Goal: Task Accomplishment & Management: Use online tool/utility

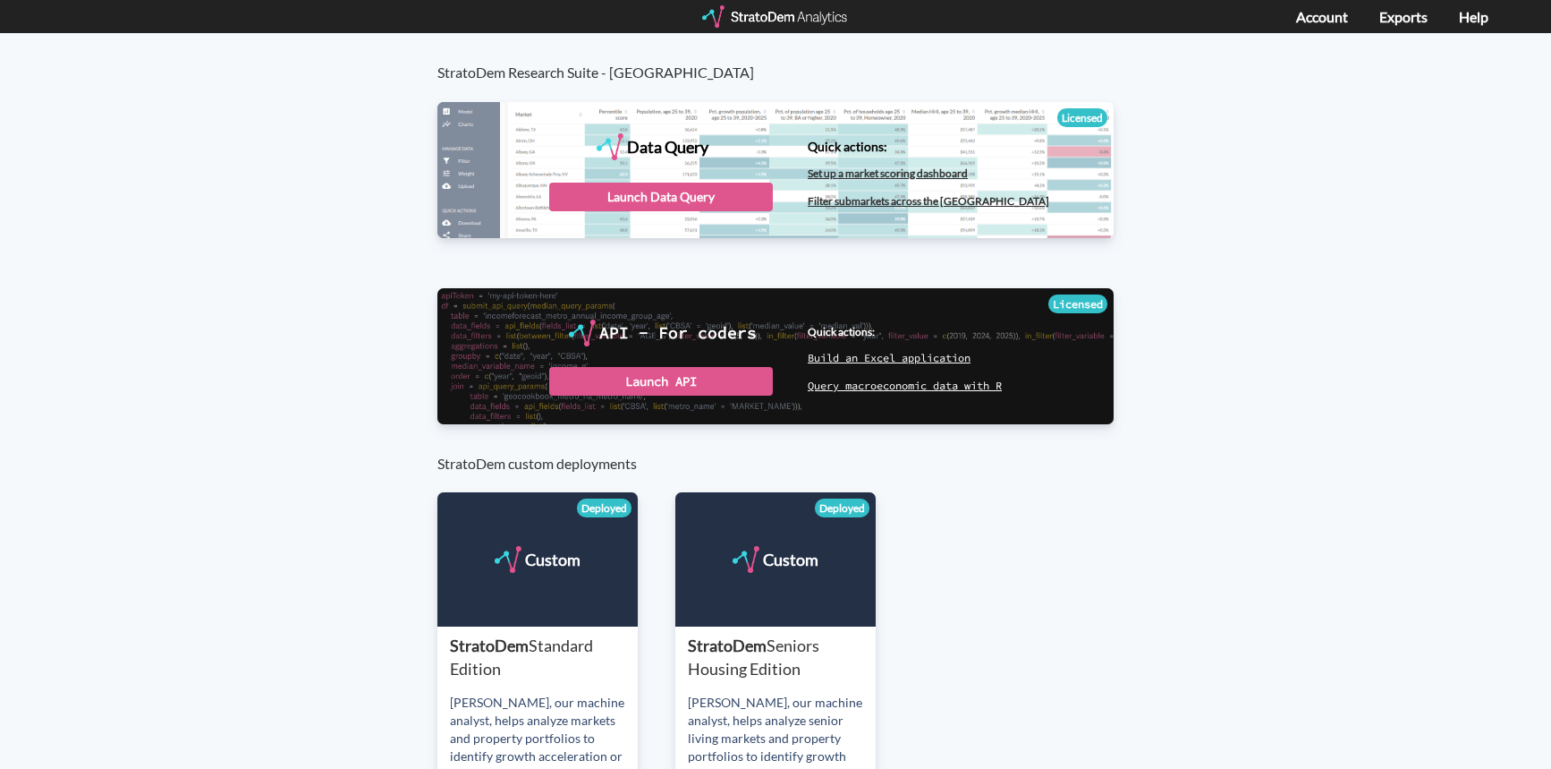
click at [671, 200] on div "Launch Data Query" at bounding box center [661, 197] width 224 height 29
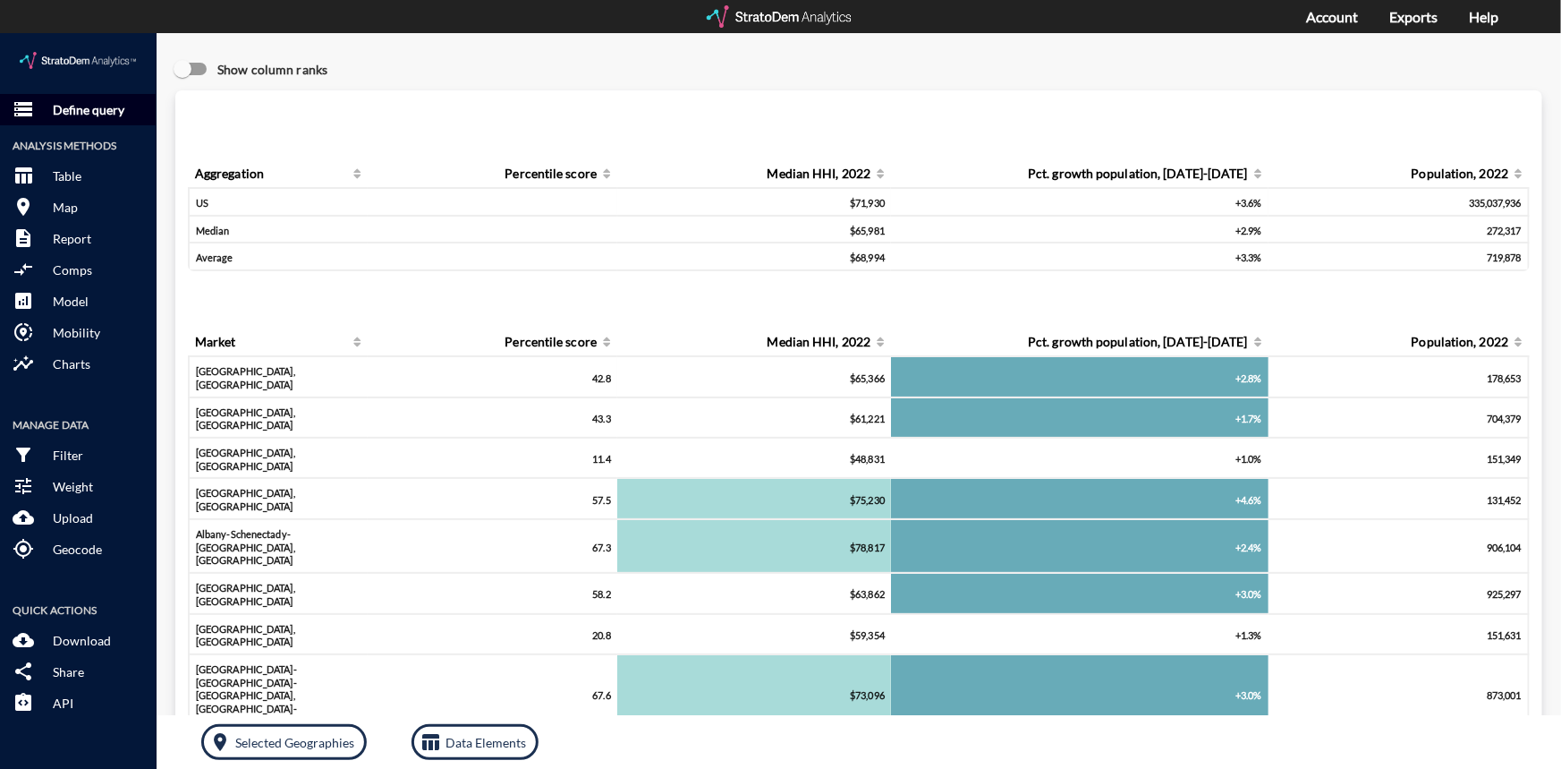
click p "Define query"
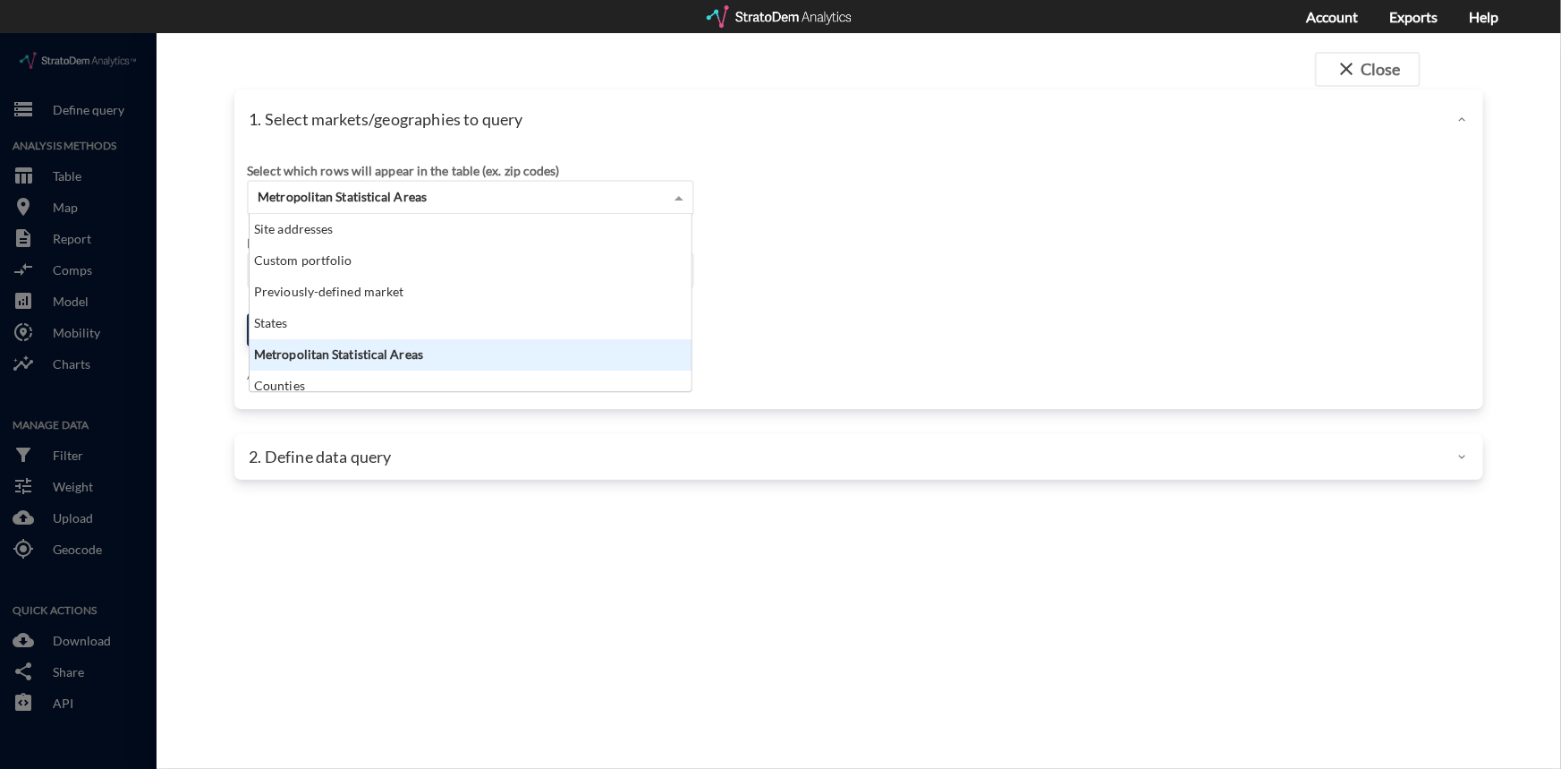
click span
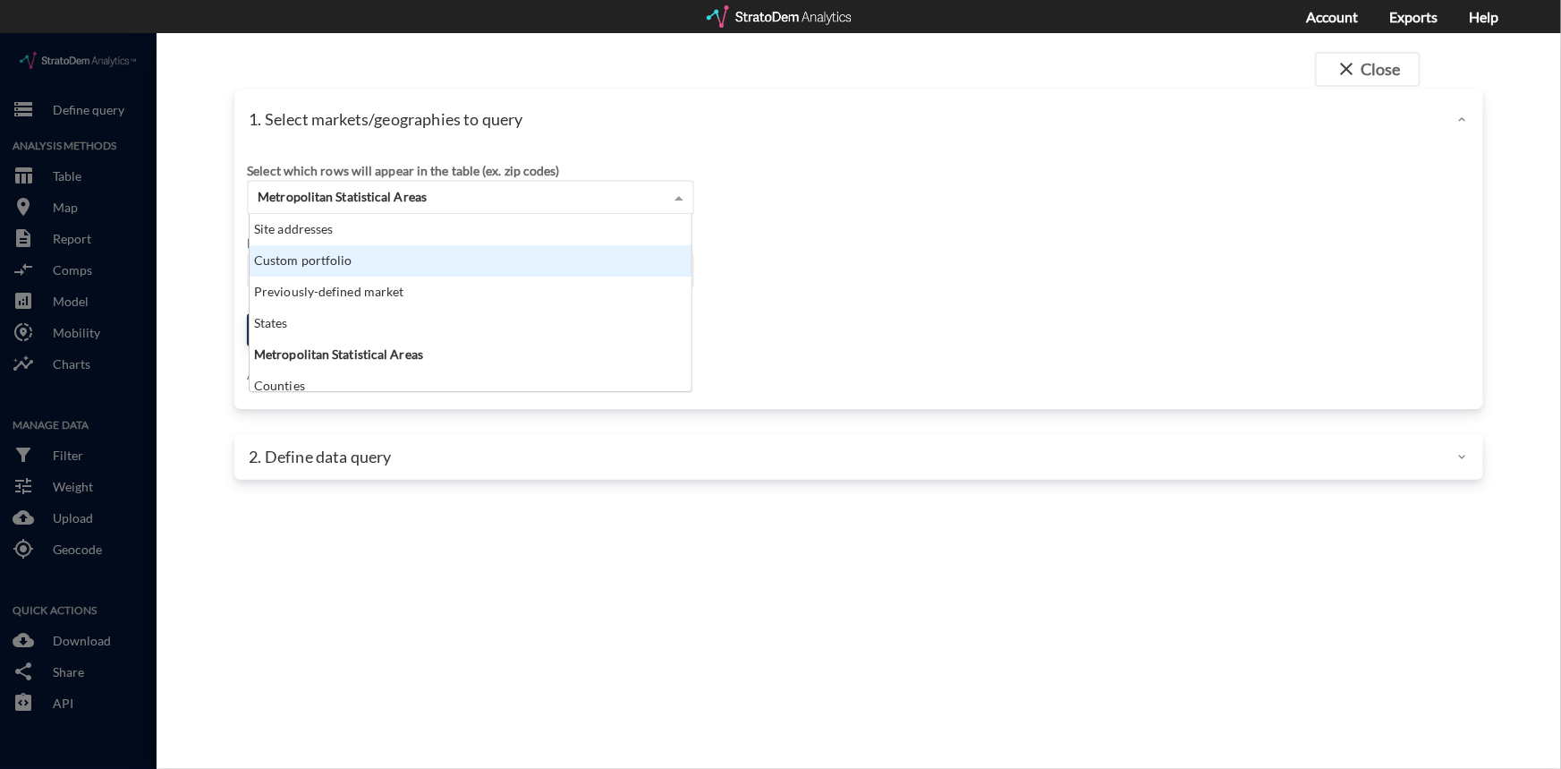
click div "Custom portfolio"
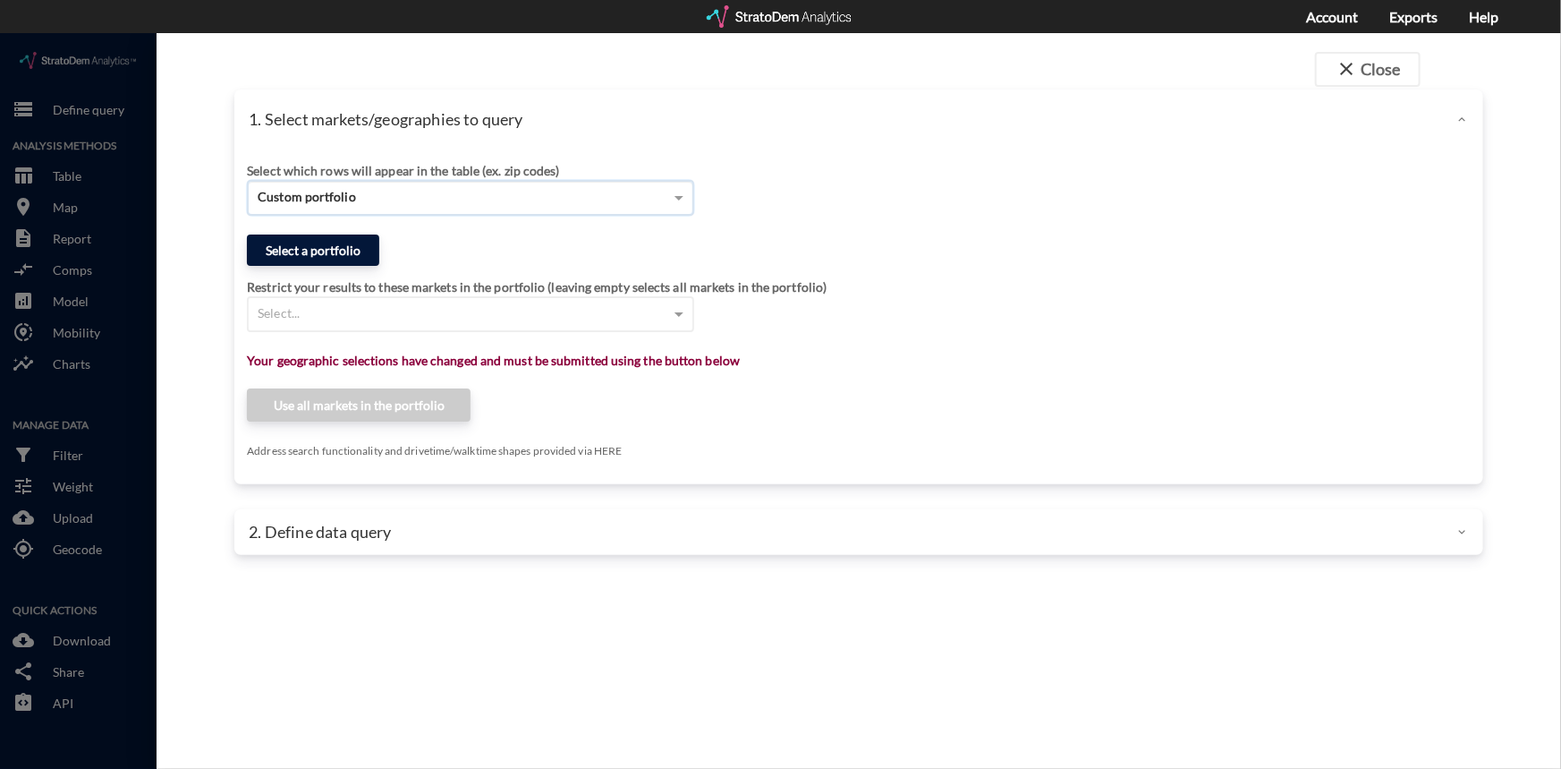
click button "Select a portfolio"
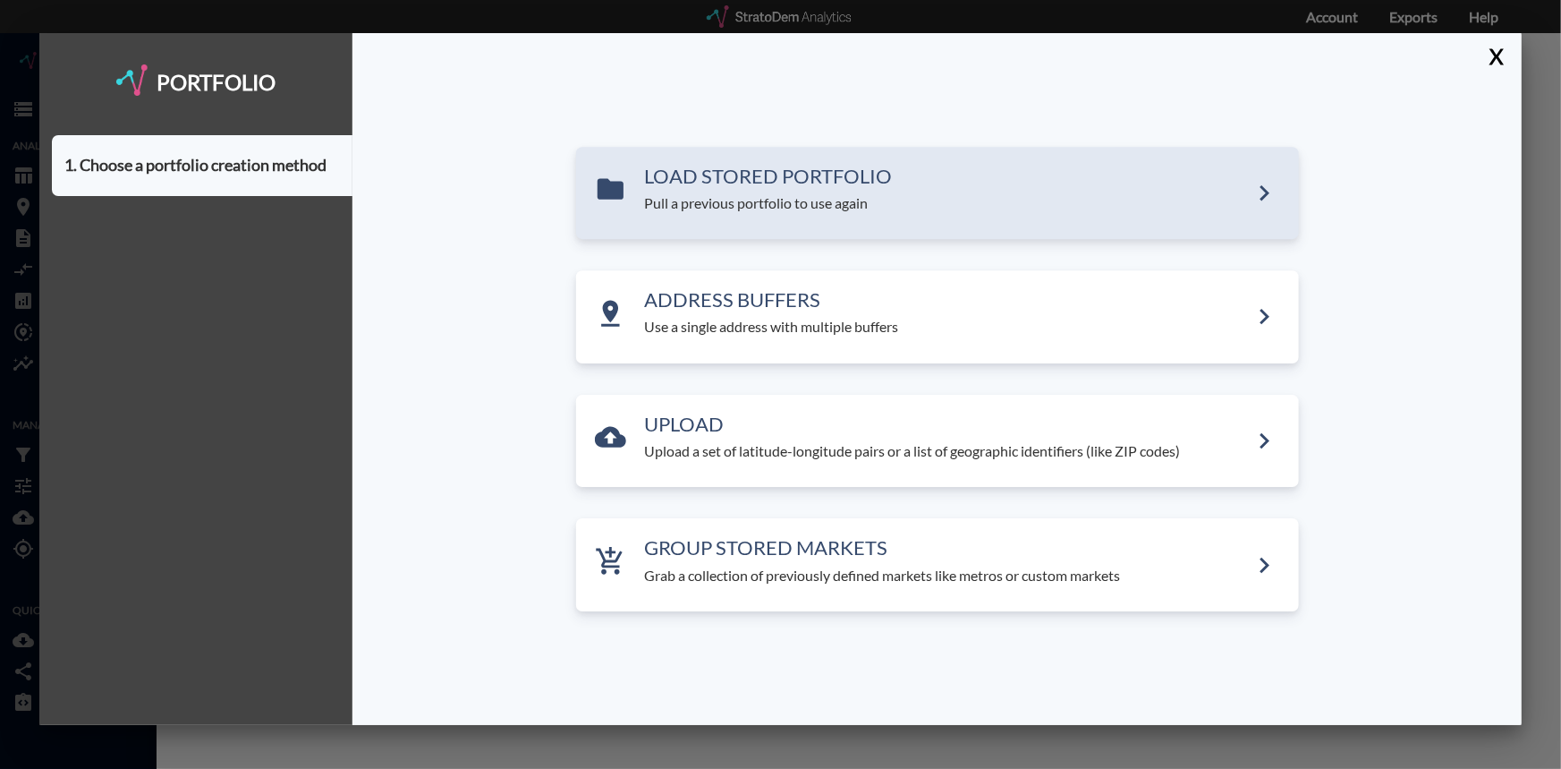
click at [696, 188] on div "LOAD STORED PORTFOLIO Pull a previous portfolio to use again" at bounding box center [947, 190] width 604 height 48
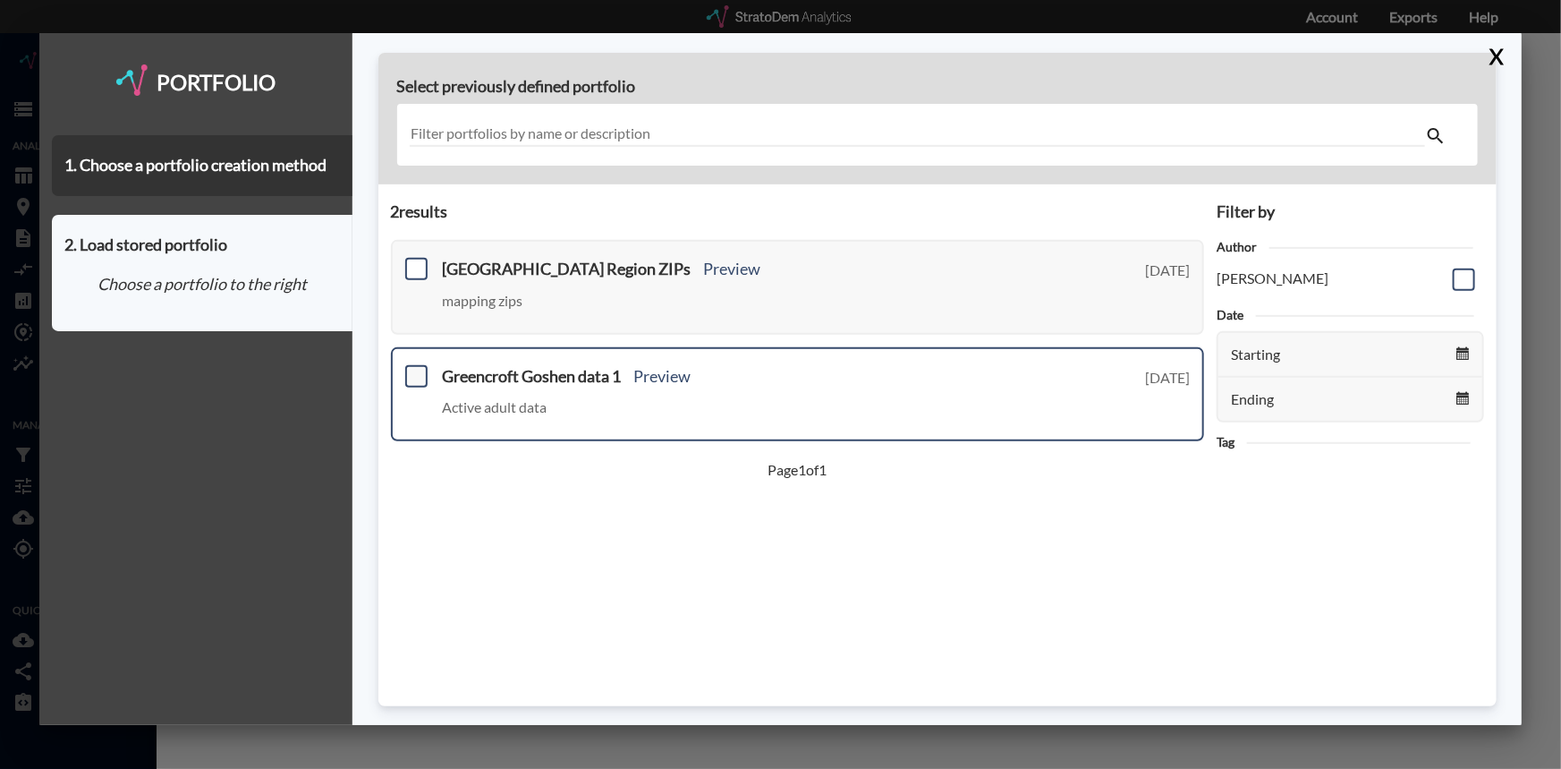
click at [413, 377] on span at bounding box center [416, 376] width 22 height 22
click at [414, 369] on input "checkbox" at bounding box center [414, 369] width 0 height 0
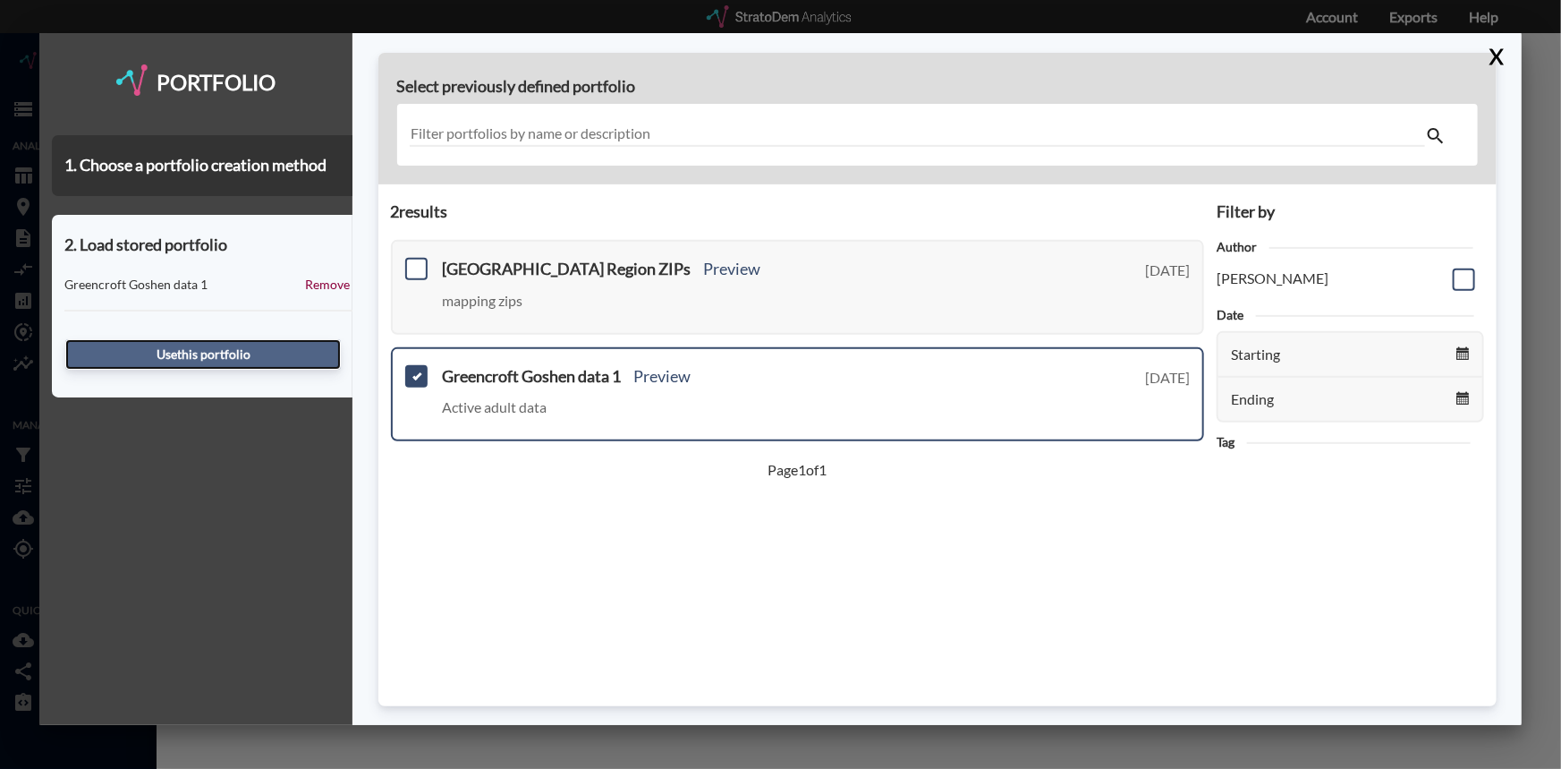
click at [214, 356] on button "Use this portfolio" at bounding box center [203, 354] width 276 height 30
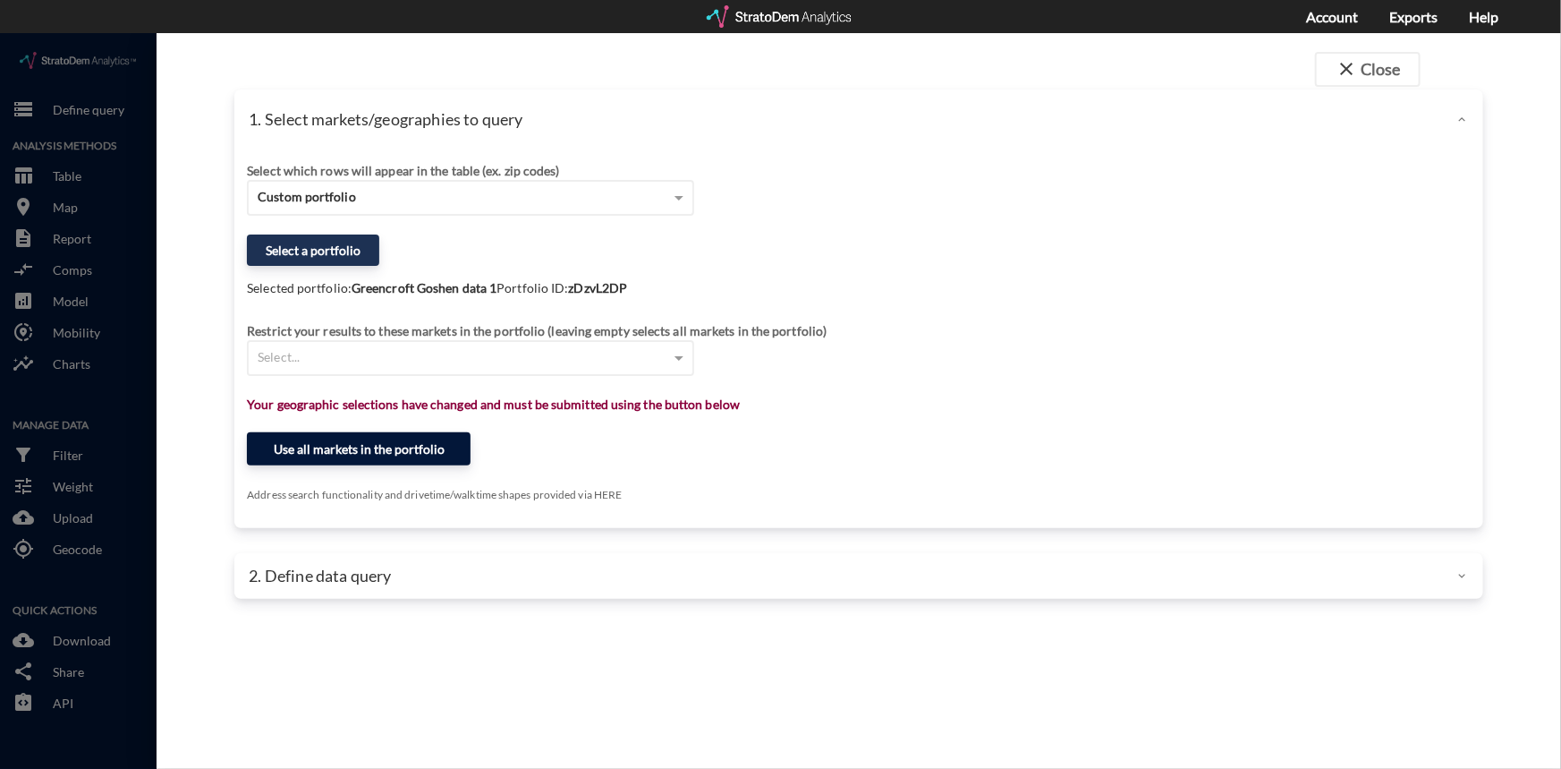
click button "Use all markets in the portfolio"
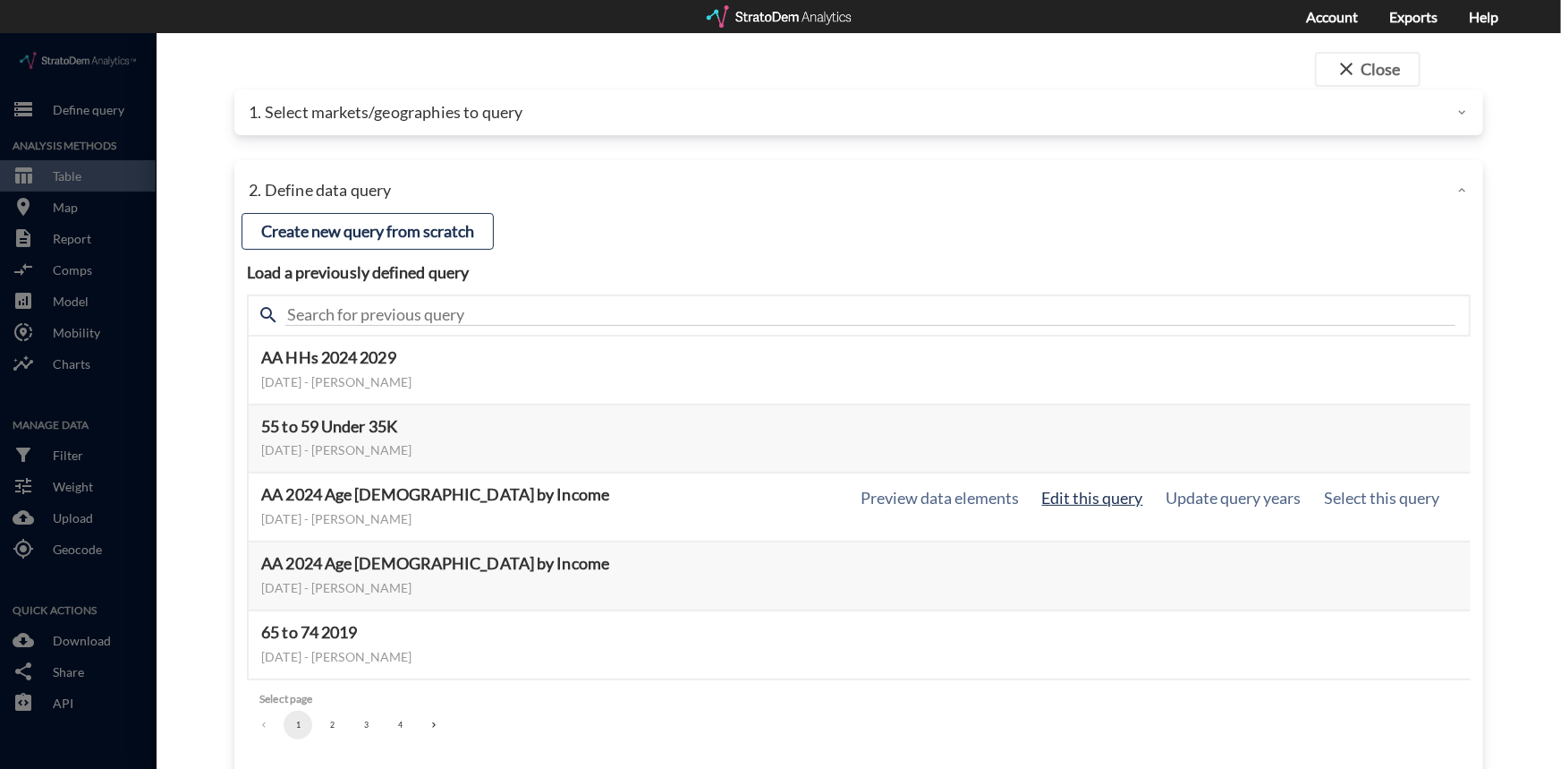
click button "Edit this query"
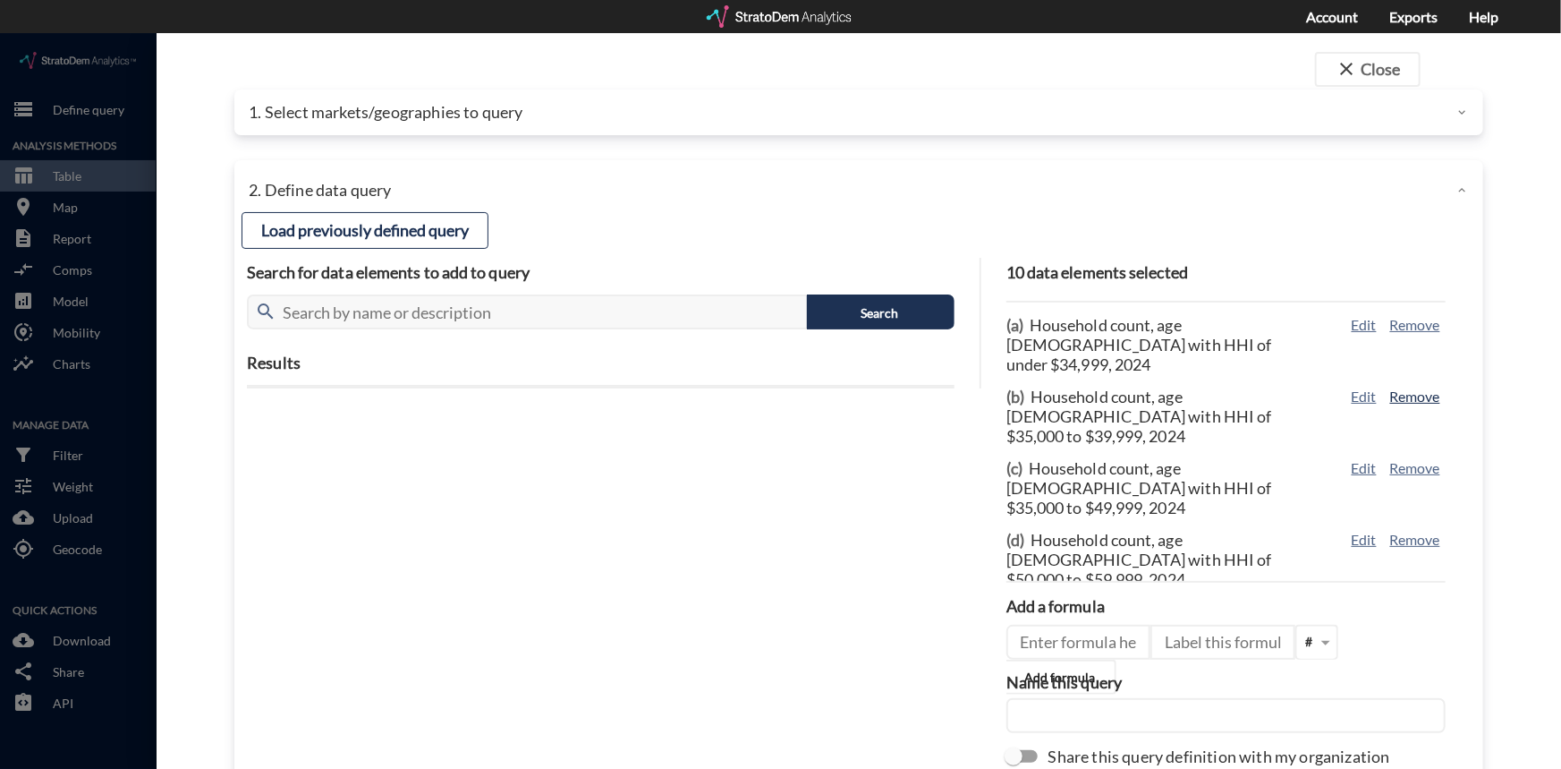
click button "Remove"
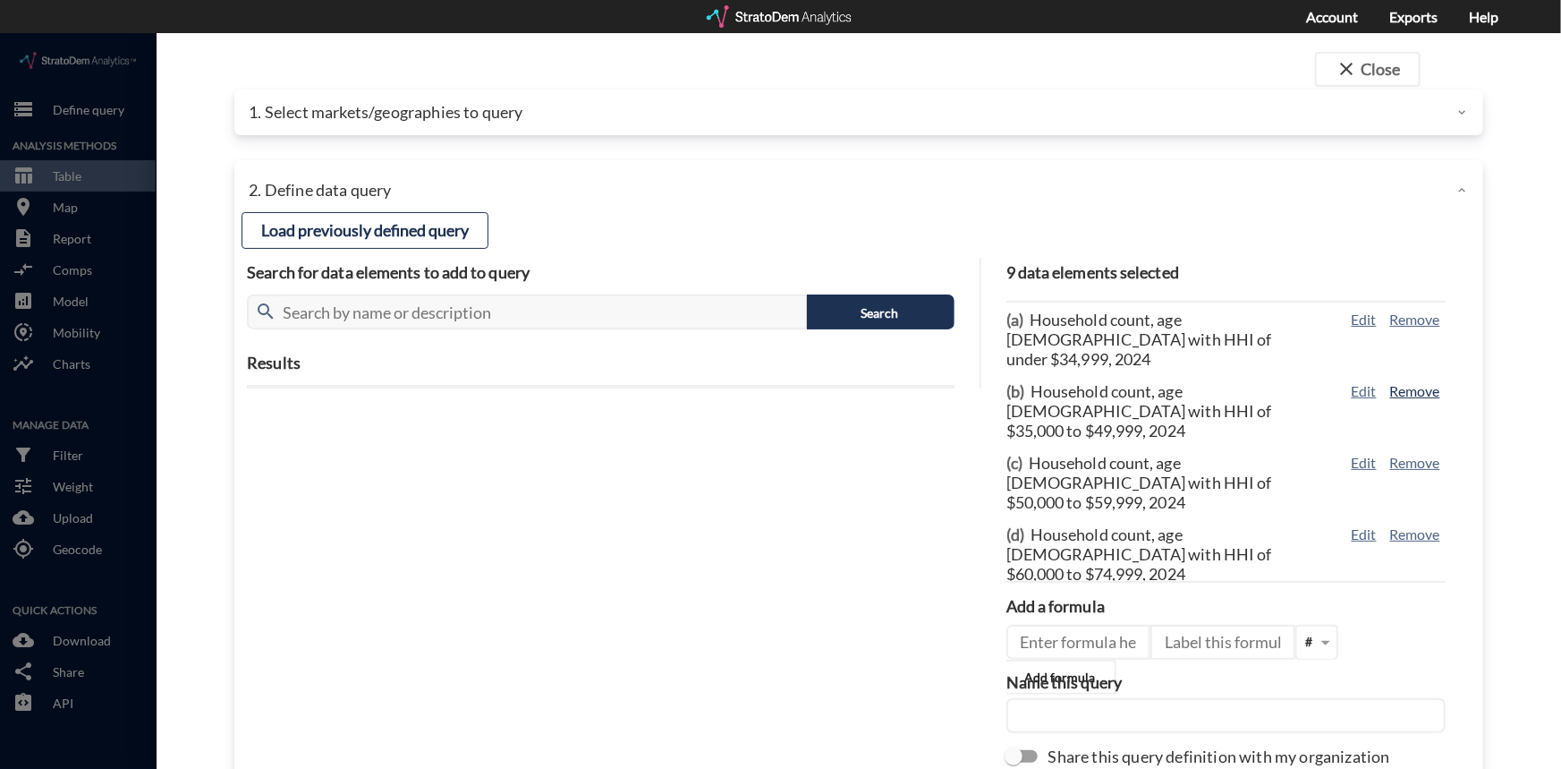
scroll to position [0, 0]
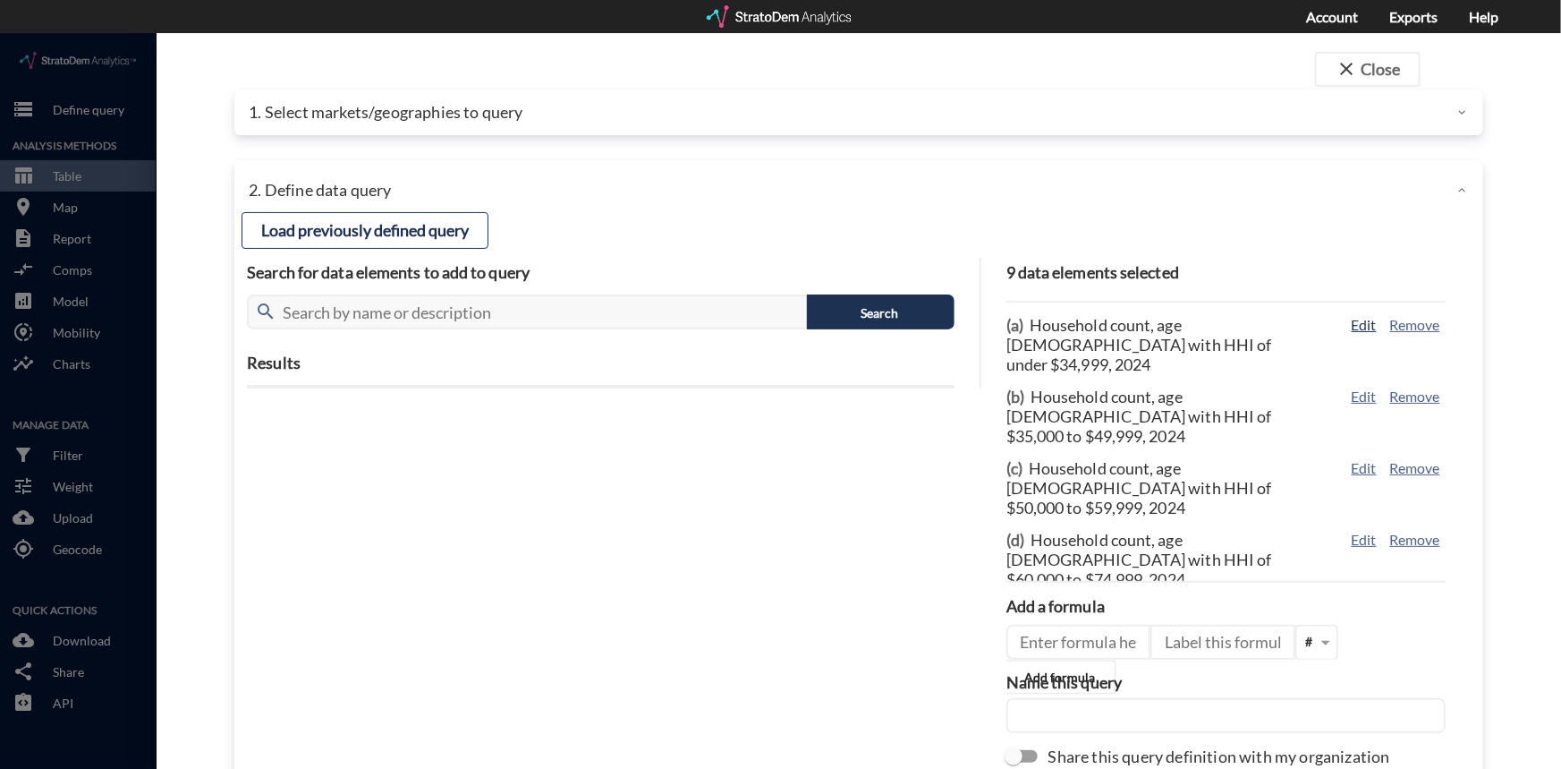
click button "Edit"
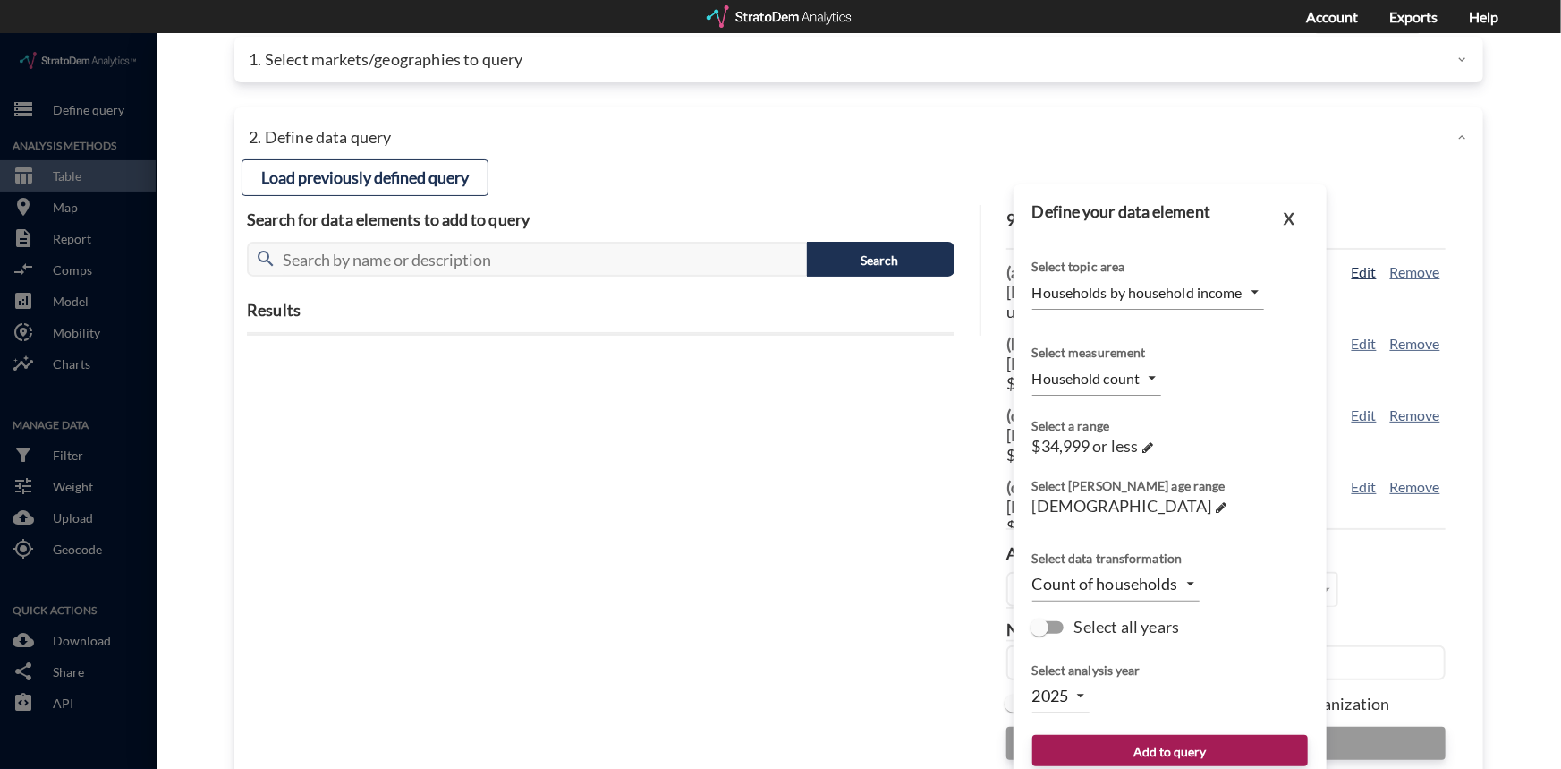
scroll to position [113, 0]
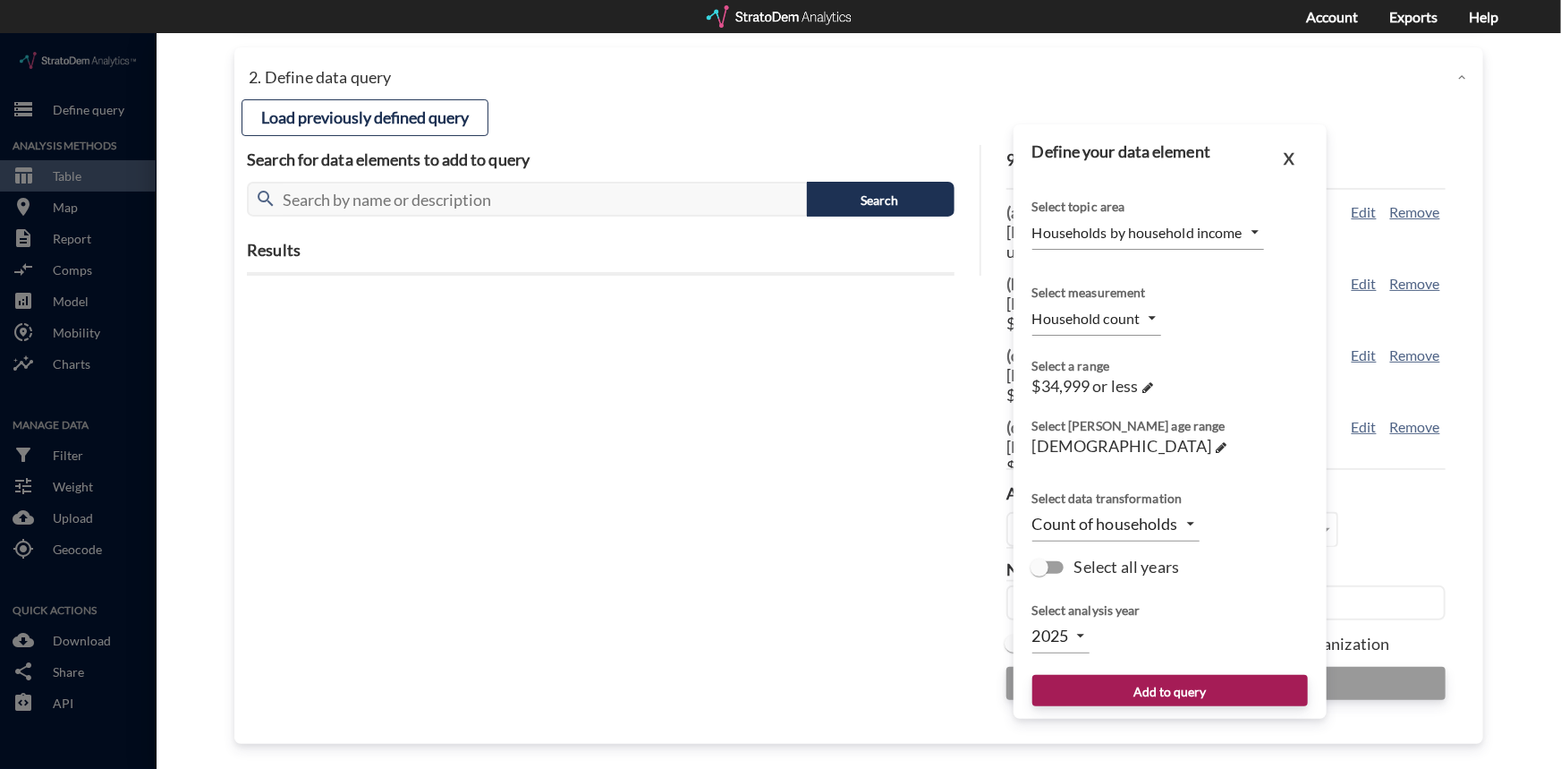
click body "/vantagepoint/us/-1 storage Define query Analysis Methods table_chart Table roo…"
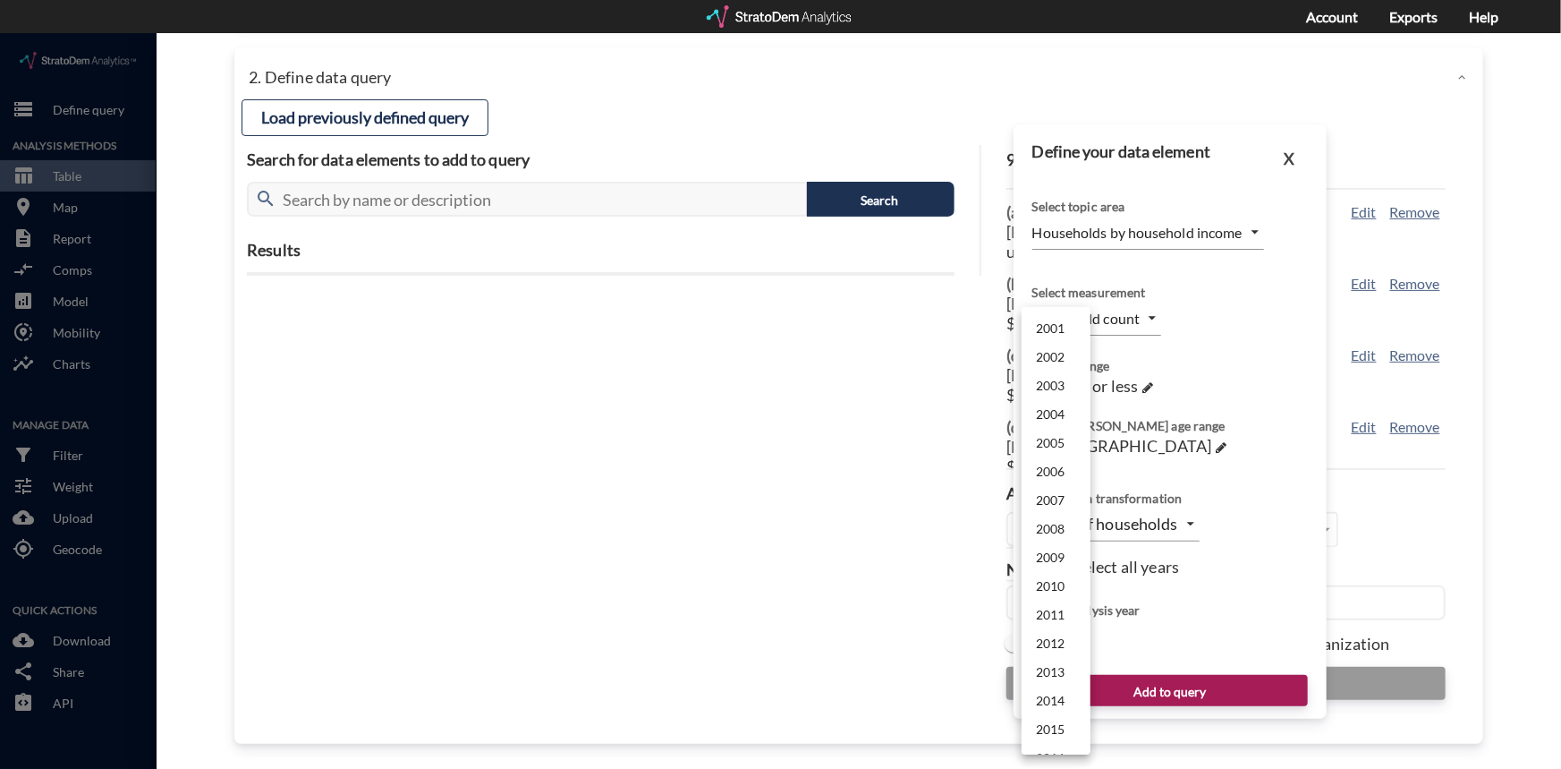
scroll to position [425, 0]
click li "2029"
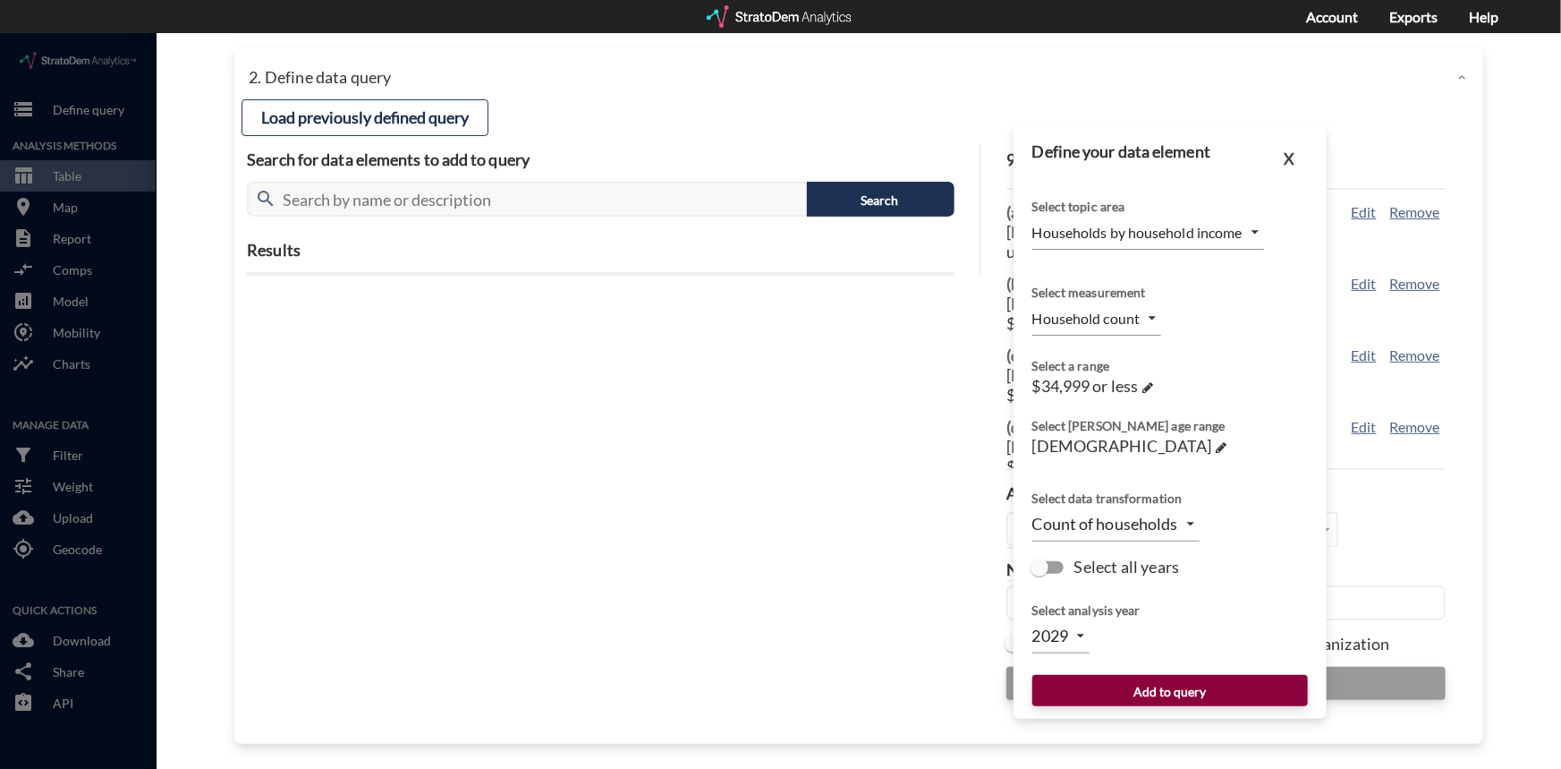
click button "Add to query"
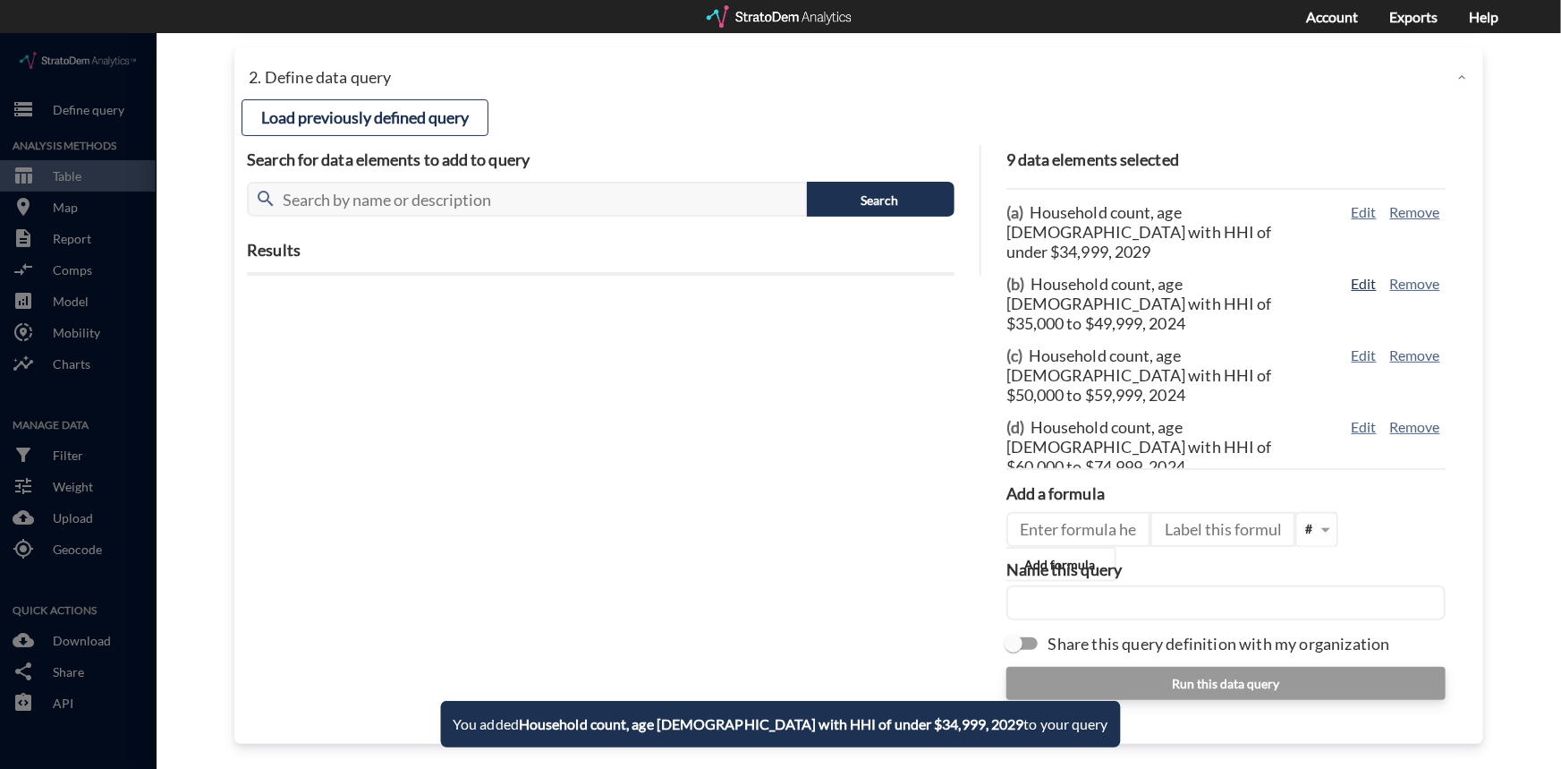
click button "Edit"
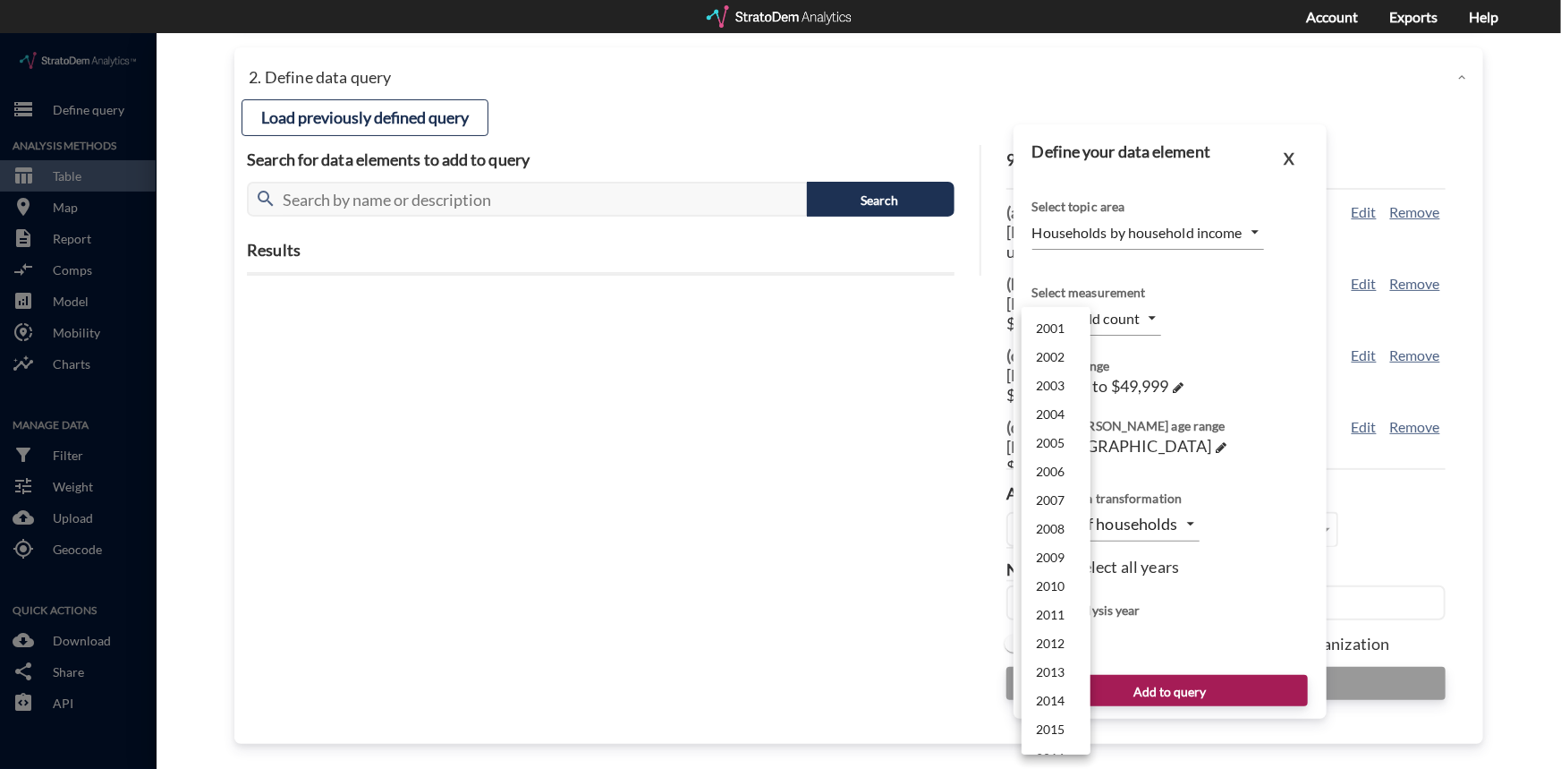
click body "/vantagepoint/us/-1 storage Define query Analysis Methods table_chart Table roo…"
click li "2029"
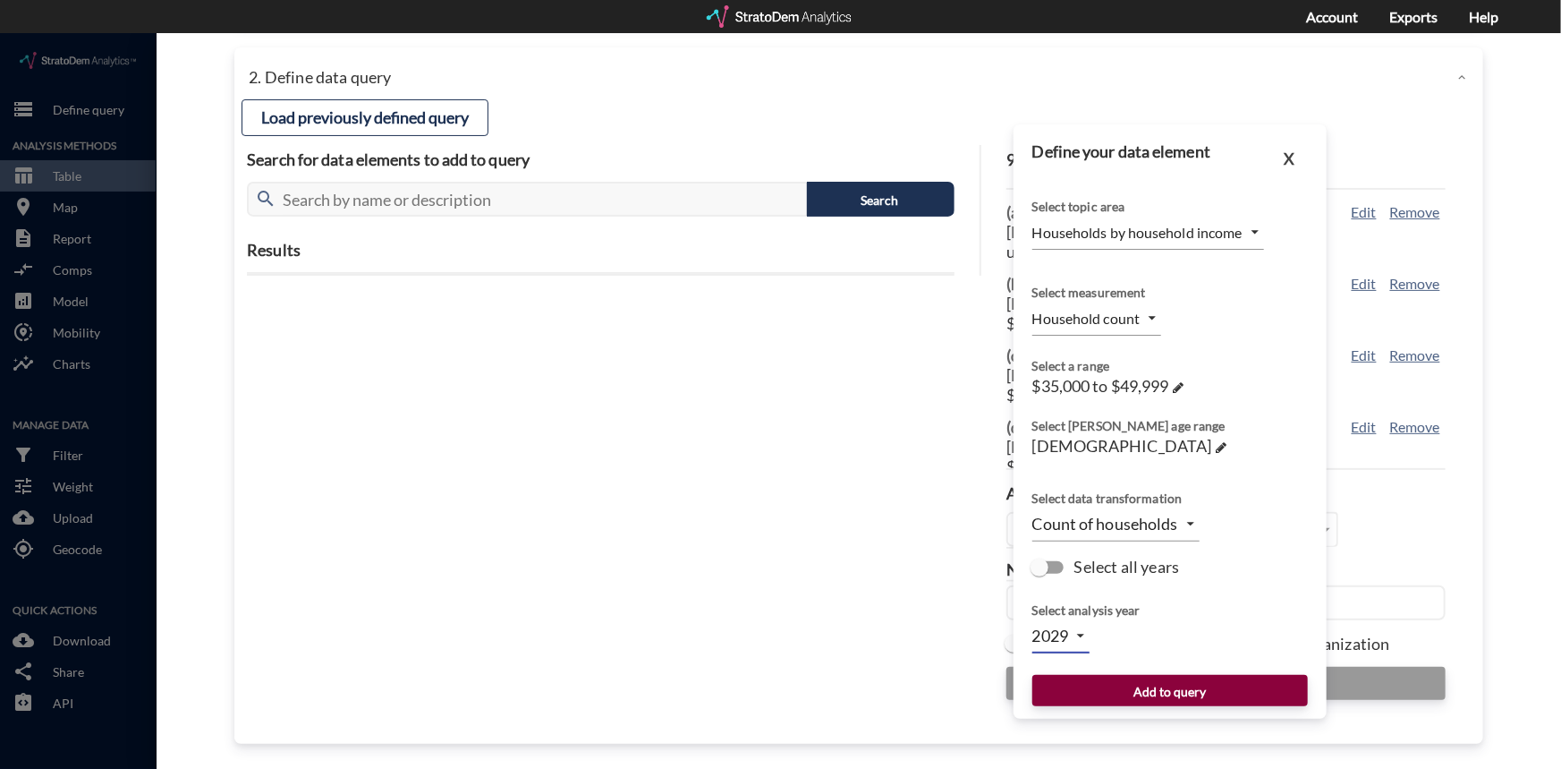
click button "Add to query"
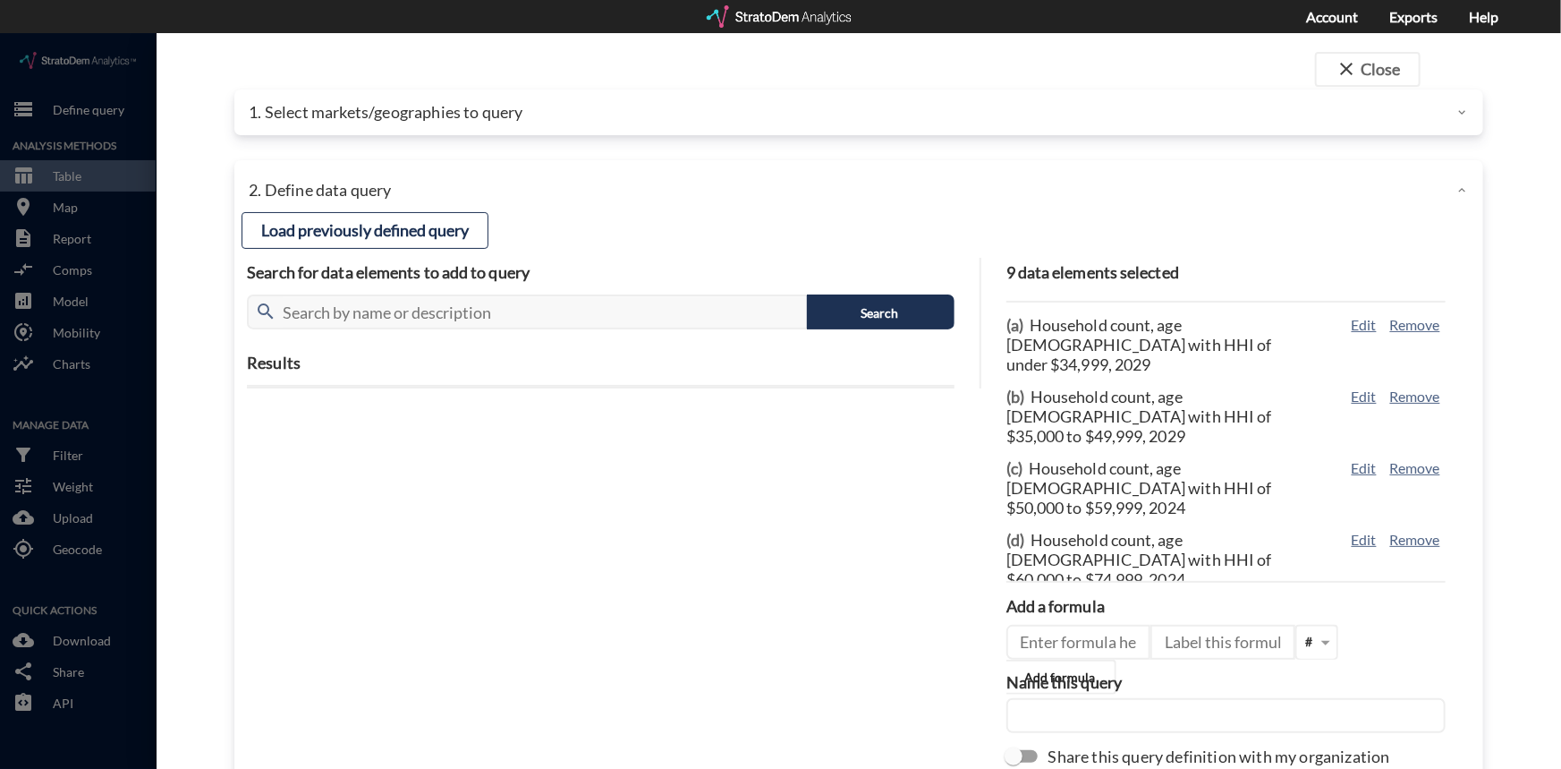
scroll to position [0, 0]
click button "Edit"
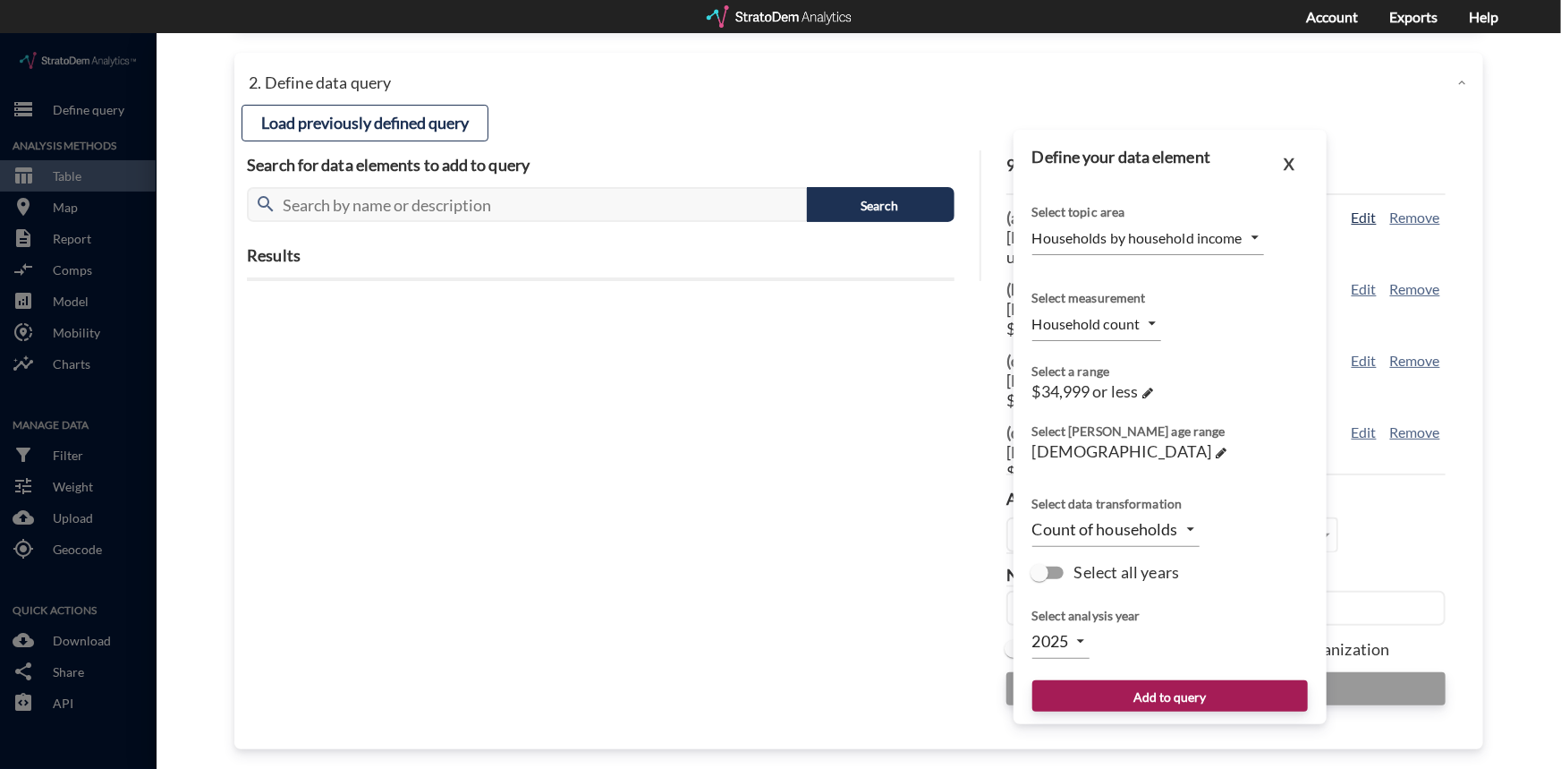
scroll to position [113, 0]
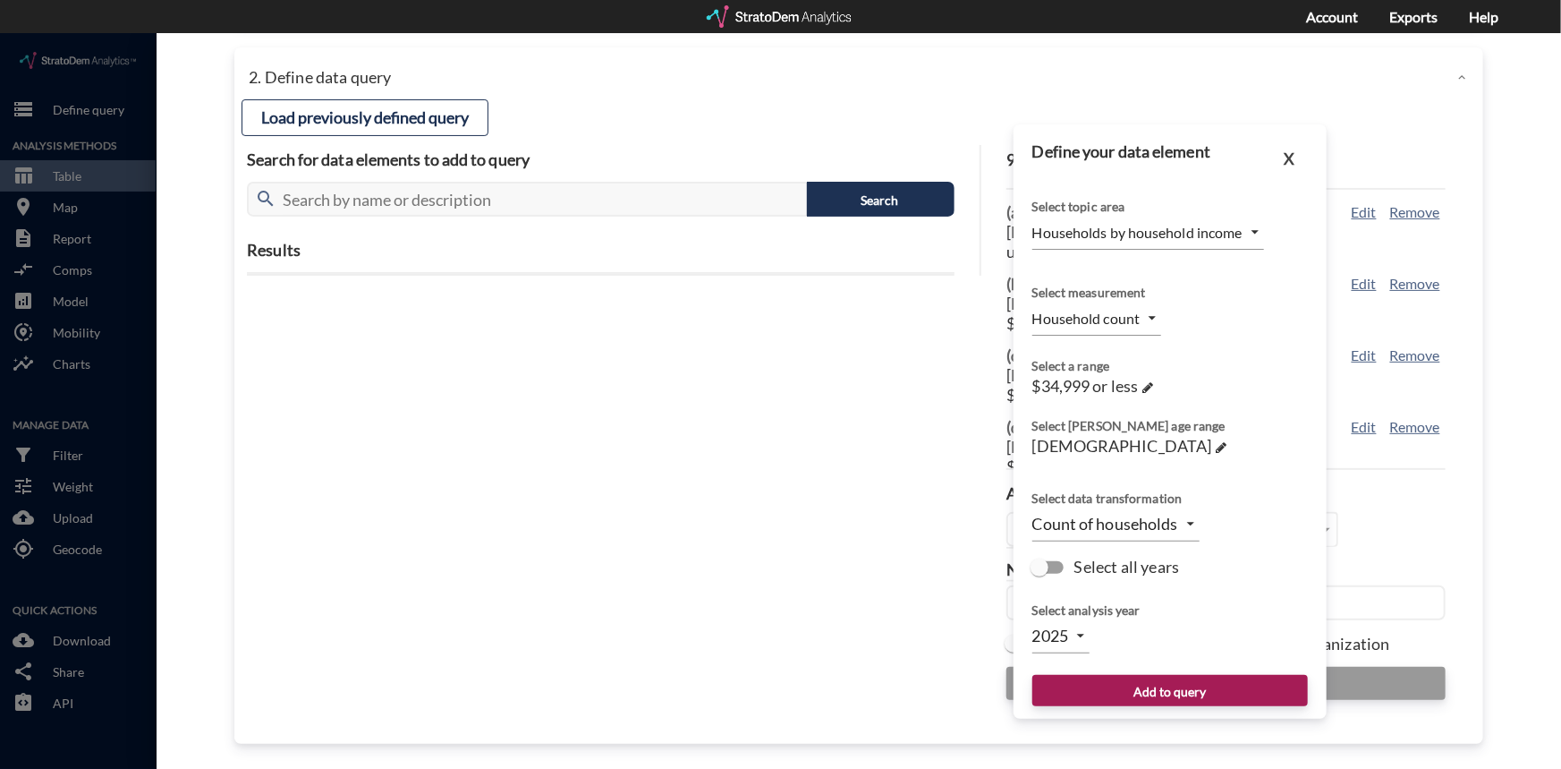
click body "/vantagepoint/us/-1 storage Define query Analysis Methods table_chart Table roo…"
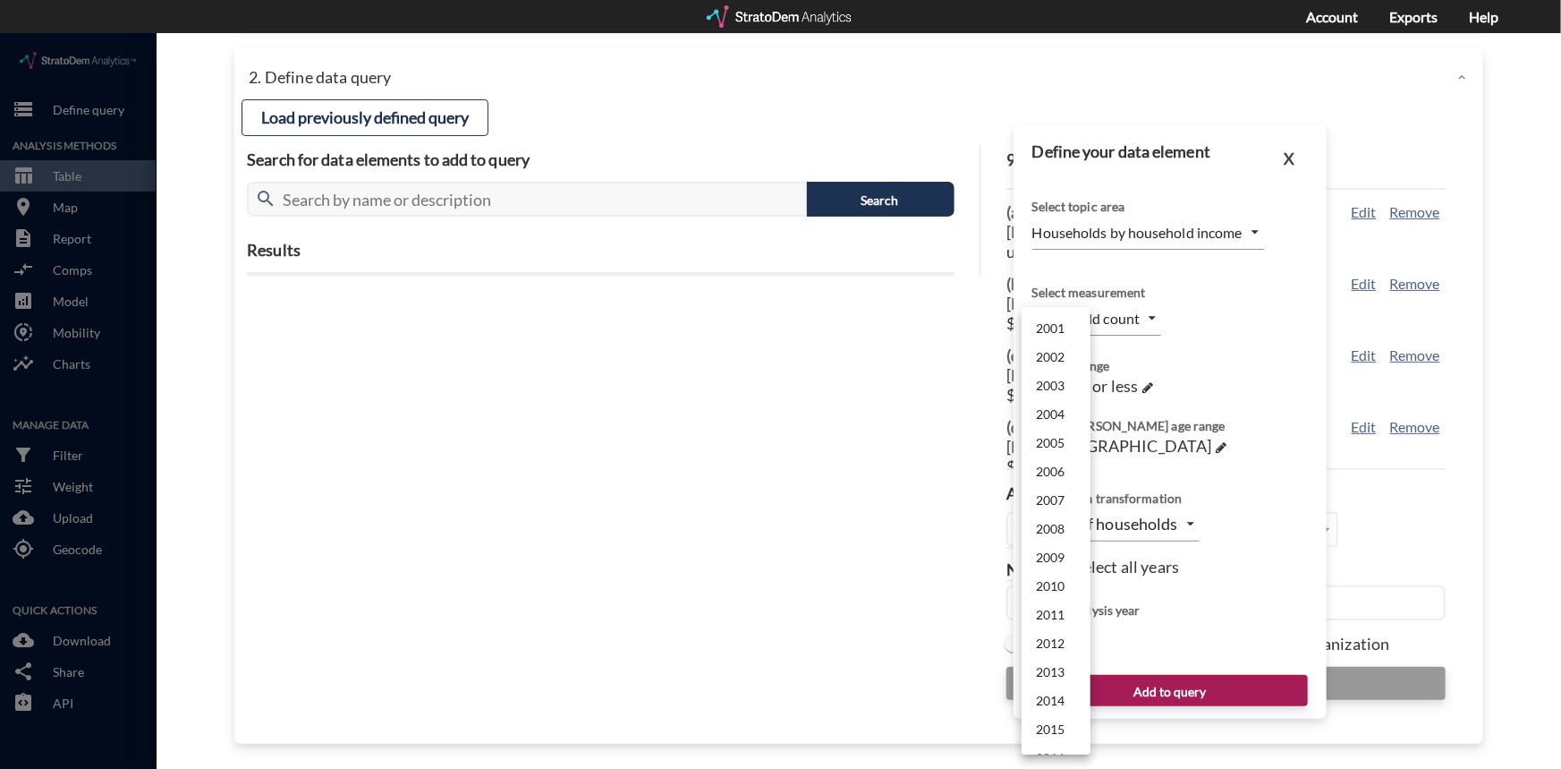
scroll to position [425, 0]
click li "2024"
click body "/vantagepoint/us/-1 storage Define query Analysis Methods table_chart Table roo…"
click li "2029"
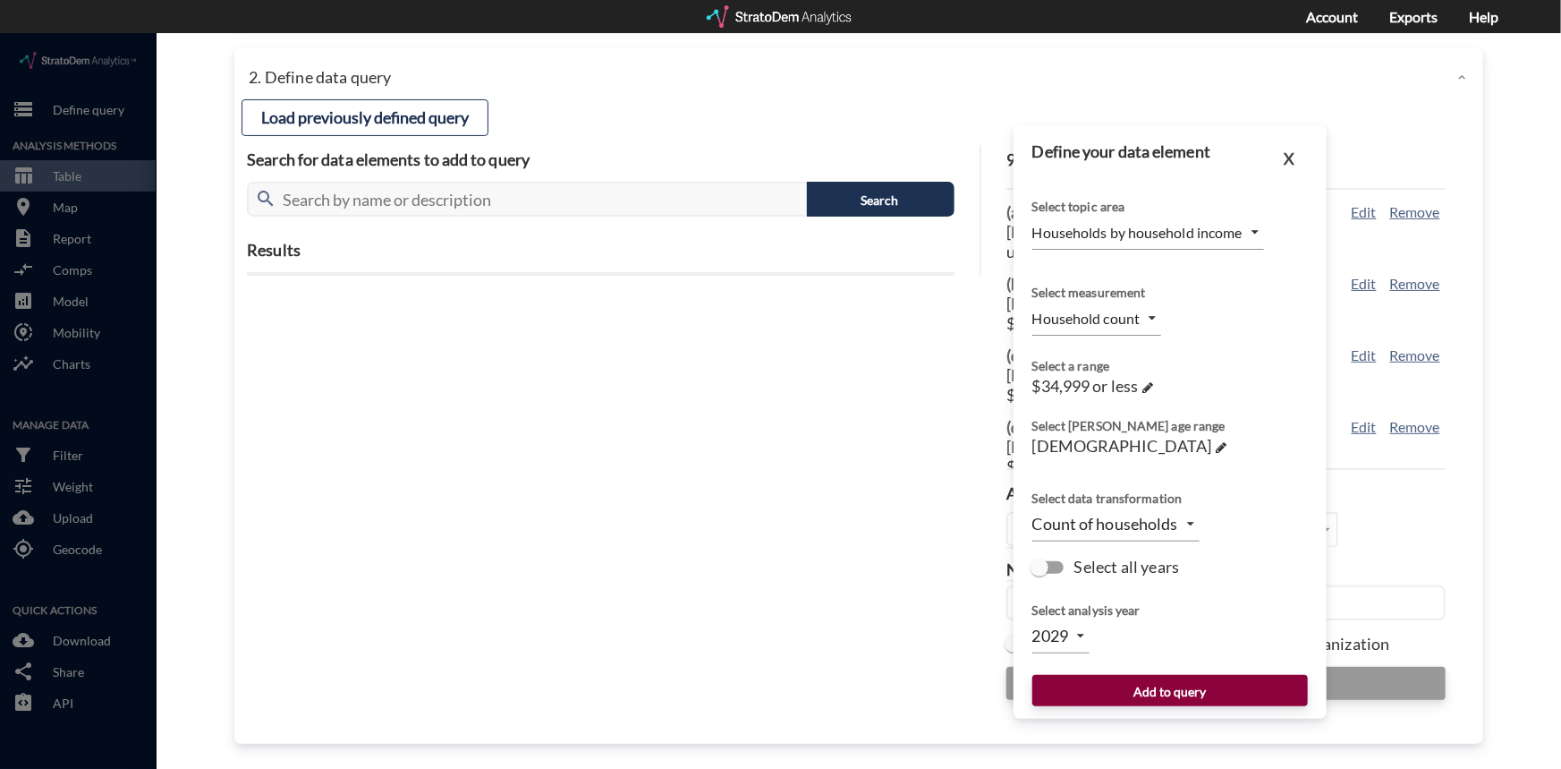
click button "Add to query"
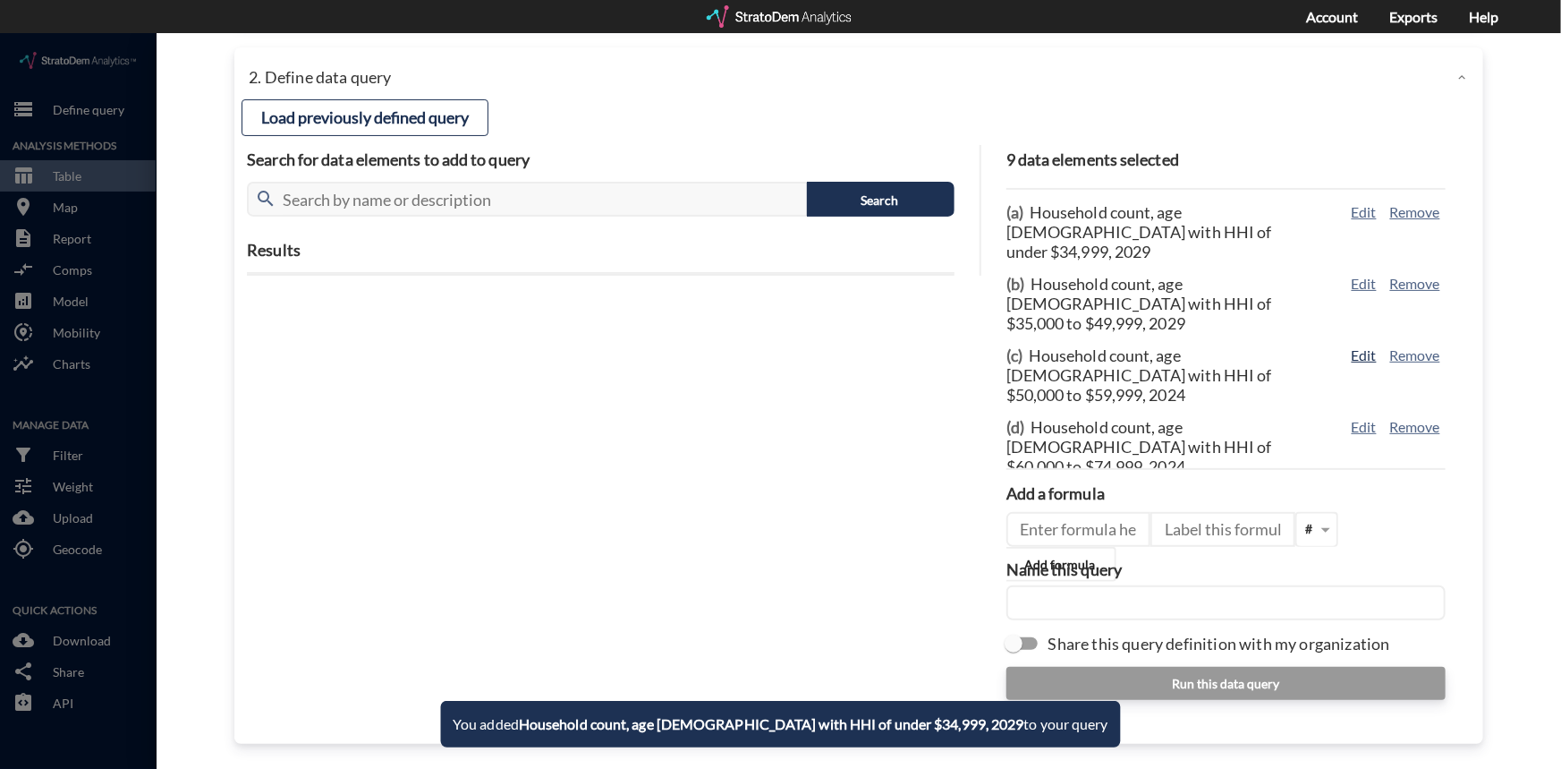
click button "Edit"
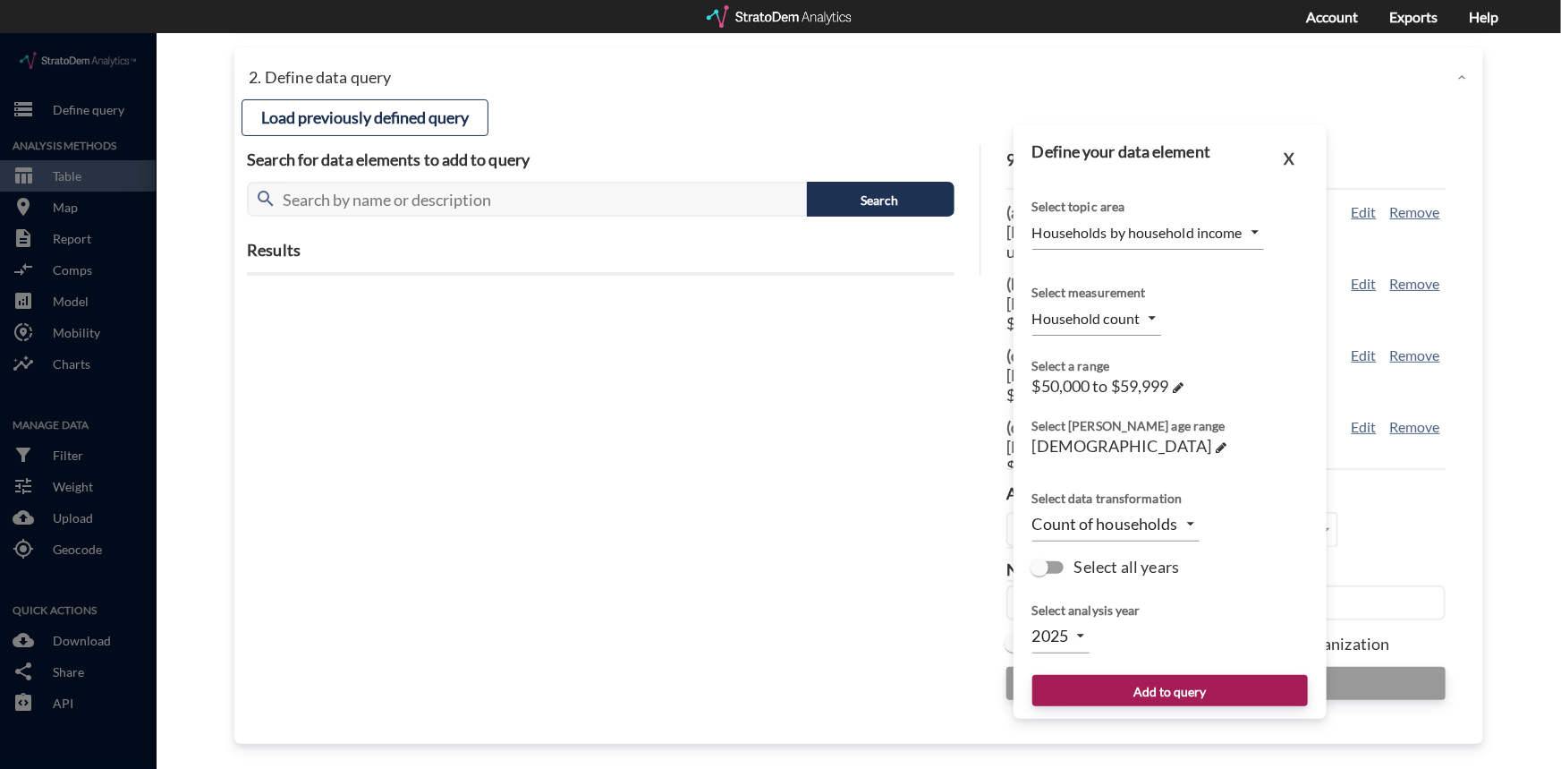
click body "/vantagepoint/us/-1 storage Define query Analysis Methods table_chart Table roo…"
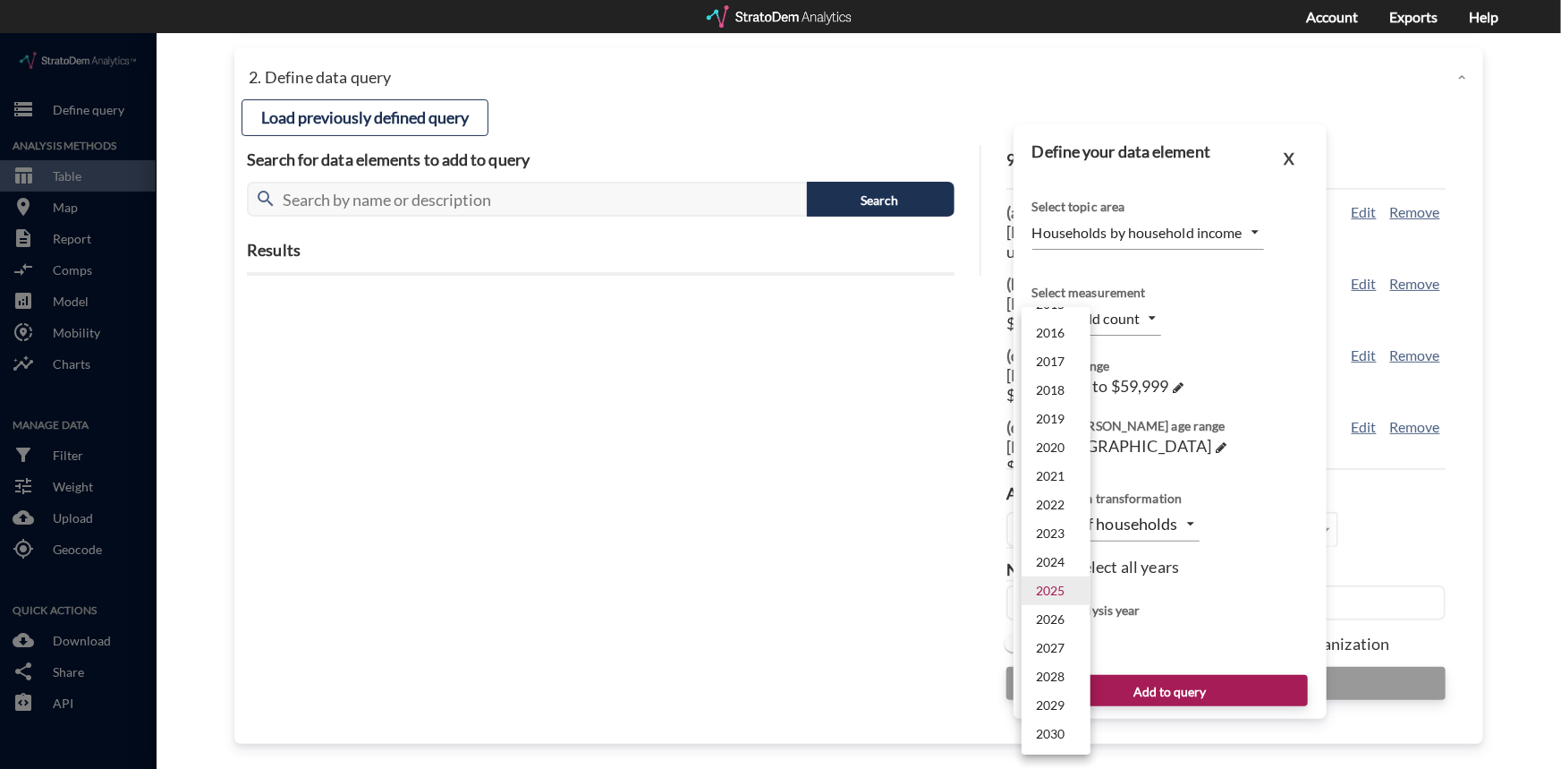
click li "2029"
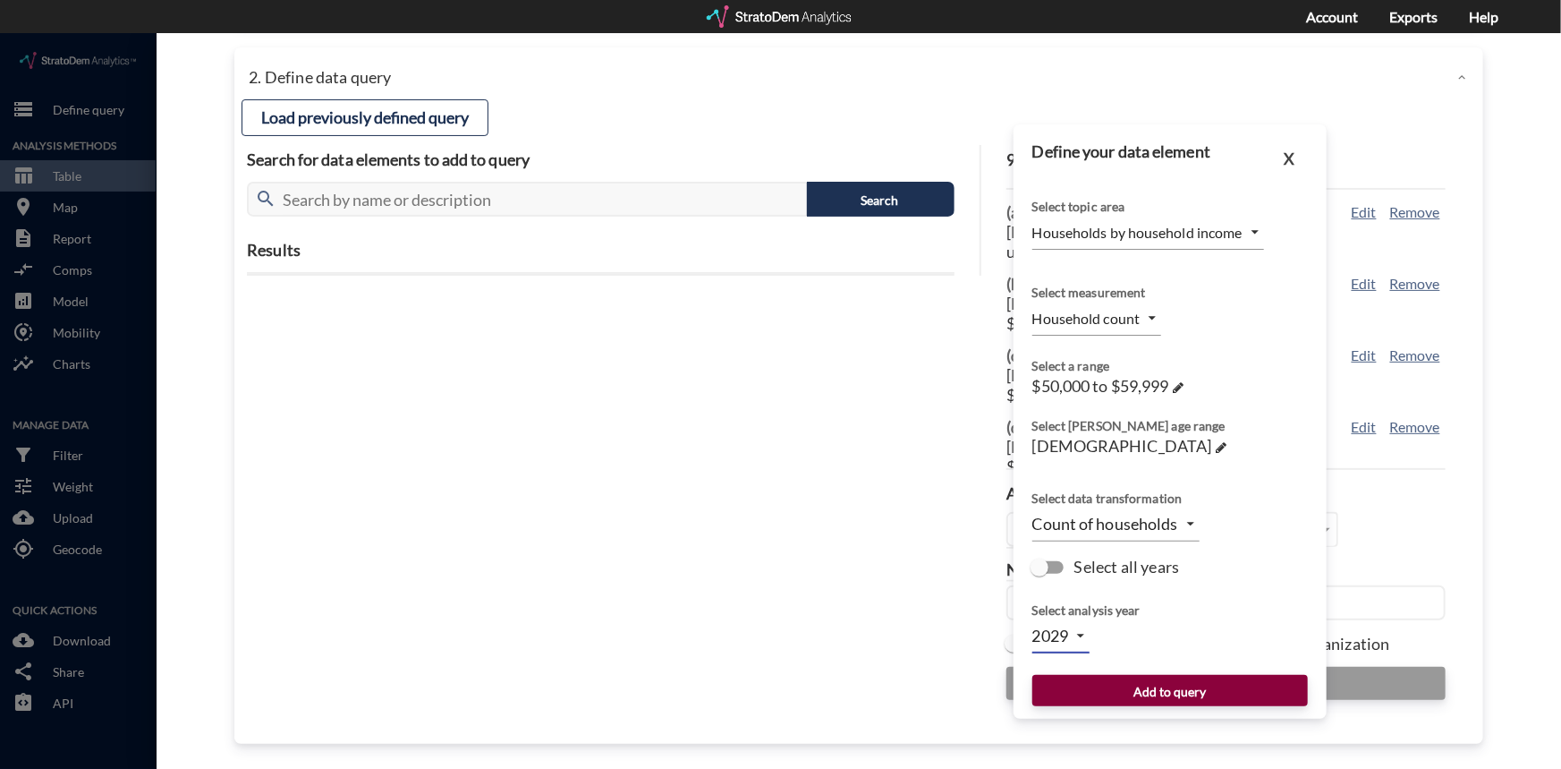
click button "Add to query"
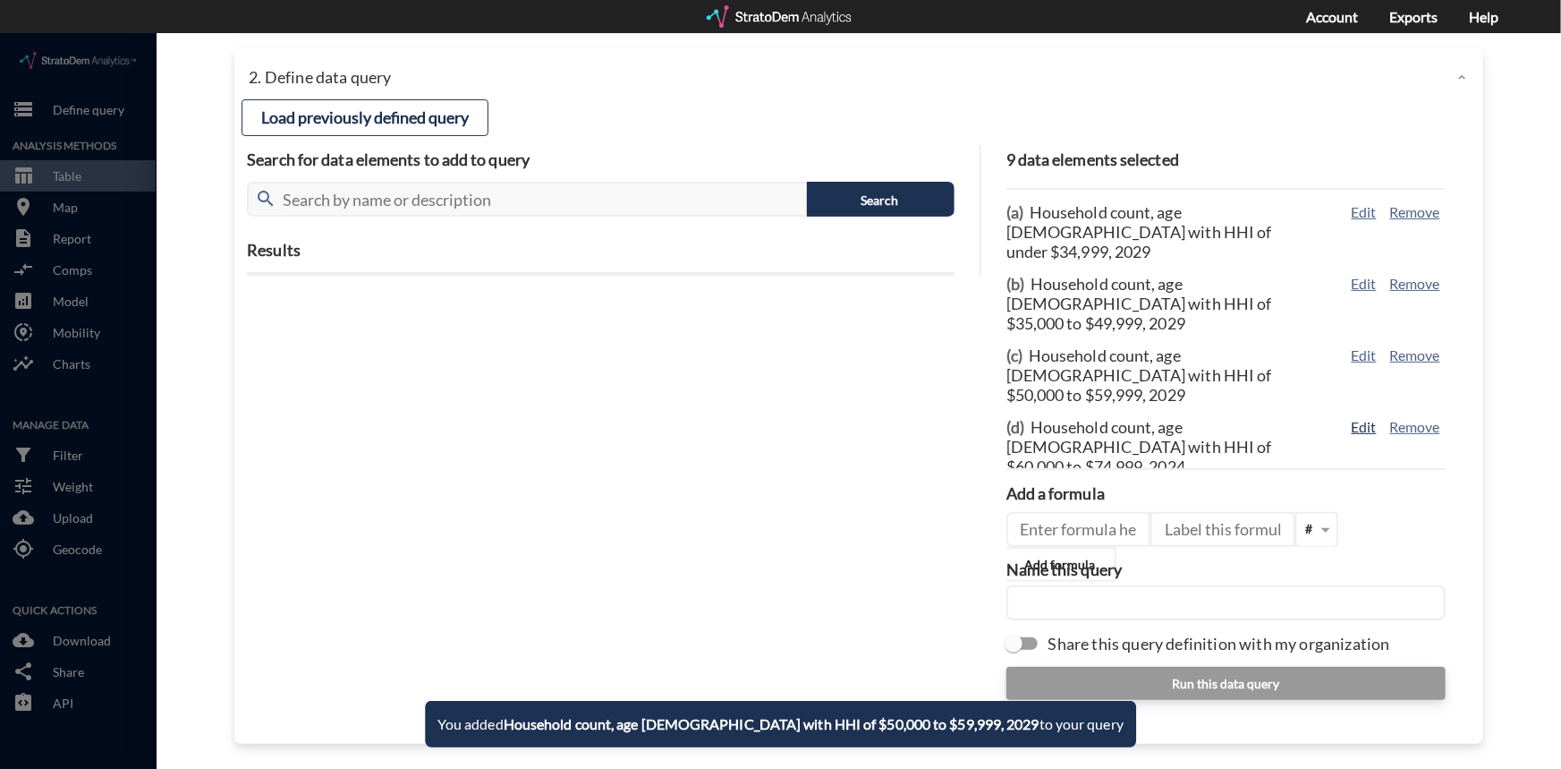
click button "Edit"
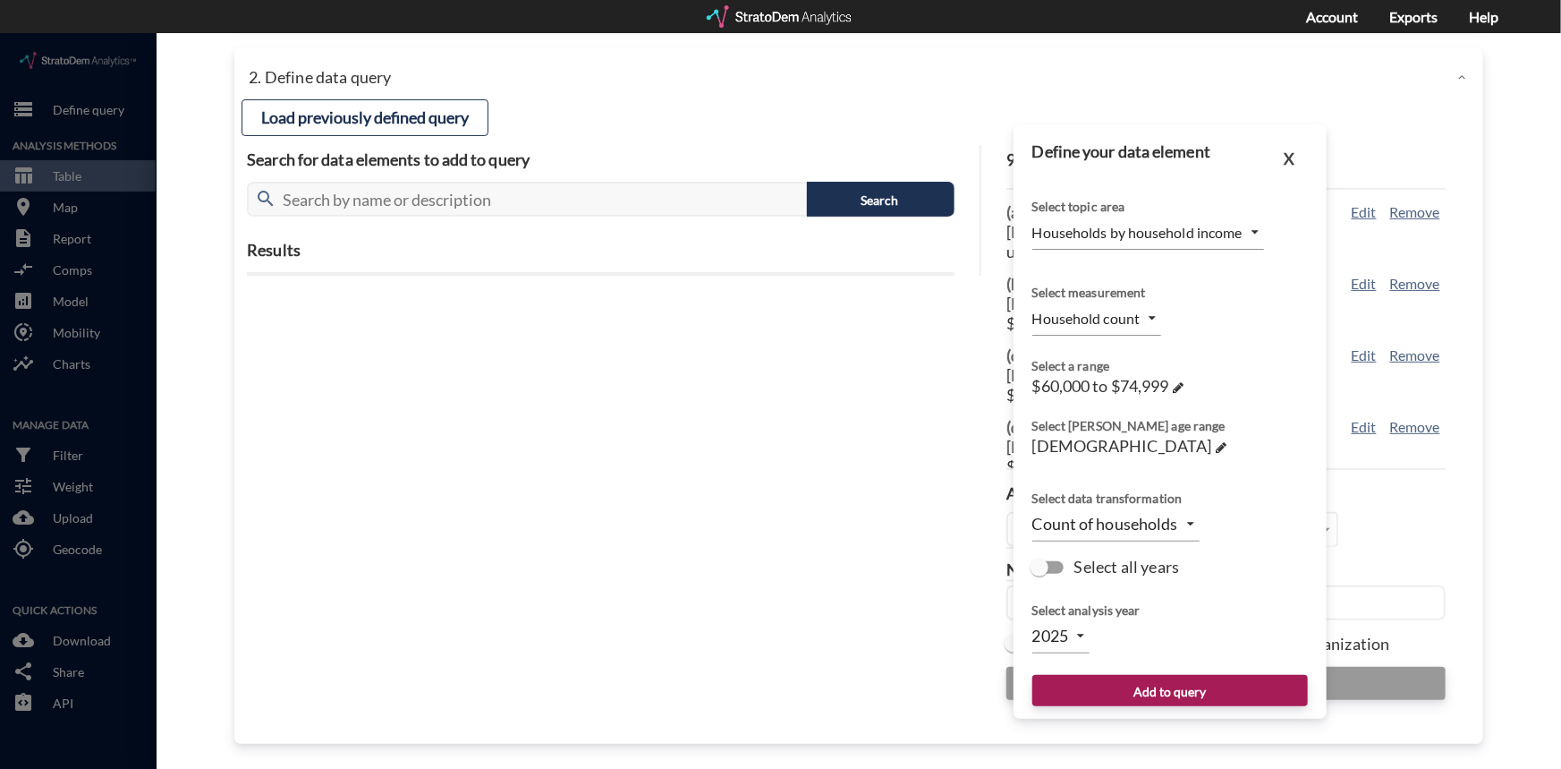
click body "/vantagepoint/us/-1 storage Define query Analysis Methods table_chart Table roo…"
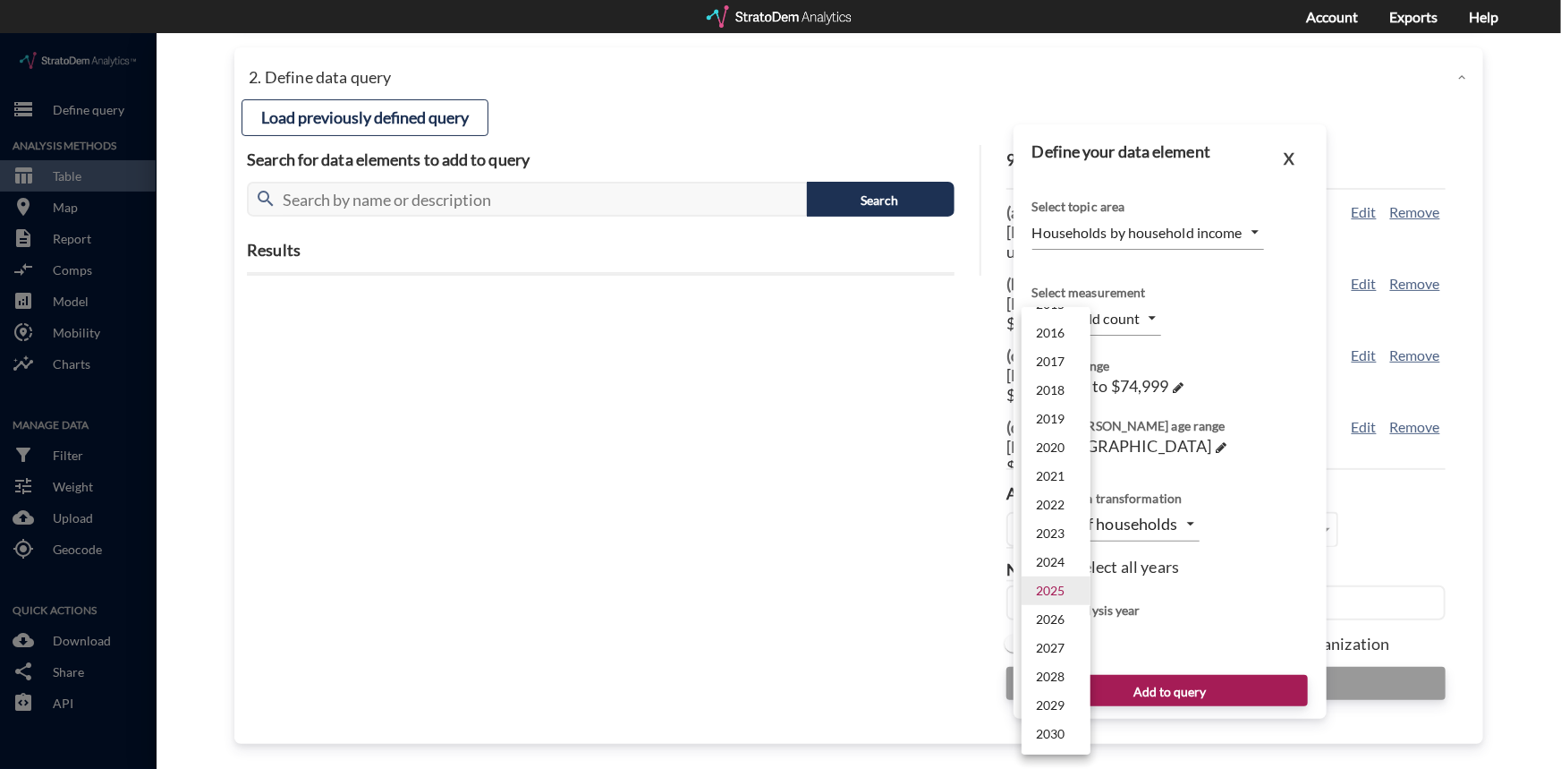
click li "2029"
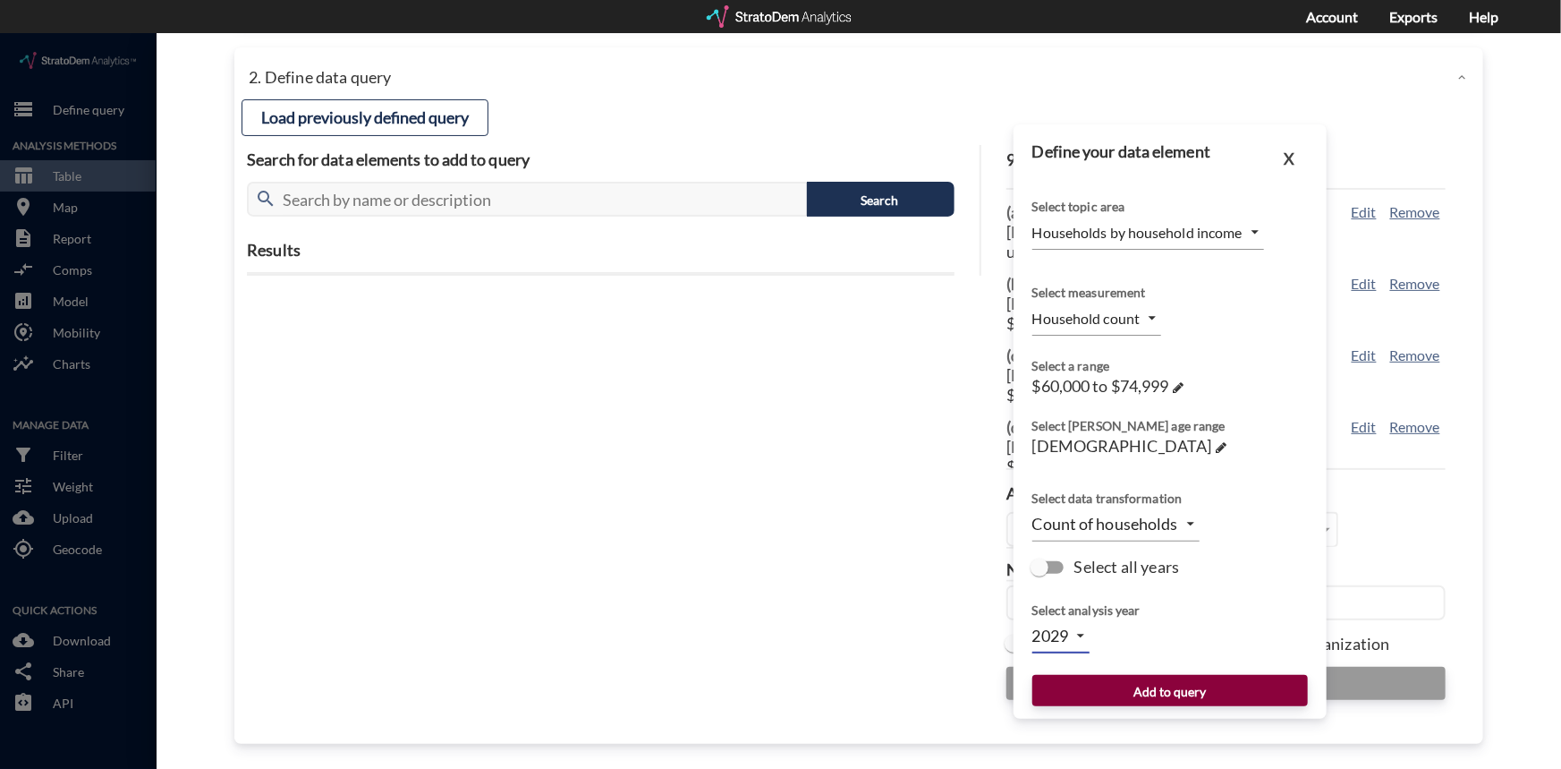
click button "Add to query"
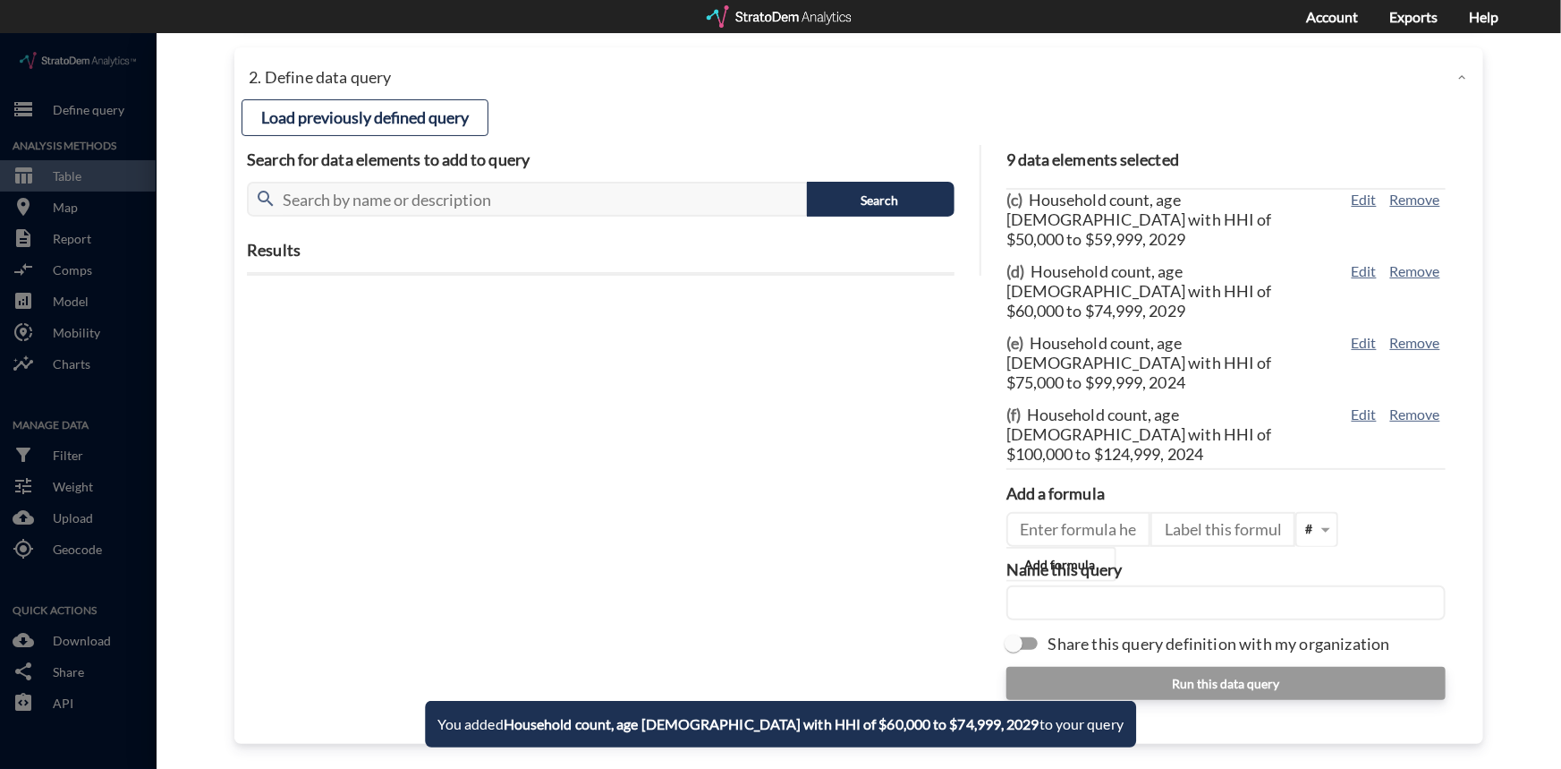
scroll to position [162, 0]
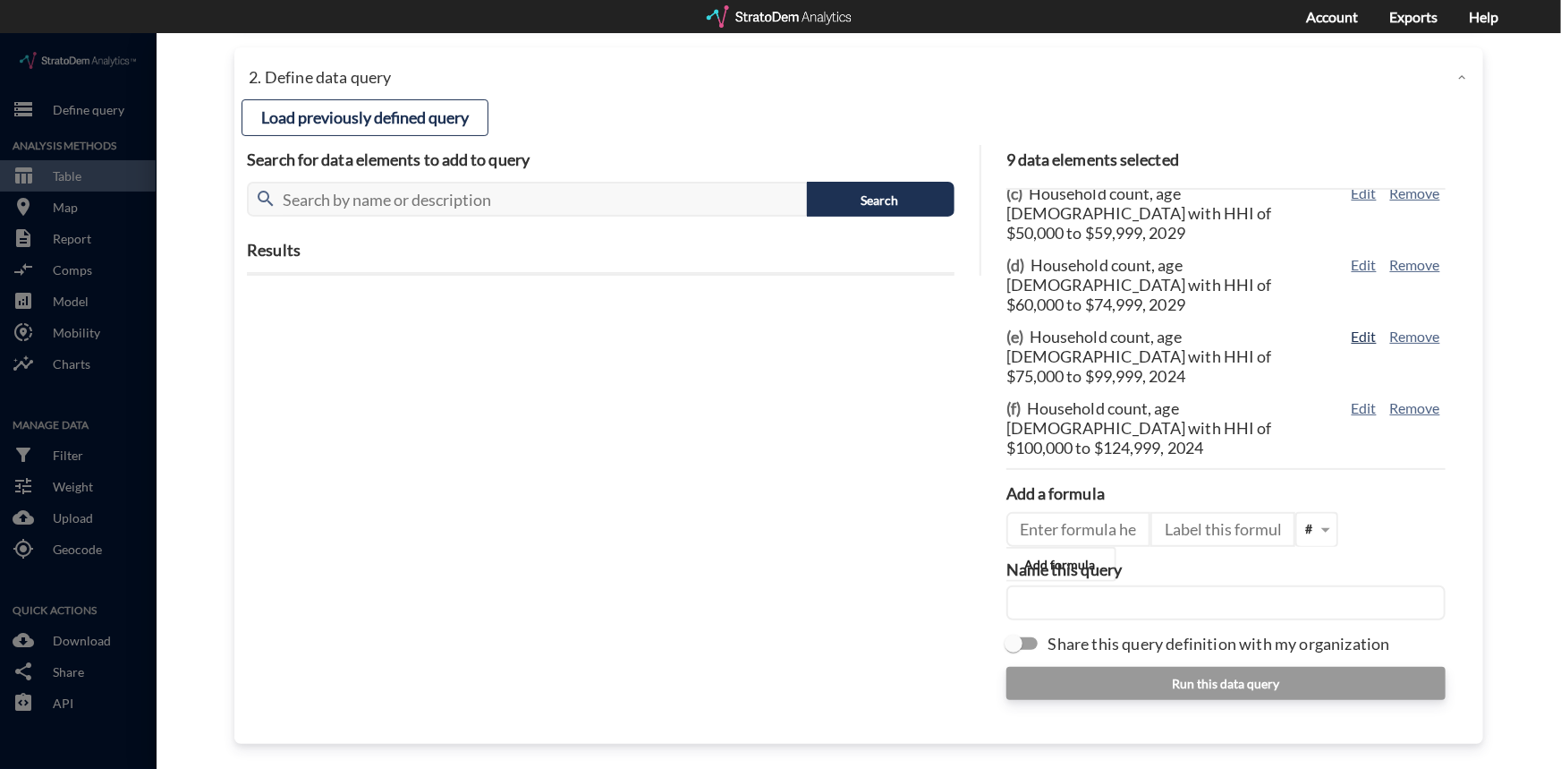
click button "Edit"
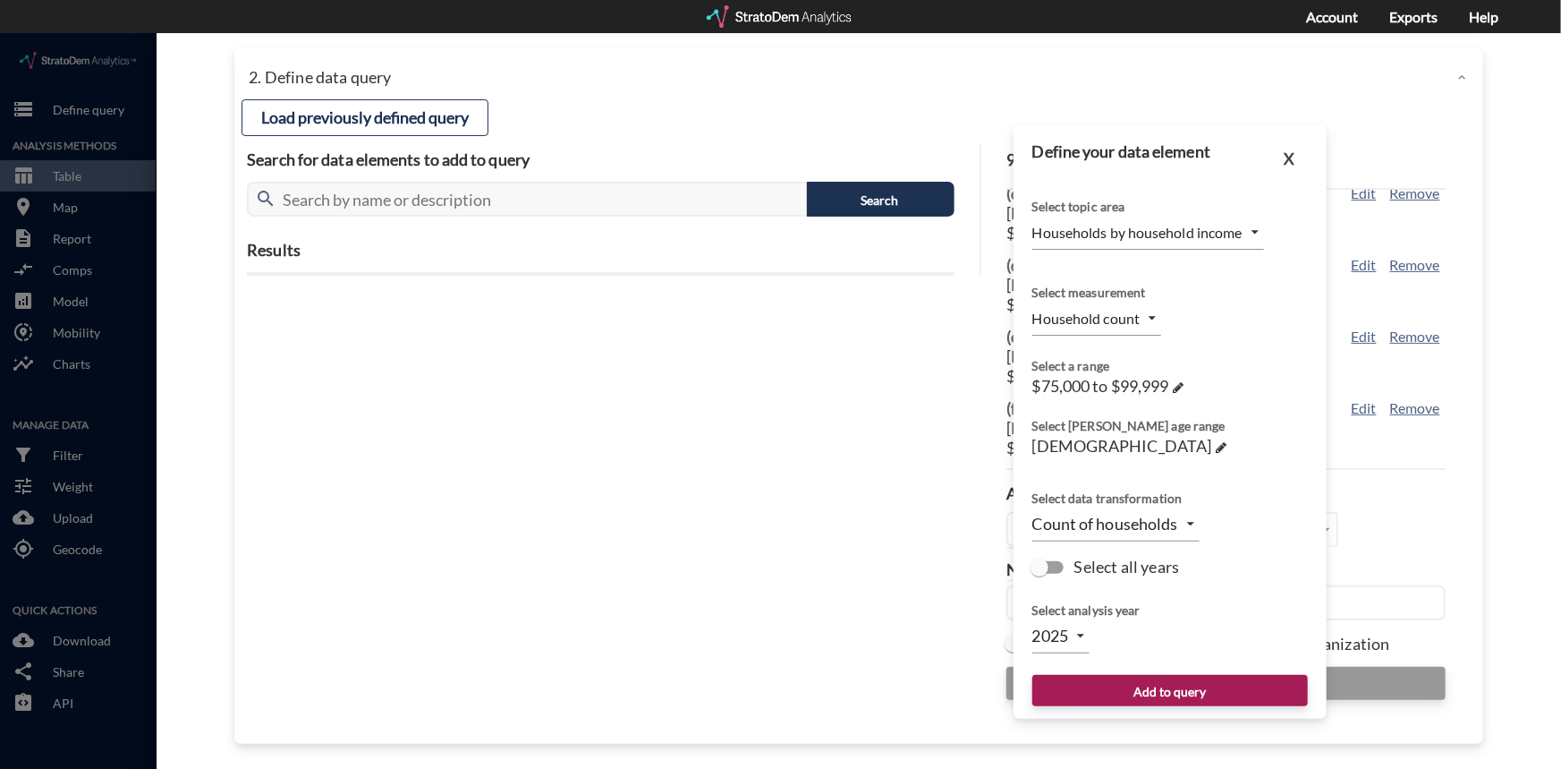
click body "/vantagepoint/us/-1 storage Define query Analysis Methods table_chart Table roo…"
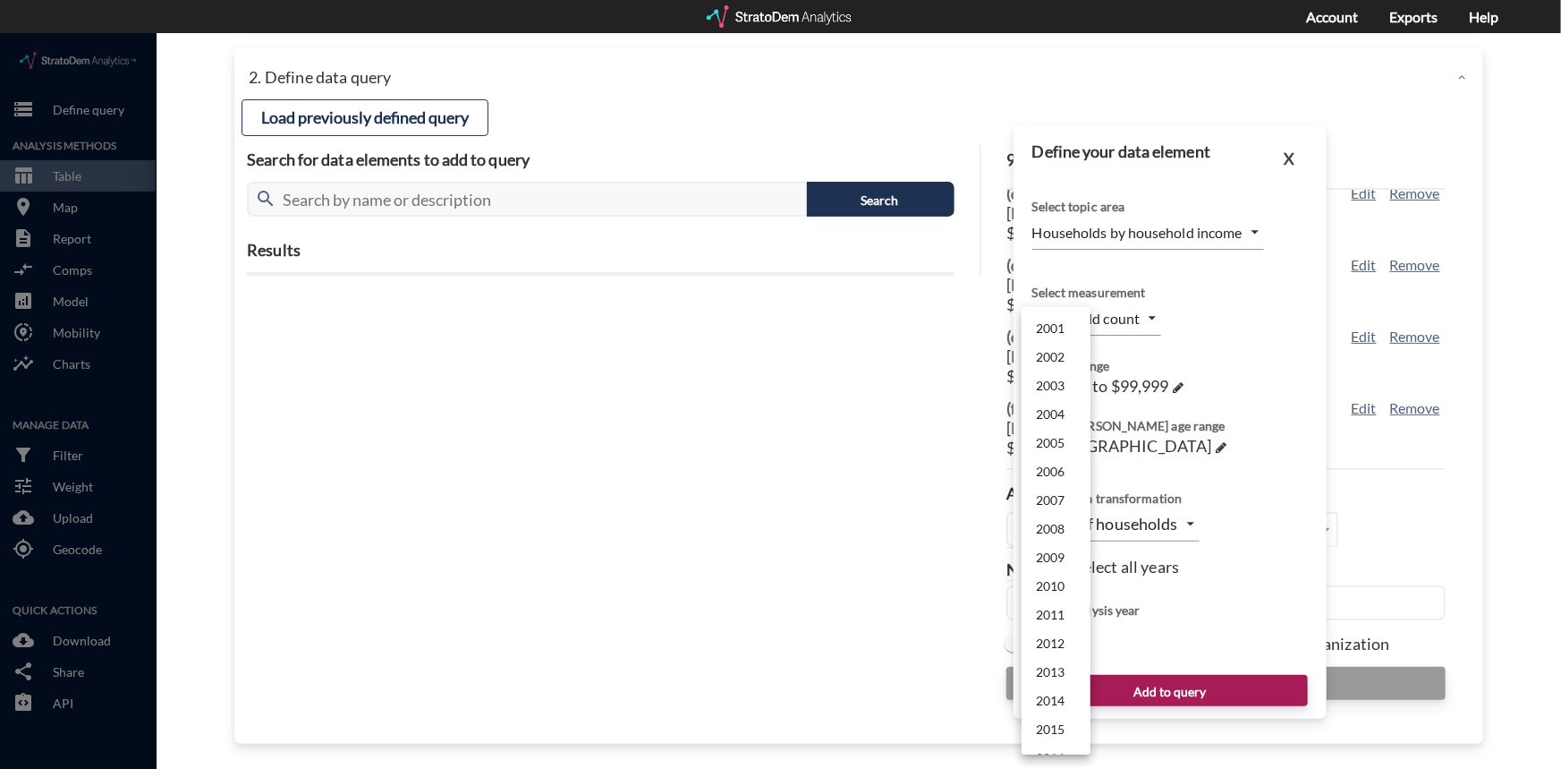
scroll to position [425, 0]
click li "2029"
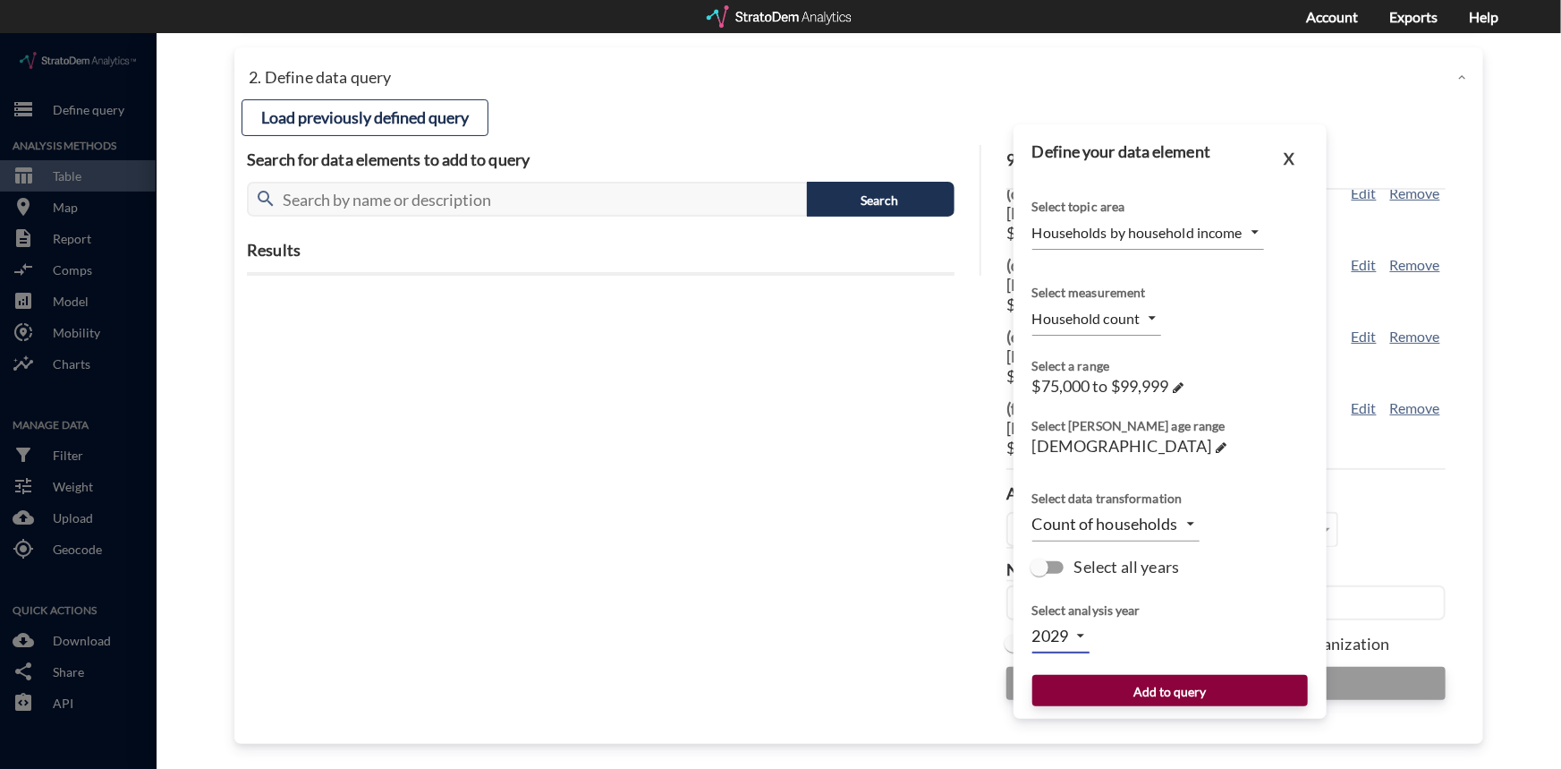
click button "Add to query"
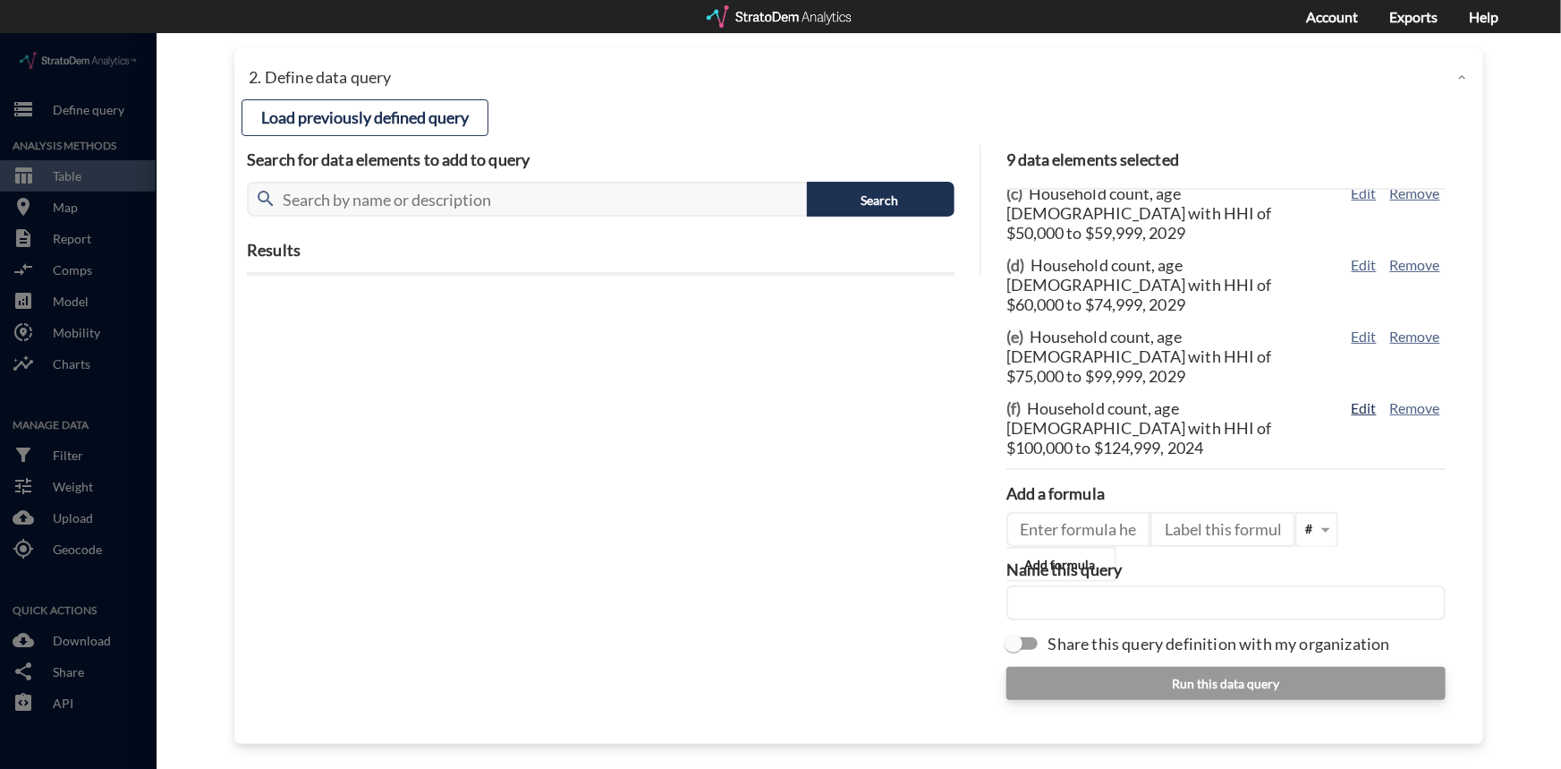
click button "Edit"
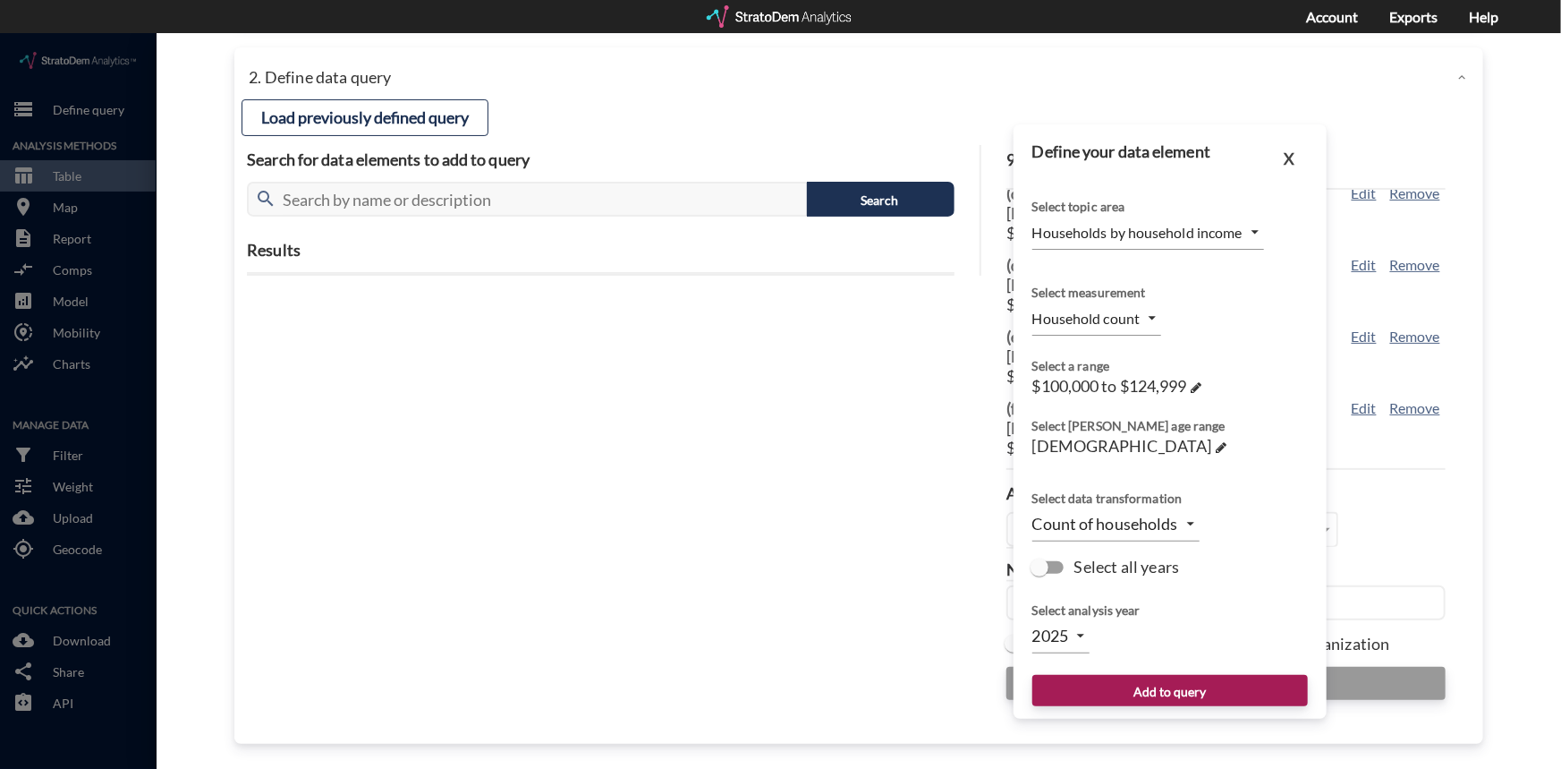
click body "/vantagepoint/us/-1 storage Define query Analysis Methods table_chart Table roo…"
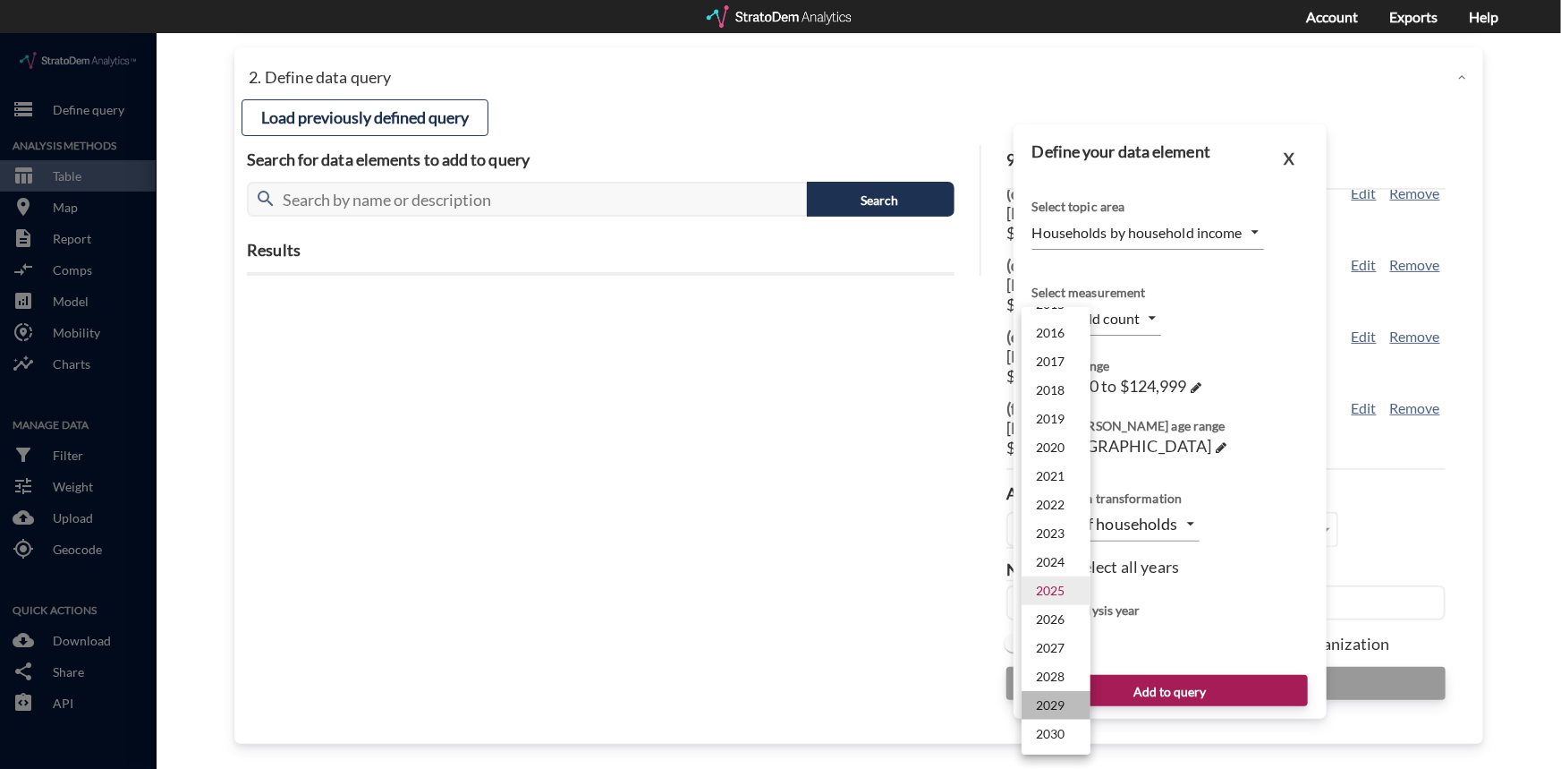
click li "2029"
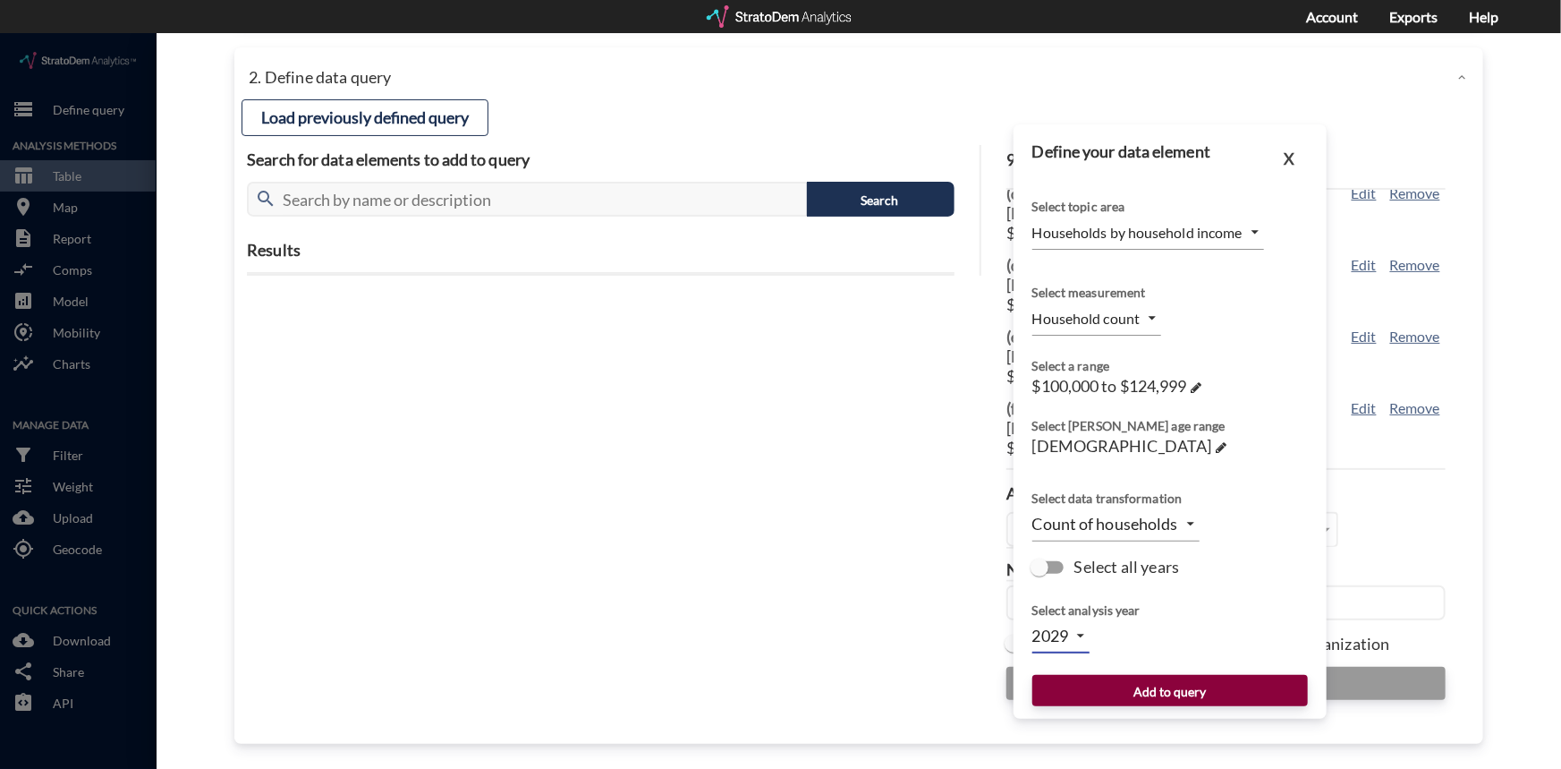
click button "Add to query"
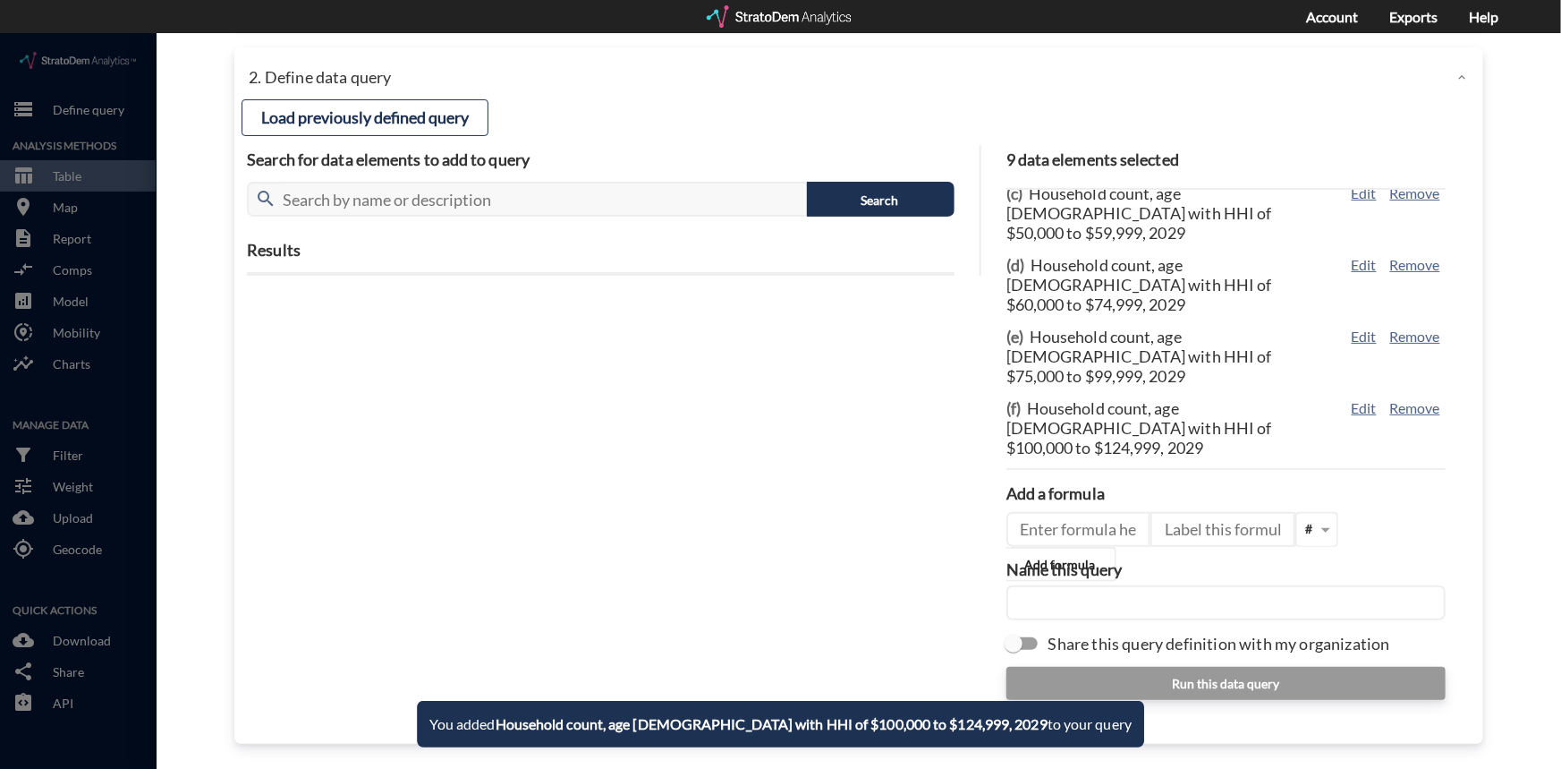
click button "Edit"
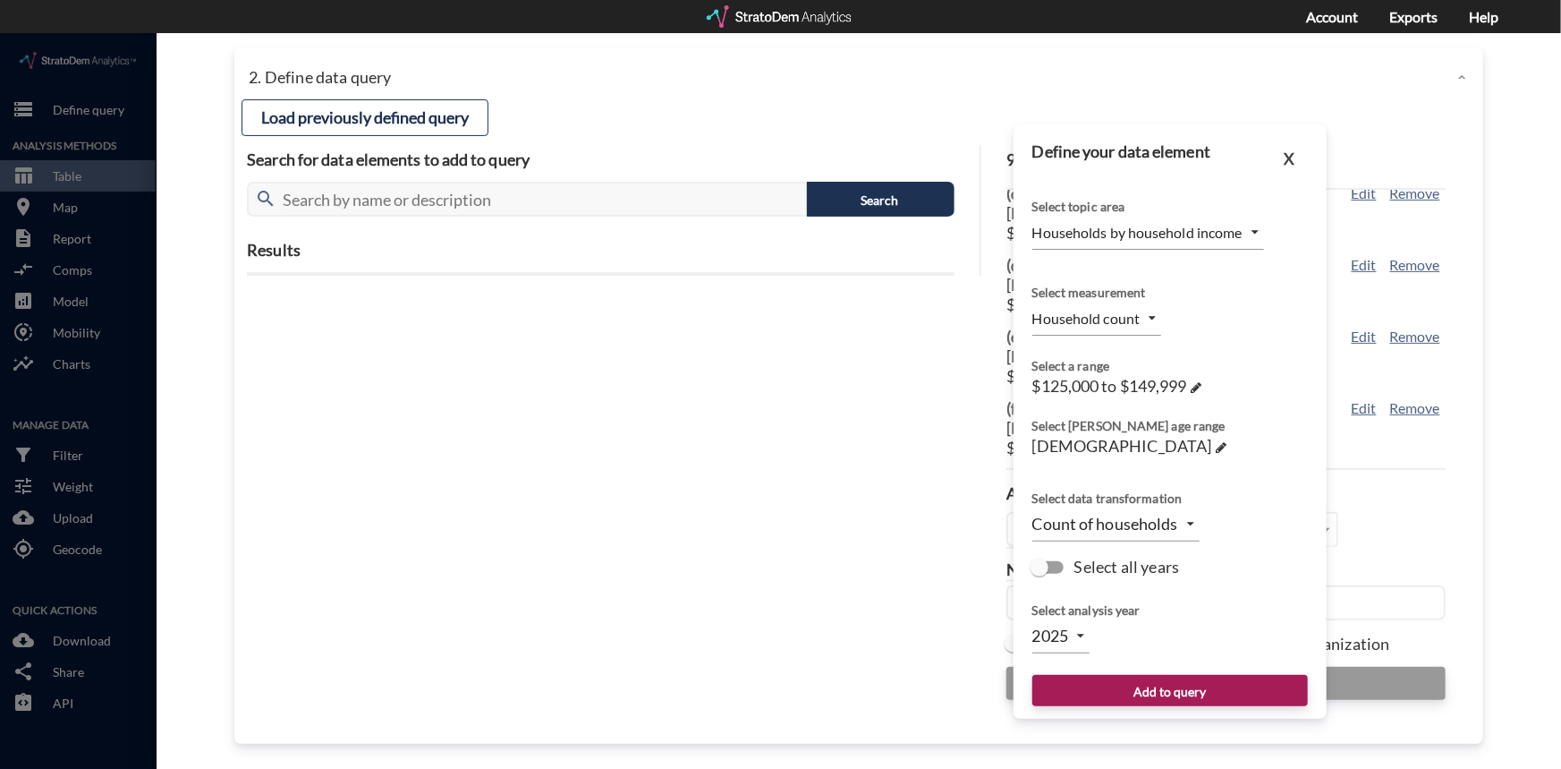
click body "/vantagepoint/us/-1 storage Define query Analysis Methods table_chart Table roo…"
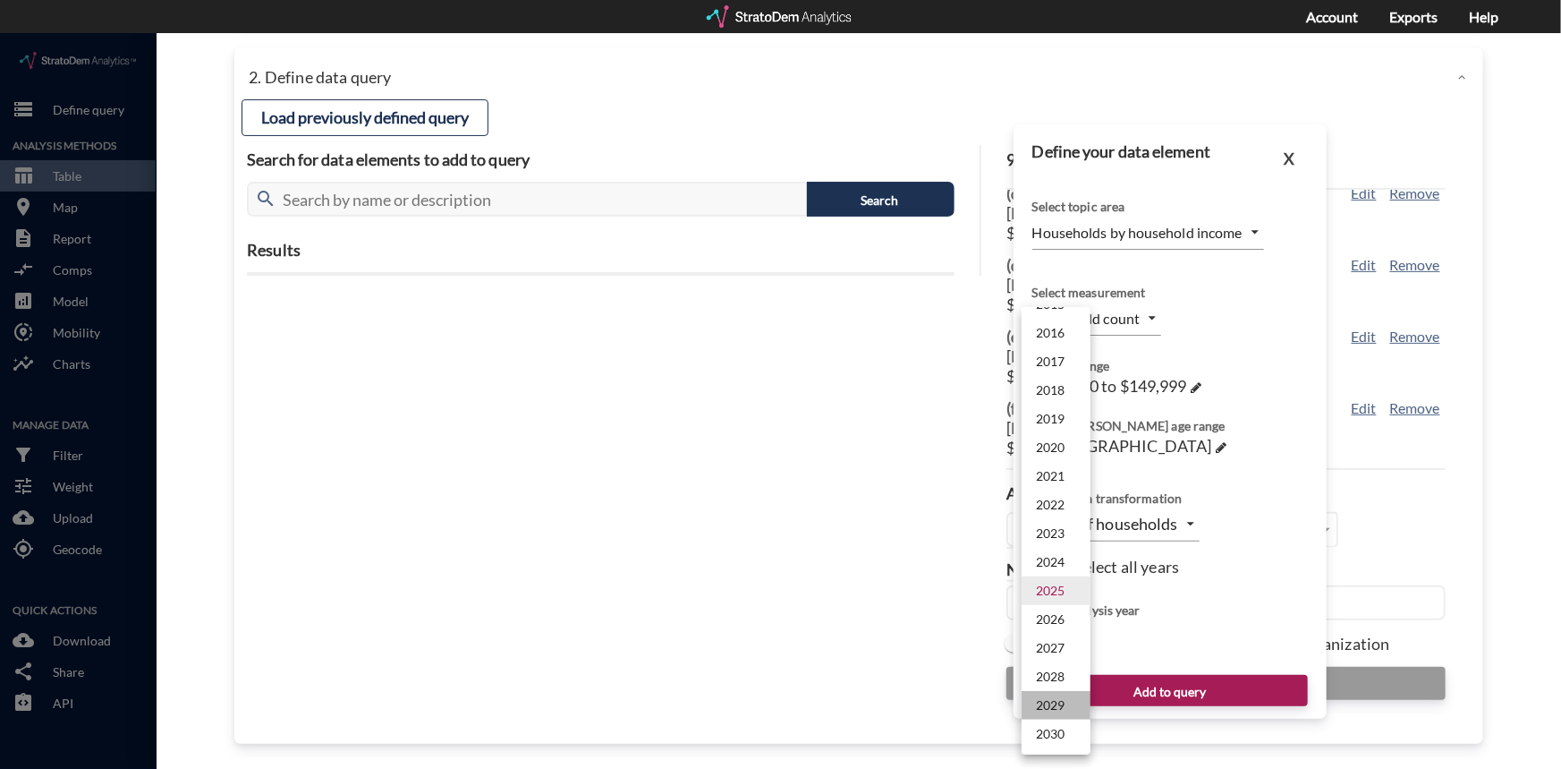
click li "2029"
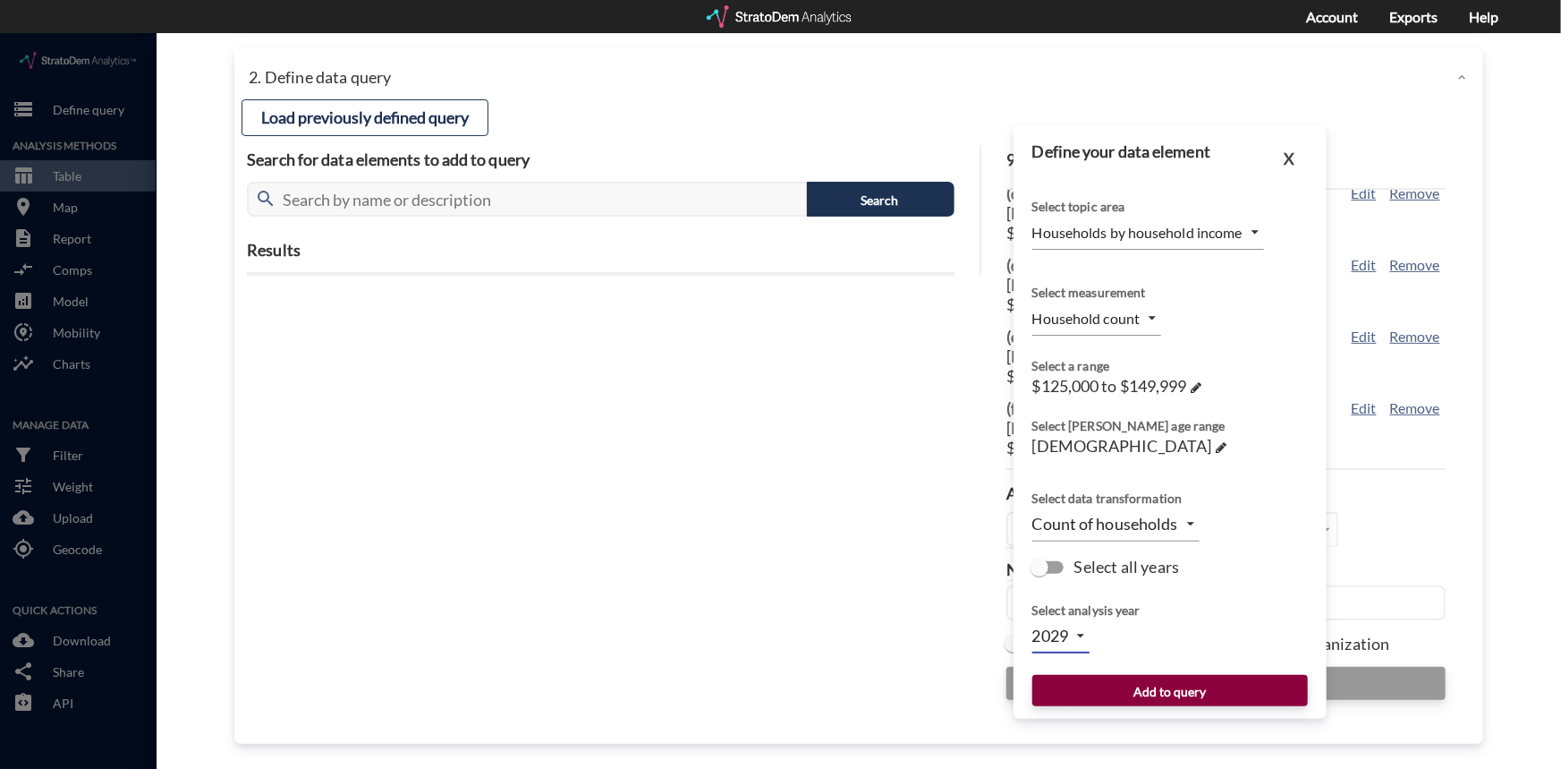
click button "Add to query"
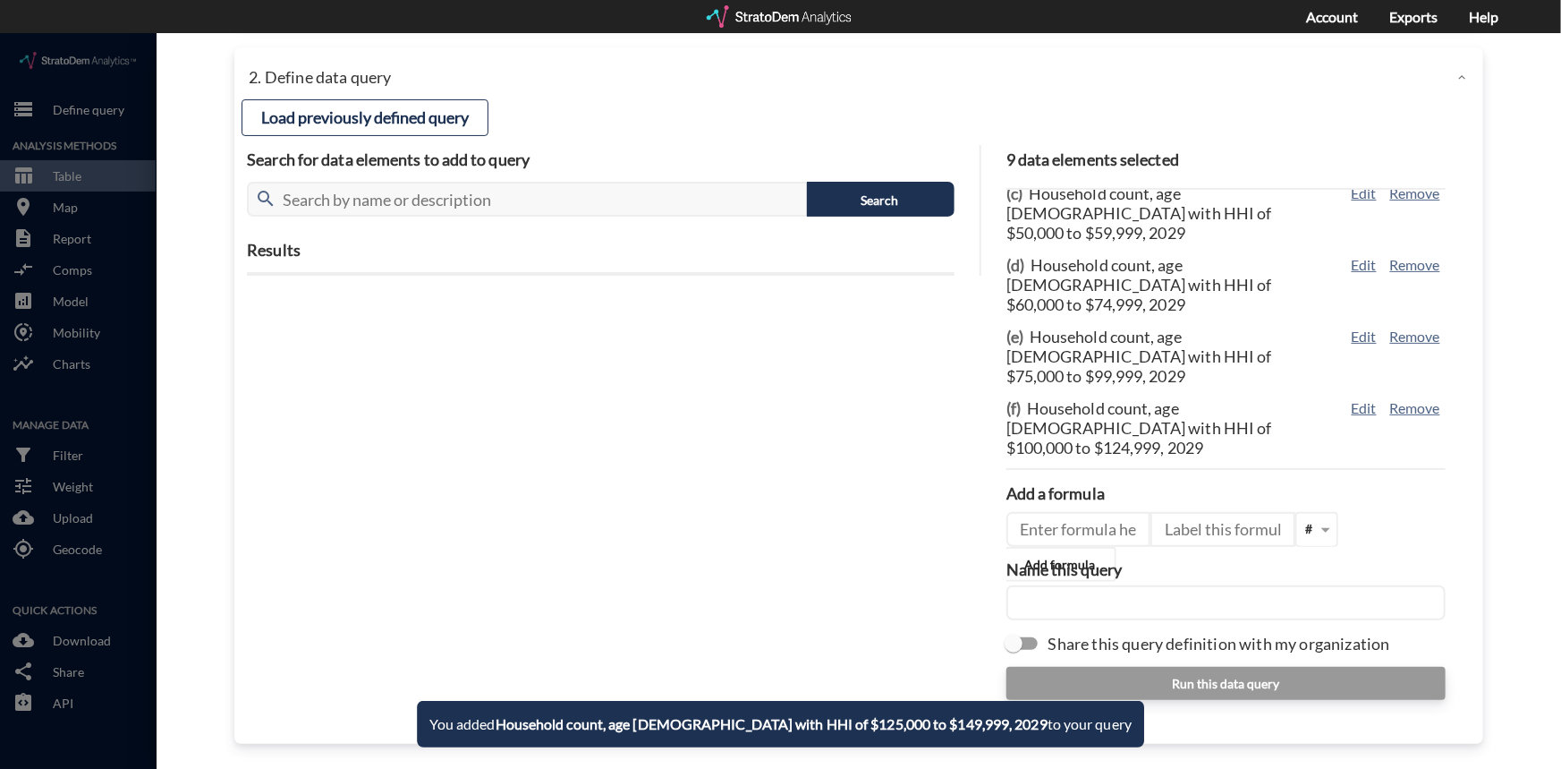
click button "Edit"
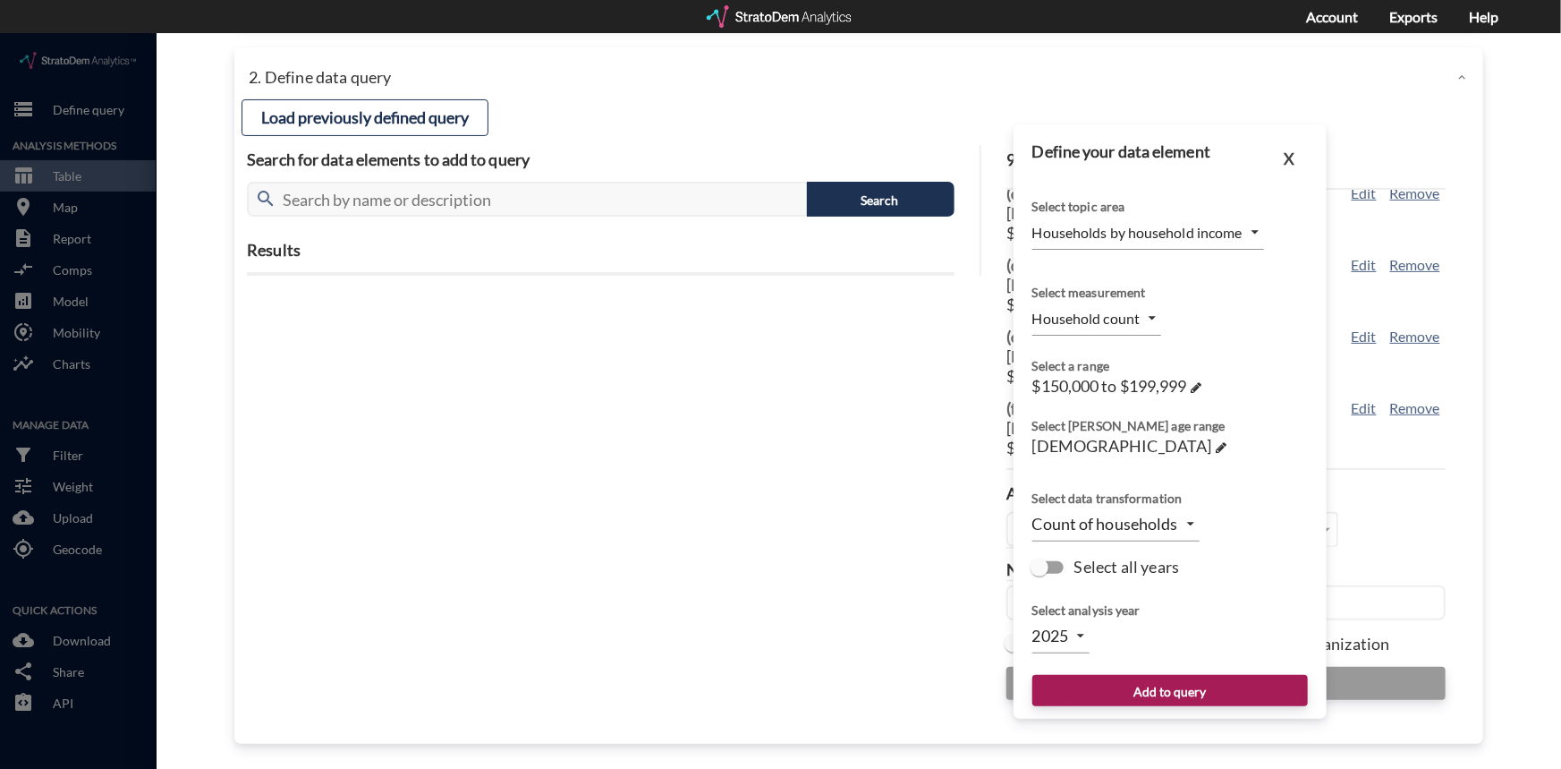
click body "/vantagepoint/us/-1 storage Define query Analysis Methods table_chart Table roo…"
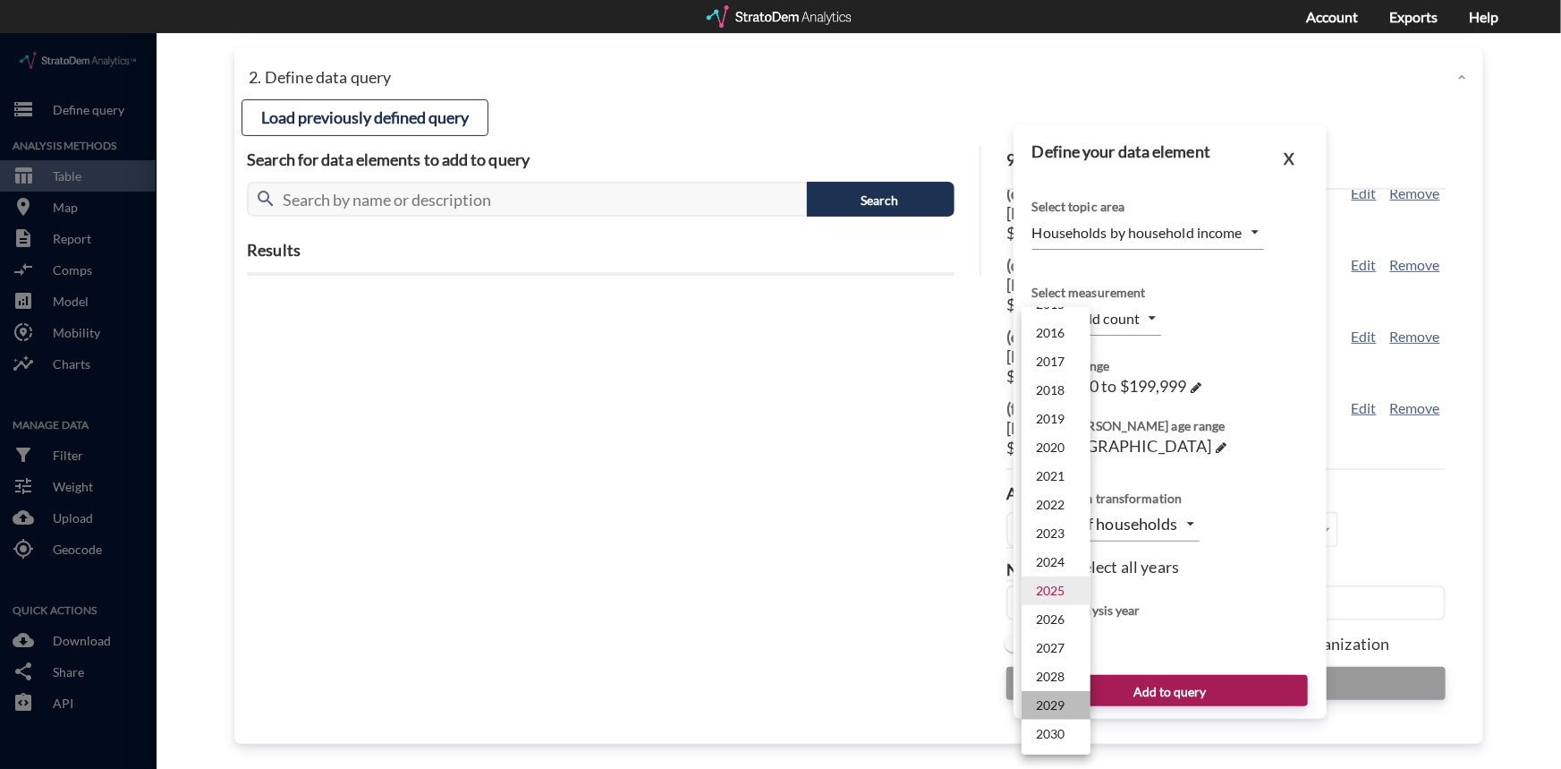
click li "2029"
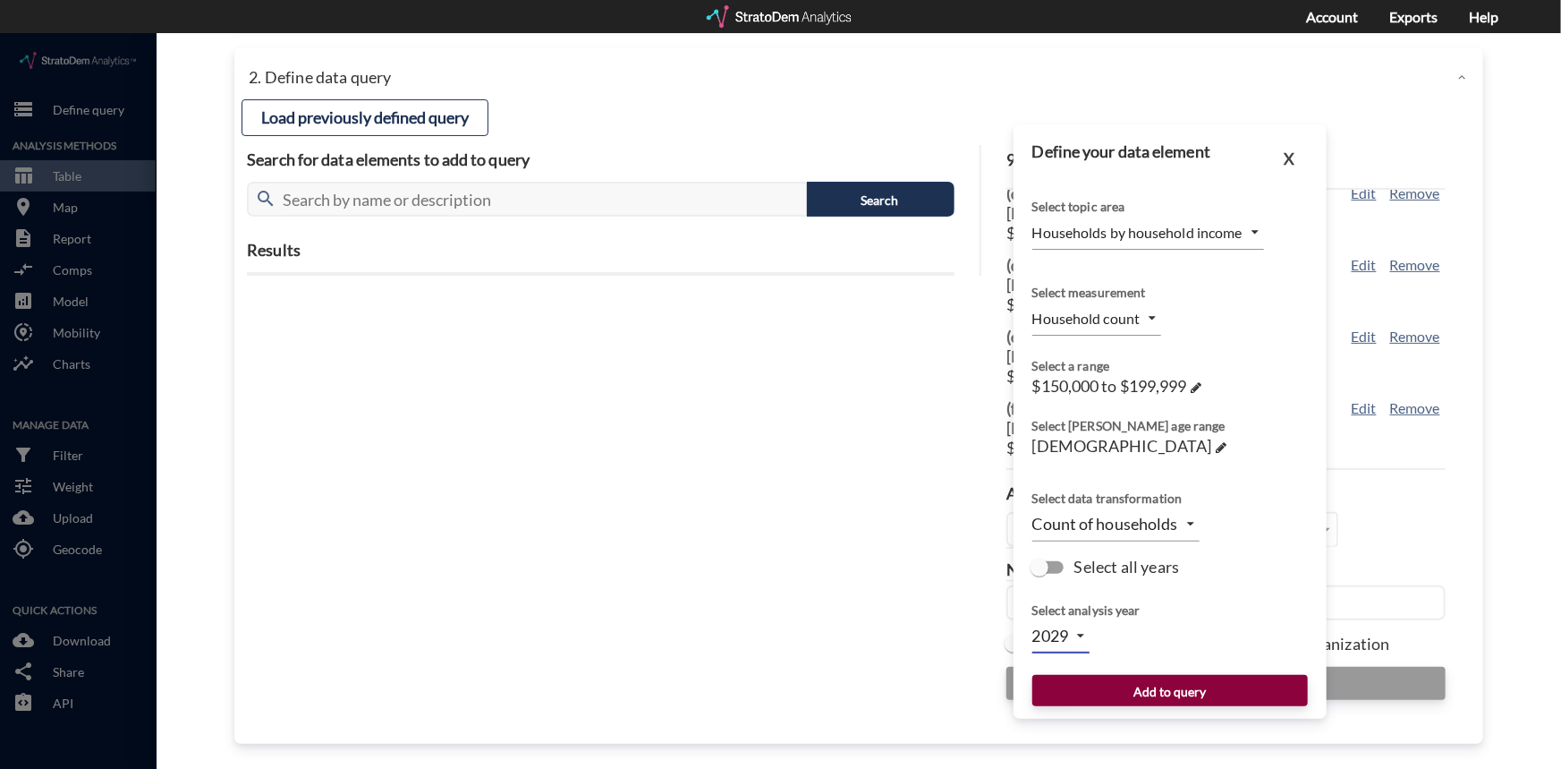
click button "Add to query"
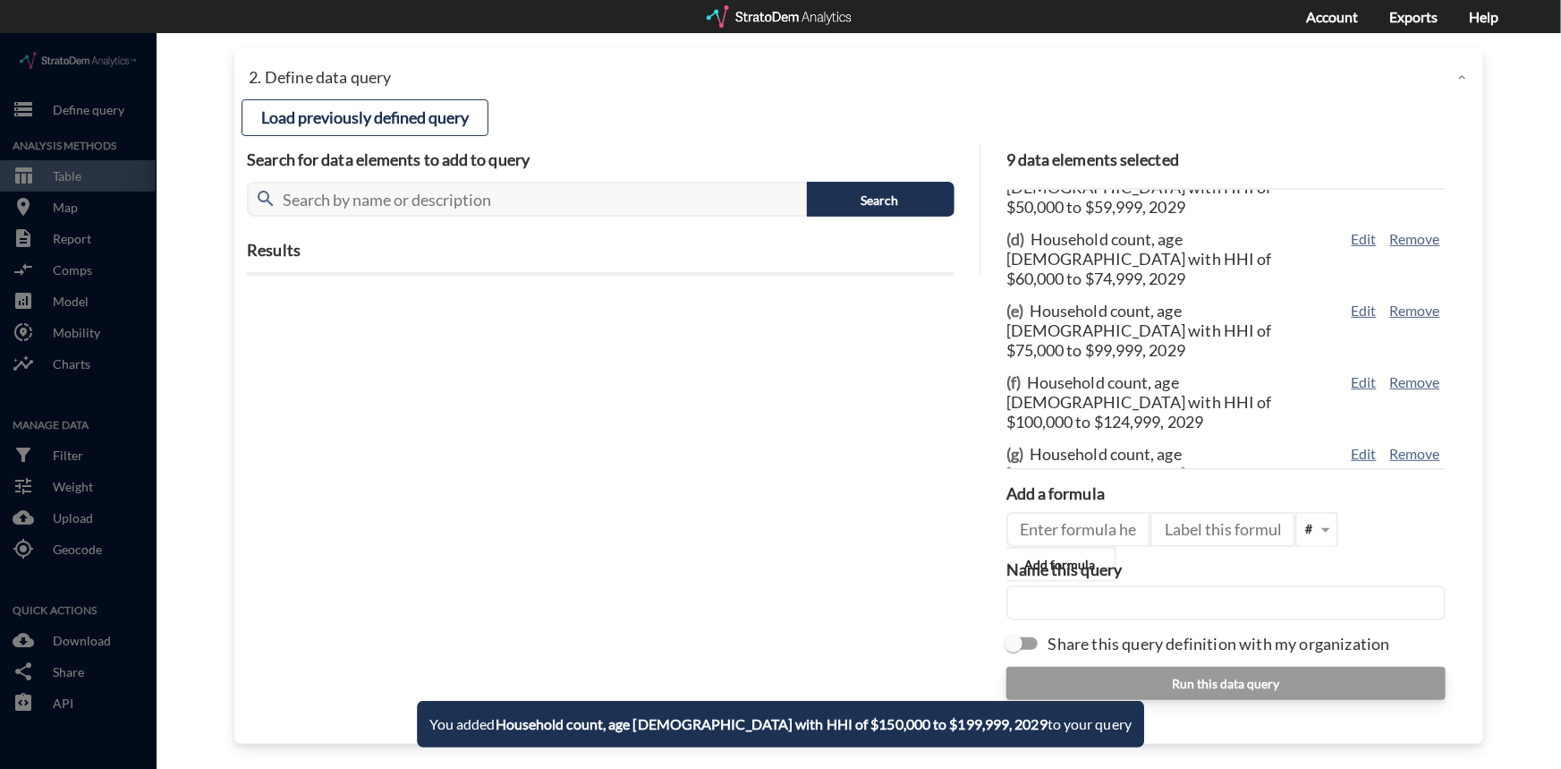
scroll to position [200, 0]
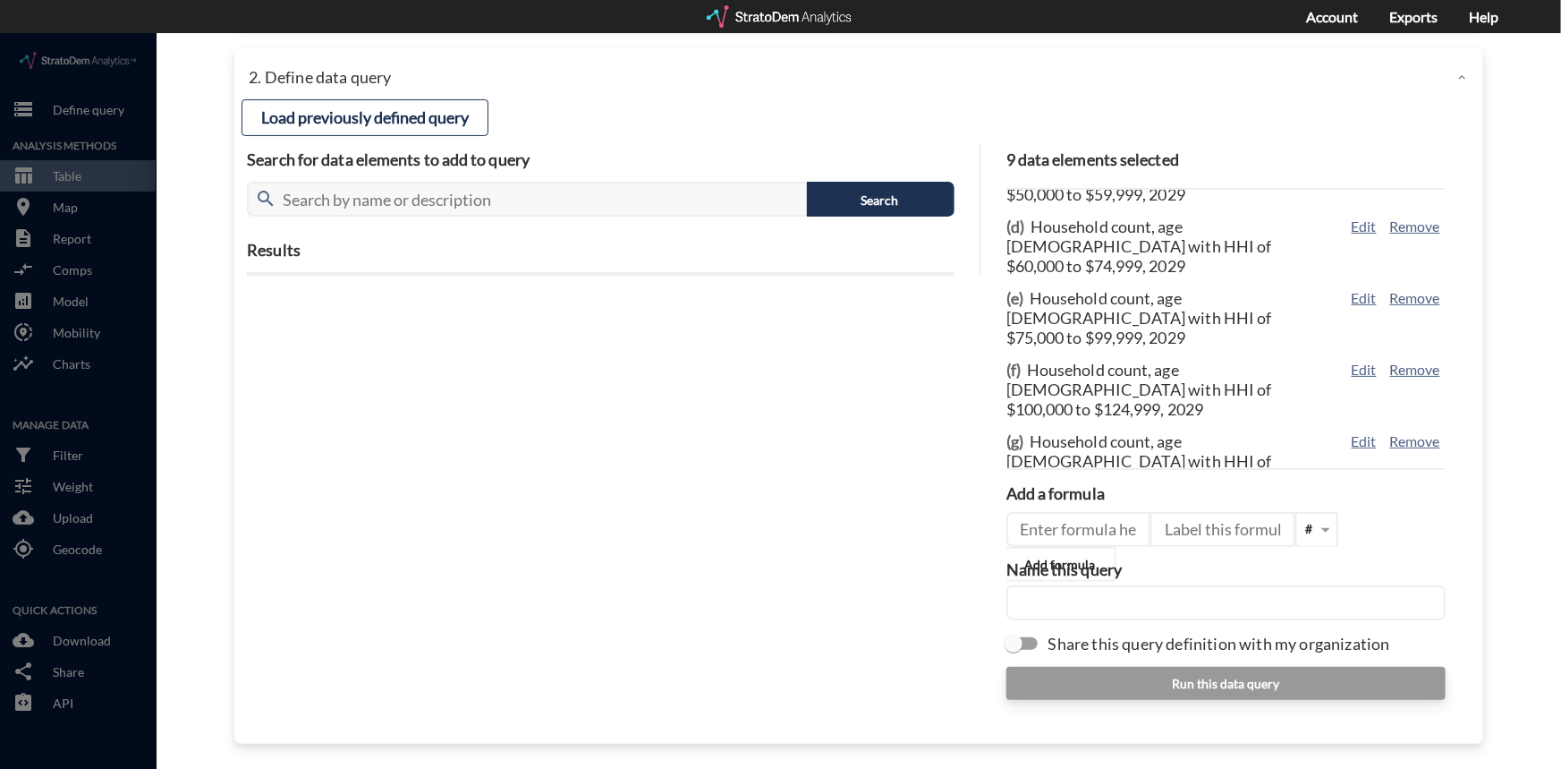
click button "Edit"
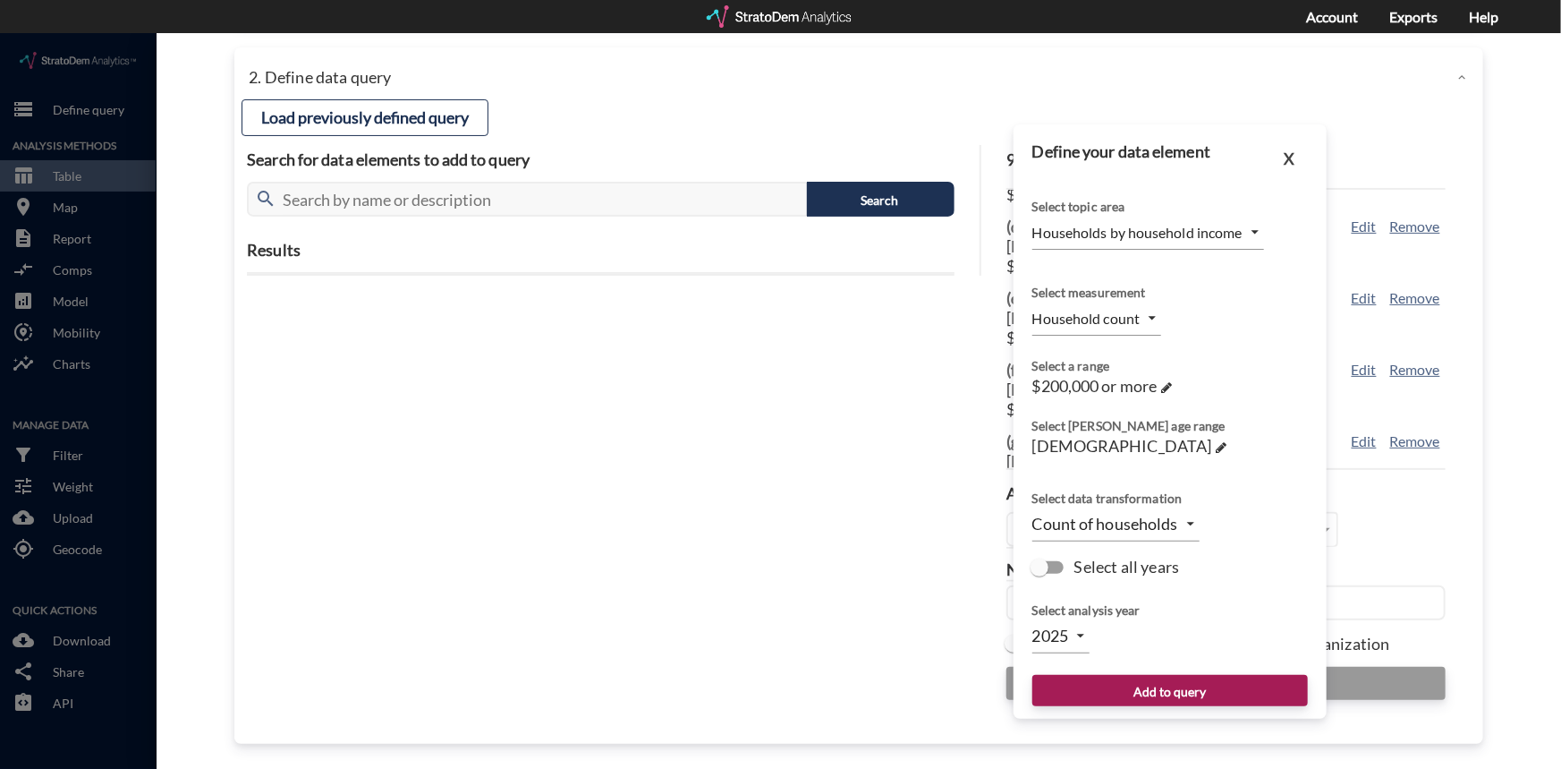
click body "/vantagepoint/us/-1 storage Define query Analysis Methods table_chart Table roo…"
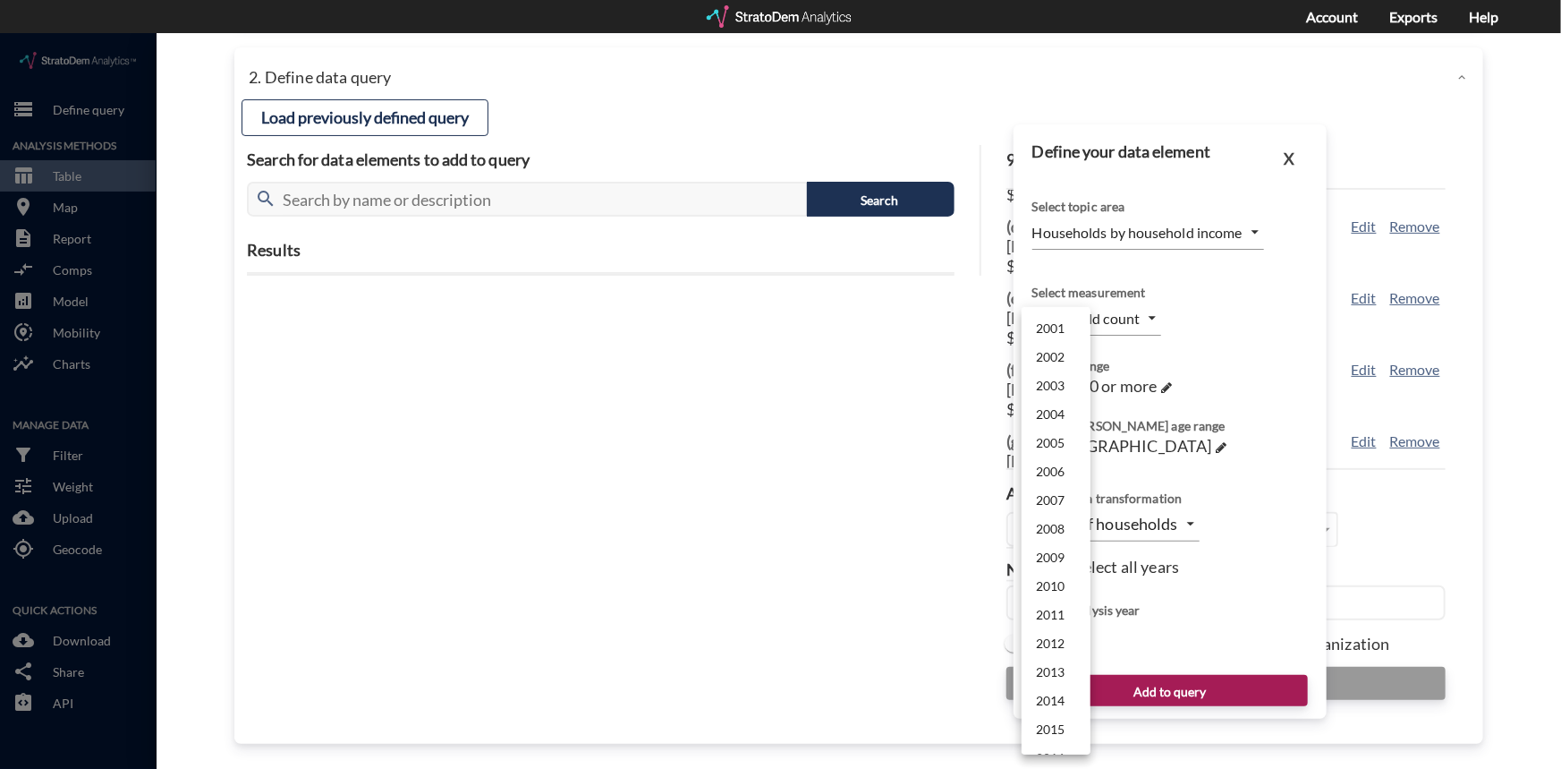
scroll to position [425, 0]
click li "2029"
type input "2029"
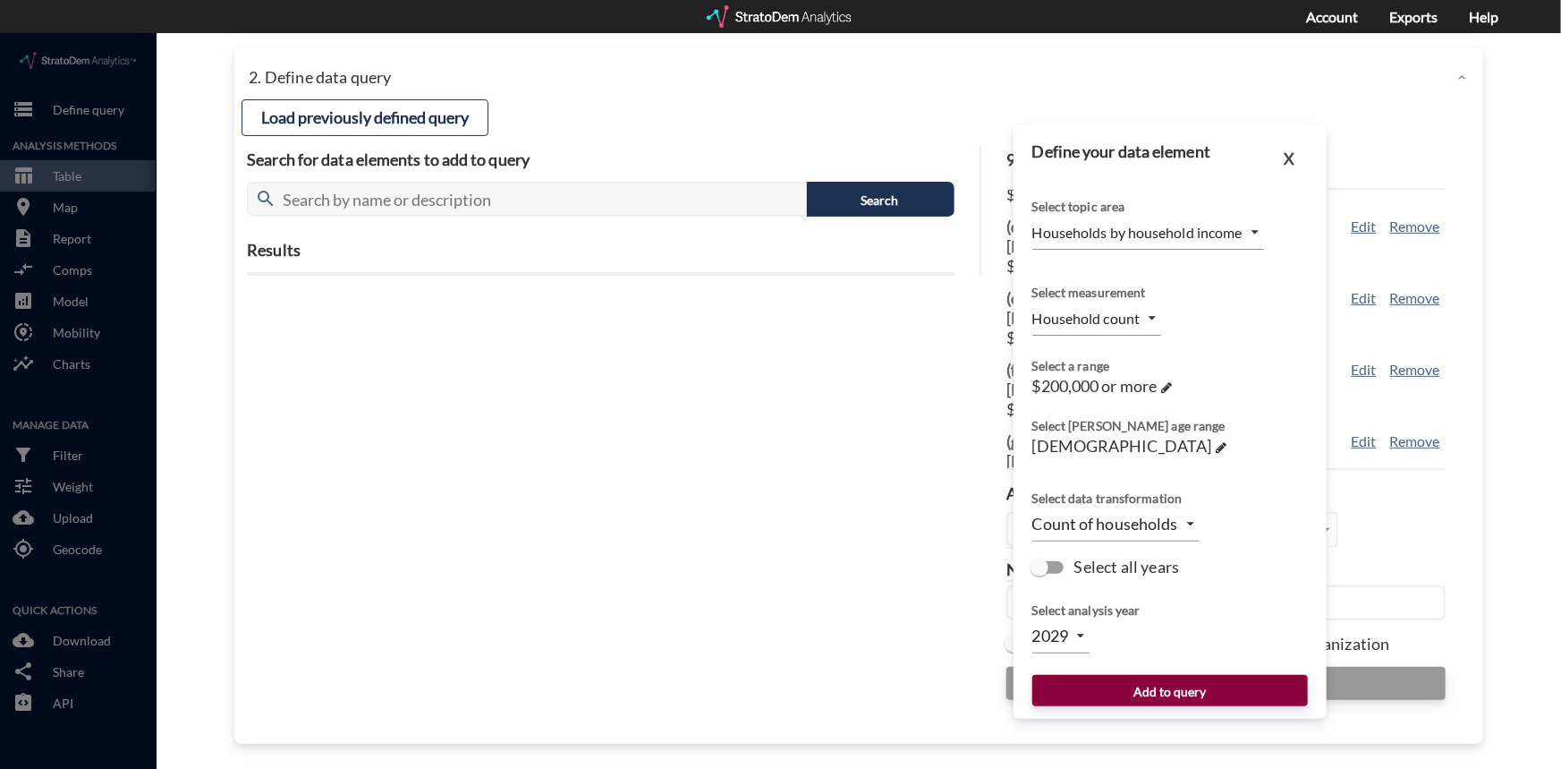
click button "Add to query"
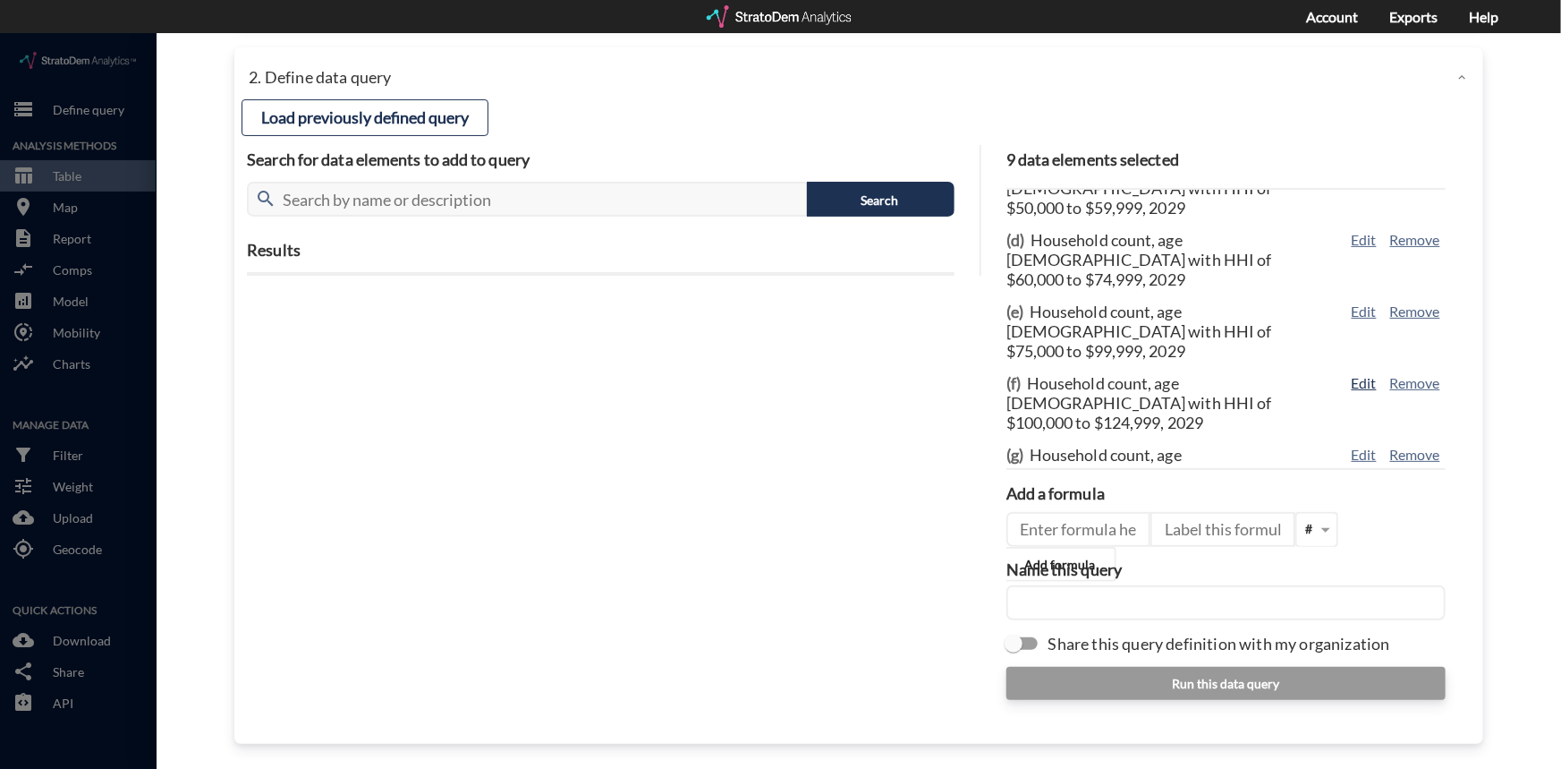
scroll to position [200, 0]
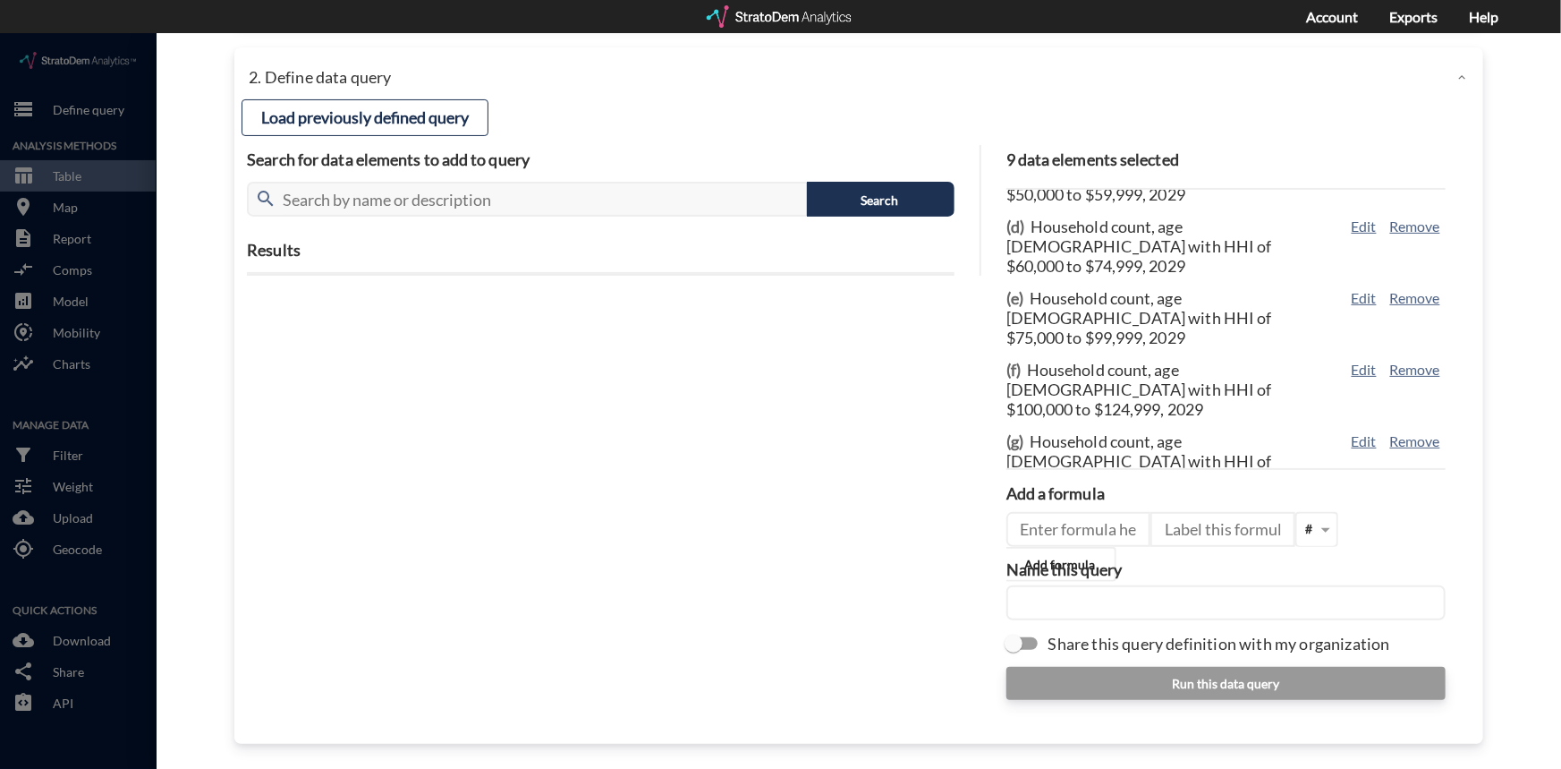
click input "text"
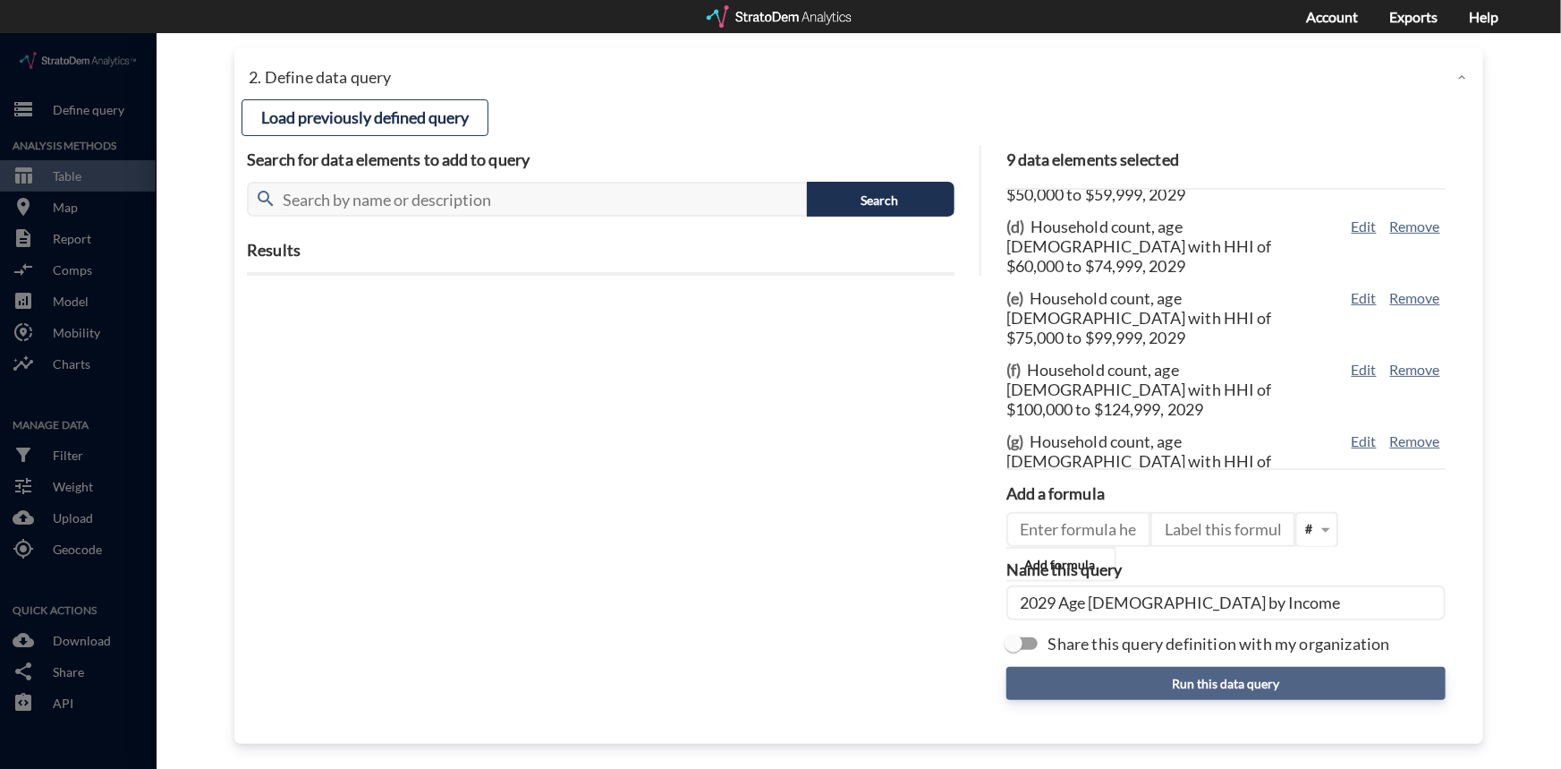
type input "2029 Age [DEMOGRAPHIC_DATA] by Income"
click button "Run this data query"
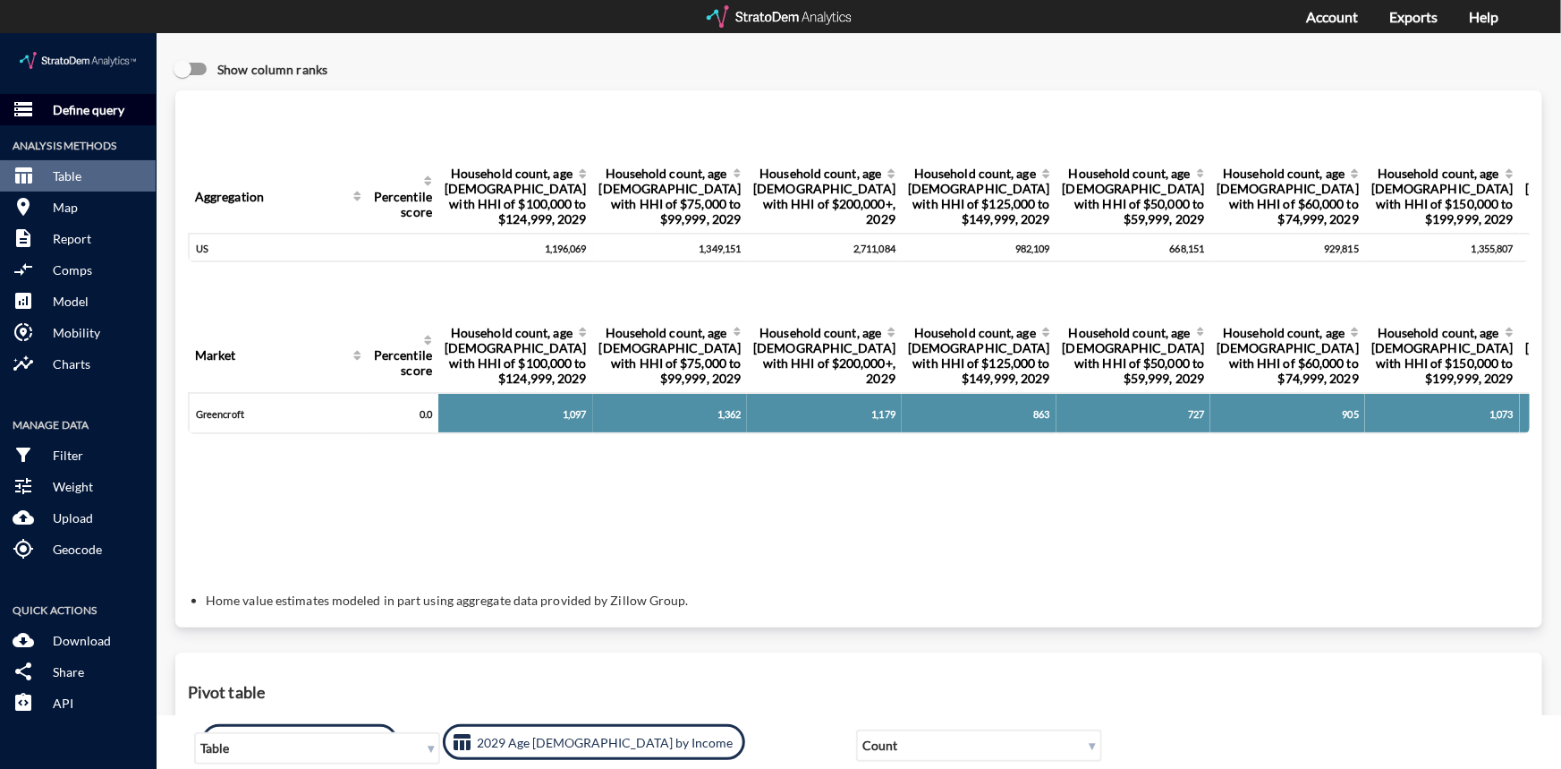
click p "Define query"
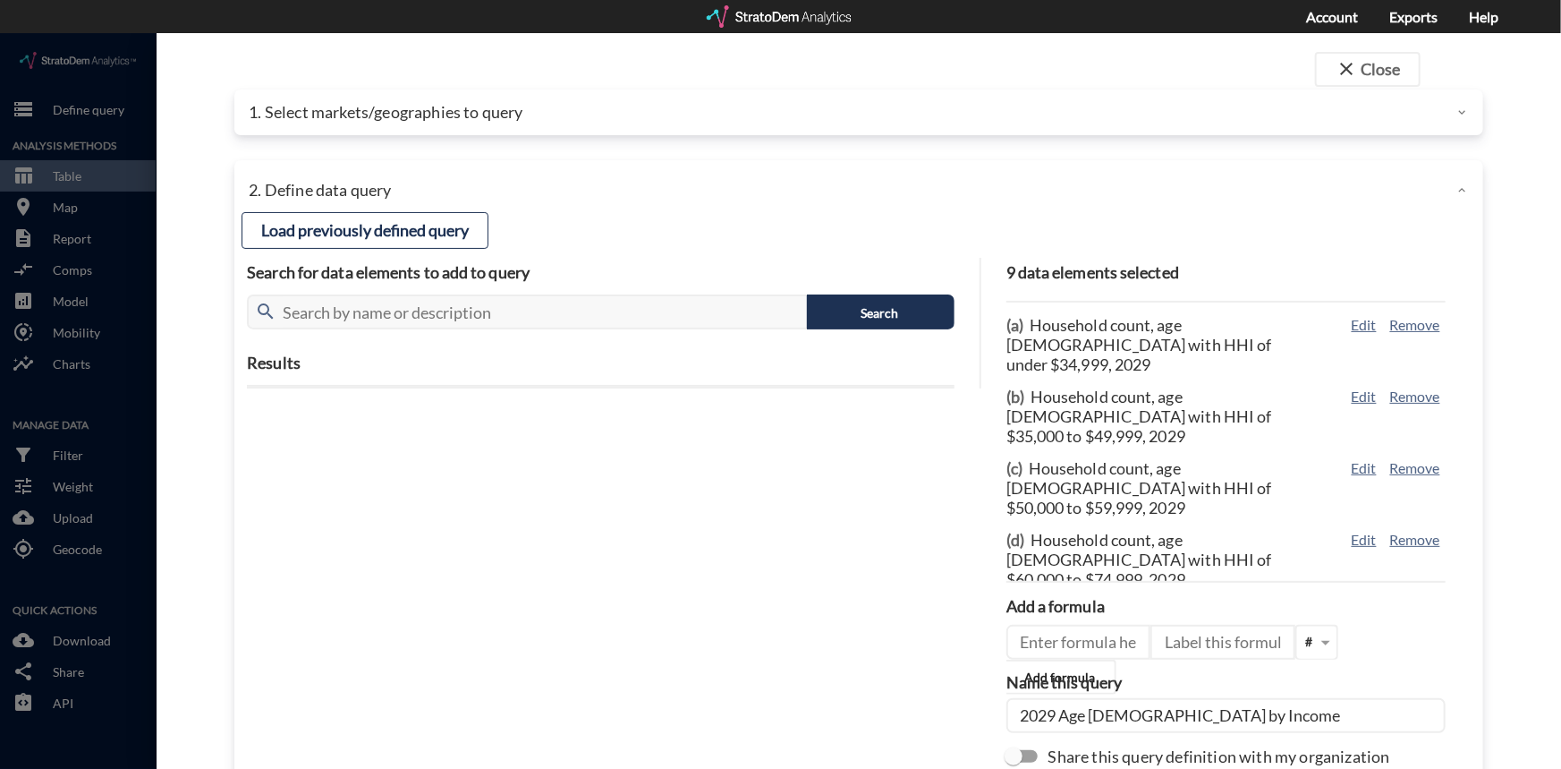
click p "1. Select markets/geographies to query"
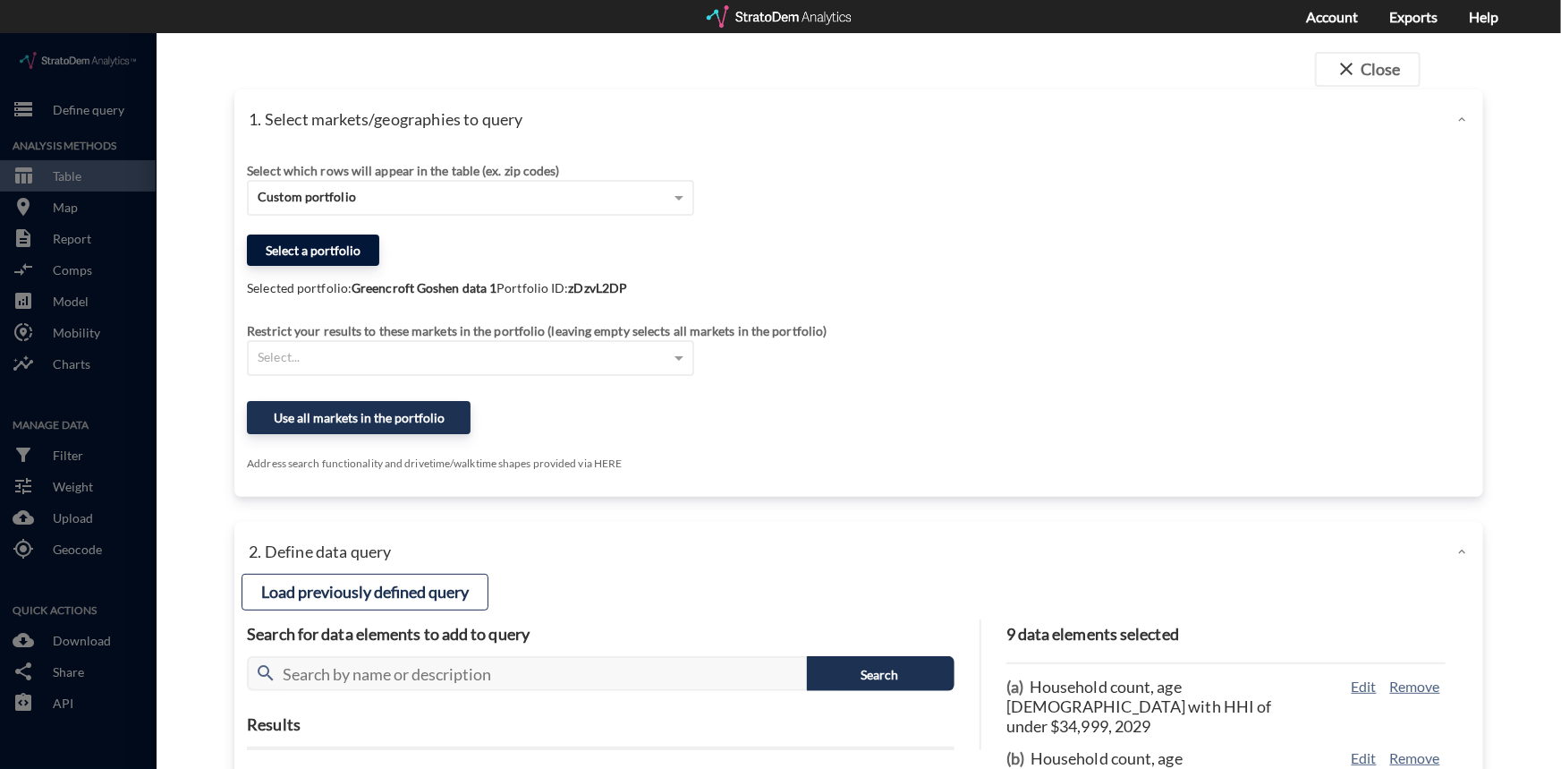
click button "Select a portfolio"
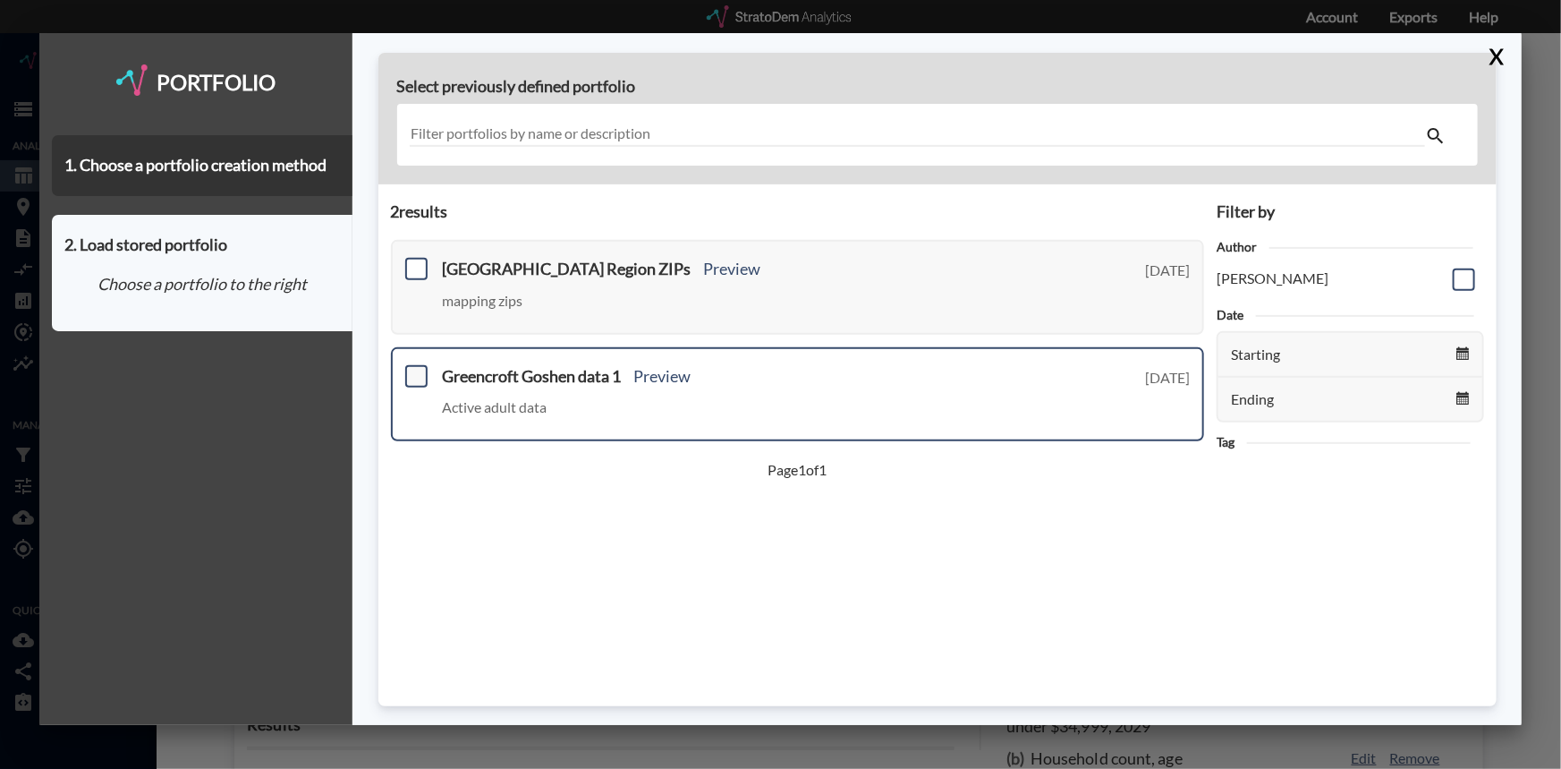
click at [413, 376] on span at bounding box center [416, 376] width 22 height 22
click at [414, 369] on input "checkbox" at bounding box center [414, 369] width 0 height 0
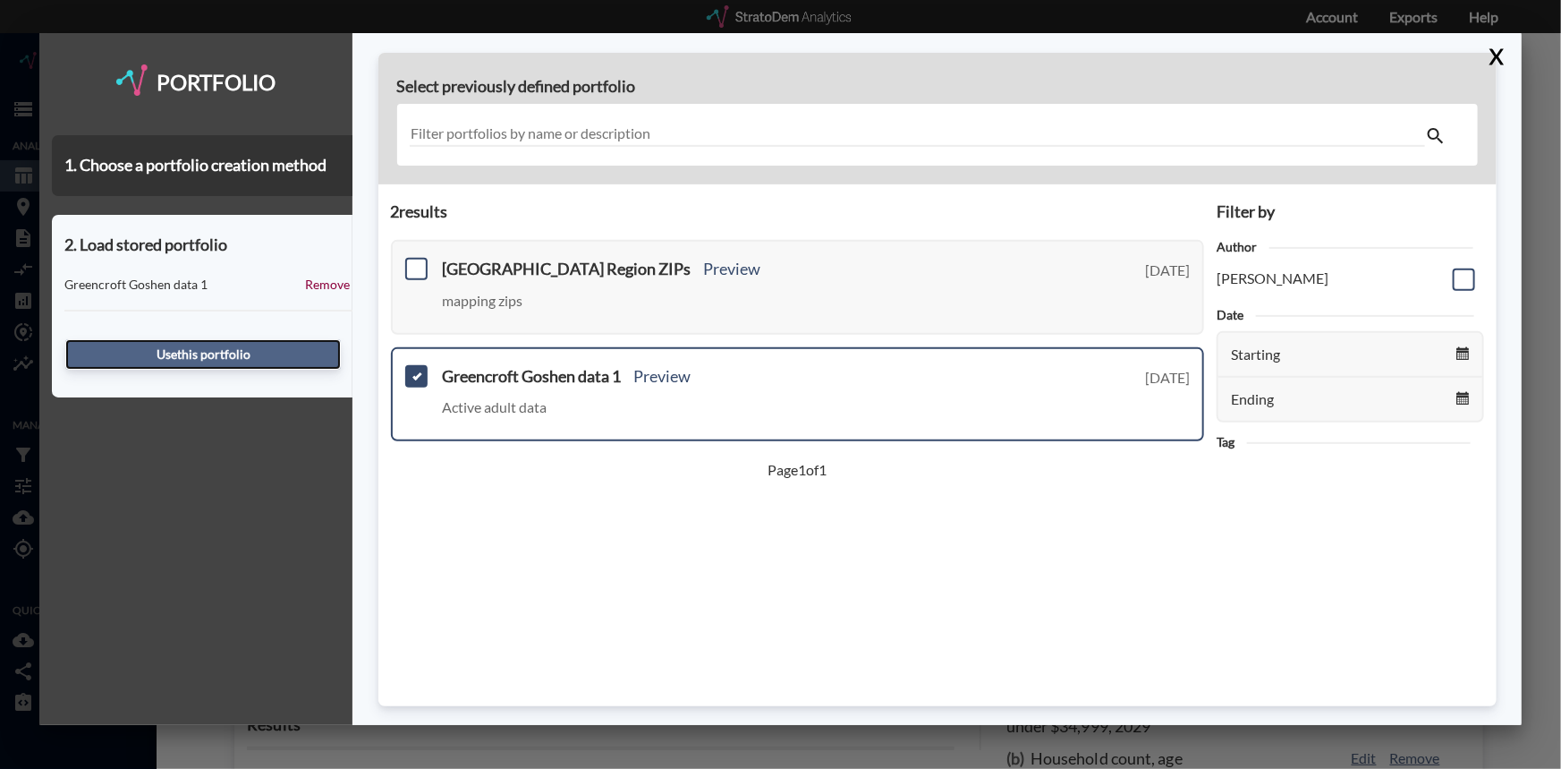
click at [178, 353] on button "Use this portfolio" at bounding box center [203, 354] width 276 height 30
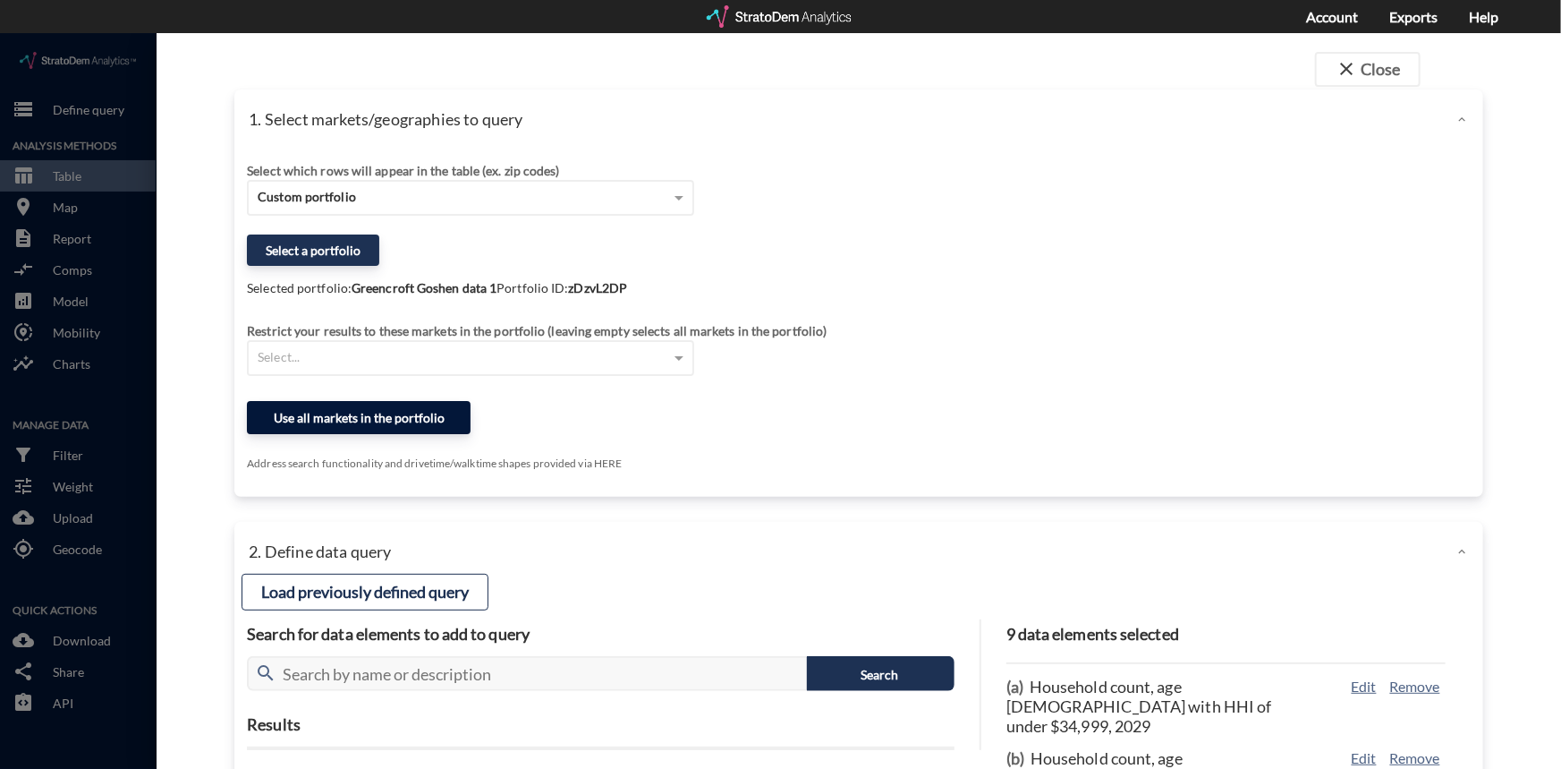
click button "Use all markets in the portfolio"
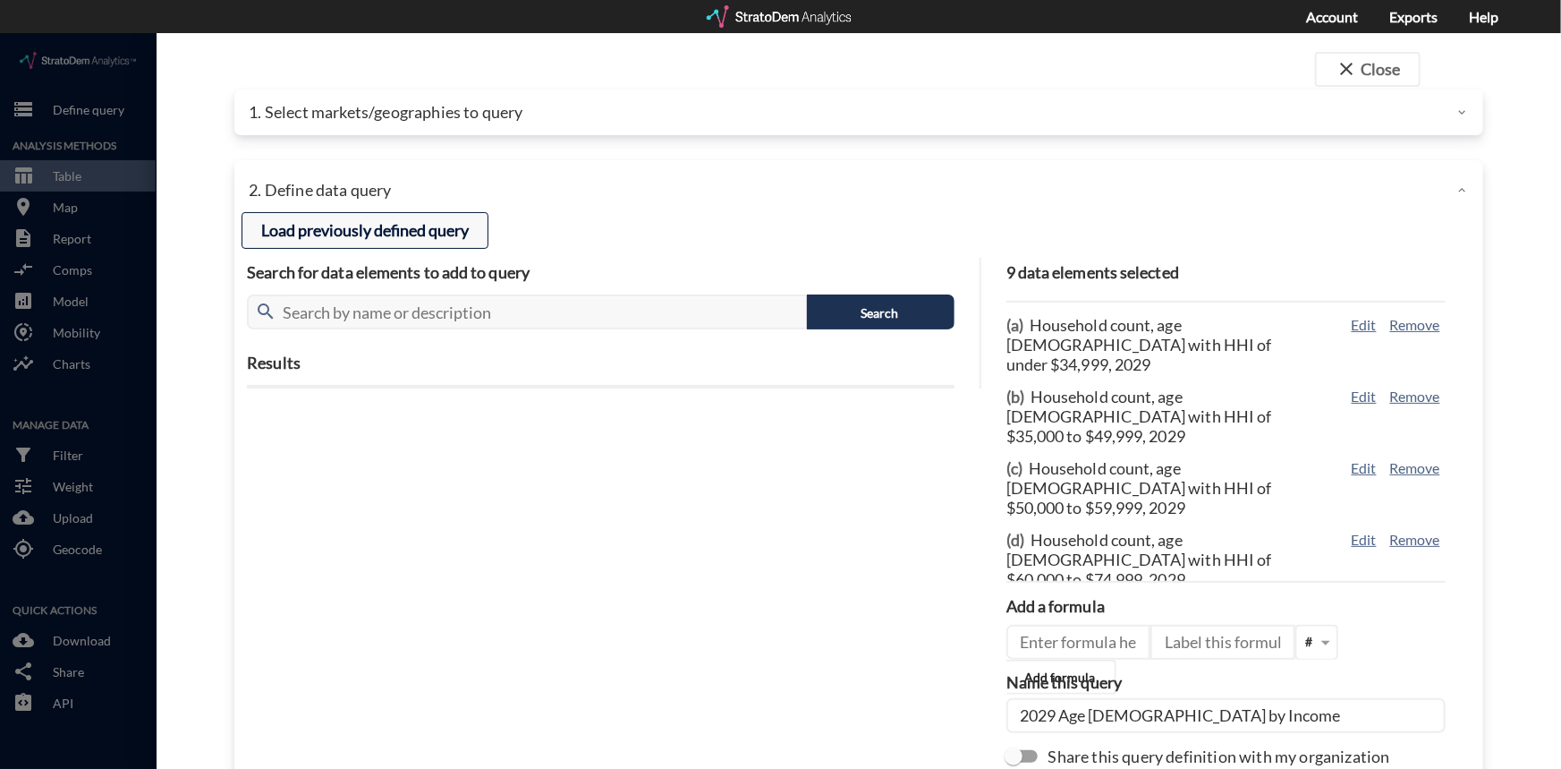
click button "Load previously defined query"
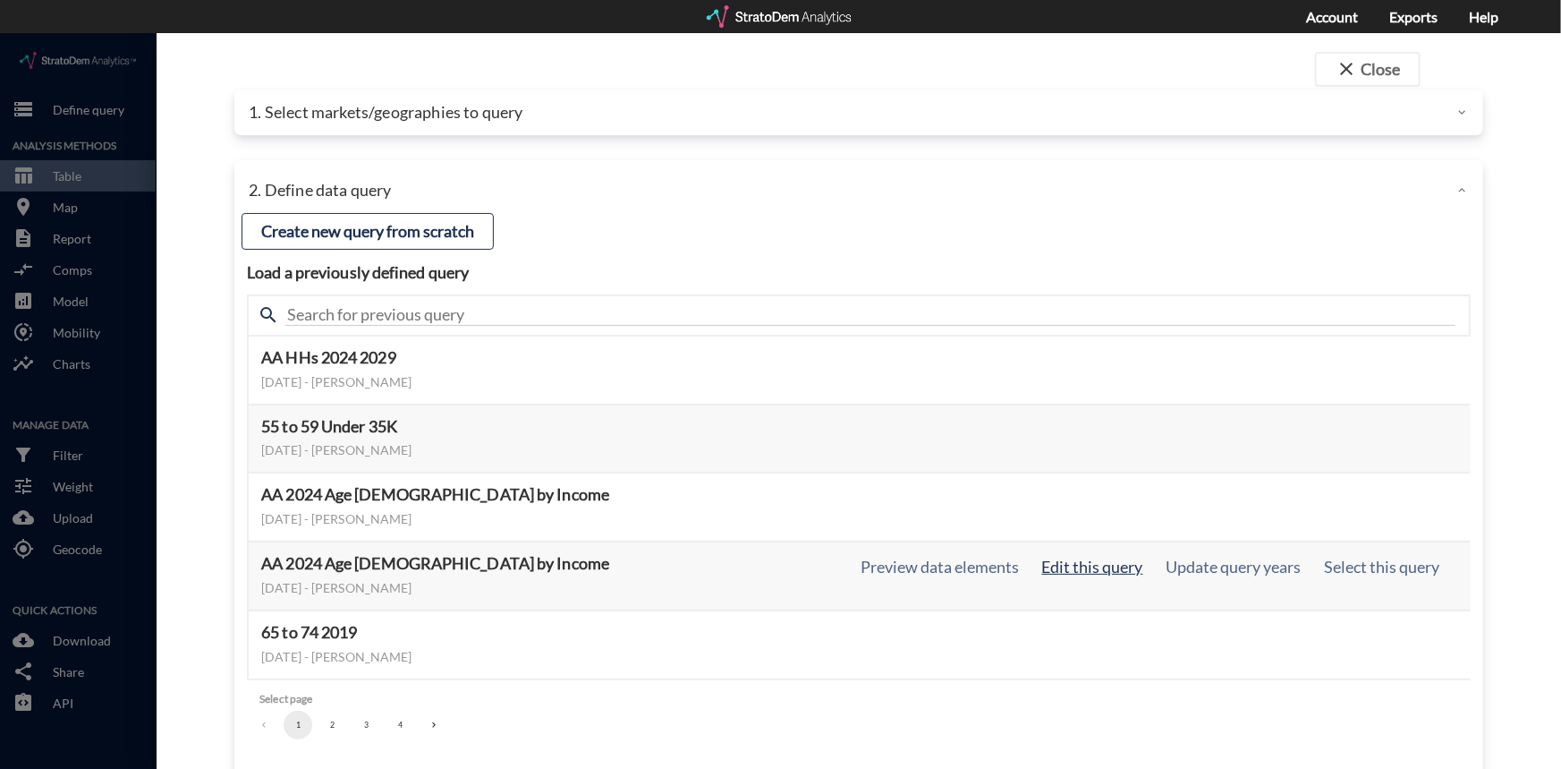
click button "Edit this query"
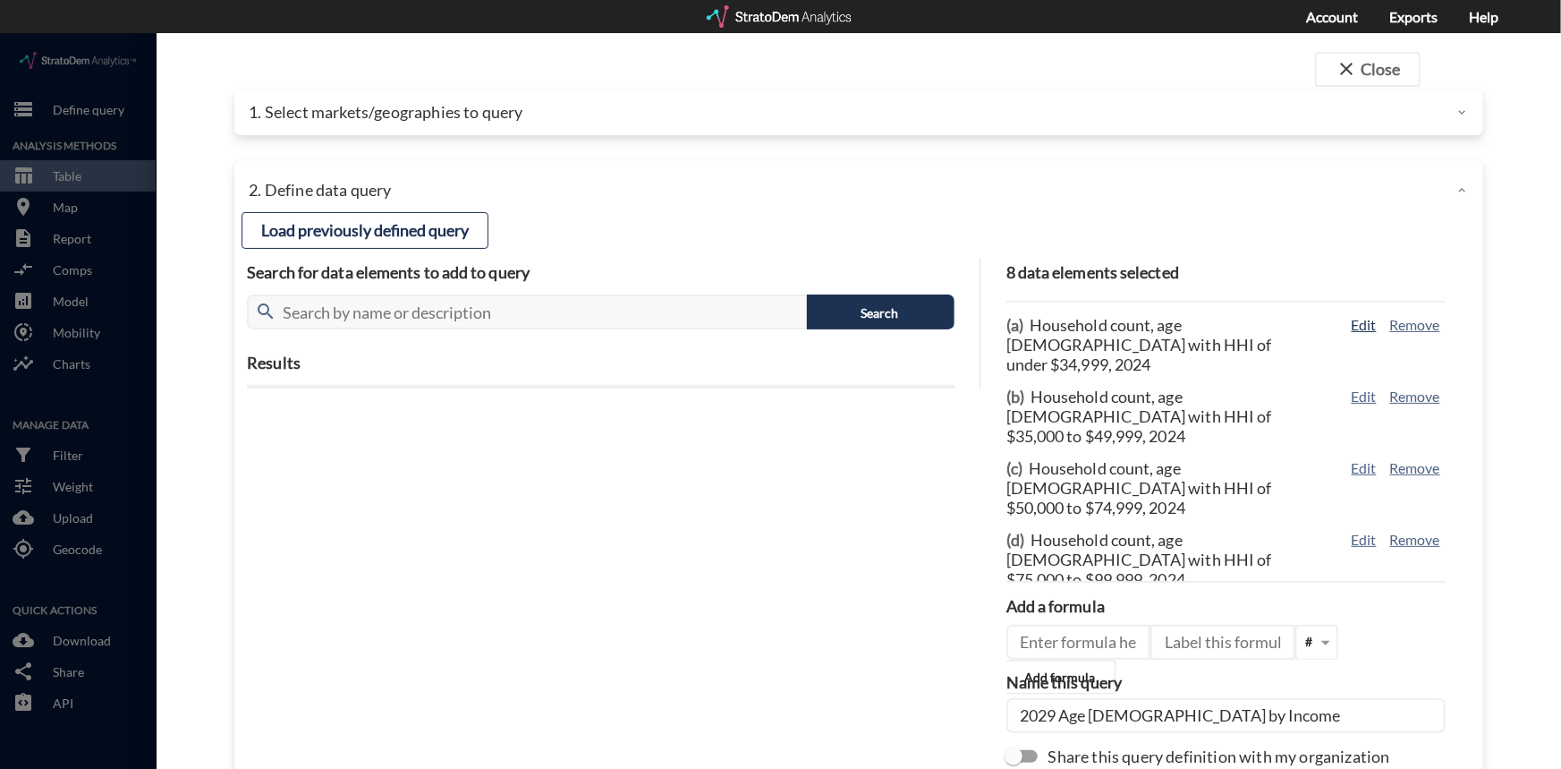
click button "Edit"
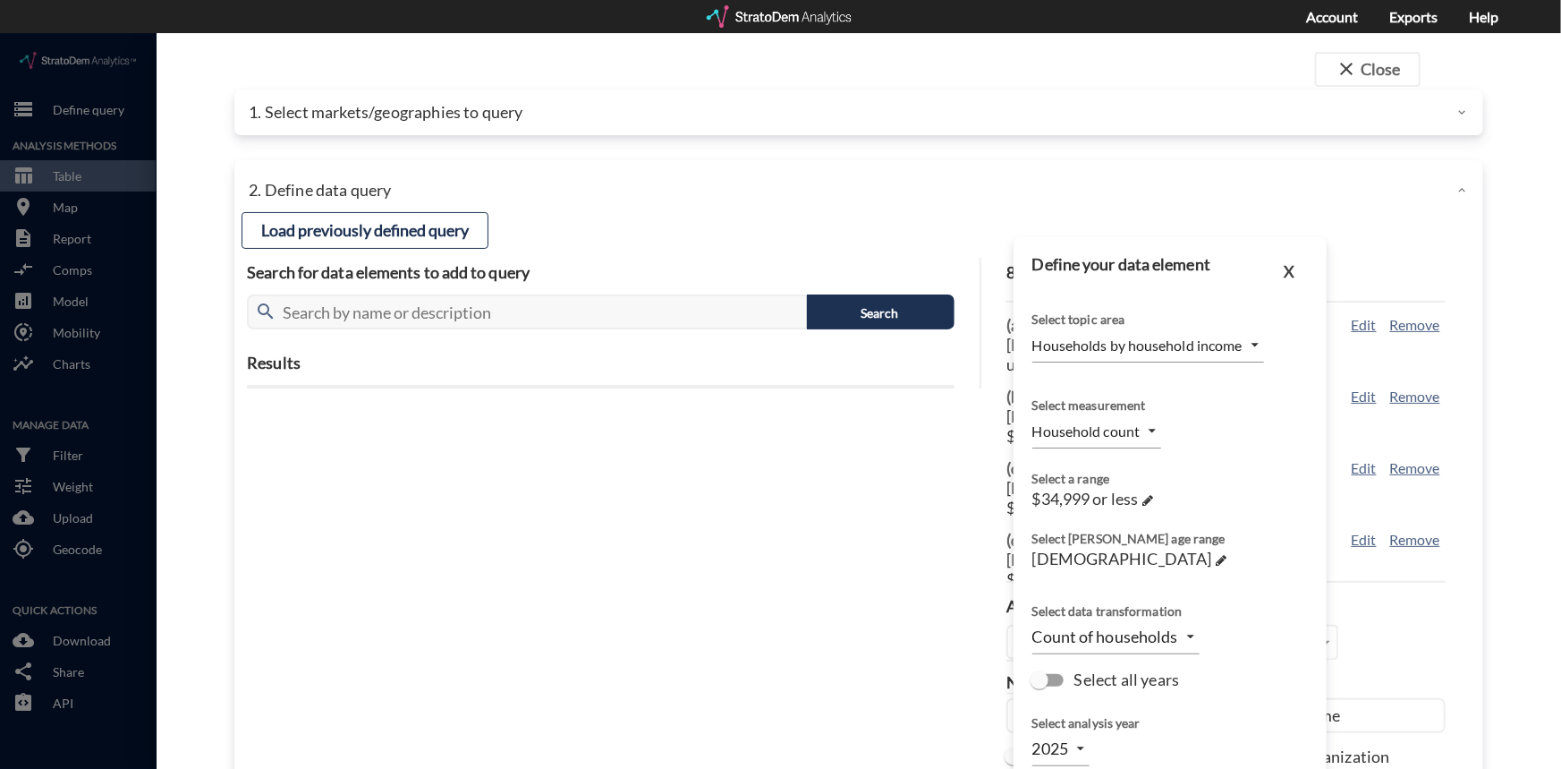
click body "/vantagepoint/us/-1 storage Define query Analysis Methods table_chart Table roo…"
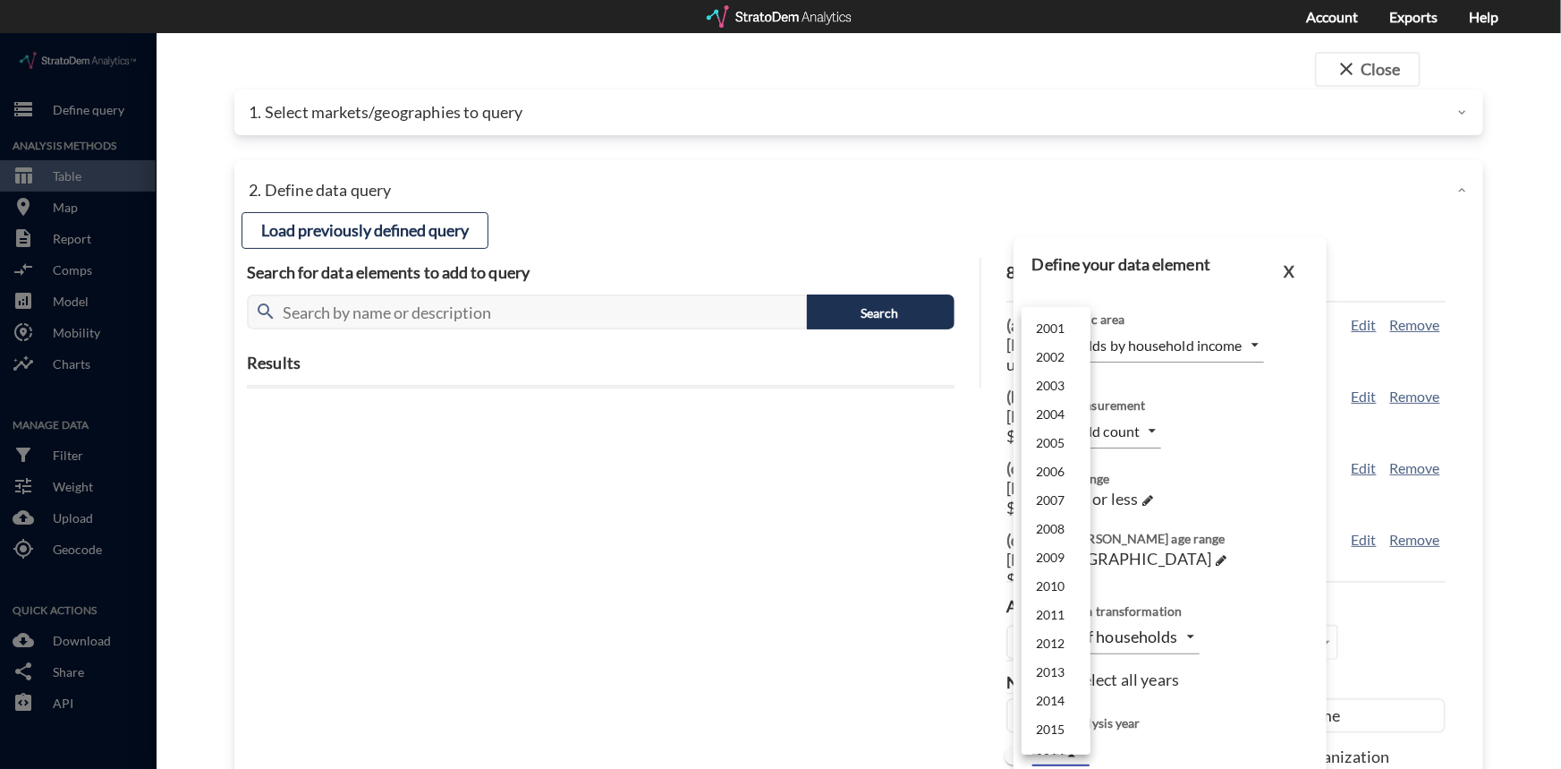
scroll to position [425, 0]
click li "2029"
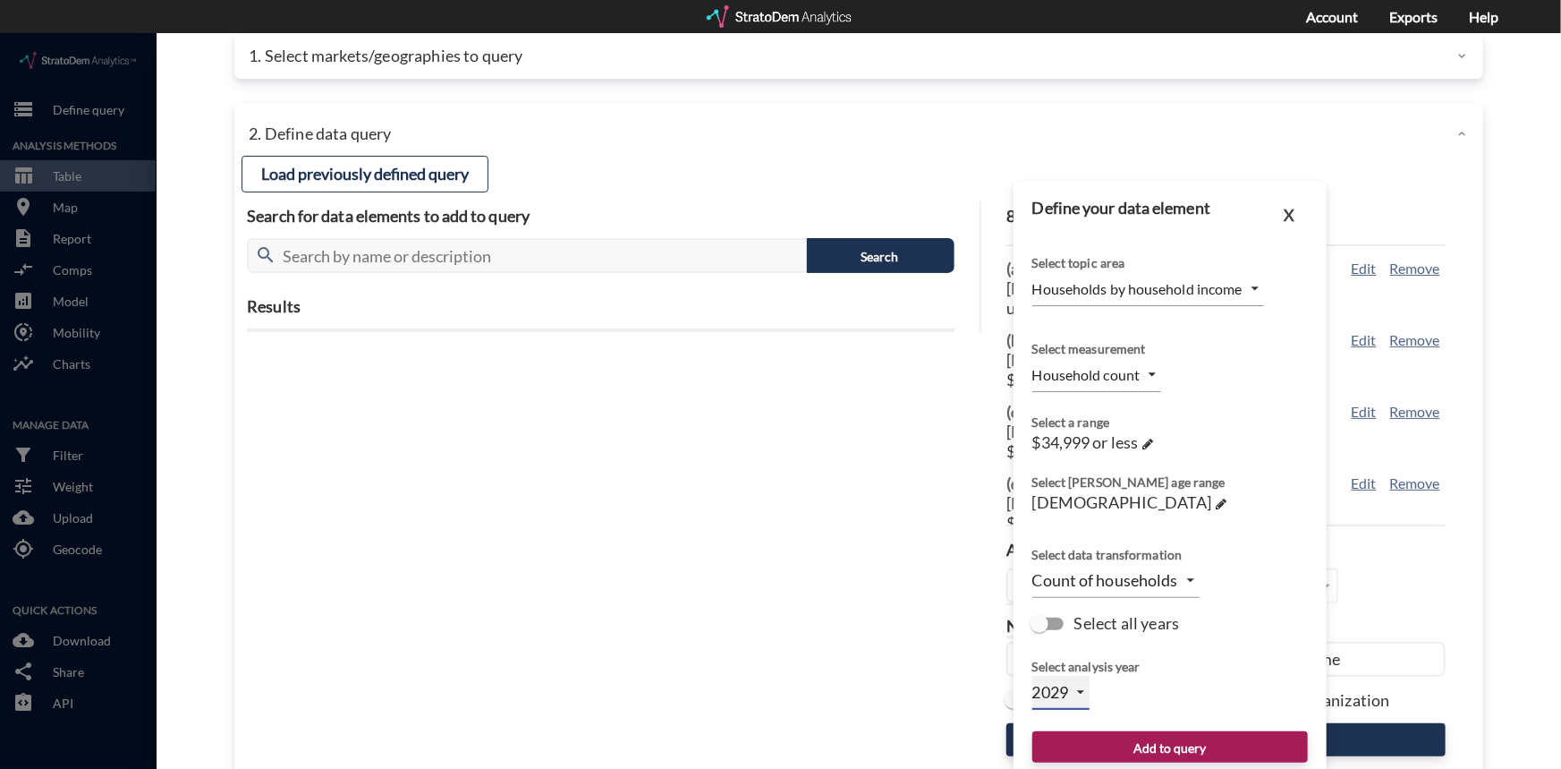
scroll to position [113, 0]
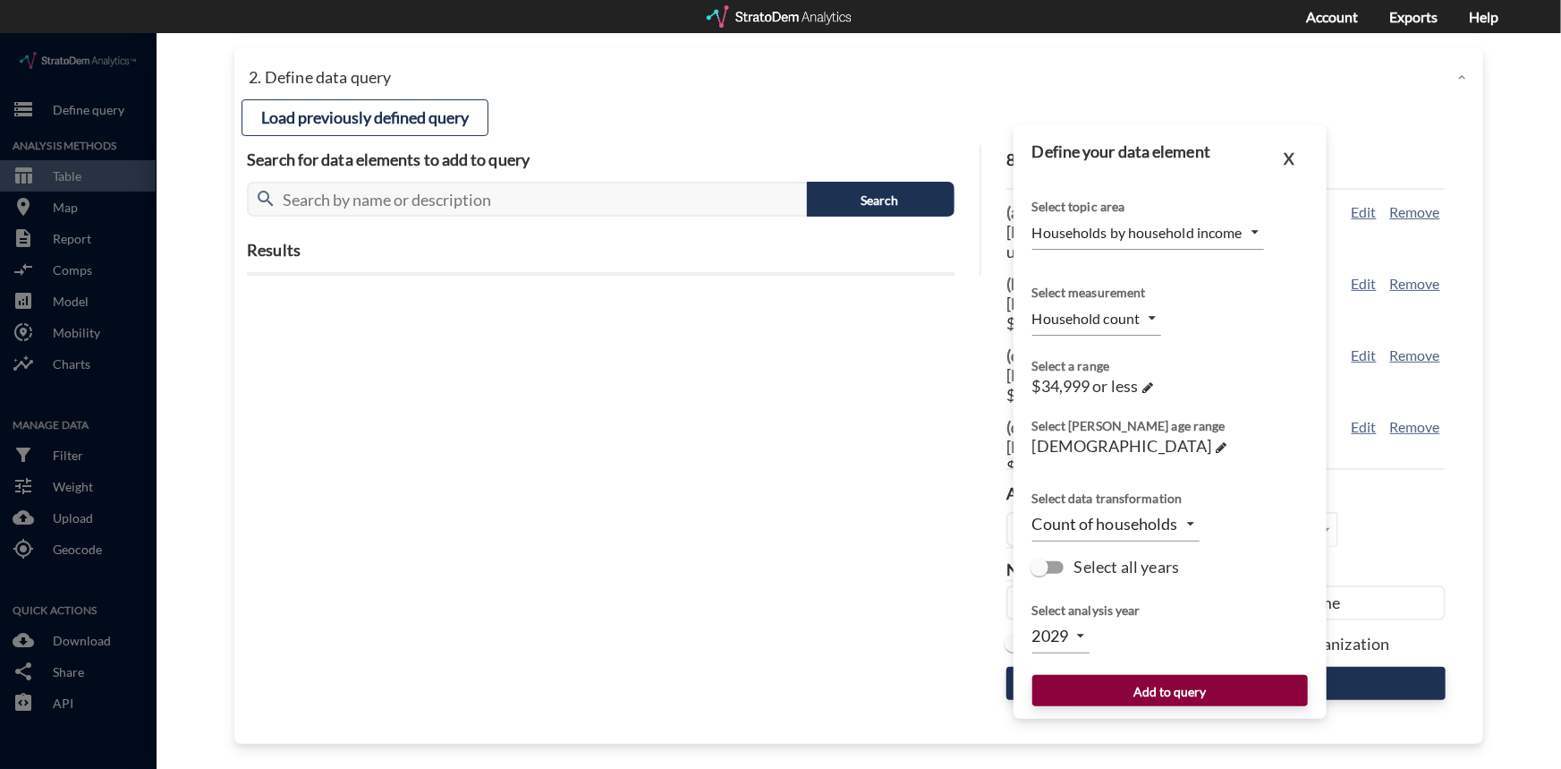
click button "Add to query"
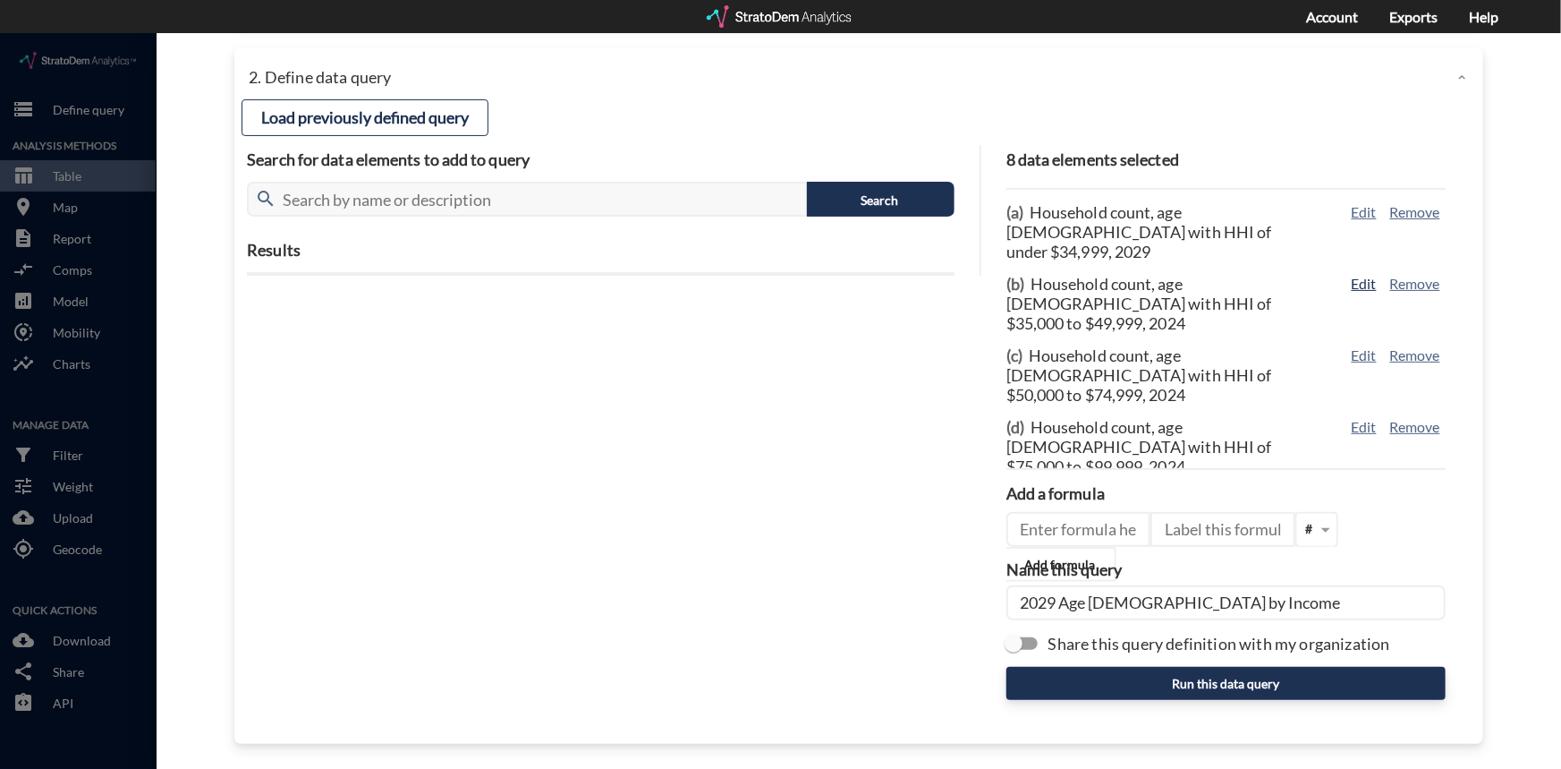
click button "Edit"
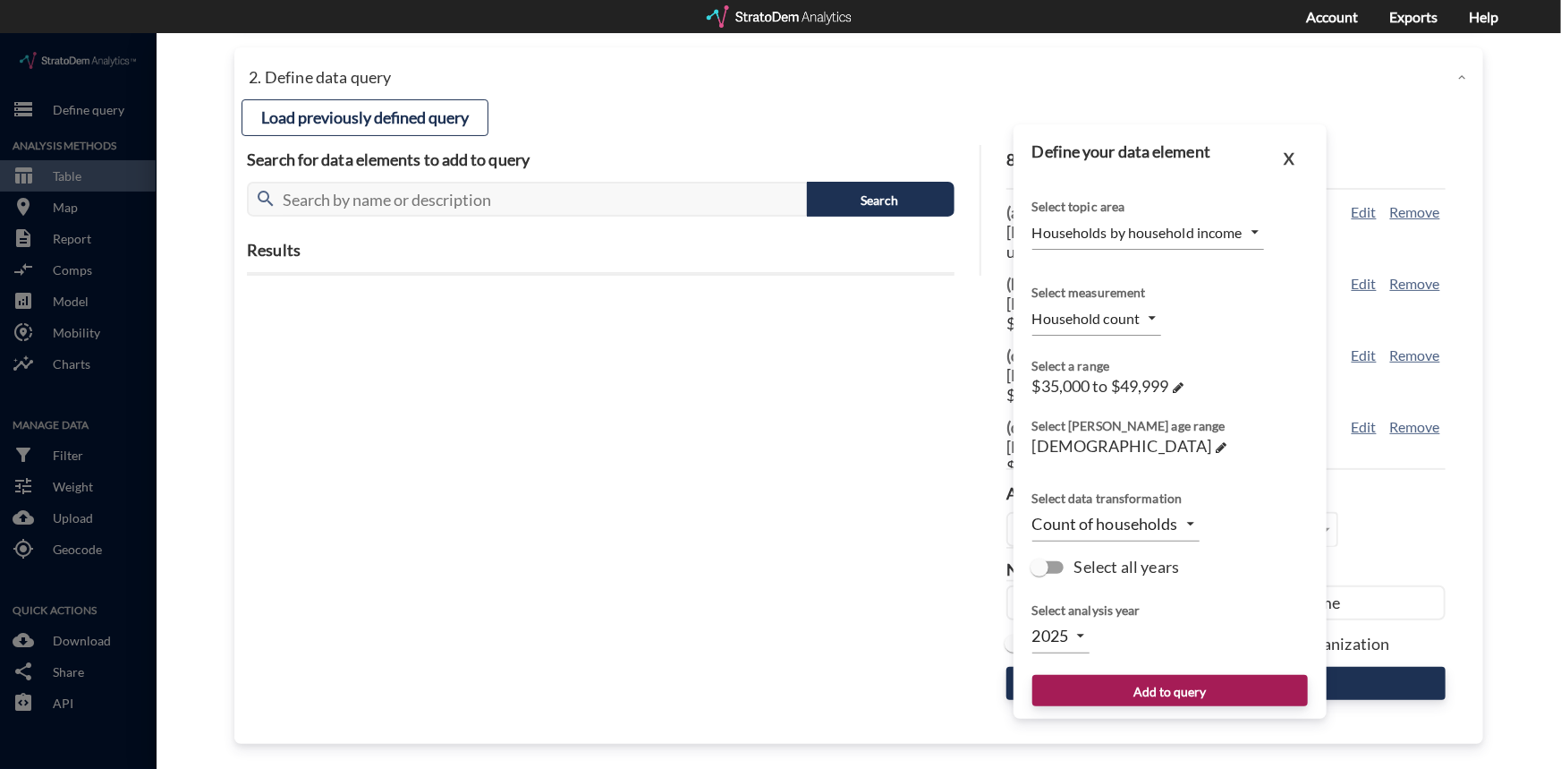
click body "/vantagepoint/us/-1 storage Define query Analysis Methods table_chart Table roo…"
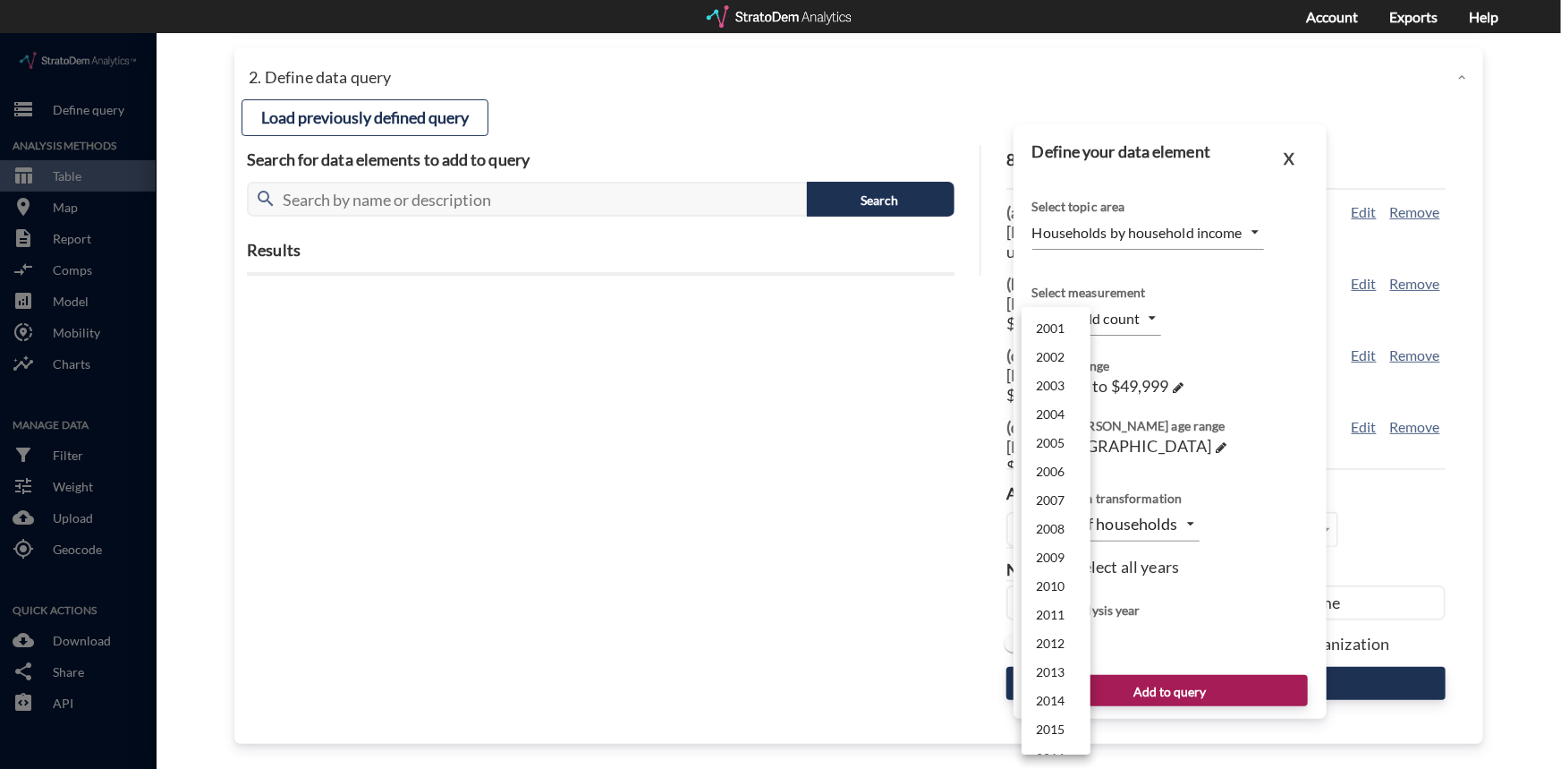
scroll to position [425, 0]
click li "2029"
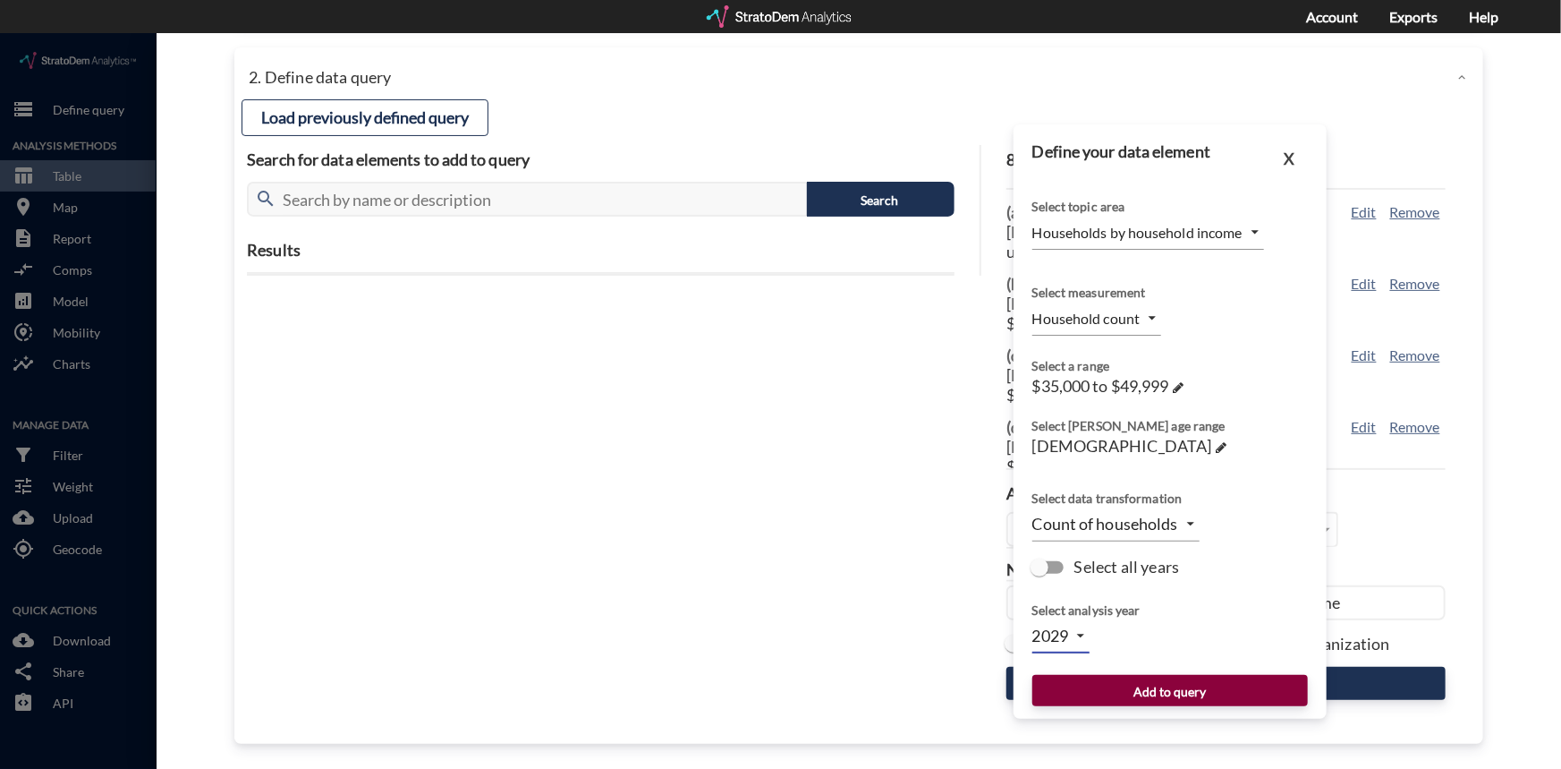
click button "Add to query"
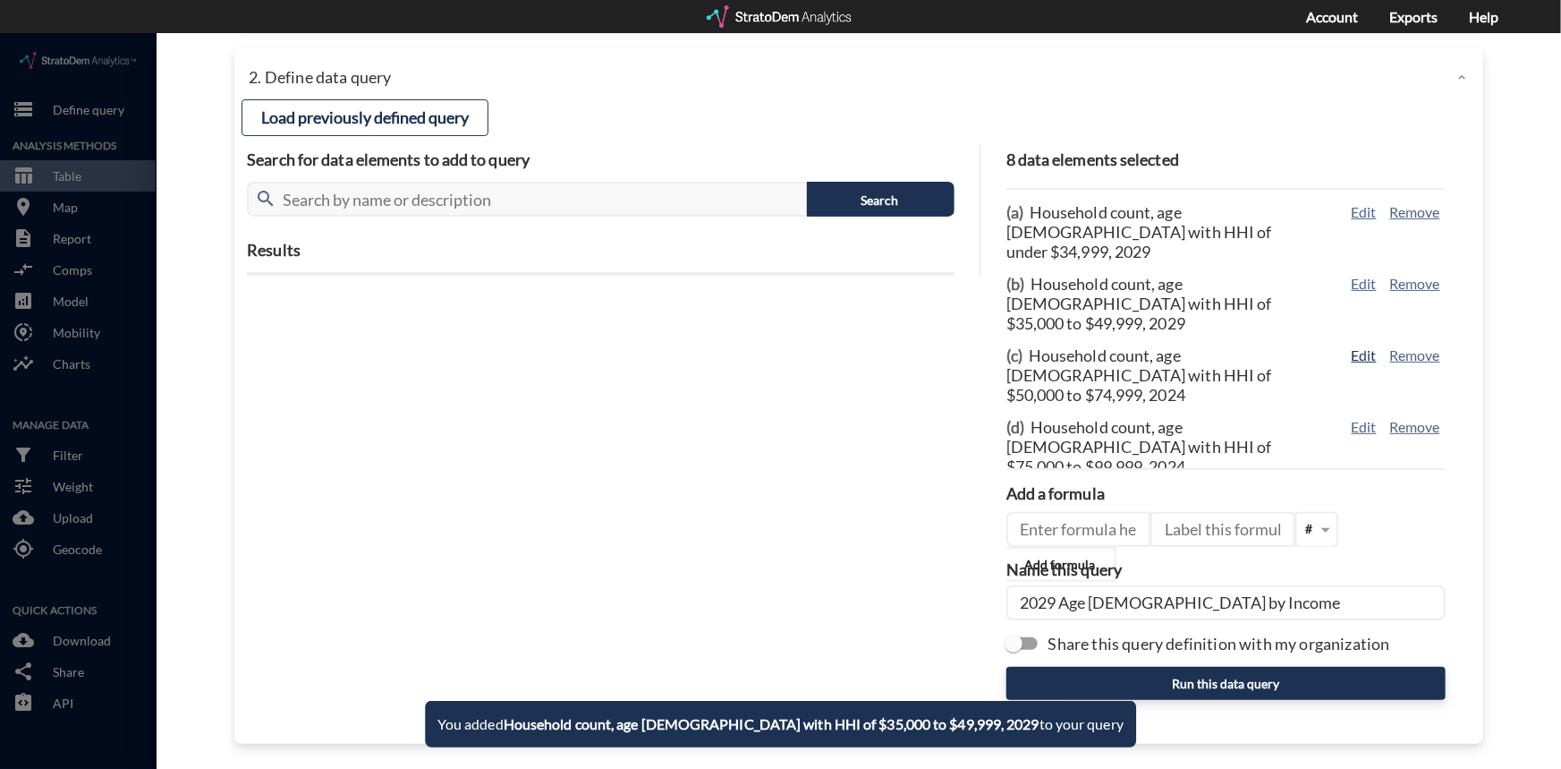
click button "Edit"
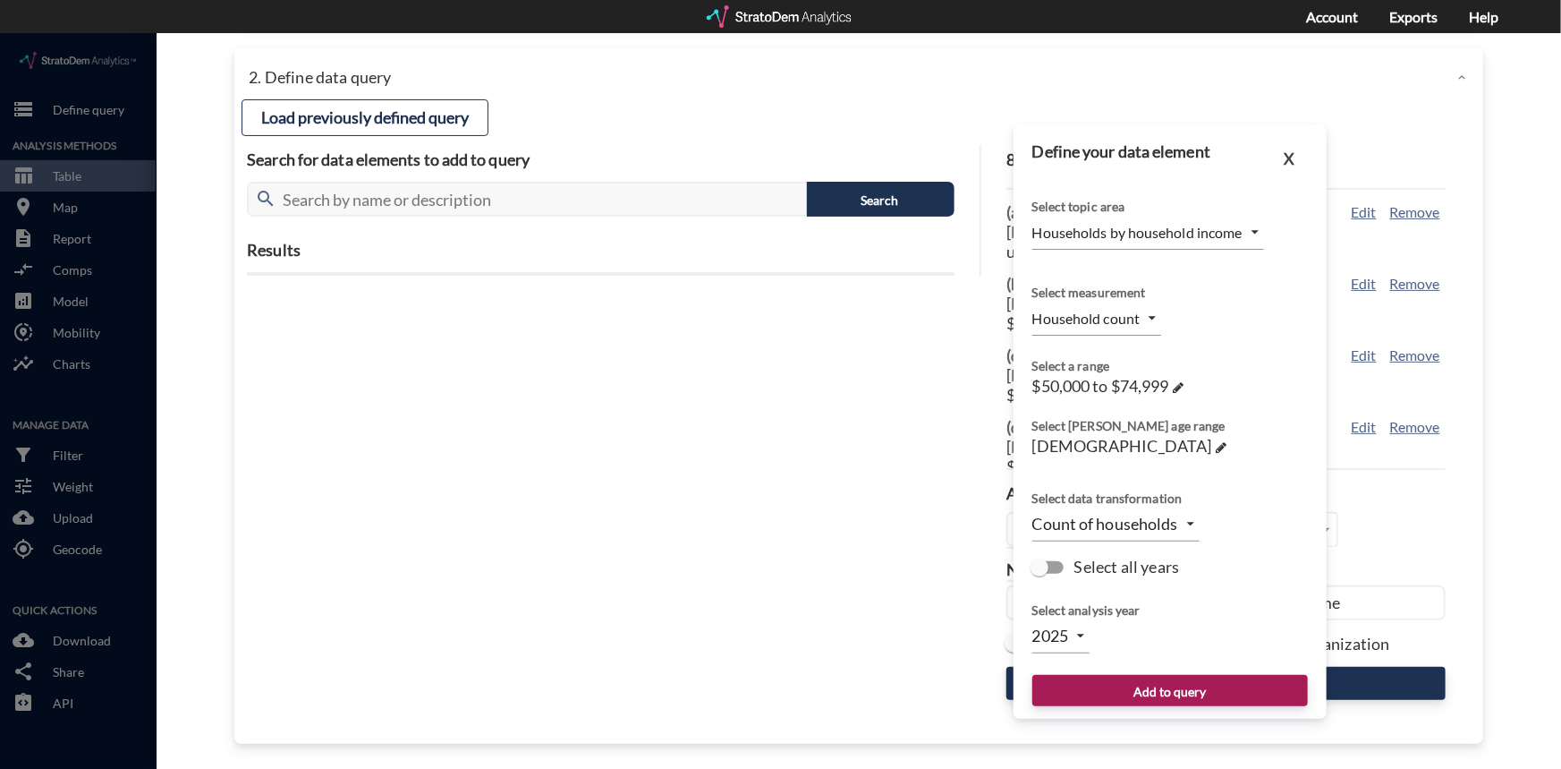
click body "/vantagepoint/us/-1 storage Define query Analysis Methods table_chart Table roo…"
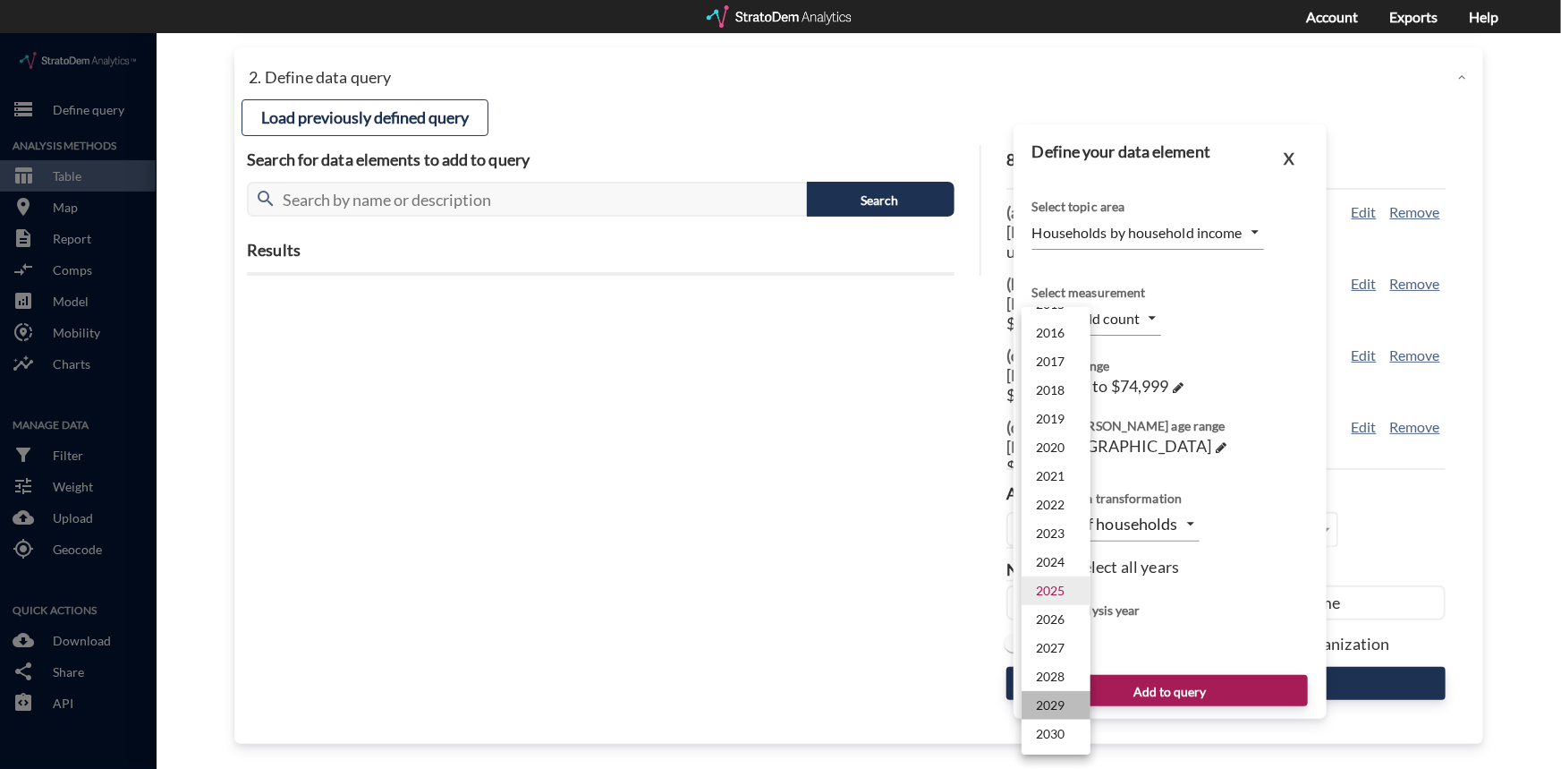
click li "2029"
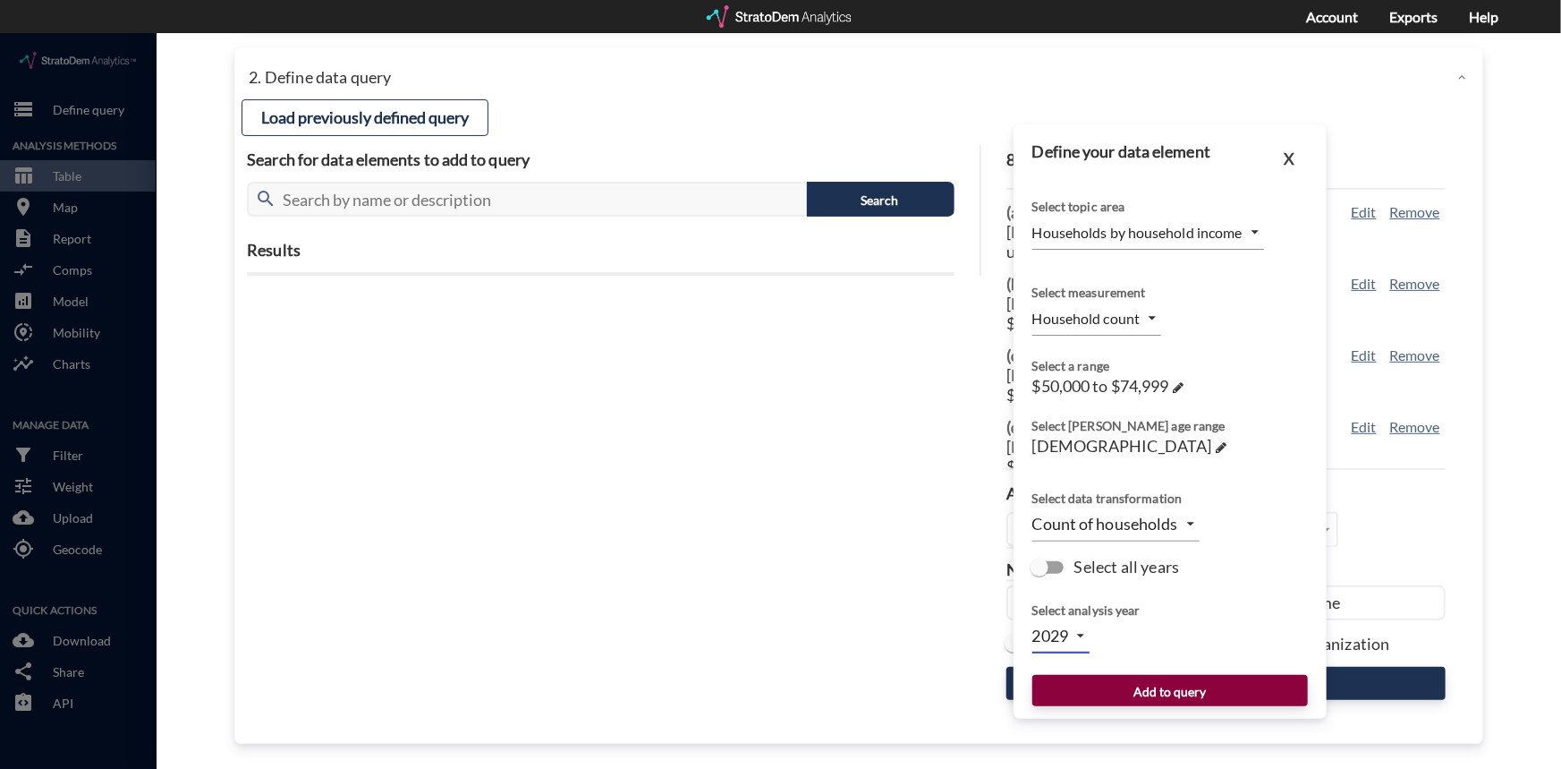
click button "Add to query"
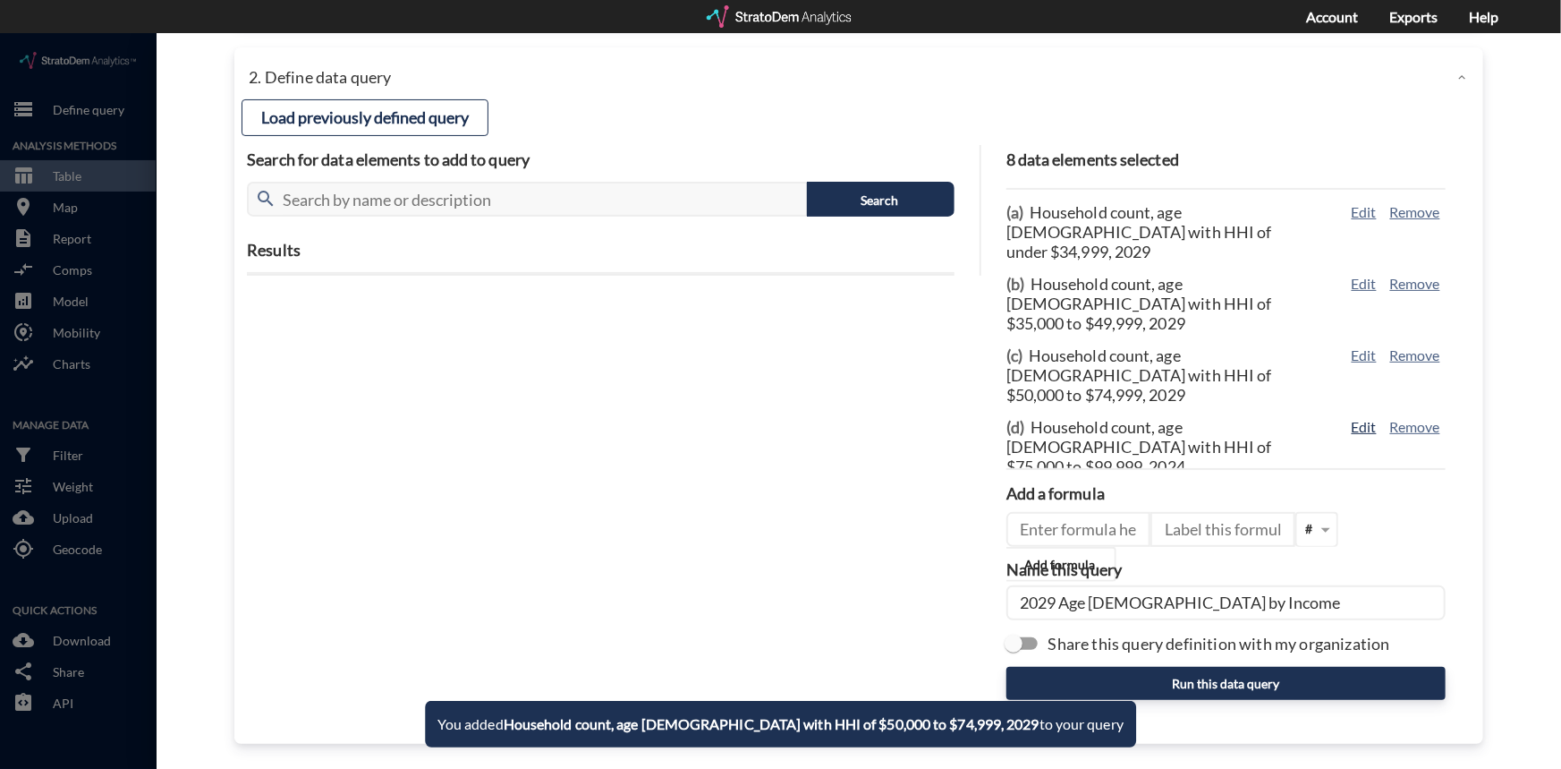
click button "Edit"
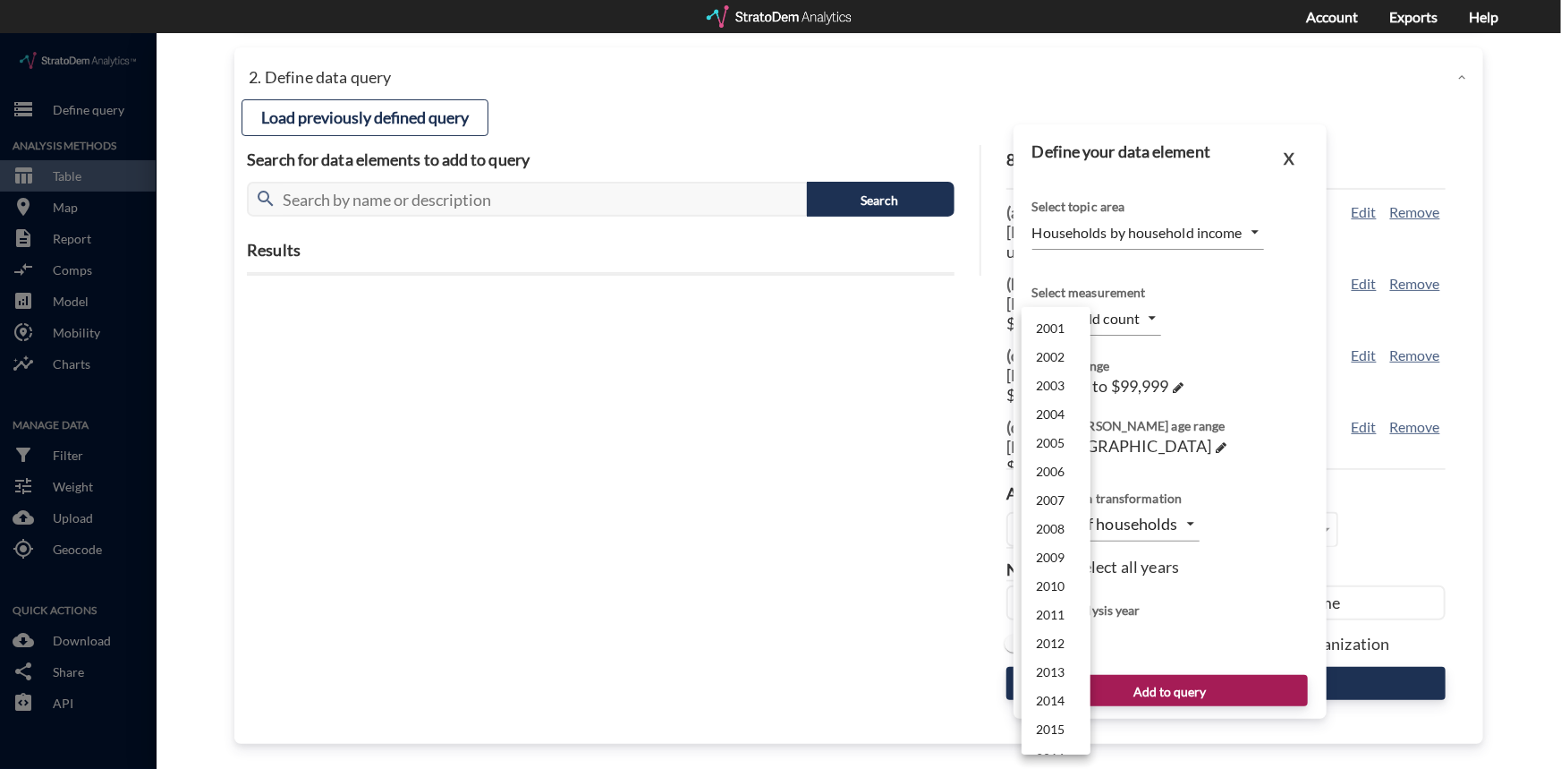
click body "/vantagepoint/us/-1 storage Define query Analysis Methods table_chart Table roo…"
click li "2029"
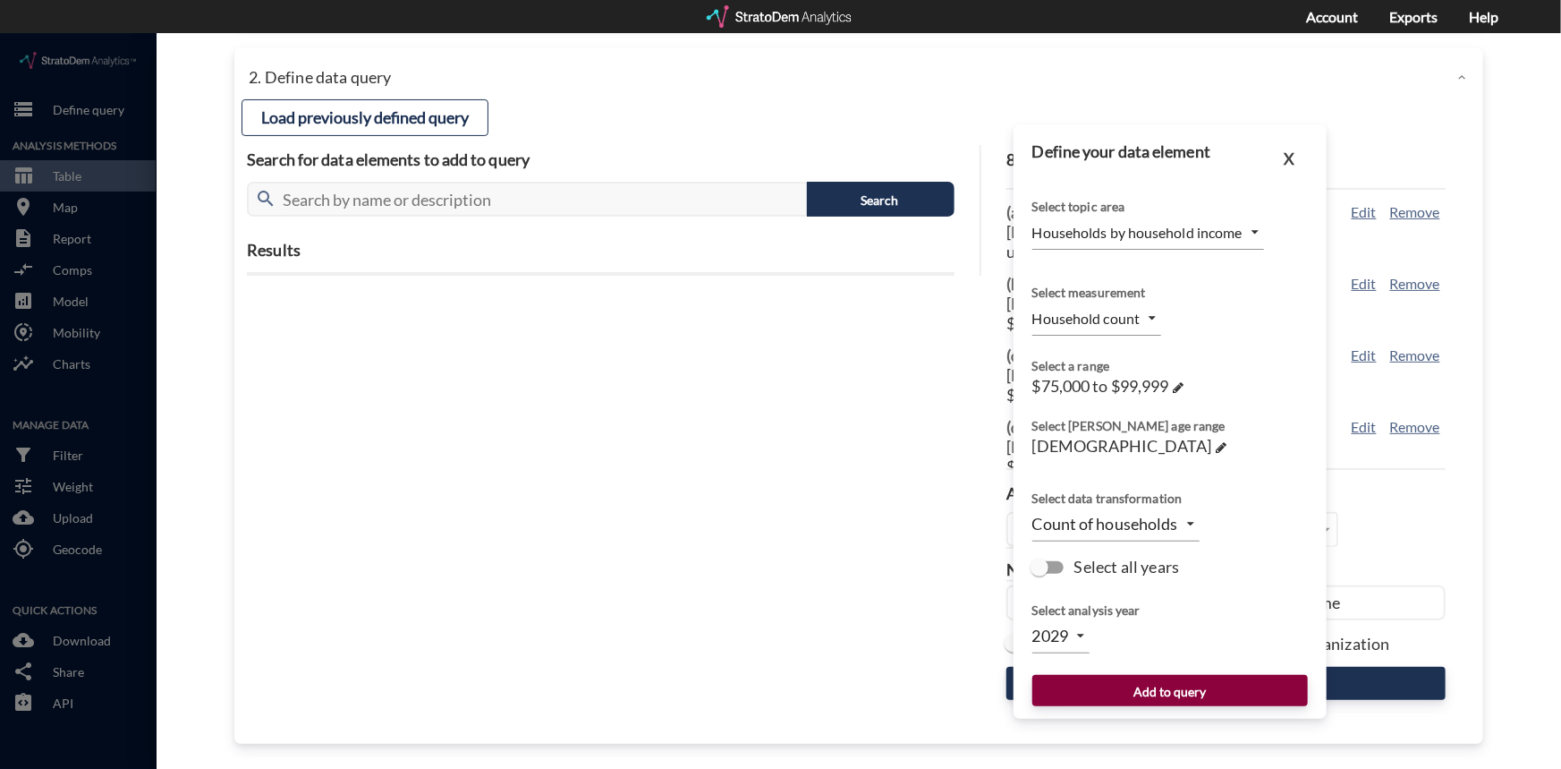
click button "Add to query"
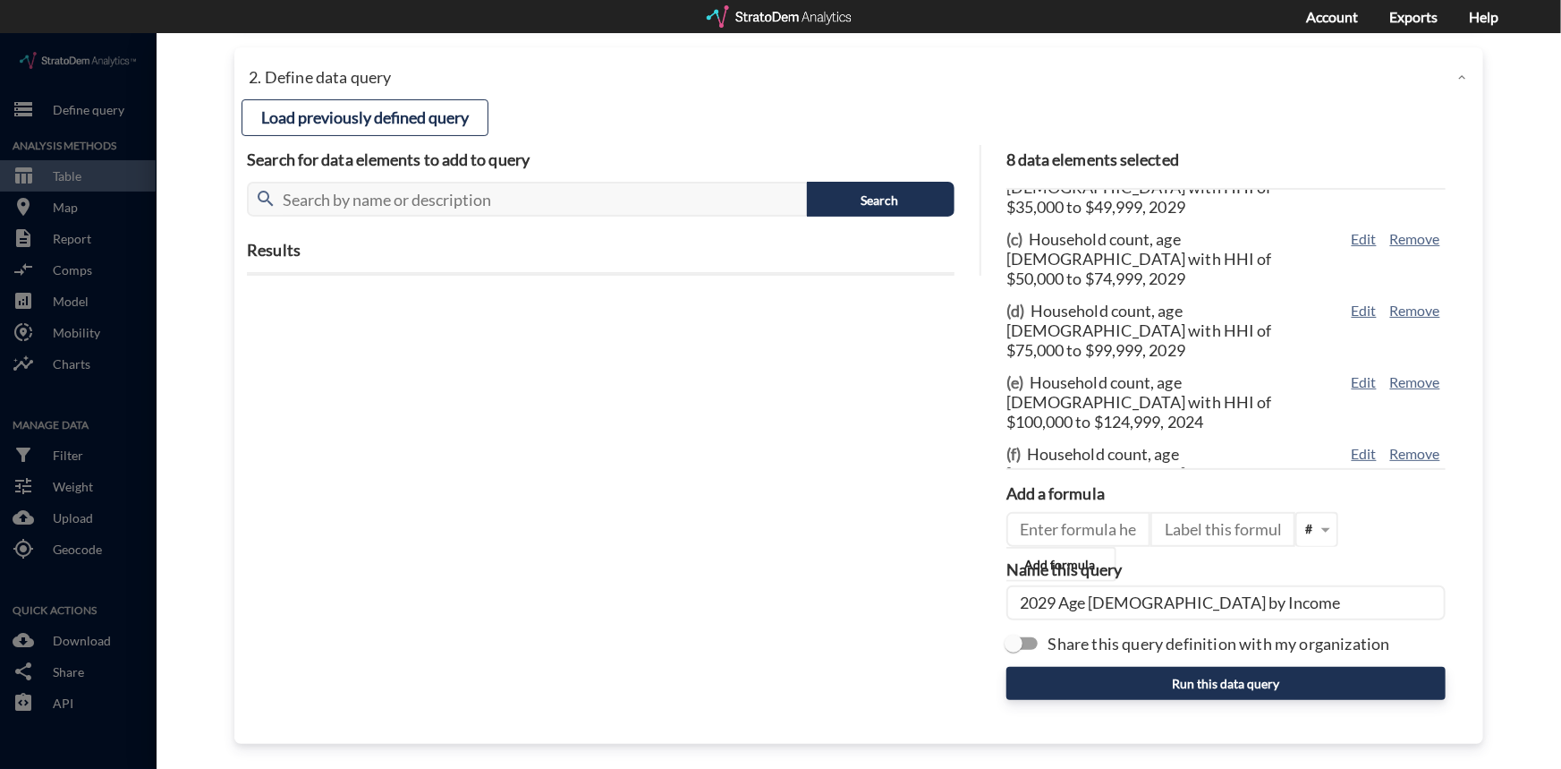
scroll to position [149, 0]
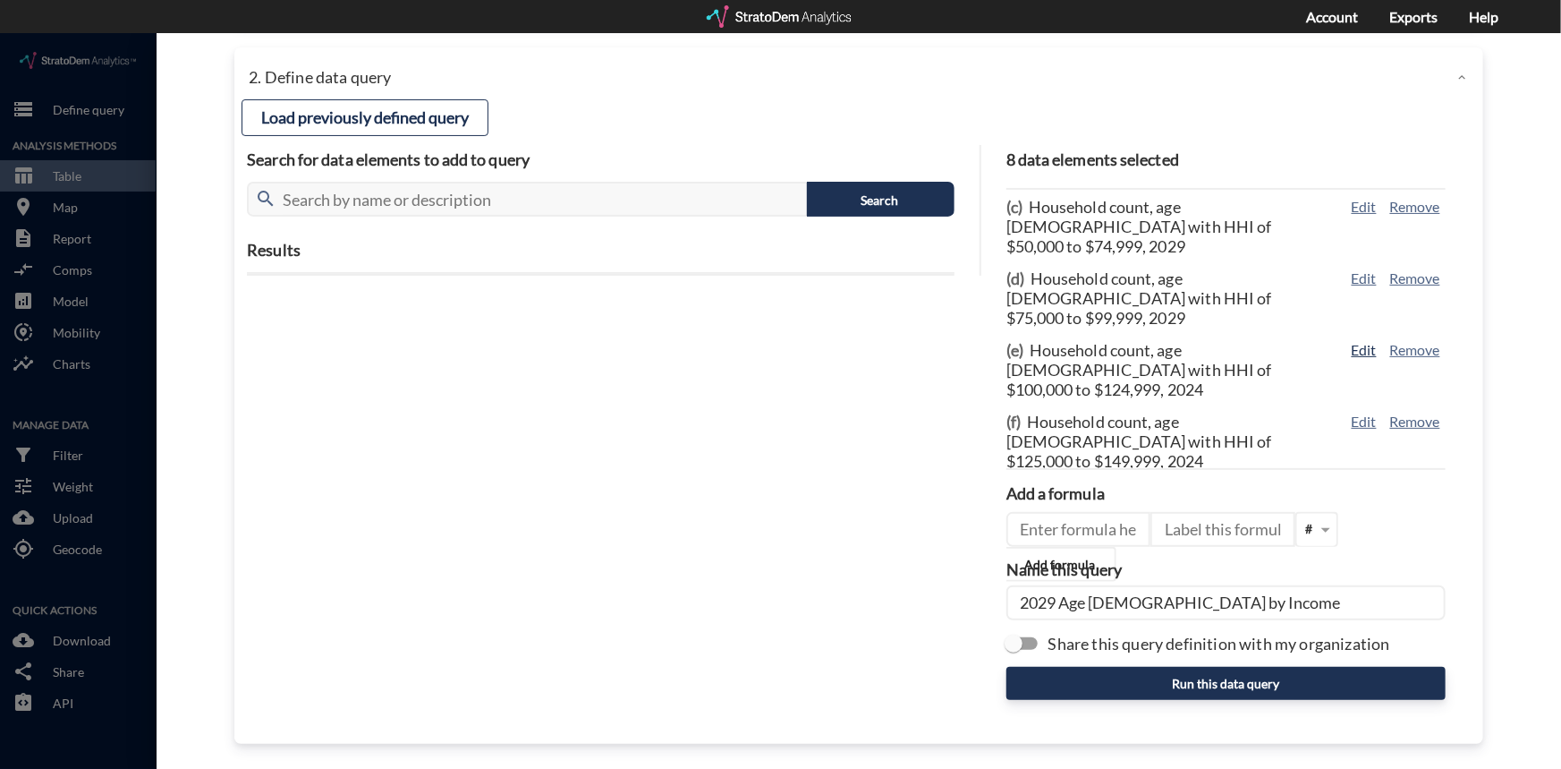
click button "Edit"
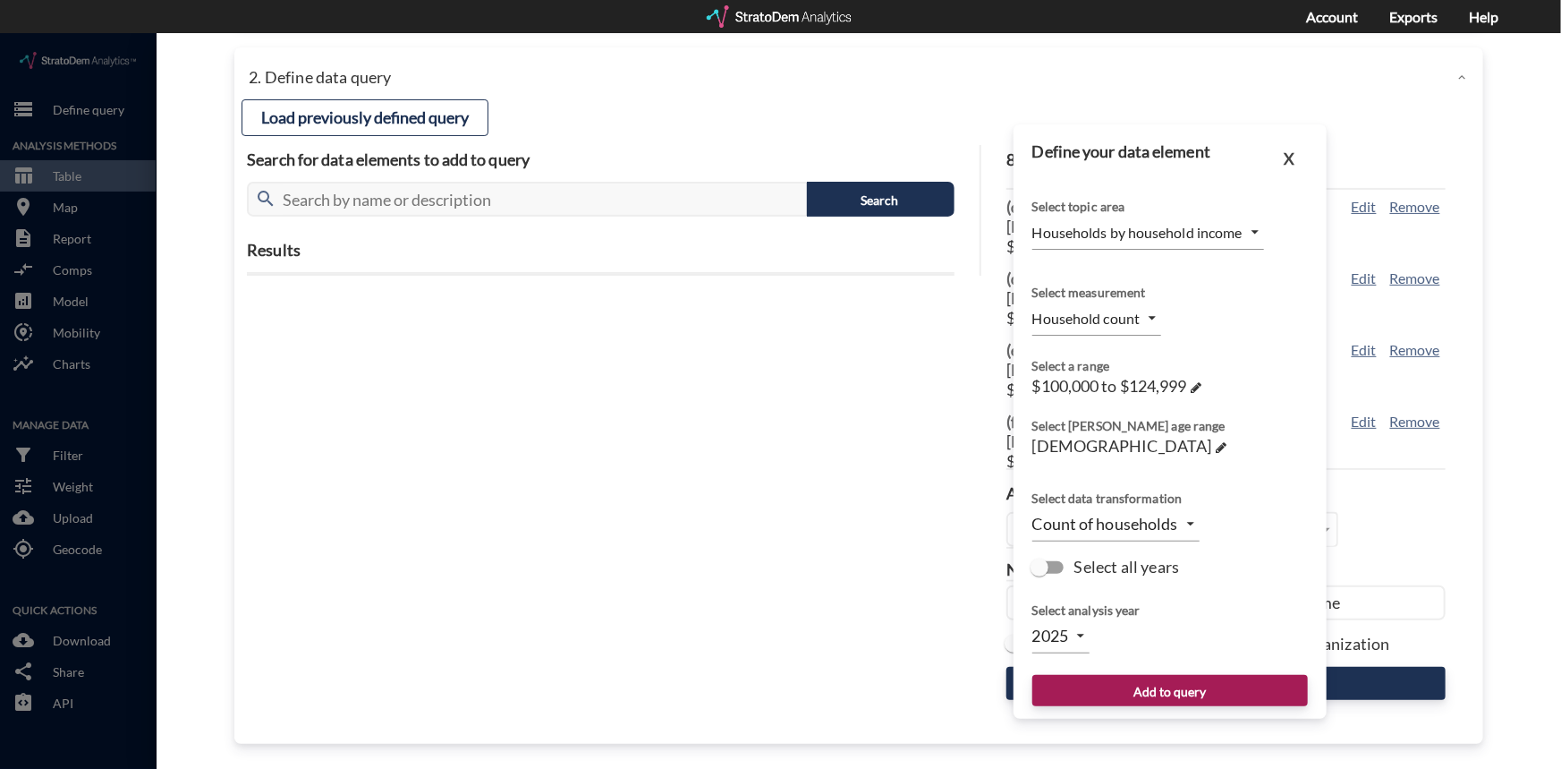
click body "/vantagepoint/us/-1 storage Define query Analysis Methods table_chart Table roo…"
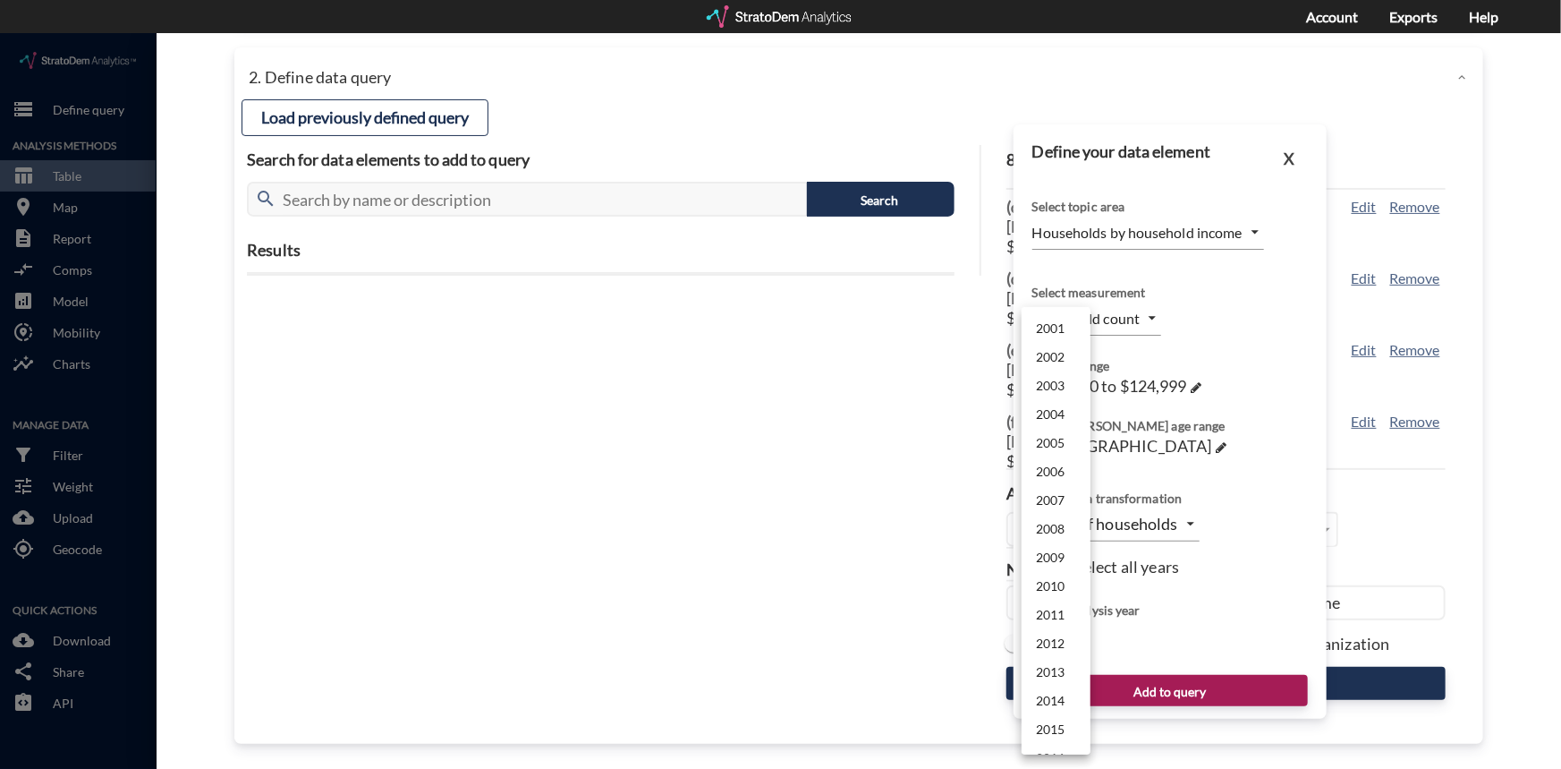
scroll to position [425, 0]
click li "2029"
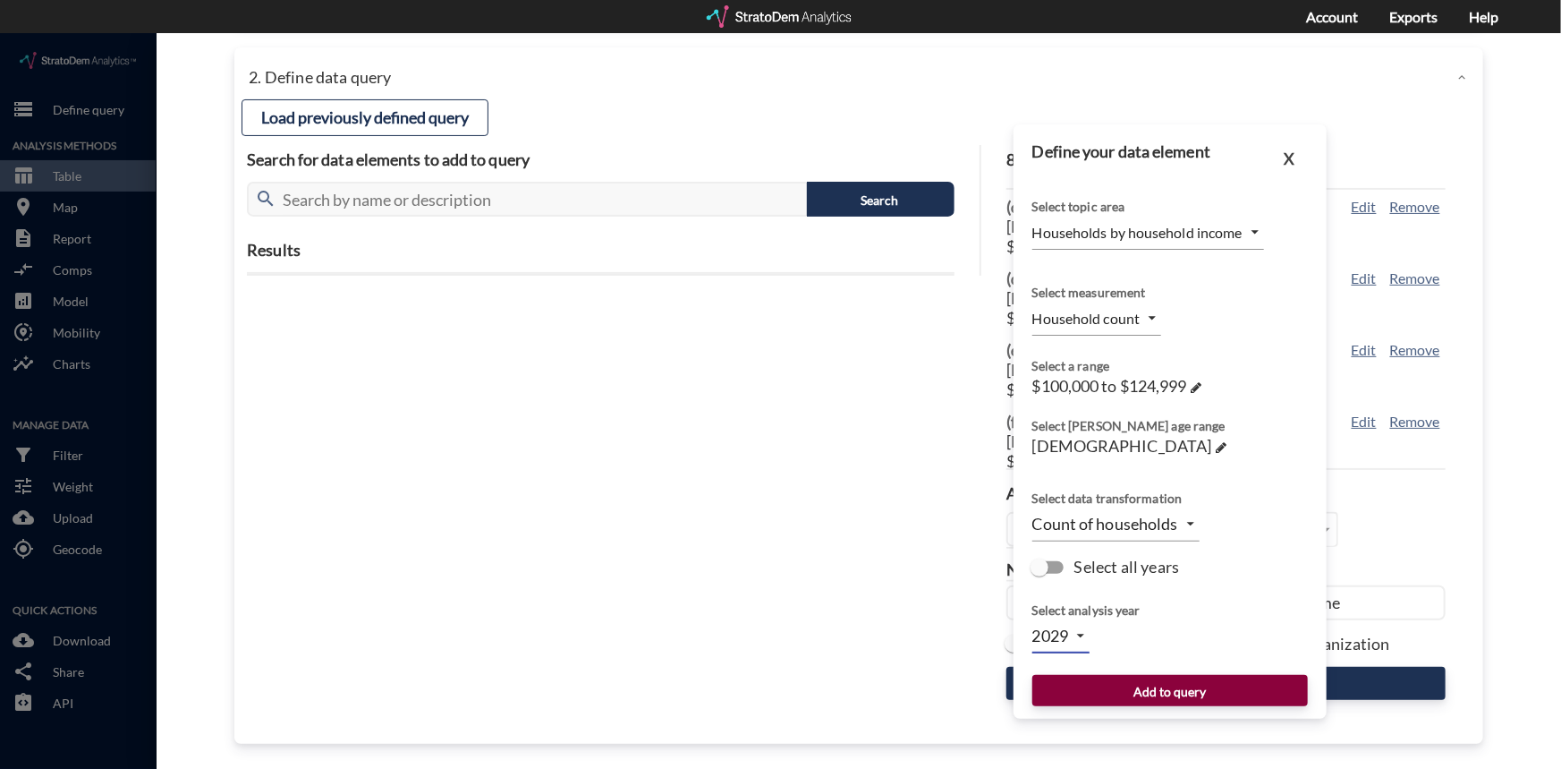
click button "Add to query"
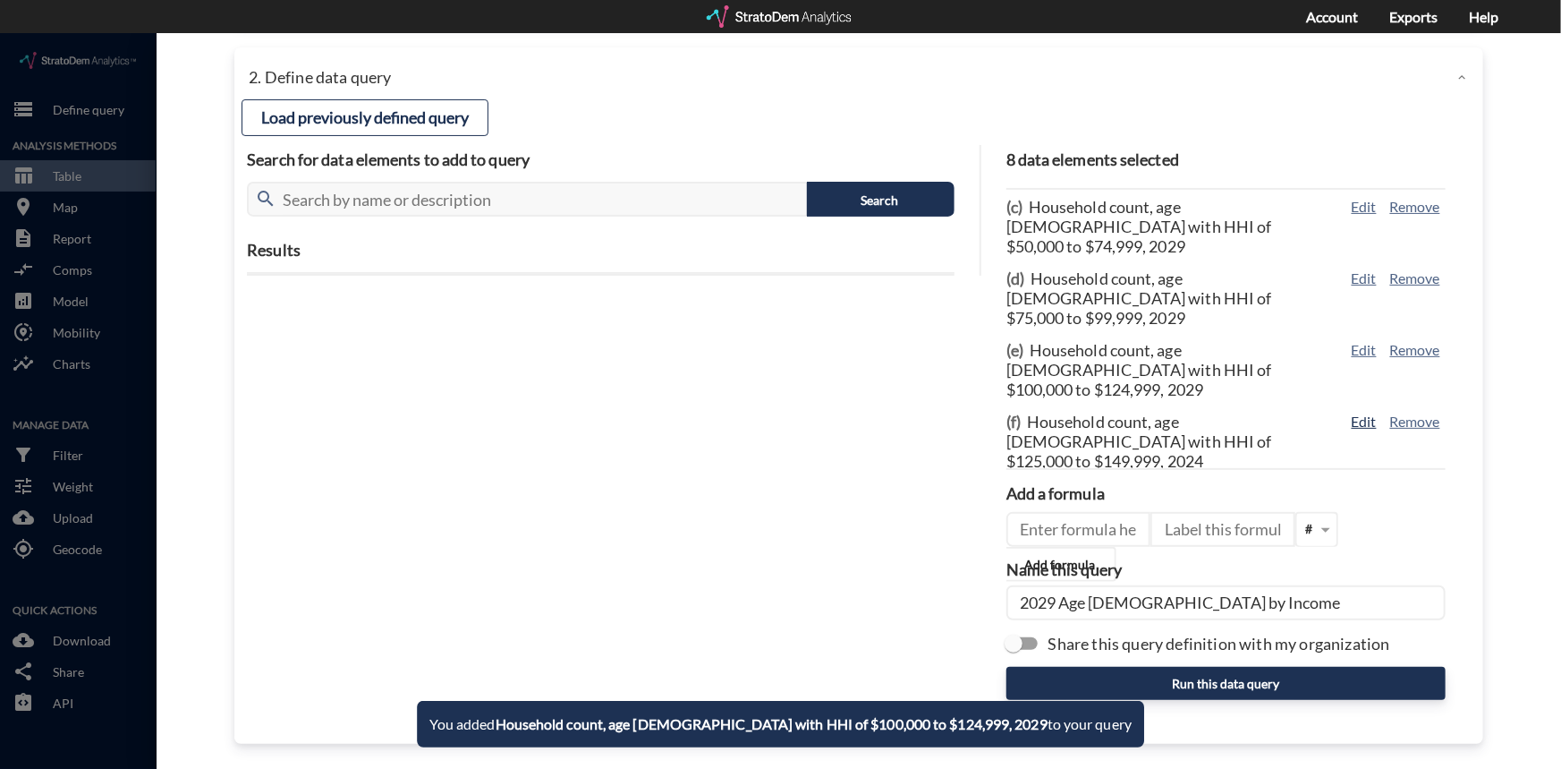
click button "Edit"
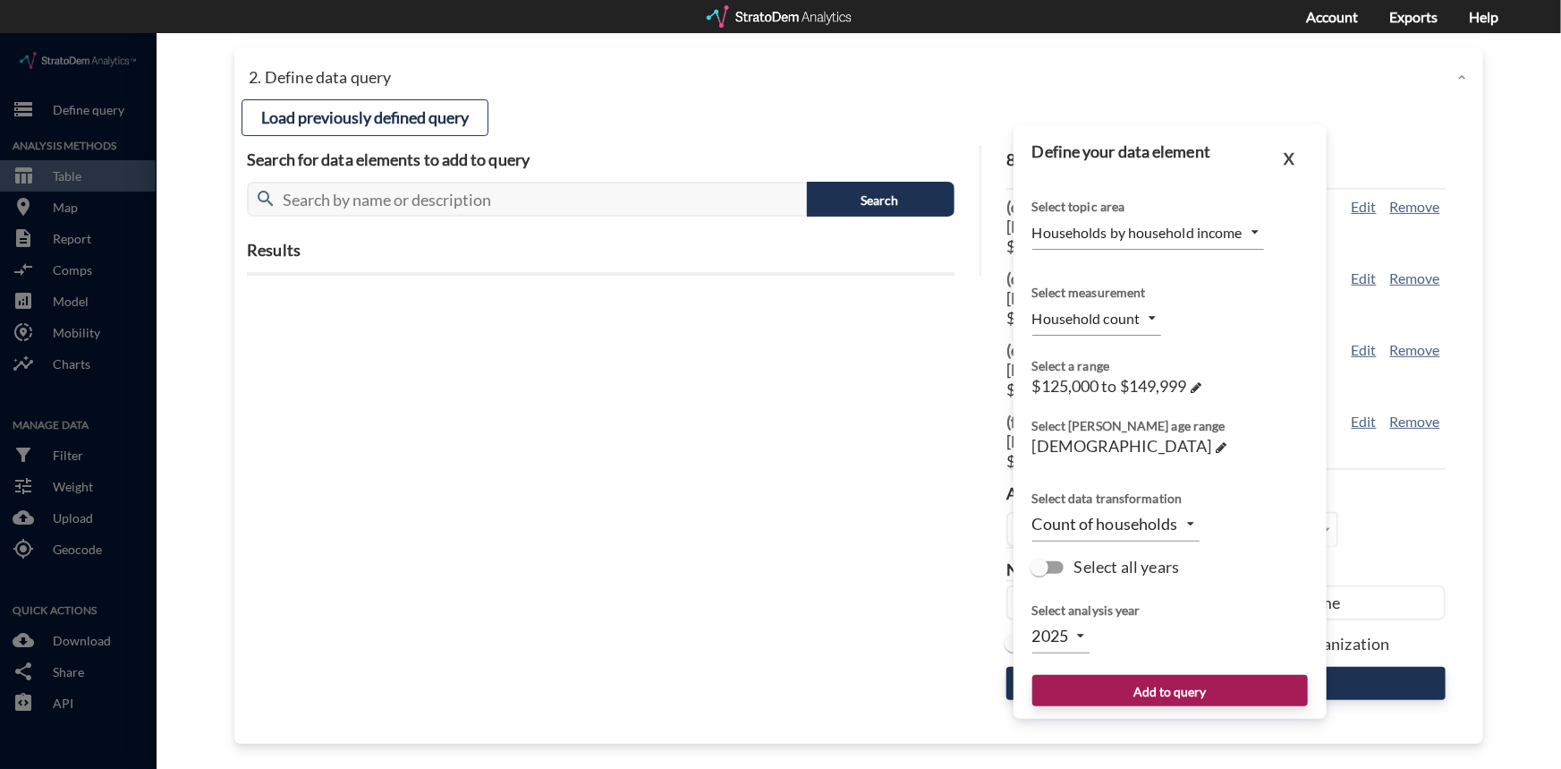
click body "/vantagepoint/us/-1 storage Define query Analysis Methods table_chart Table roo…"
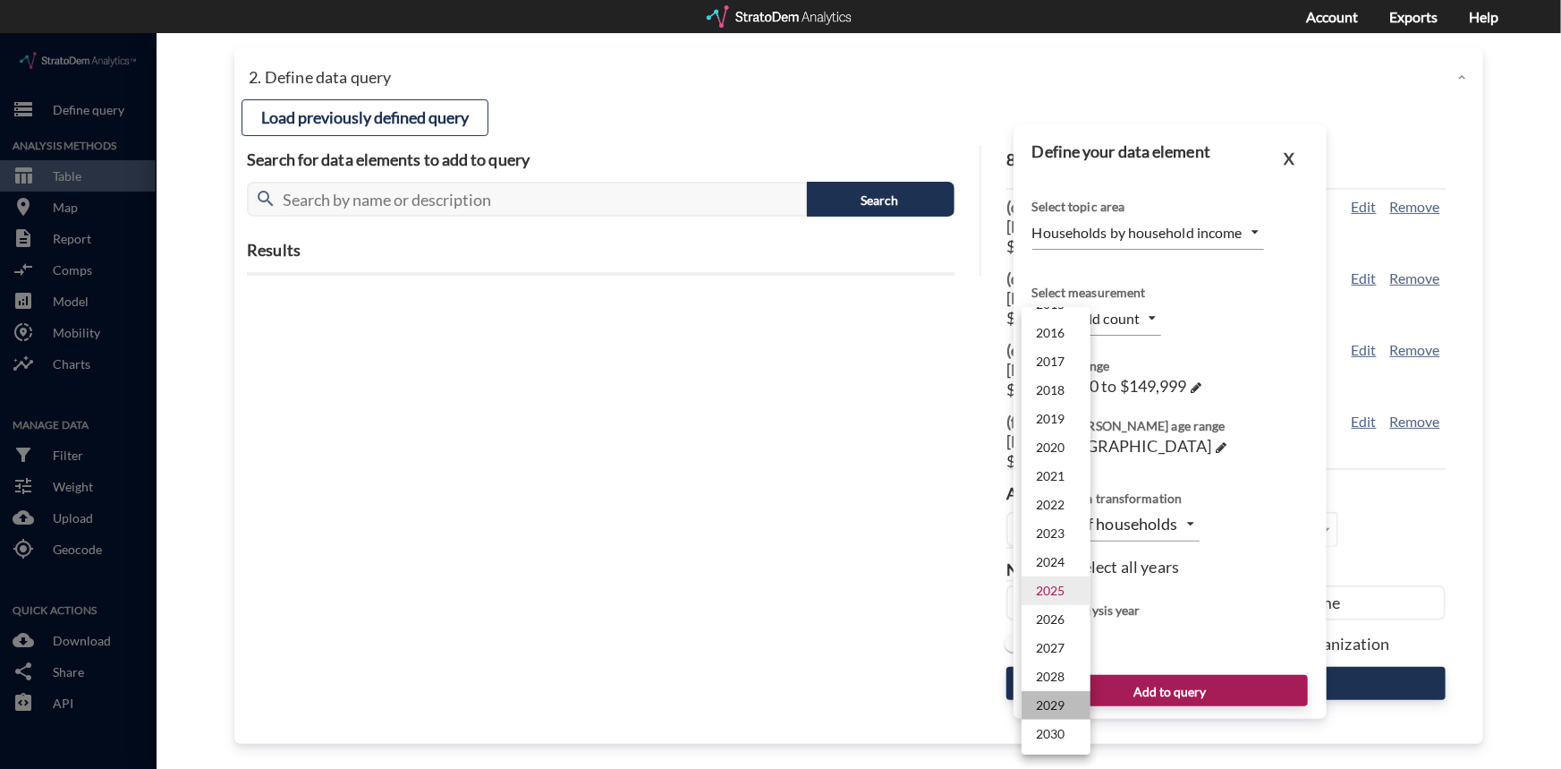
click li "2029"
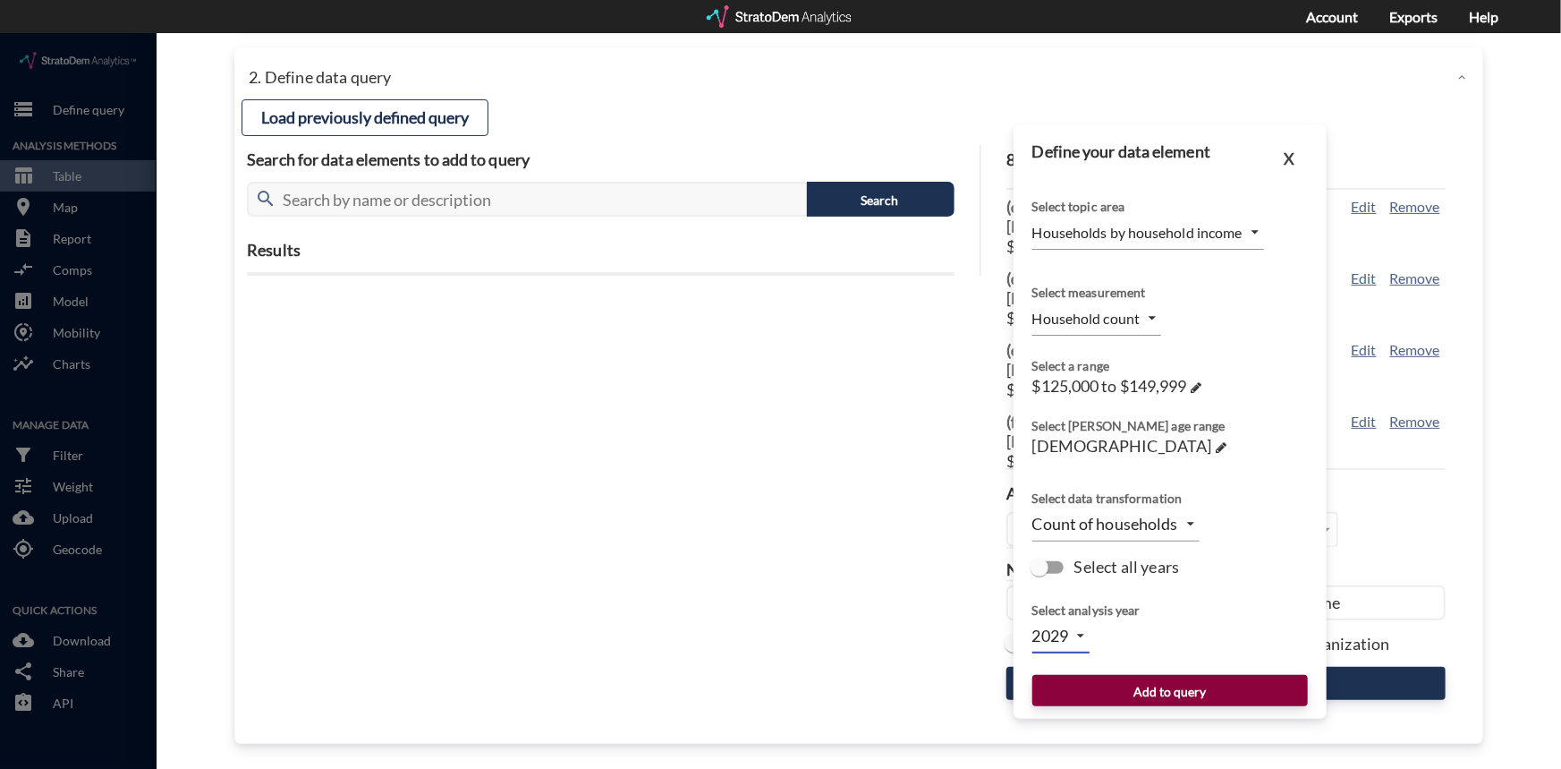
click button "Add to query"
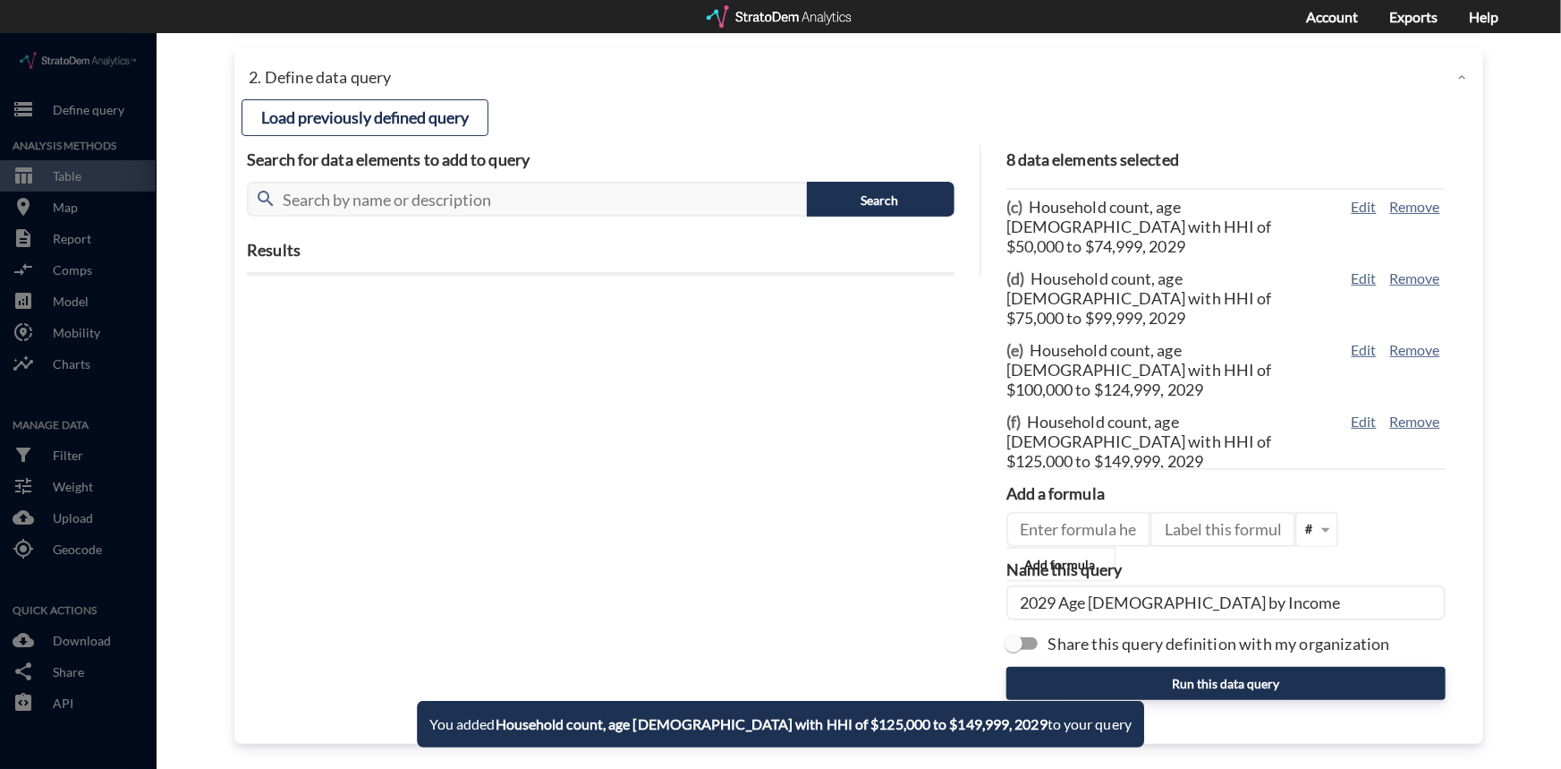
click button "Edit"
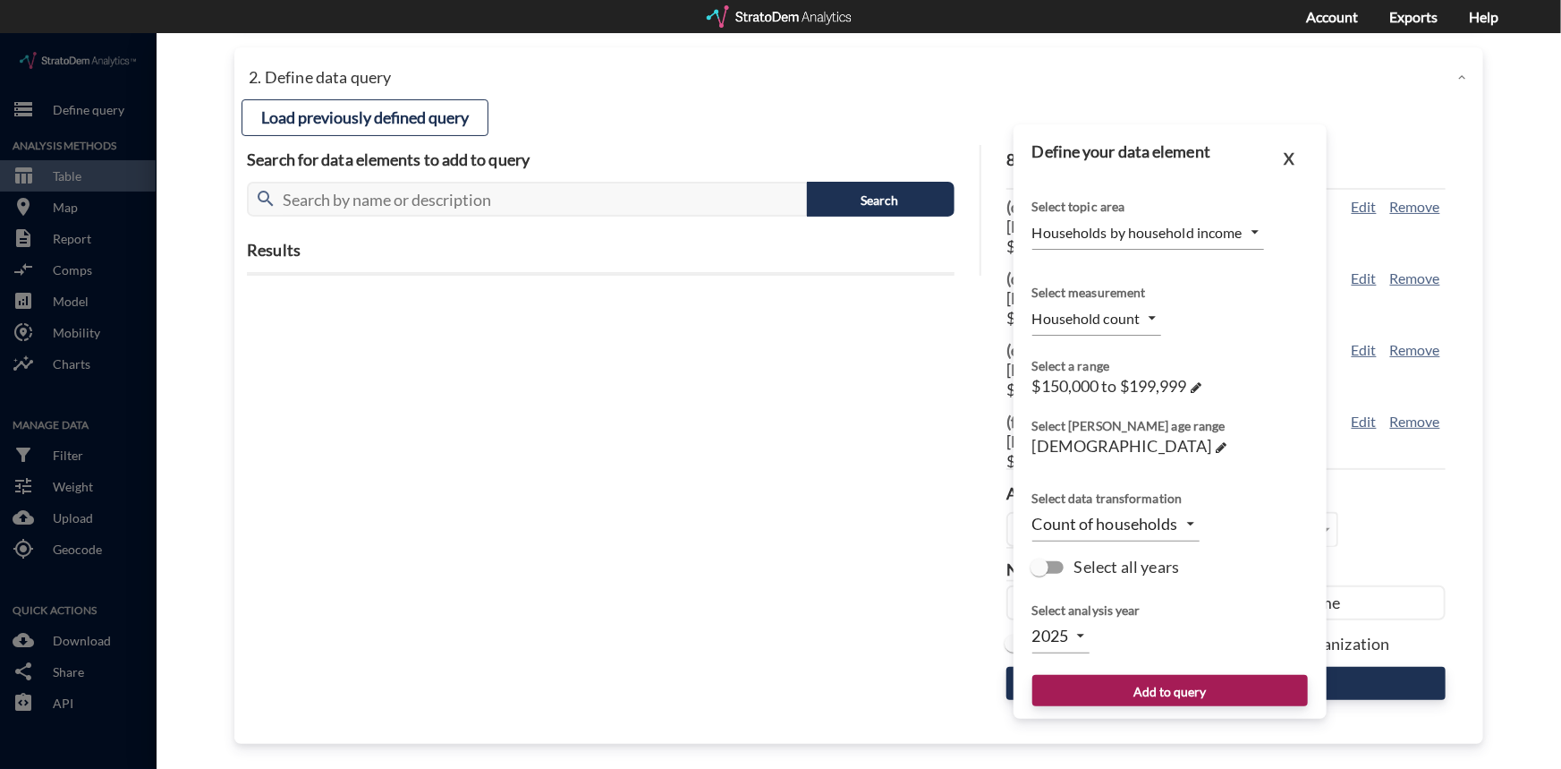
click body "/vantagepoint/us/-1 storage Define query Analysis Methods table_chart Table roo…"
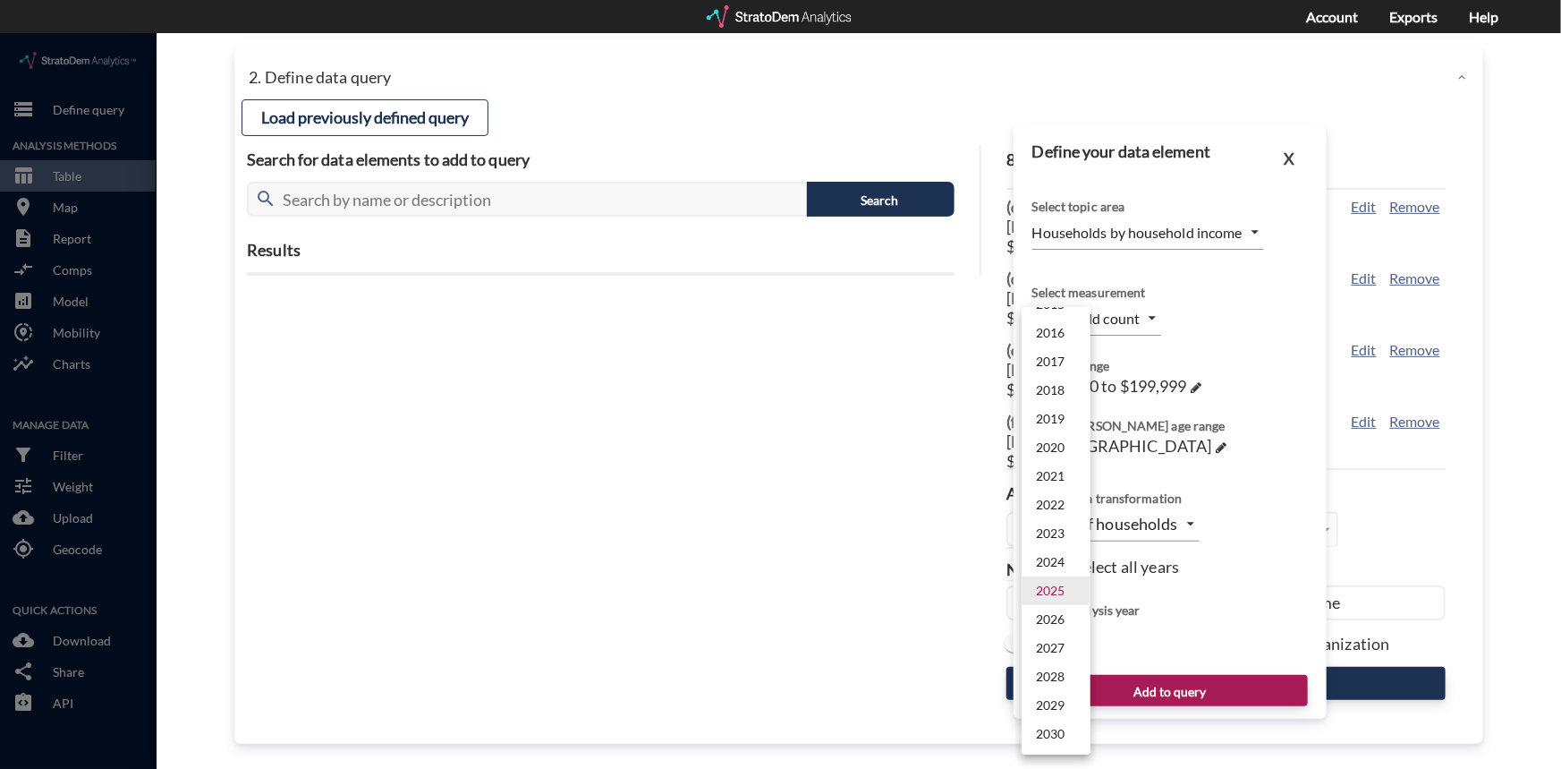
click li "2029"
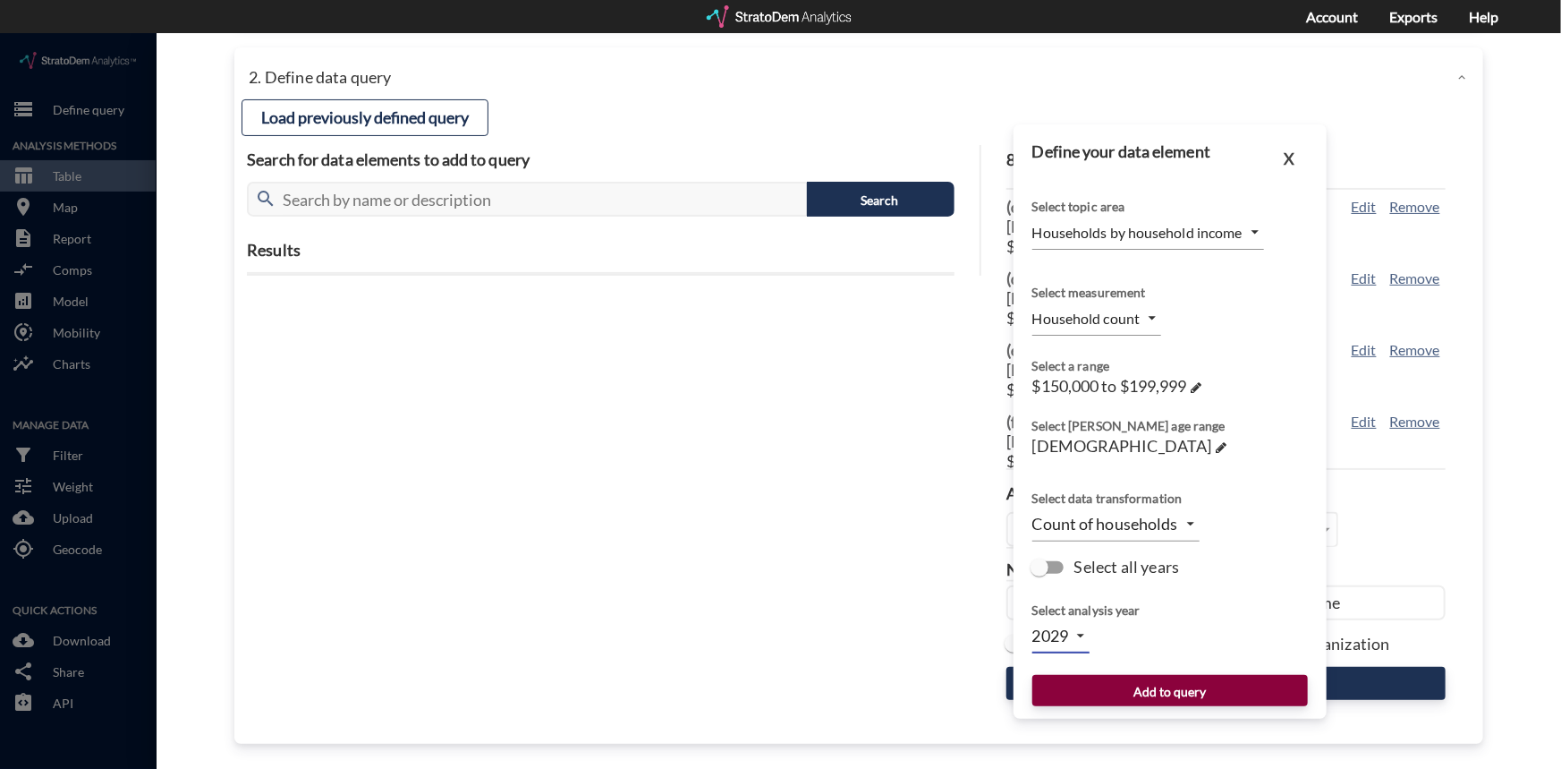
click button "Add to query"
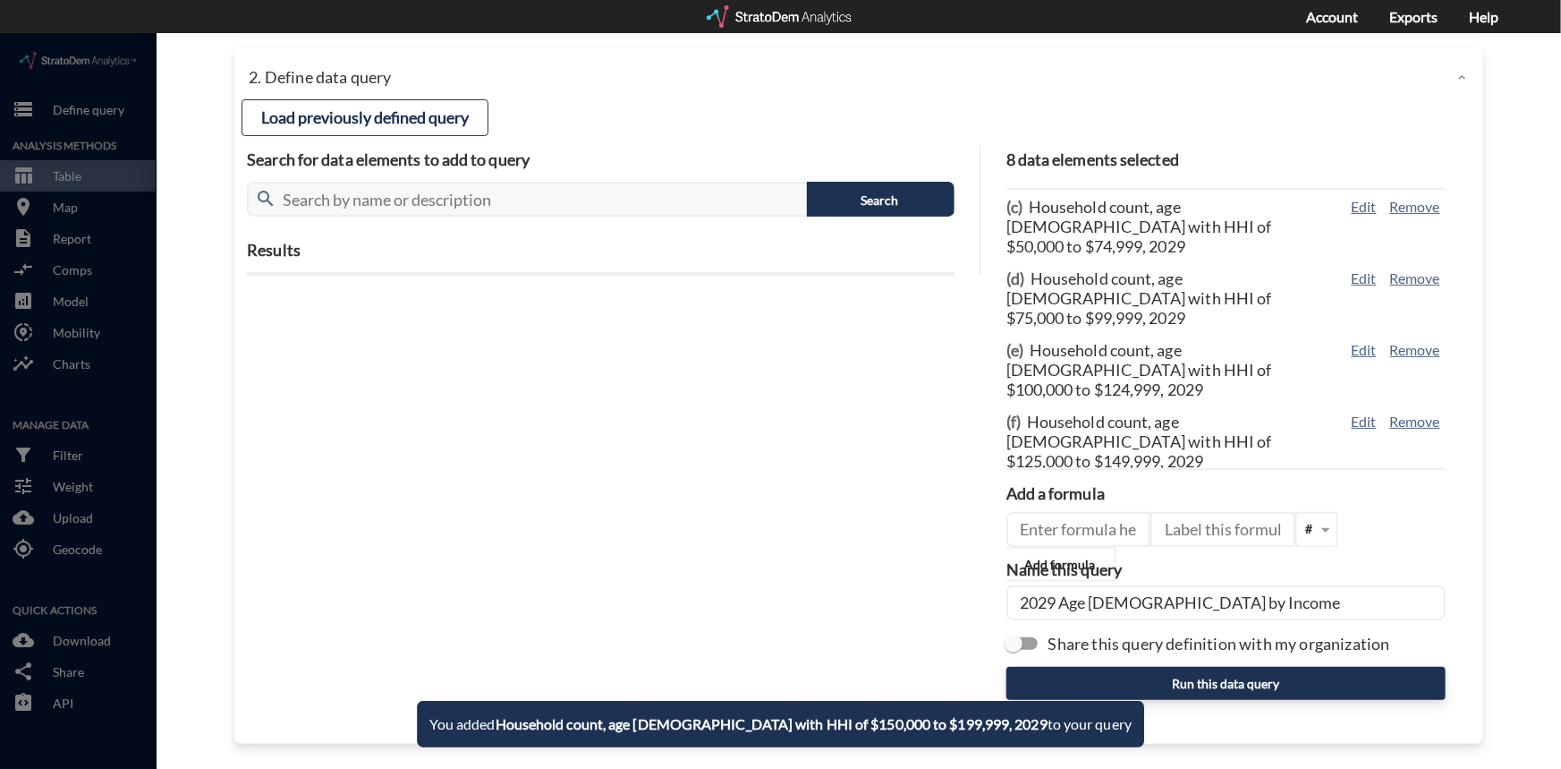
click button "Edit"
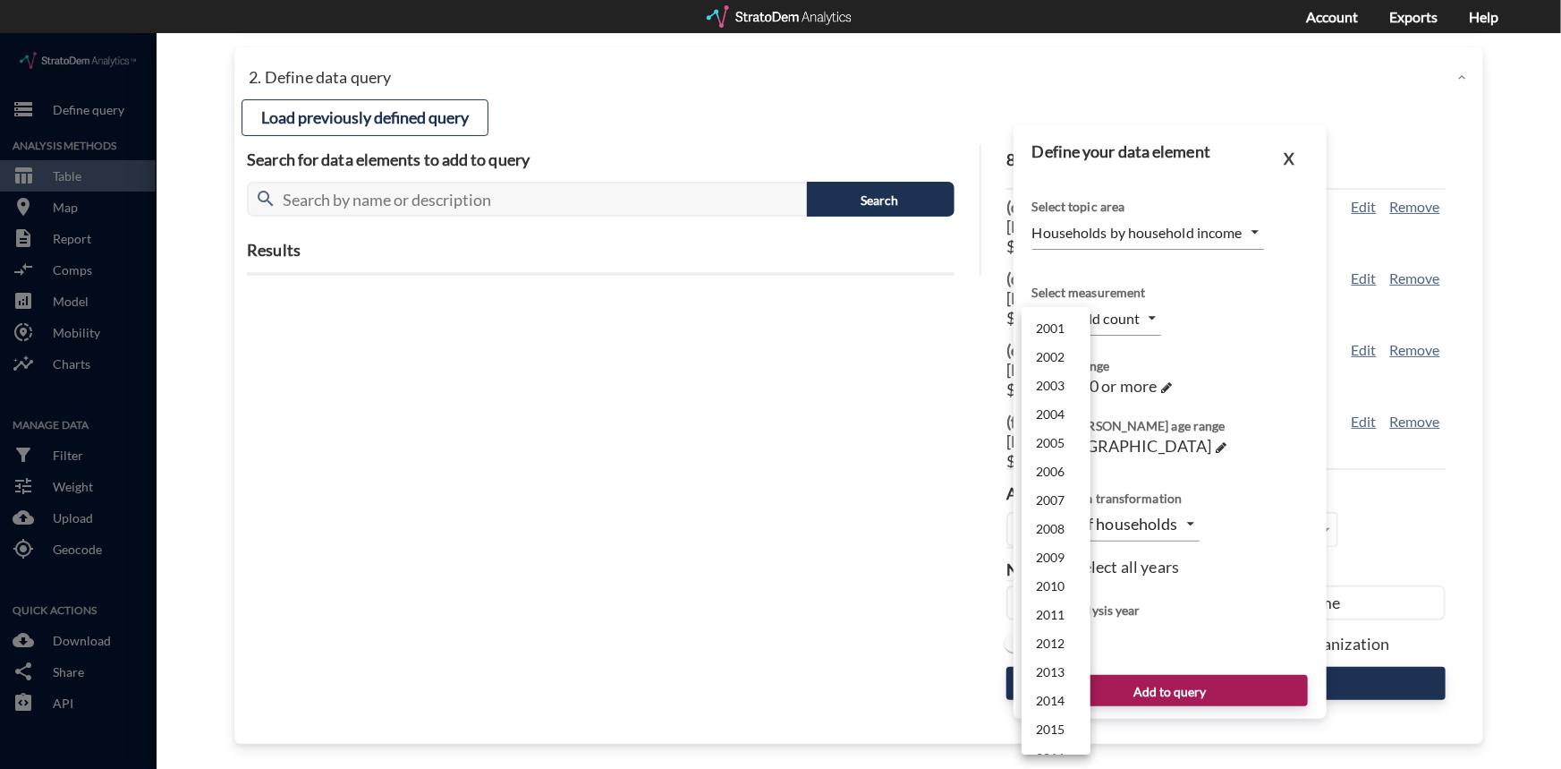
click body "/vantagepoint/us/-1 storage Define query Analysis Methods table_chart Table roo…"
click li "2029"
type input "2029"
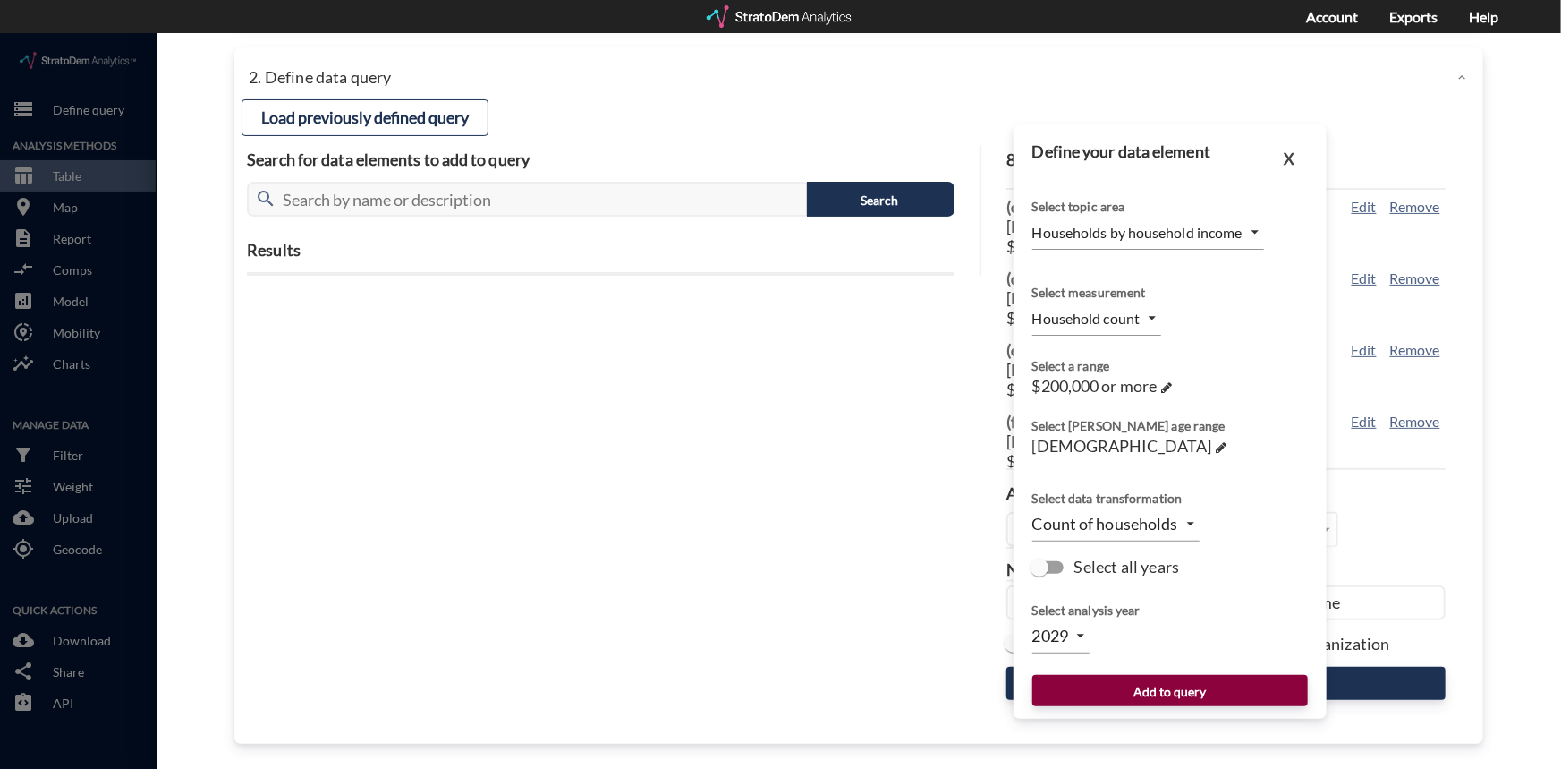
click button "Add to query"
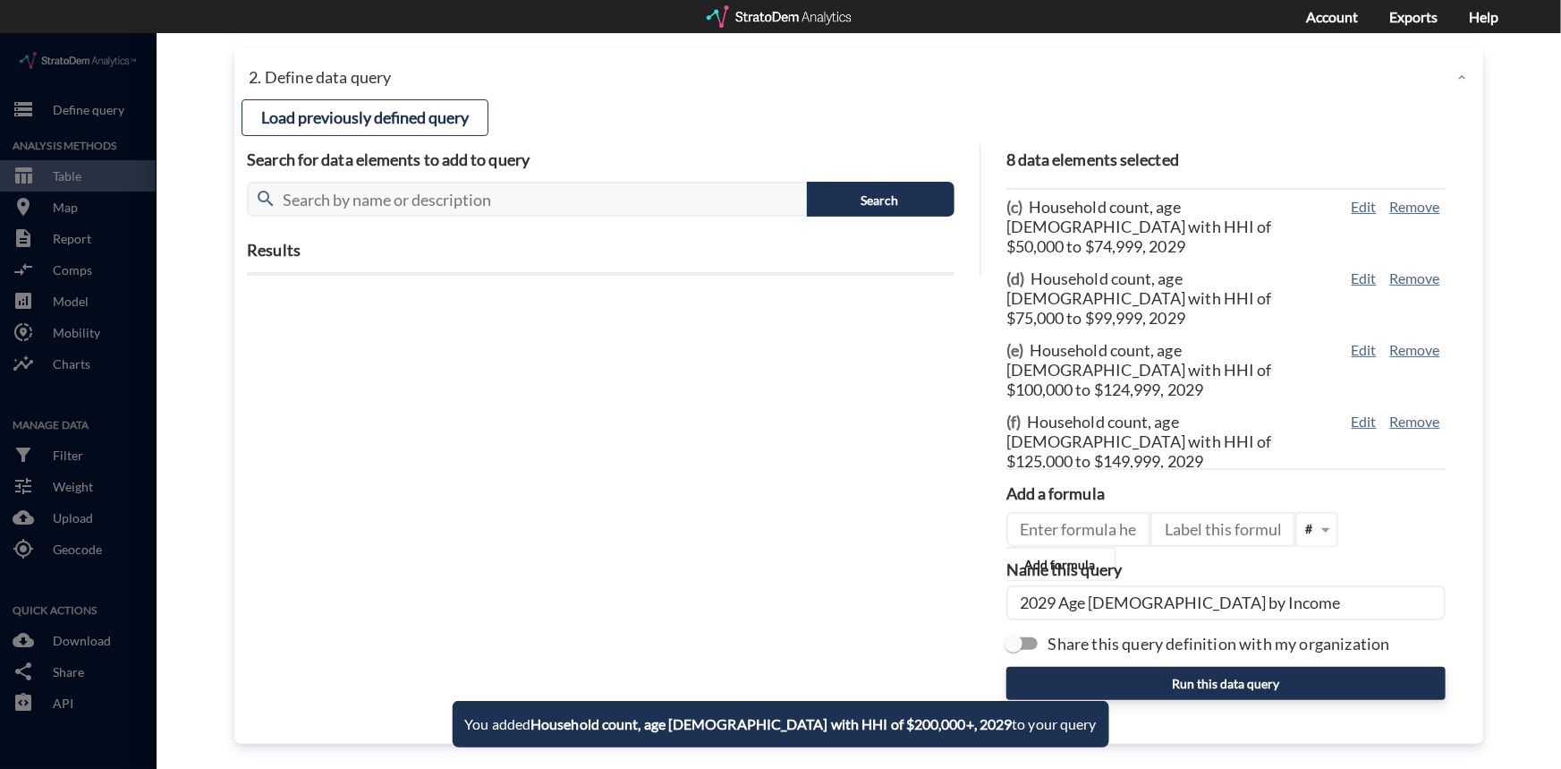
click input "2029 Age [DEMOGRAPHIC_DATA] by Income"
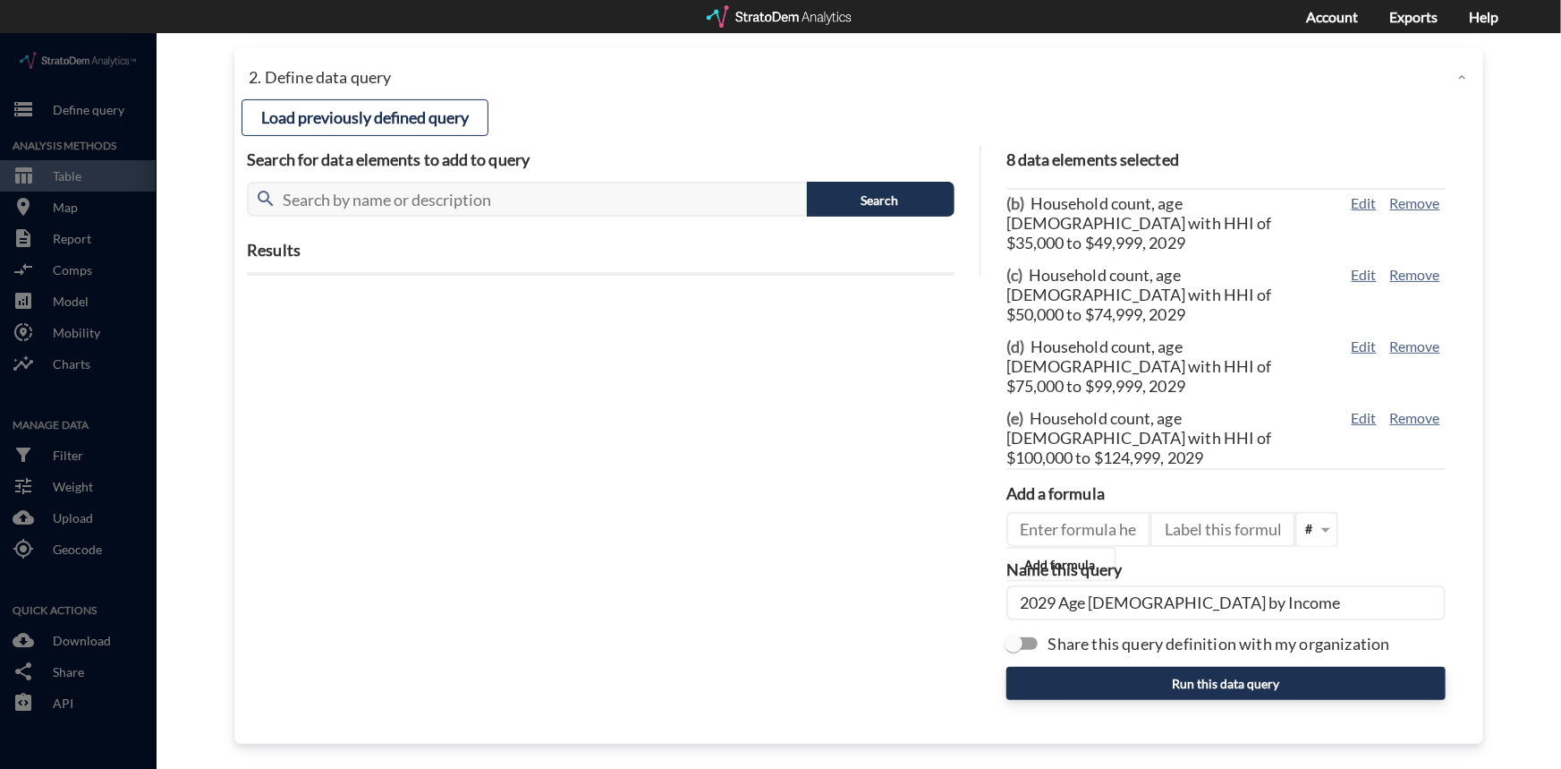
scroll to position [149, 0]
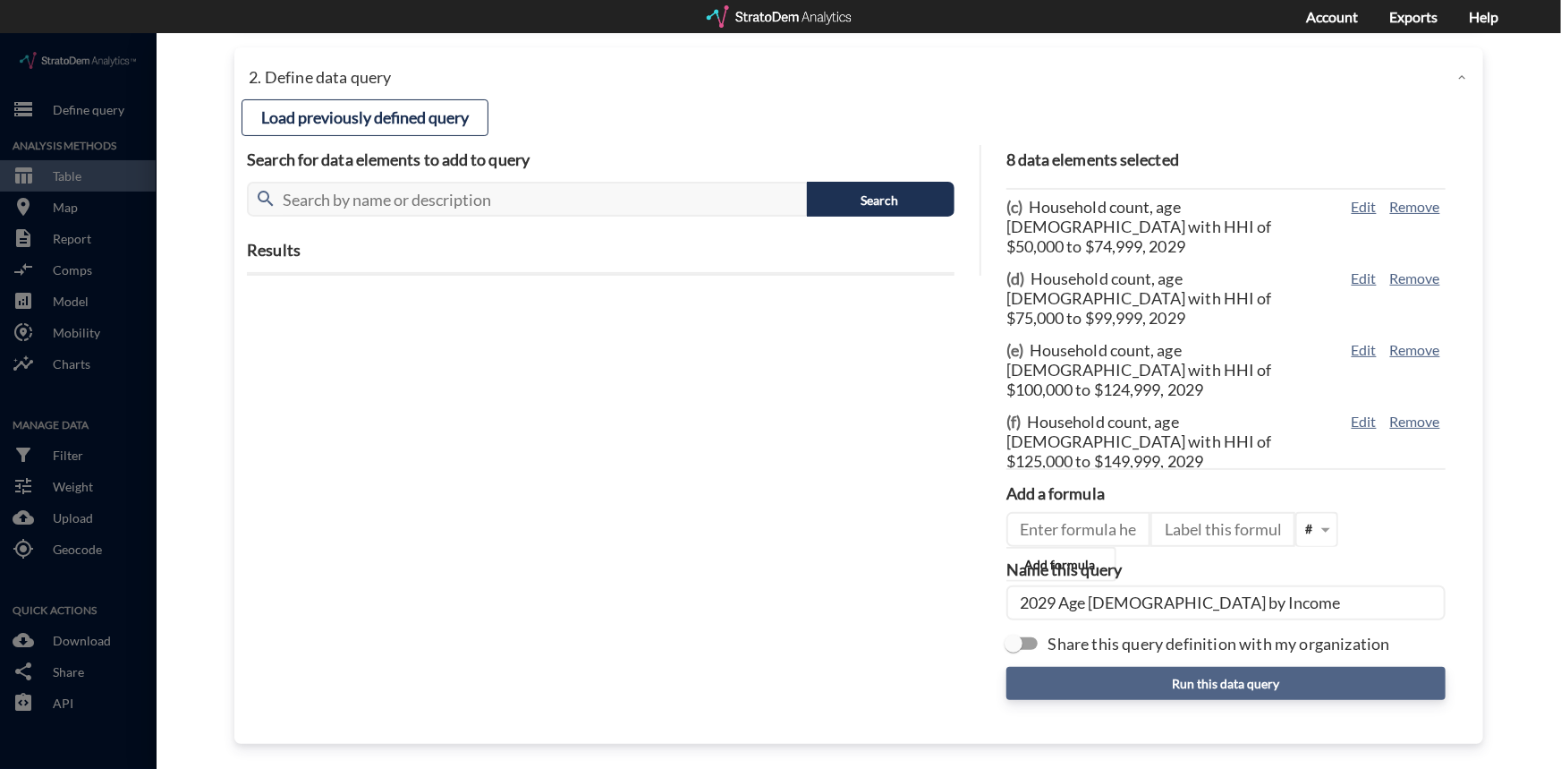
type input "2029 Age [DEMOGRAPHIC_DATA] by Income"
click button "Run this data query"
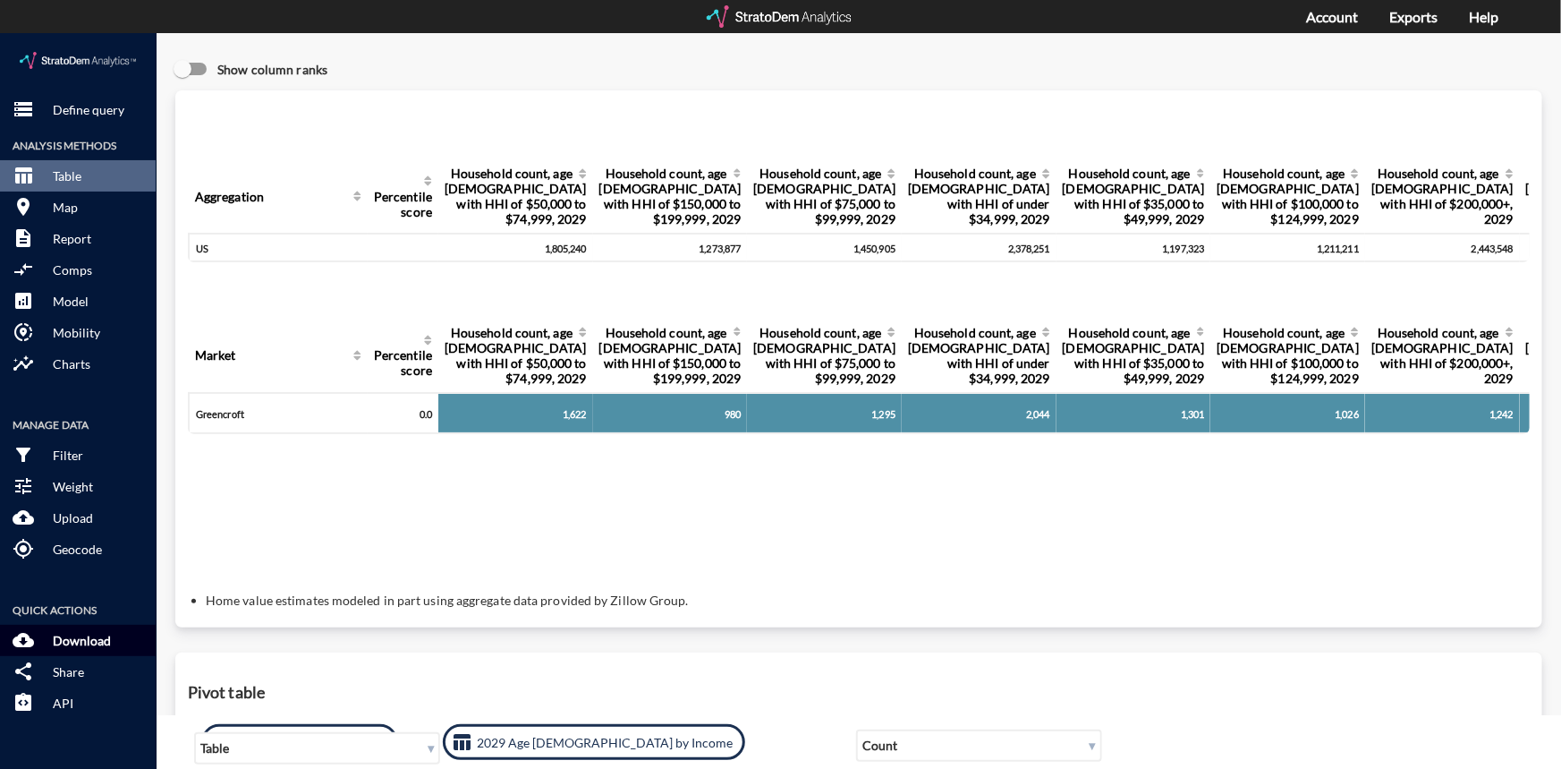
click p "Download"
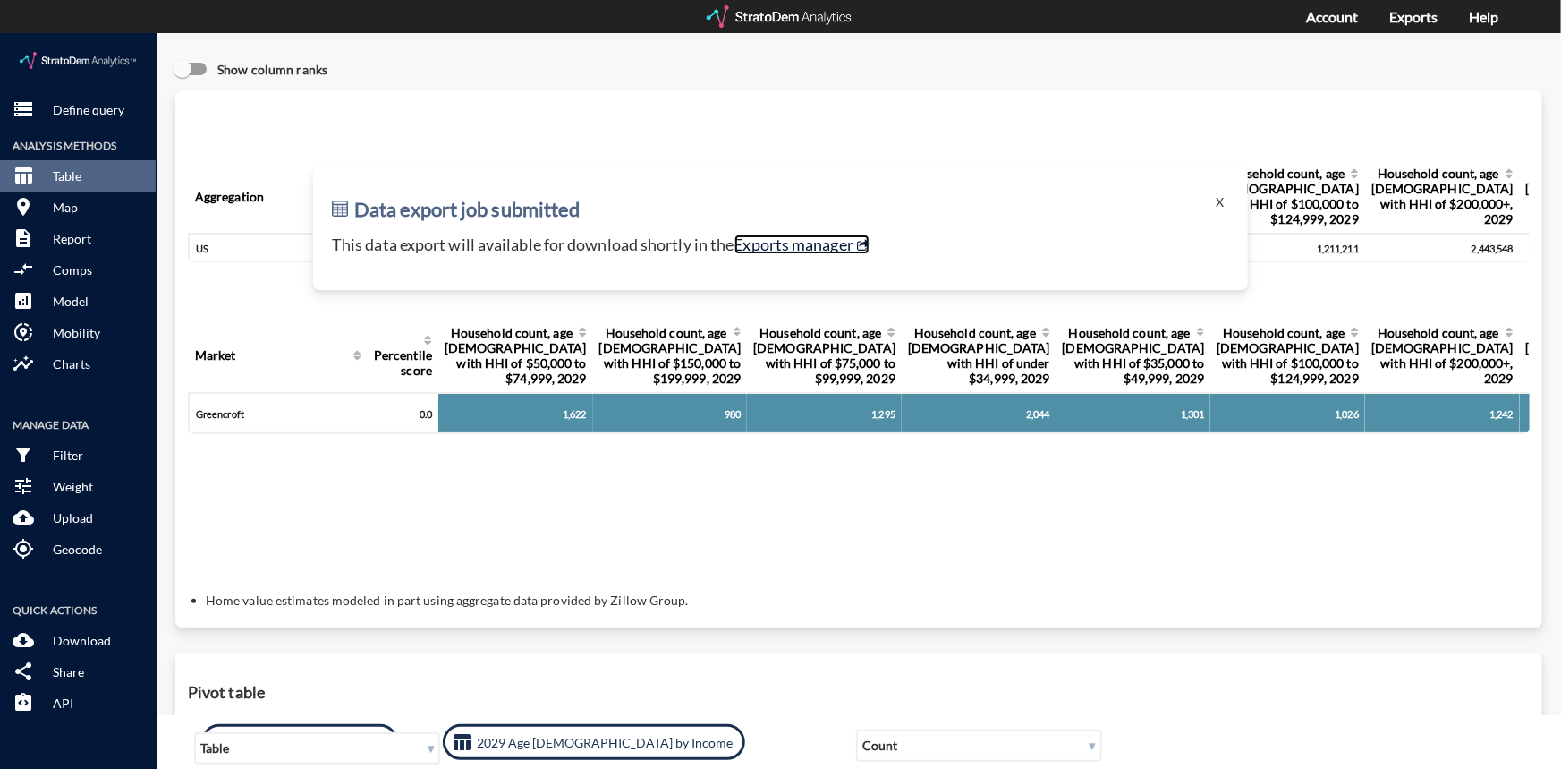
click link "Exports manager"
click button "X"
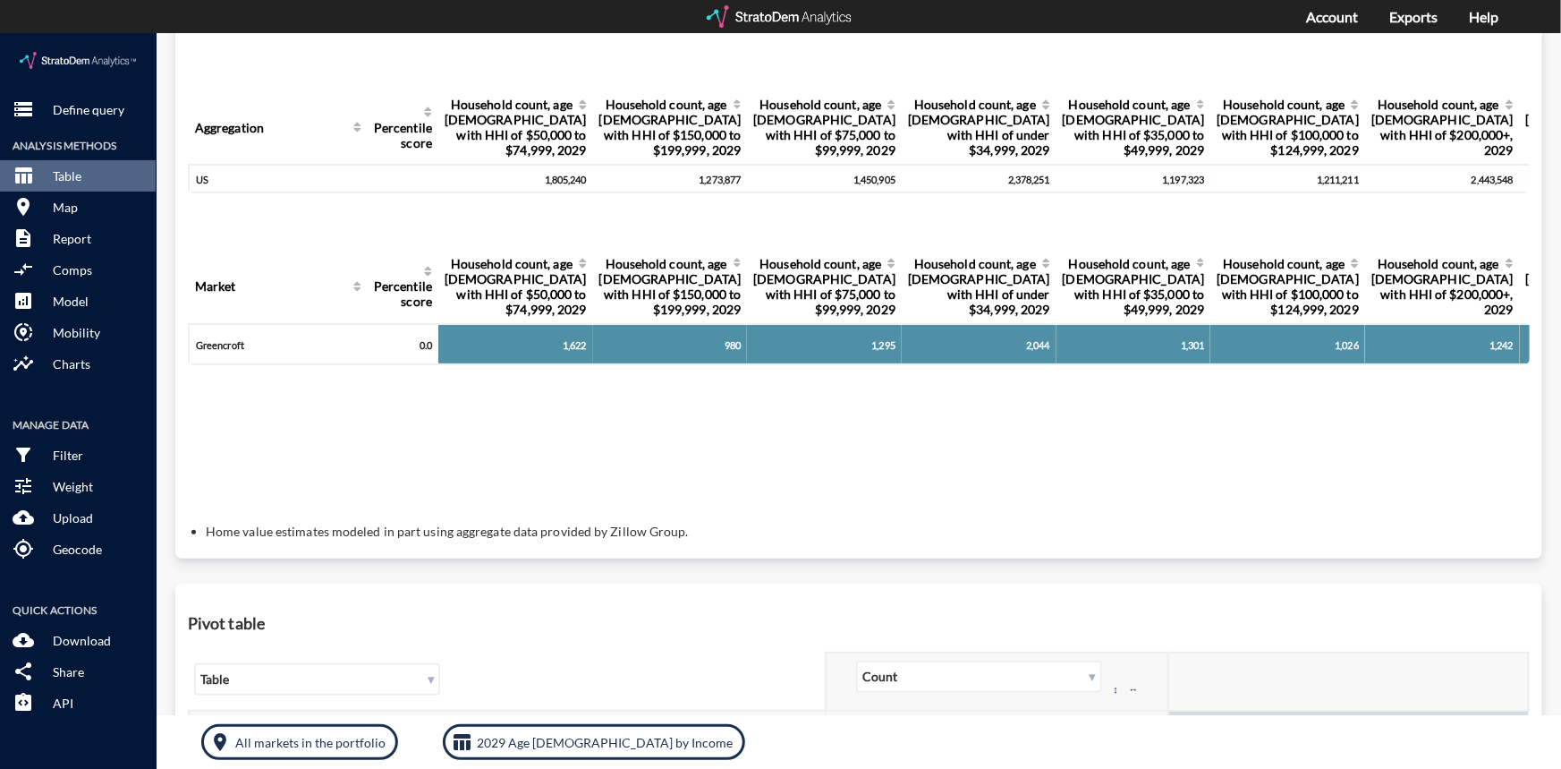
scroll to position [162, 0]
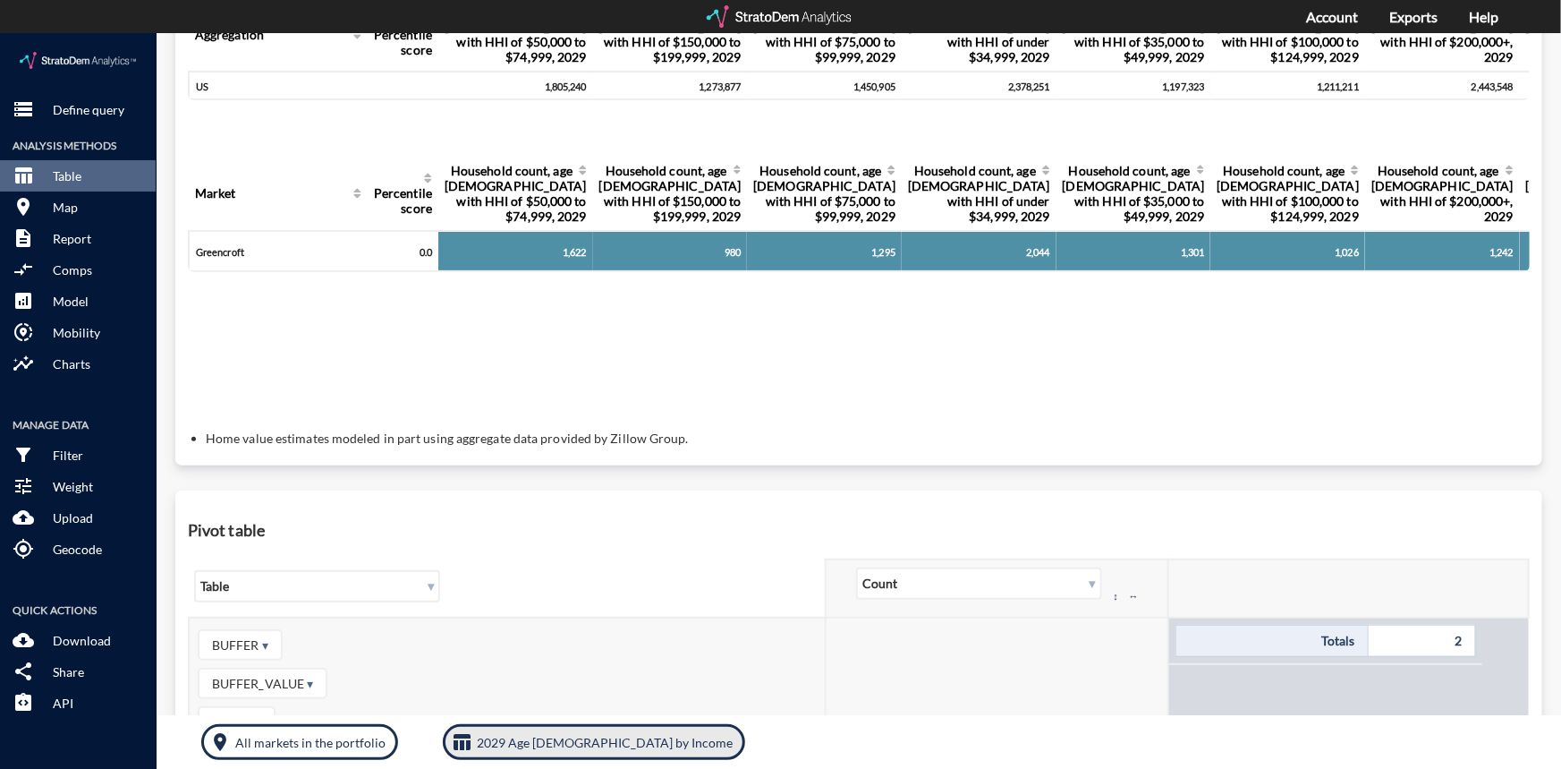
click span "table_chart"
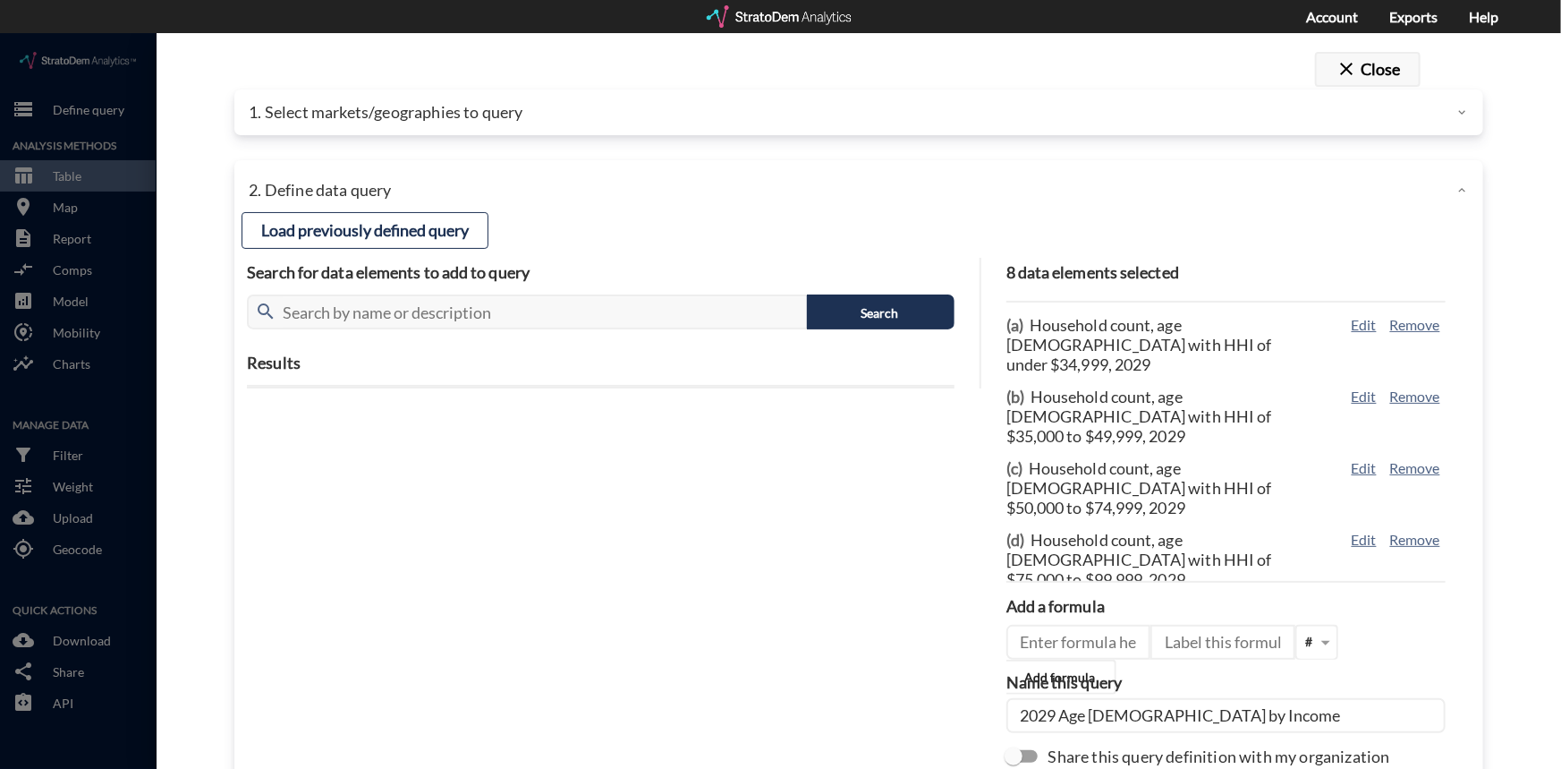
click button "close Close"
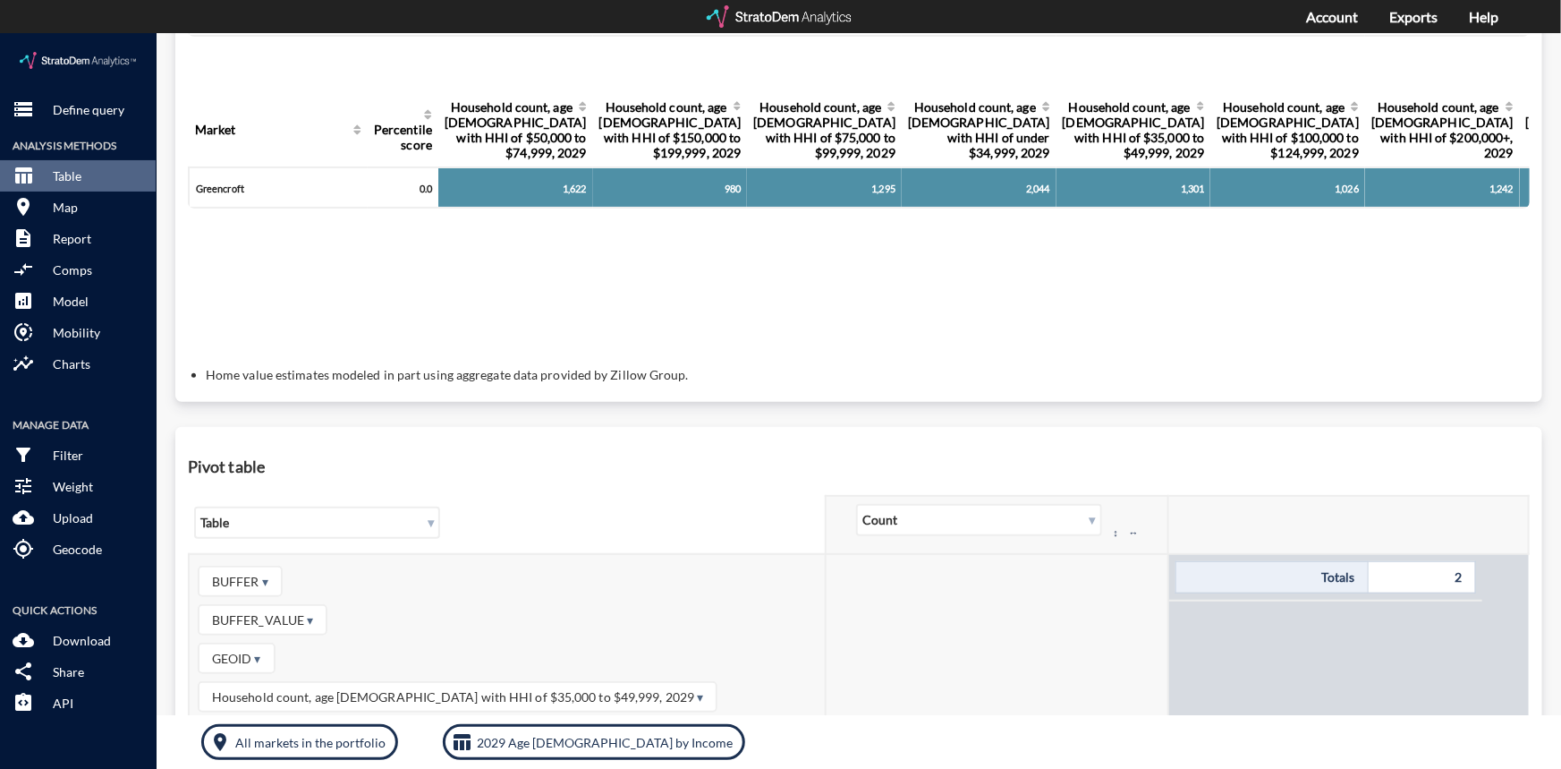
scroll to position [243, 0]
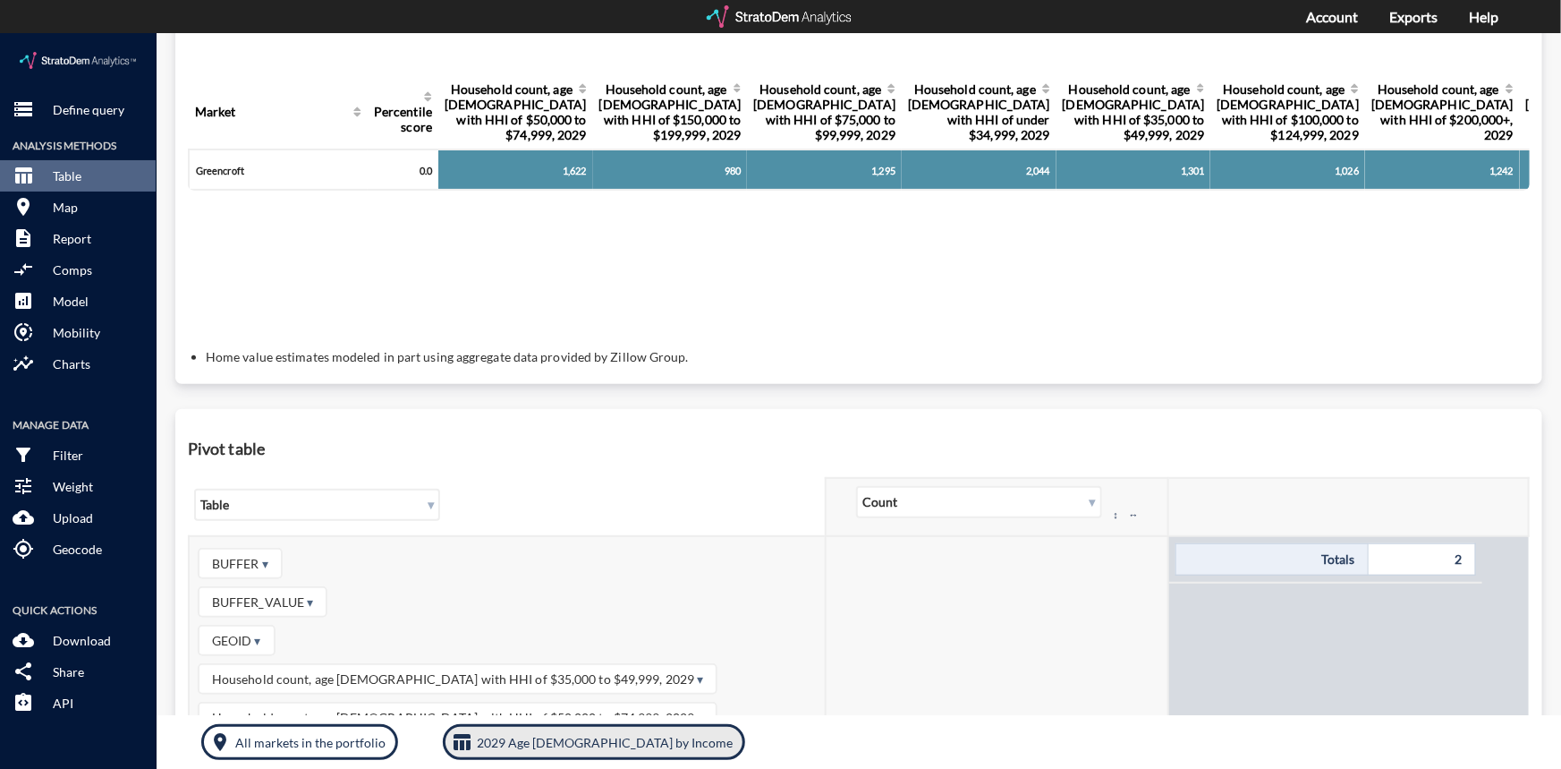
click button "table_chart 2029 Age [DEMOGRAPHIC_DATA] by Income"
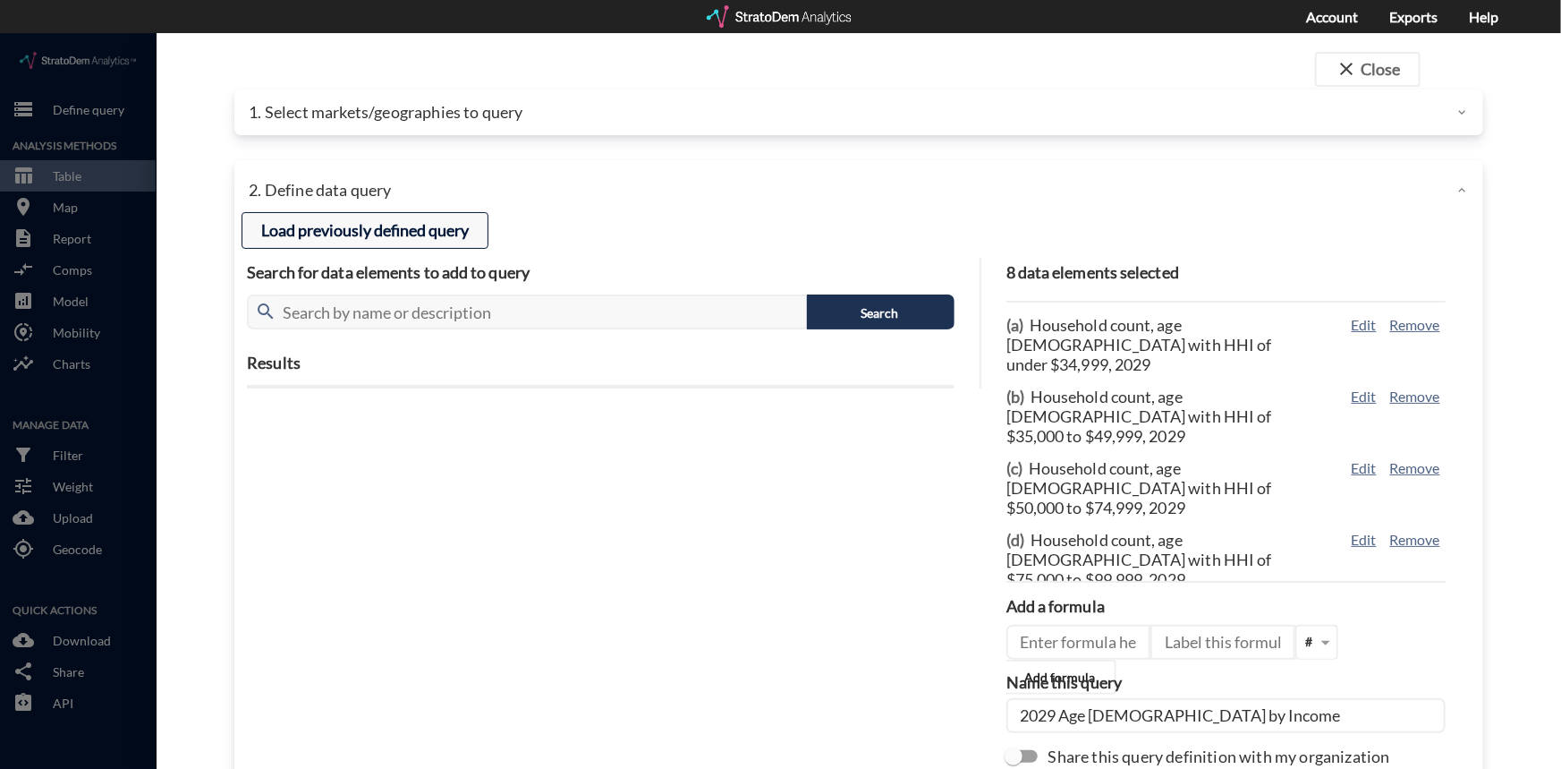
click button "Load previously defined query"
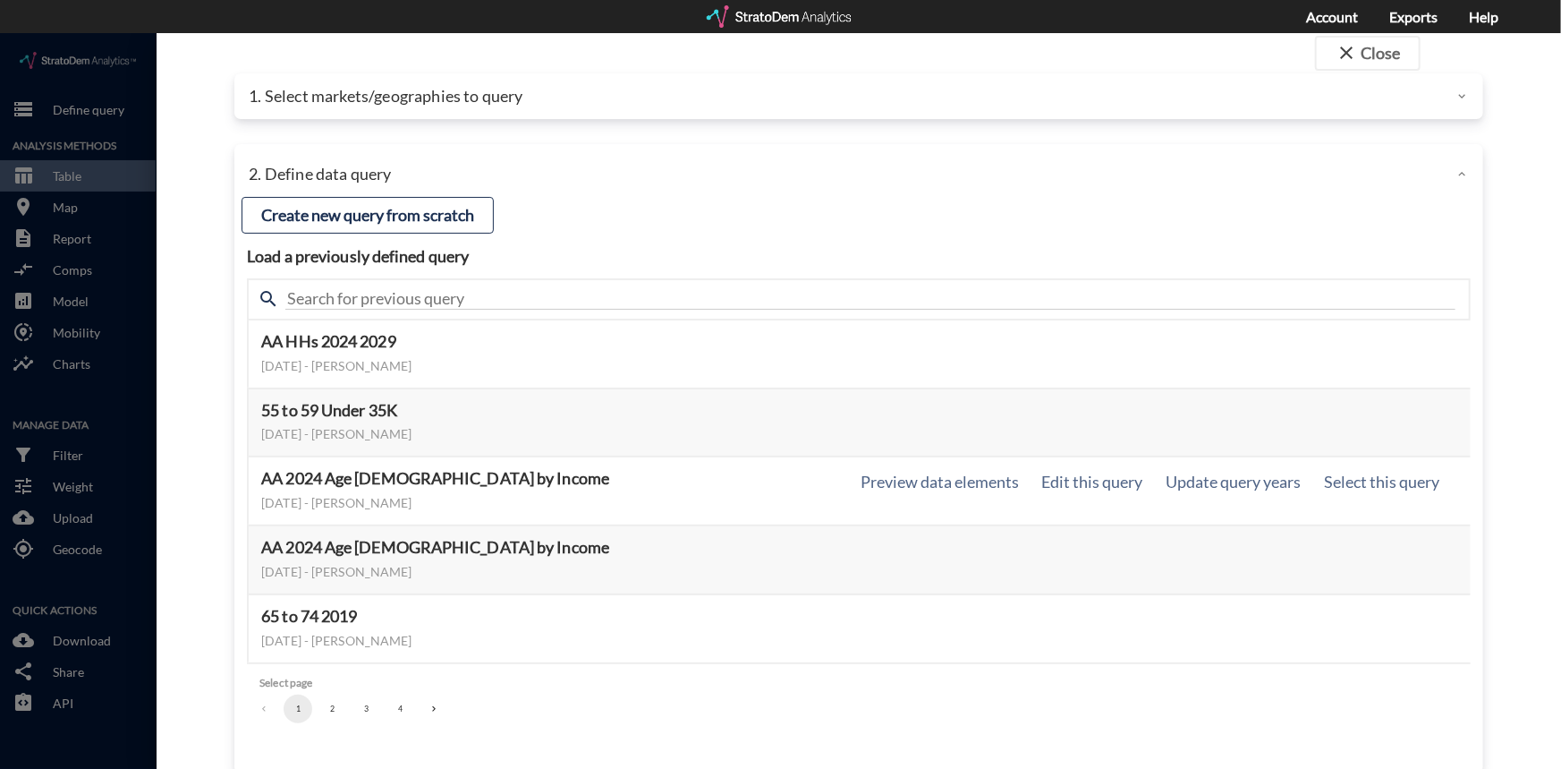
scroll to position [0, 0]
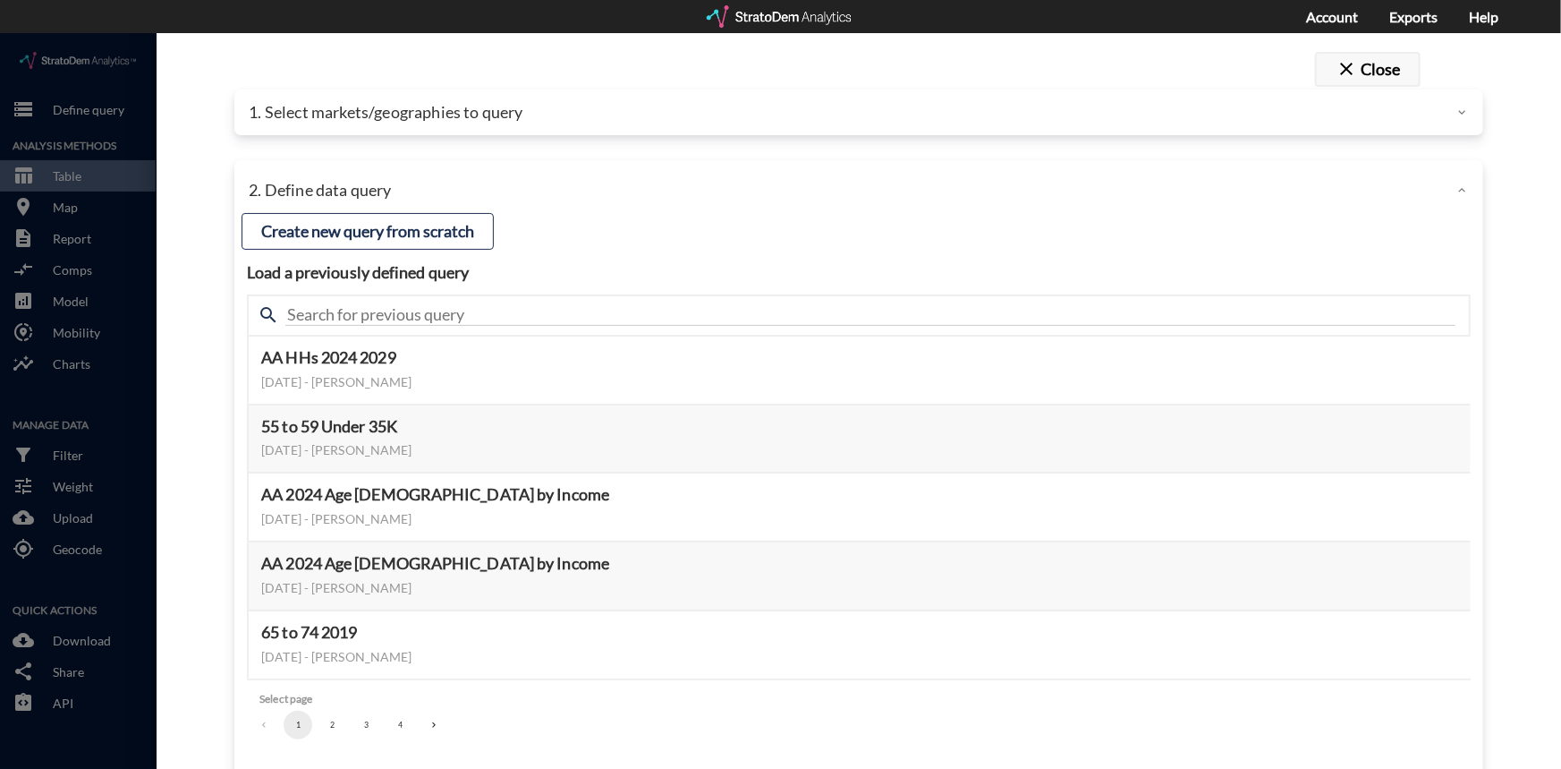
click button "close Close"
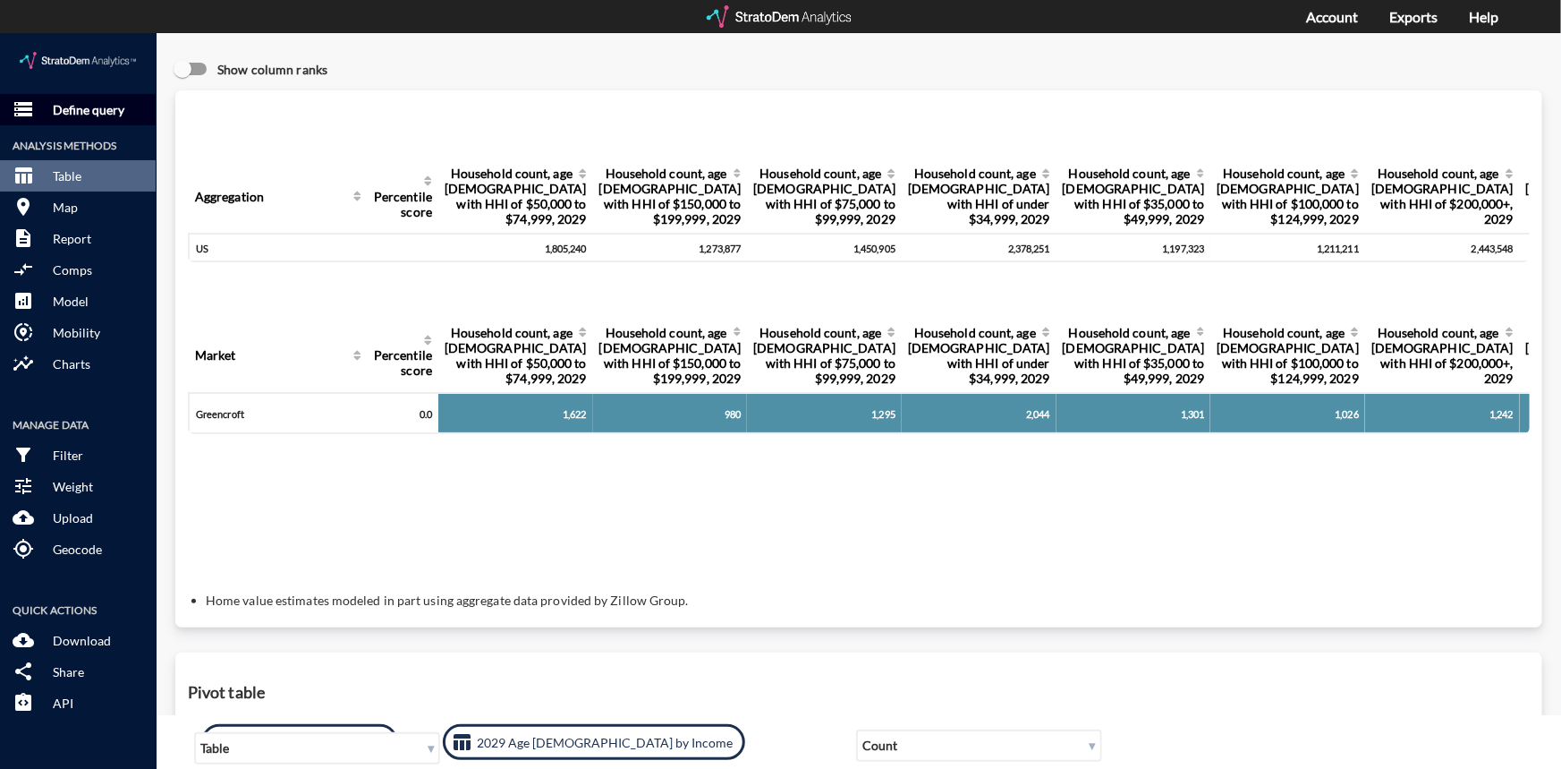
click p "Define query"
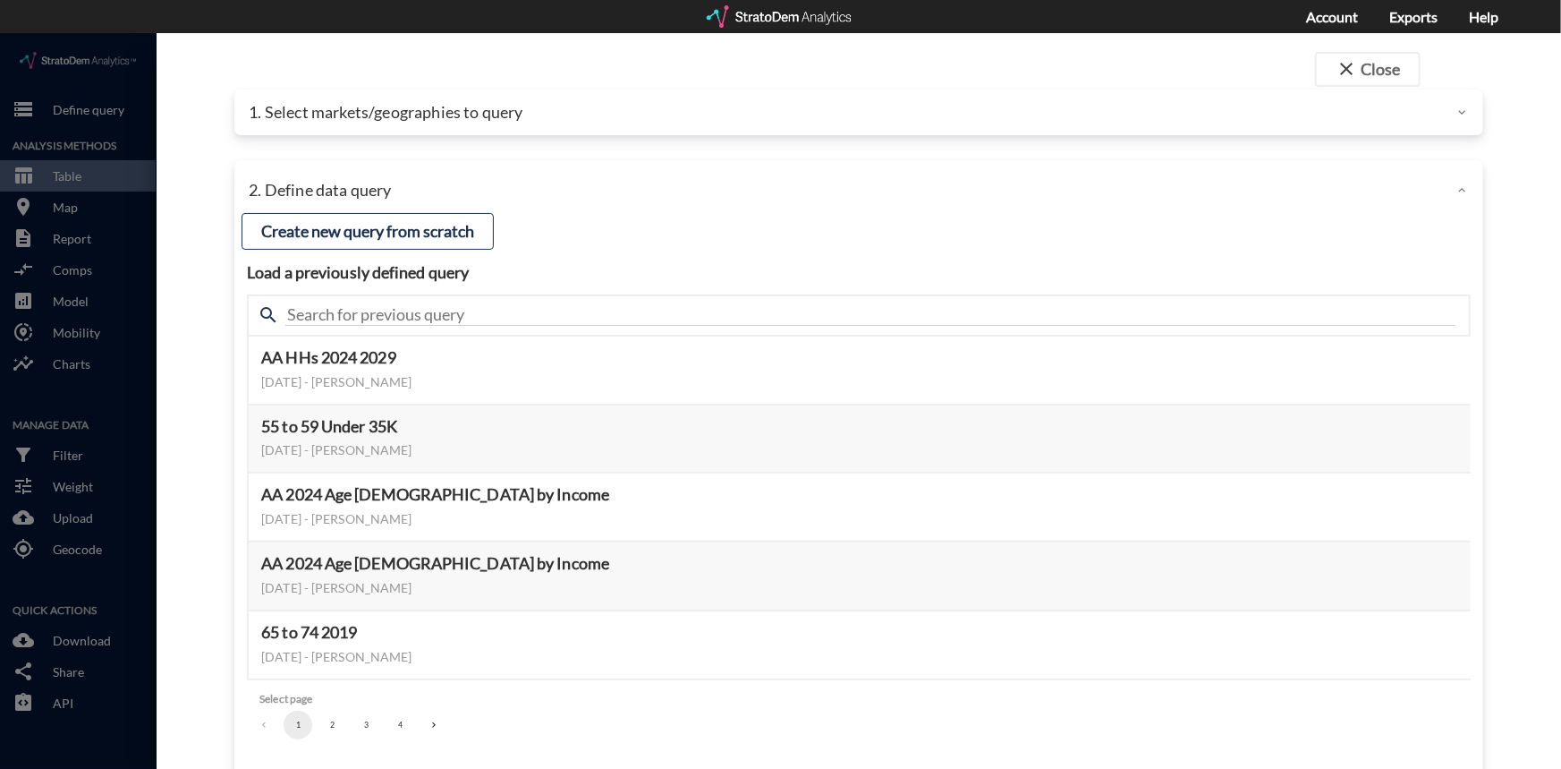
click p "1. Select markets/geographies to query"
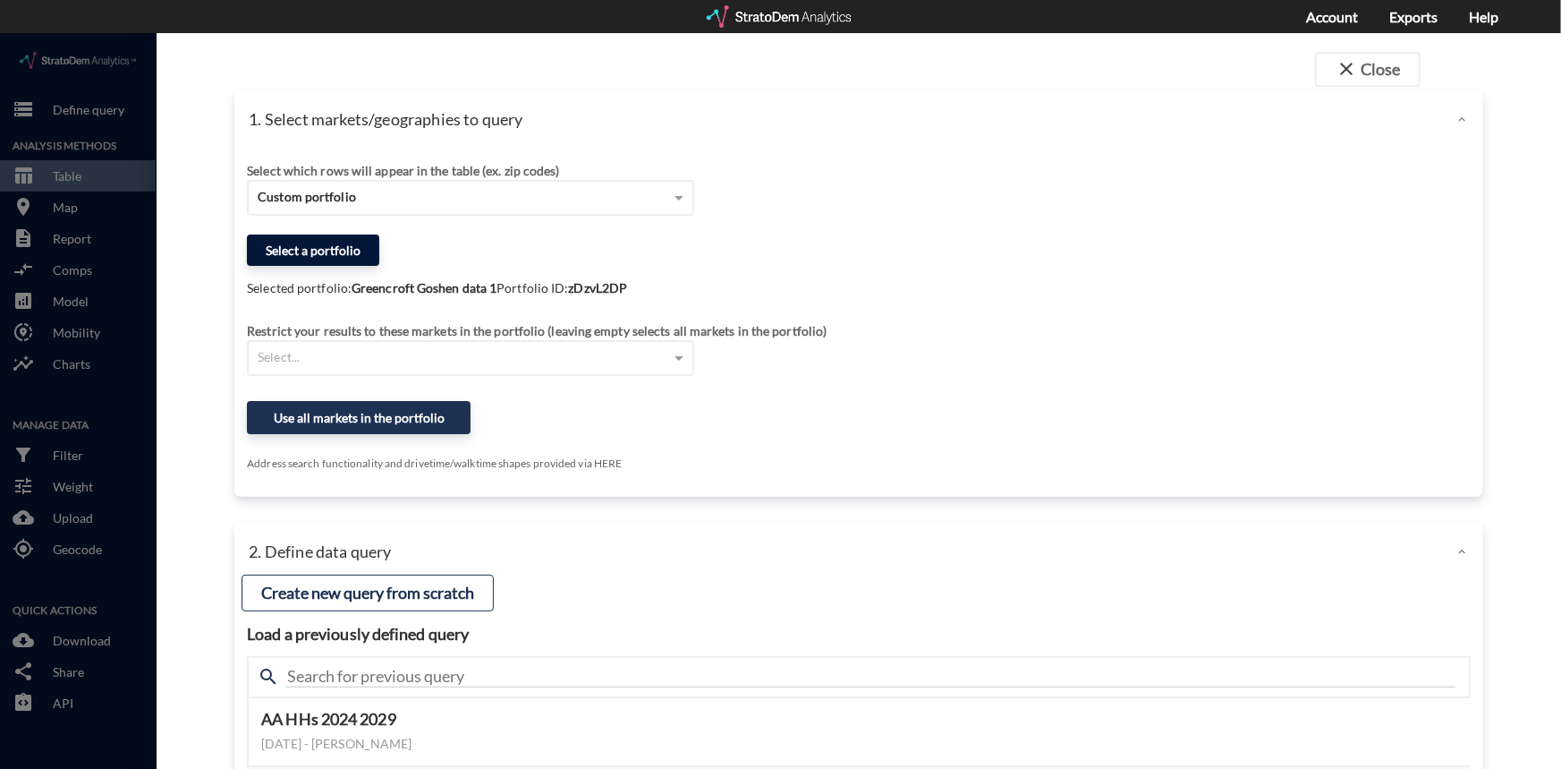
click button "Select a portfolio"
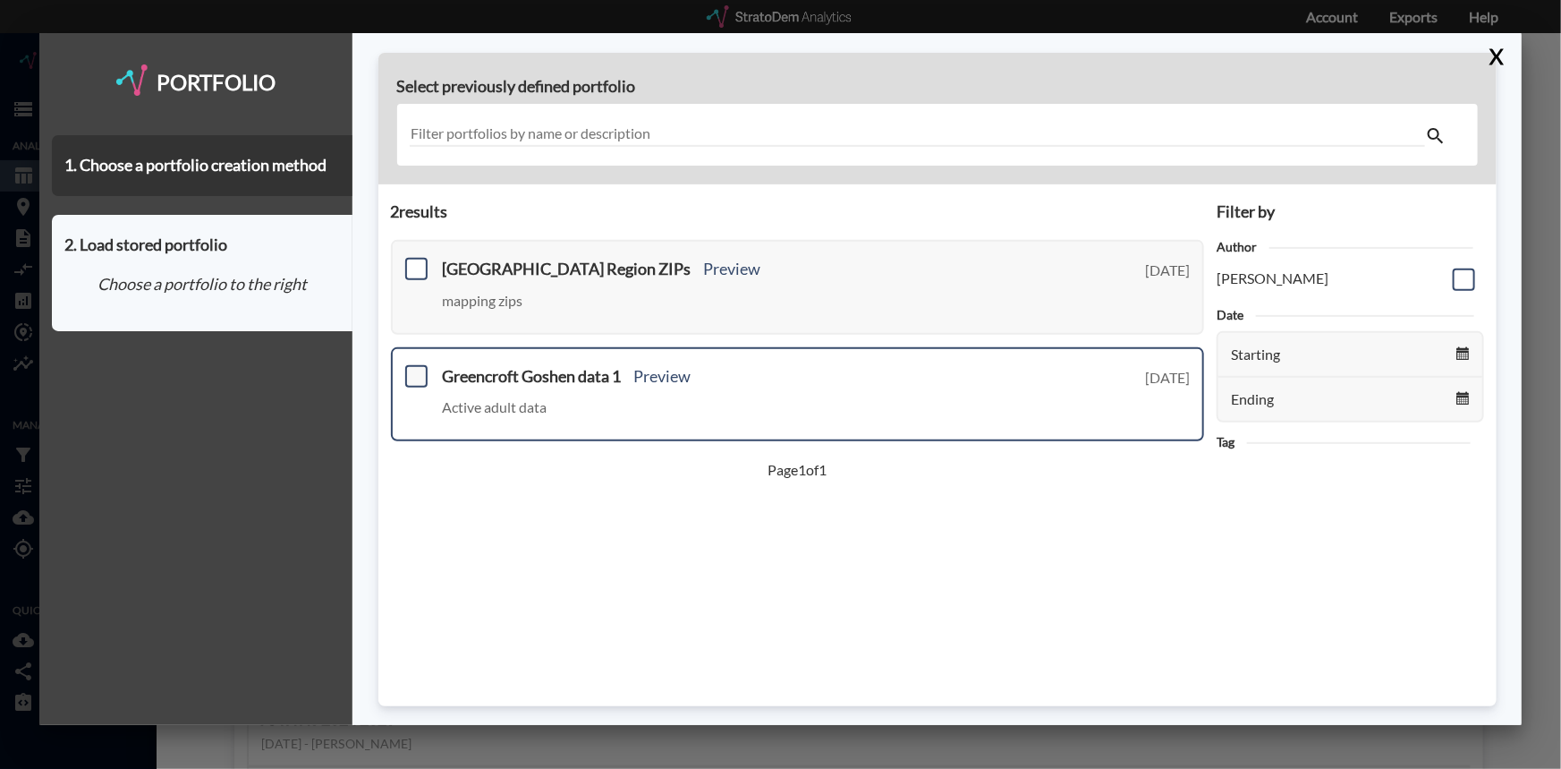
click at [416, 374] on span at bounding box center [416, 376] width 22 height 22
click at [414, 369] on input "checkbox" at bounding box center [414, 369] width 0 height 0
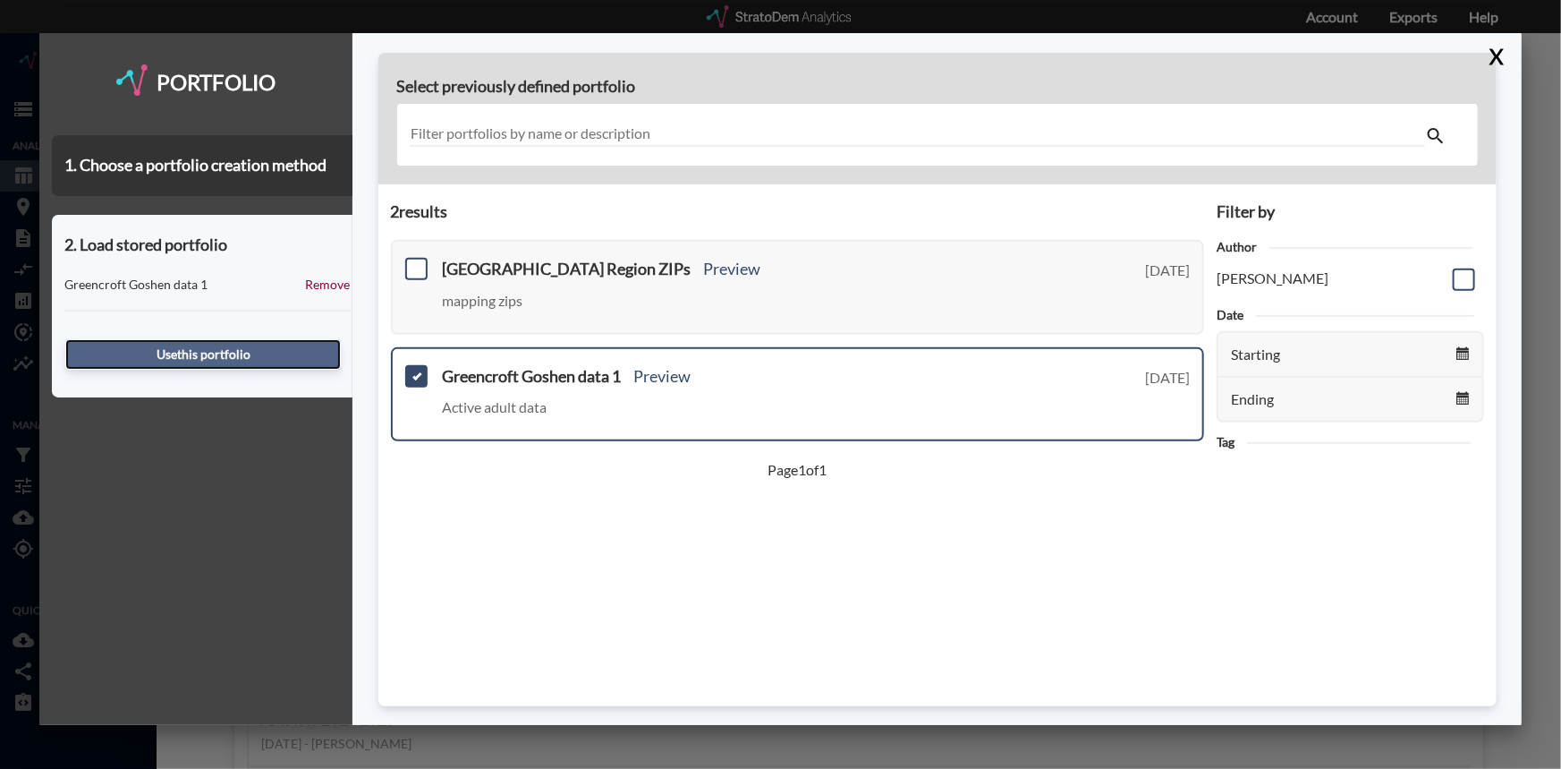
click at [239, 350] on button "Use this portfolio" at bounding box center [203, 354] width 276 height 30
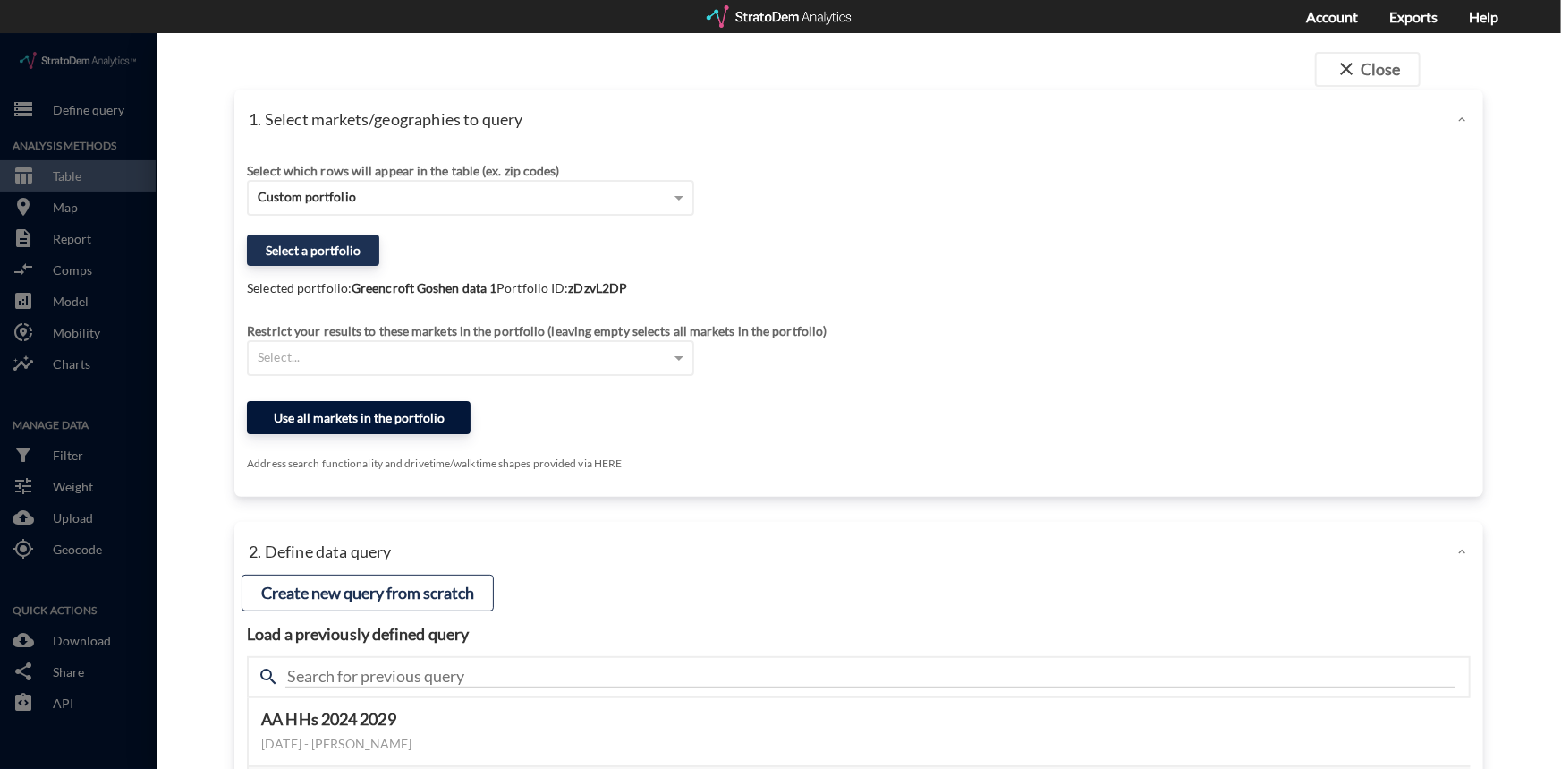
click button "Use all markets in the portfolio"
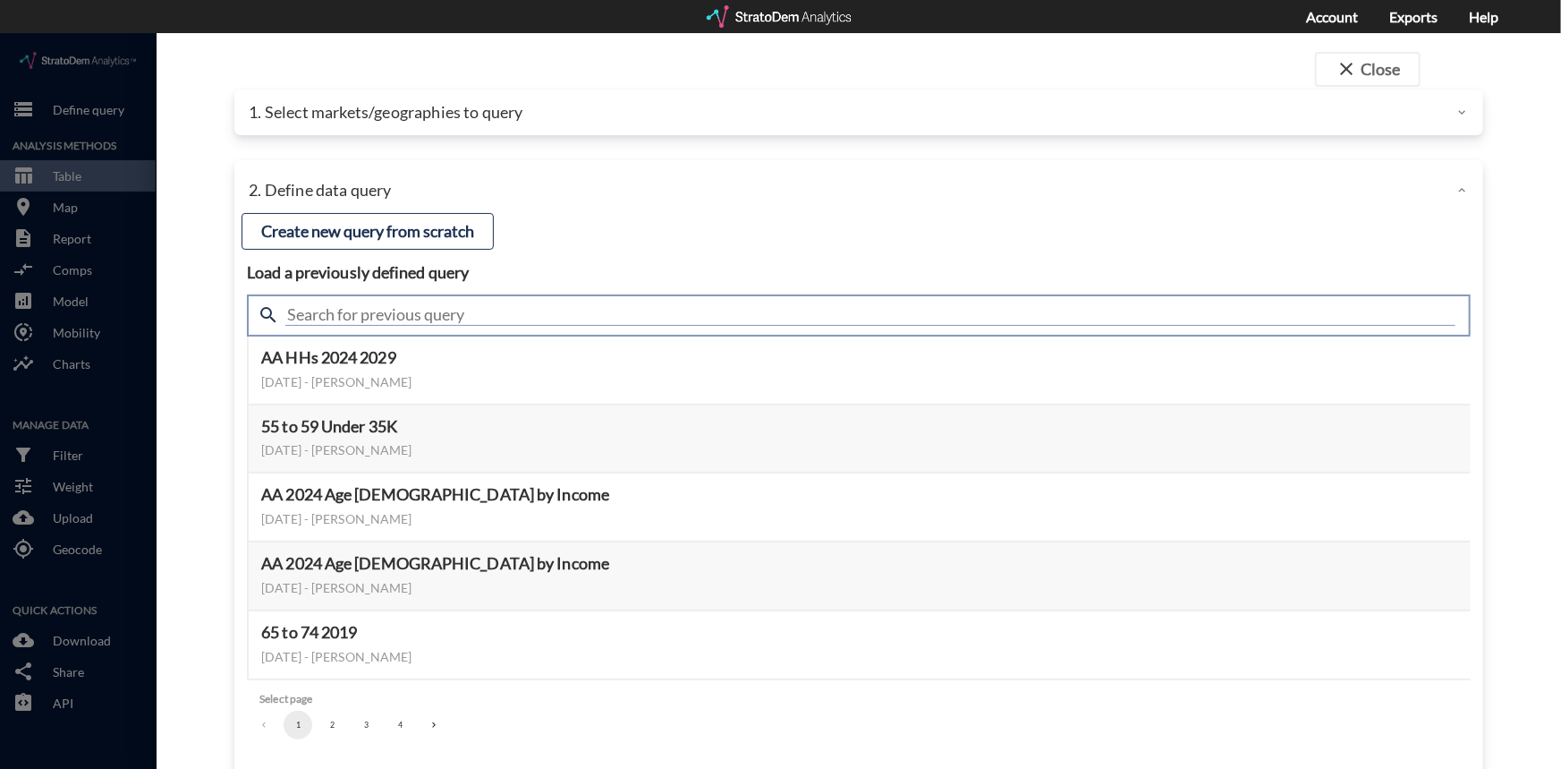
click input "text"
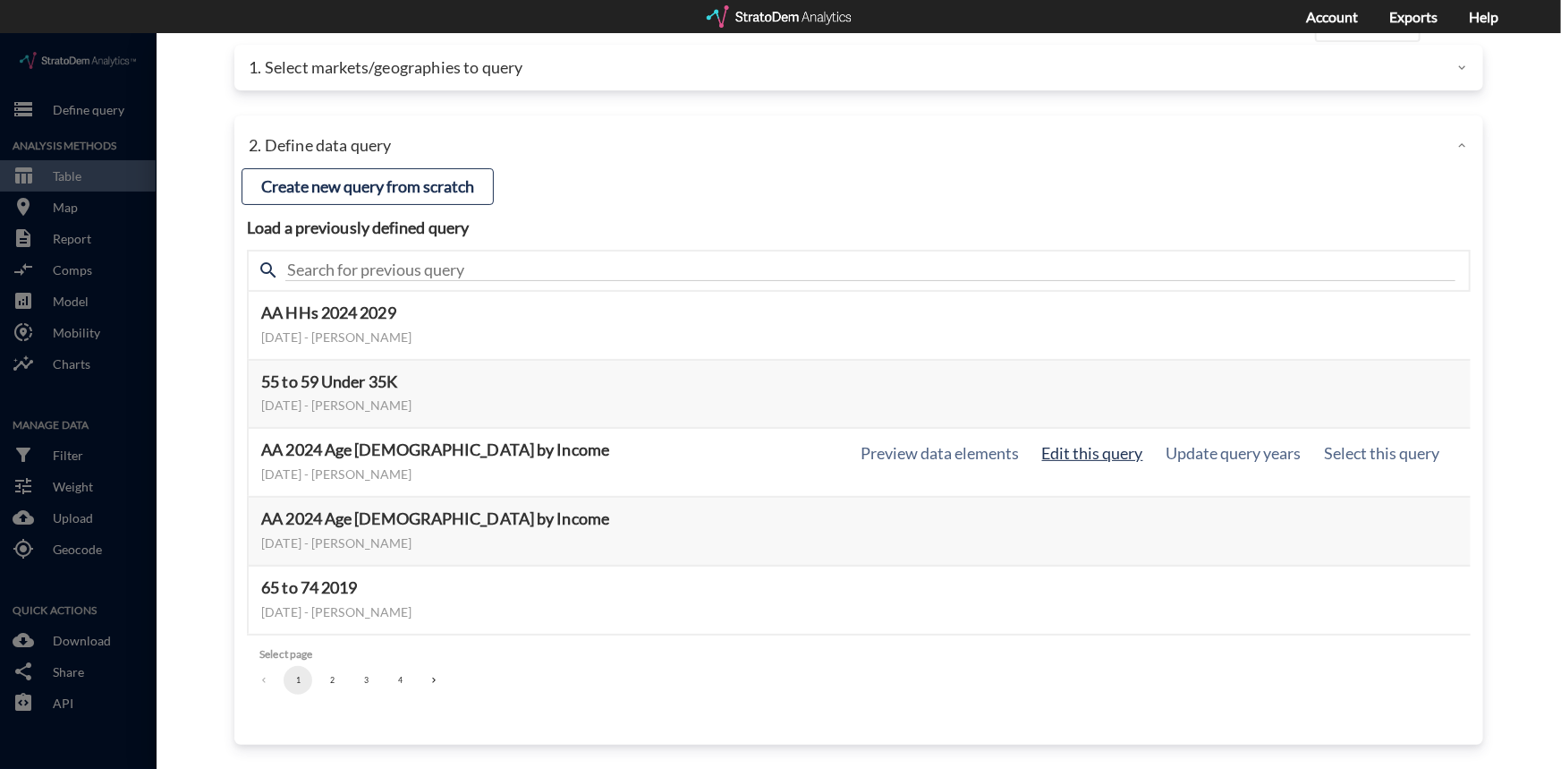
click button "Edit this query"
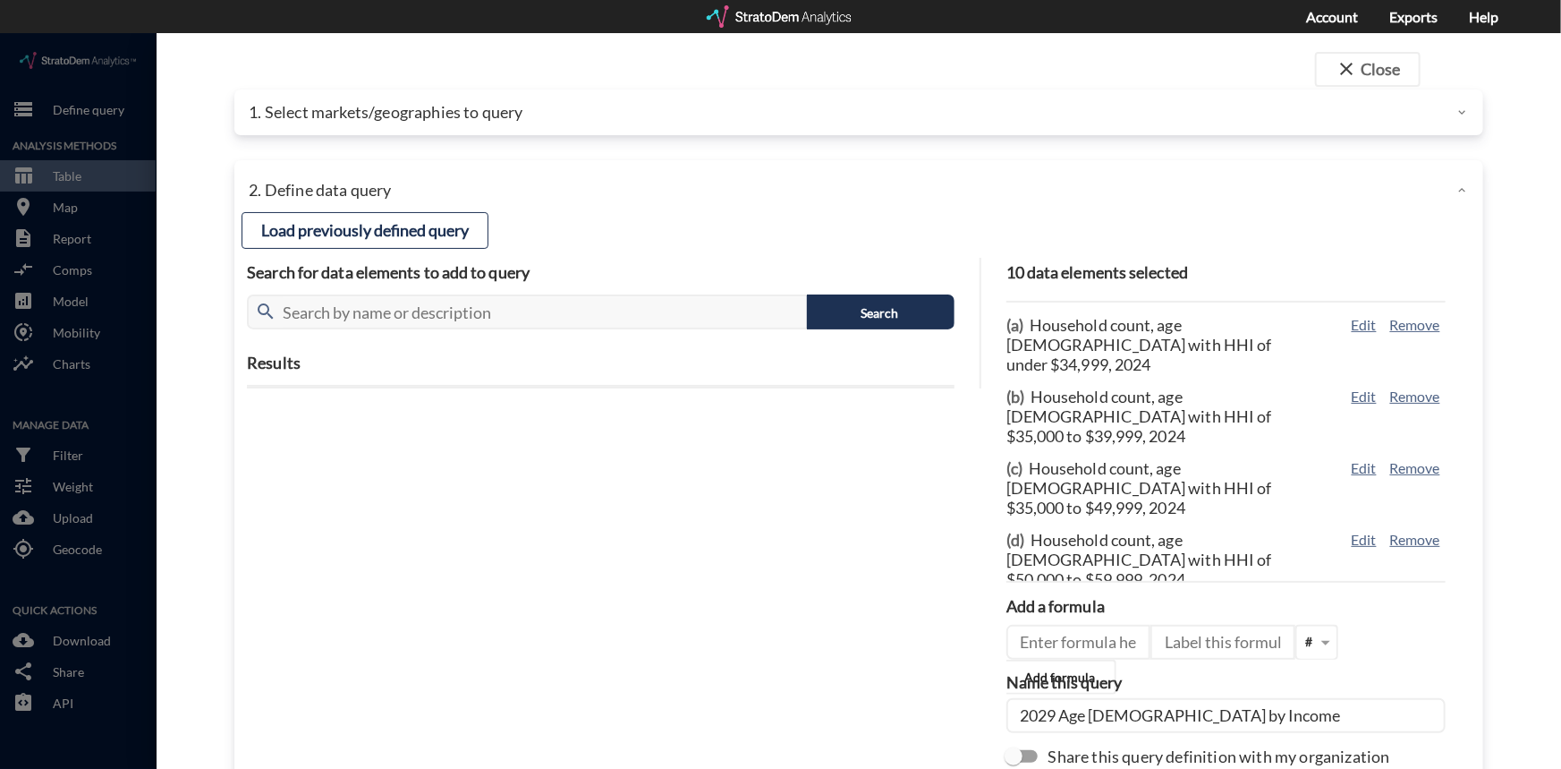
scroll to position [113, 0]
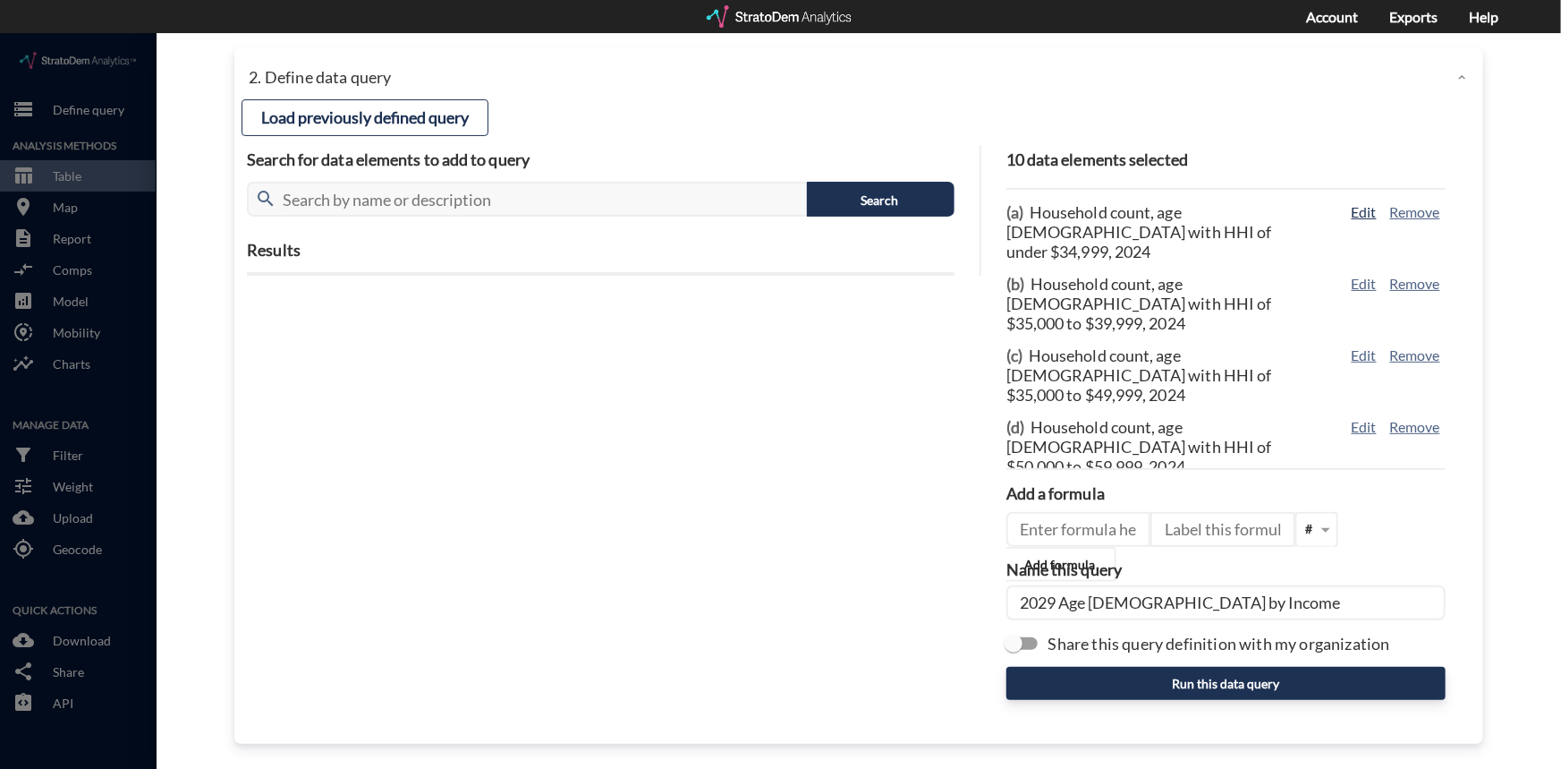
click button "Edit"
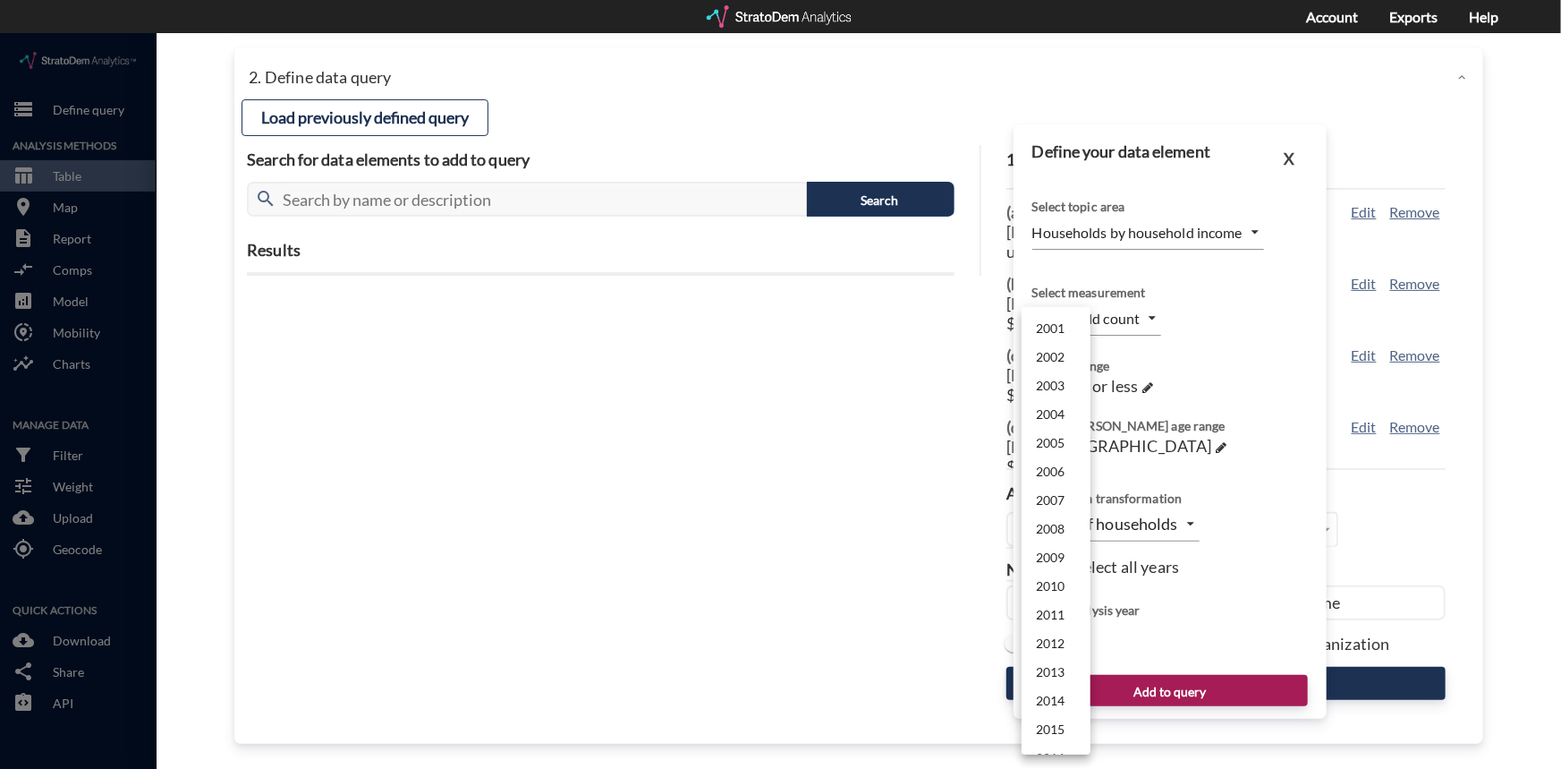
click body "/vantagepoint/us/-1 storage Define query Analysis Methods table_chart Table roo…"
click li "2029"
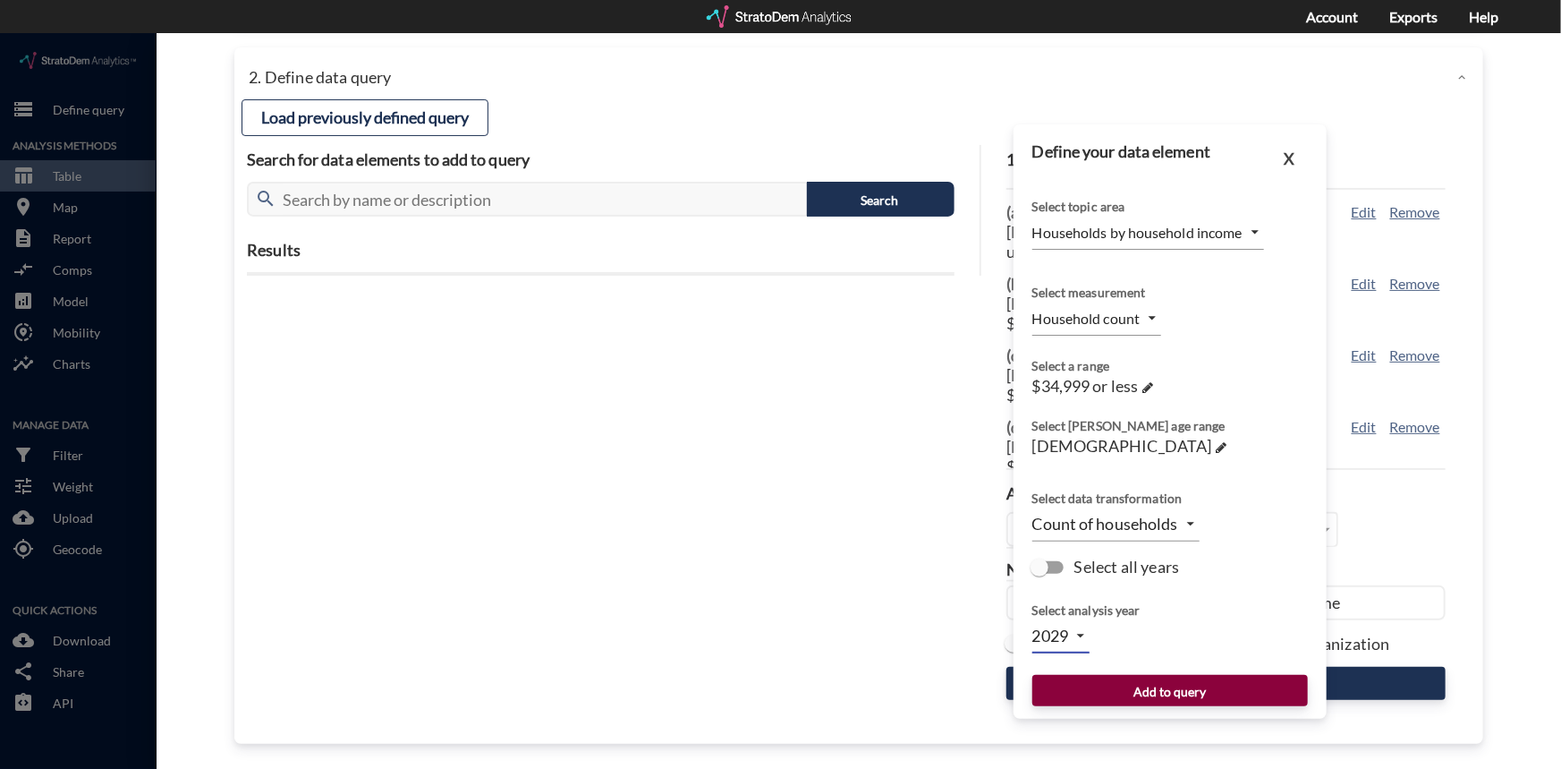
click button "Add to query"
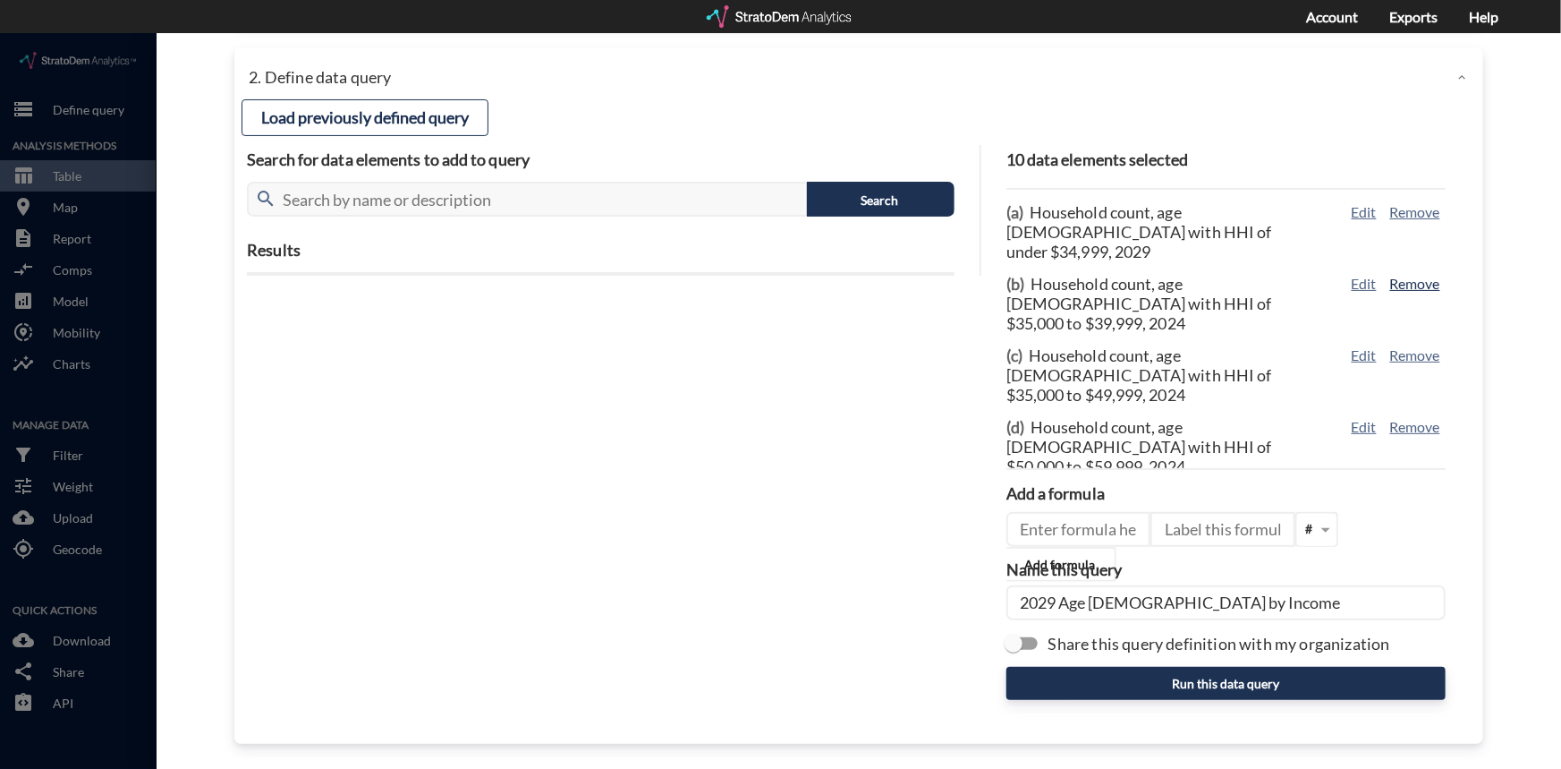
click button "Remove"
click button "Edit"
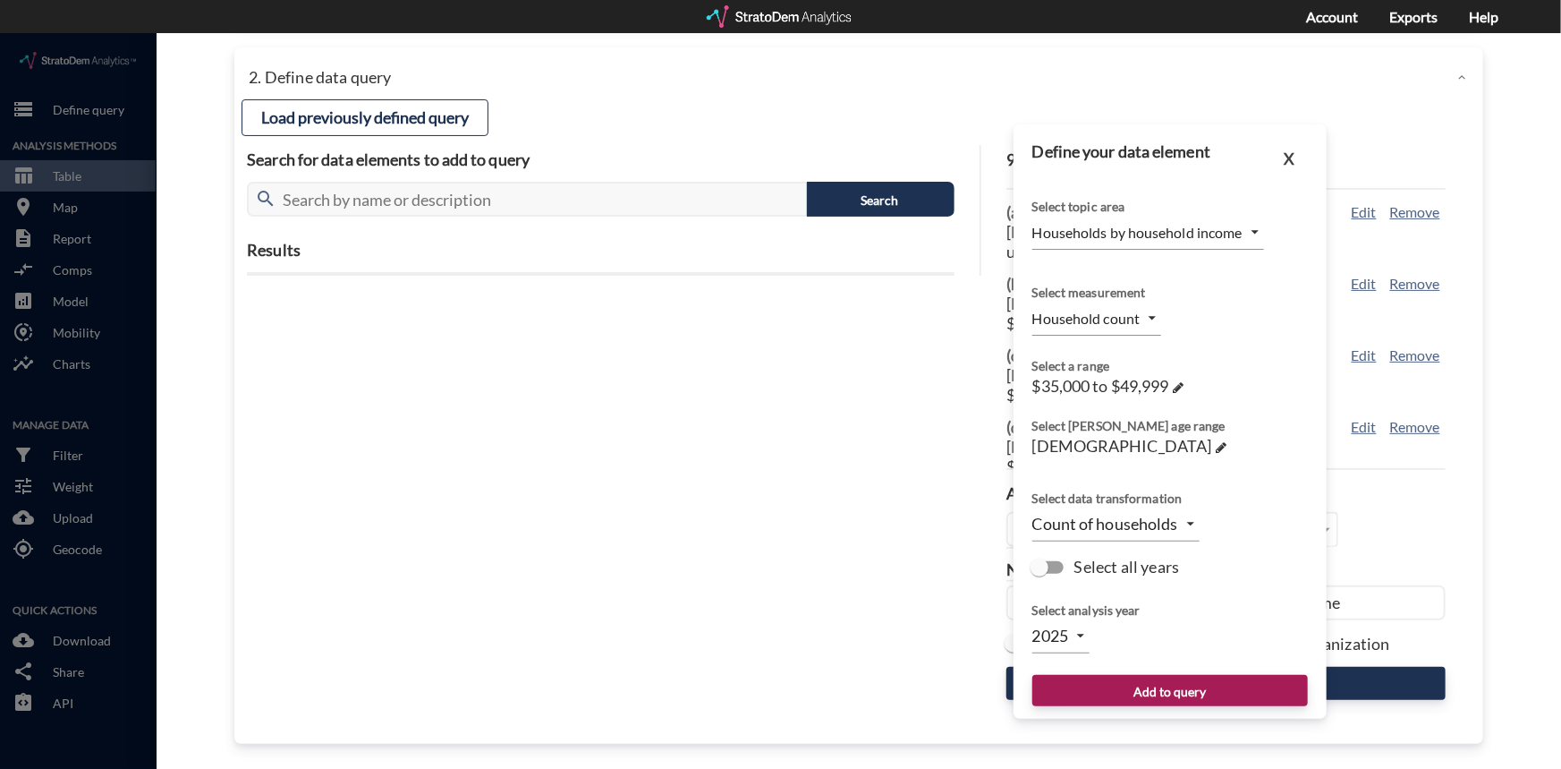
click body "/vantagepoint/us/-1 storage Define query Analysis Methods table_chart Table roo…"
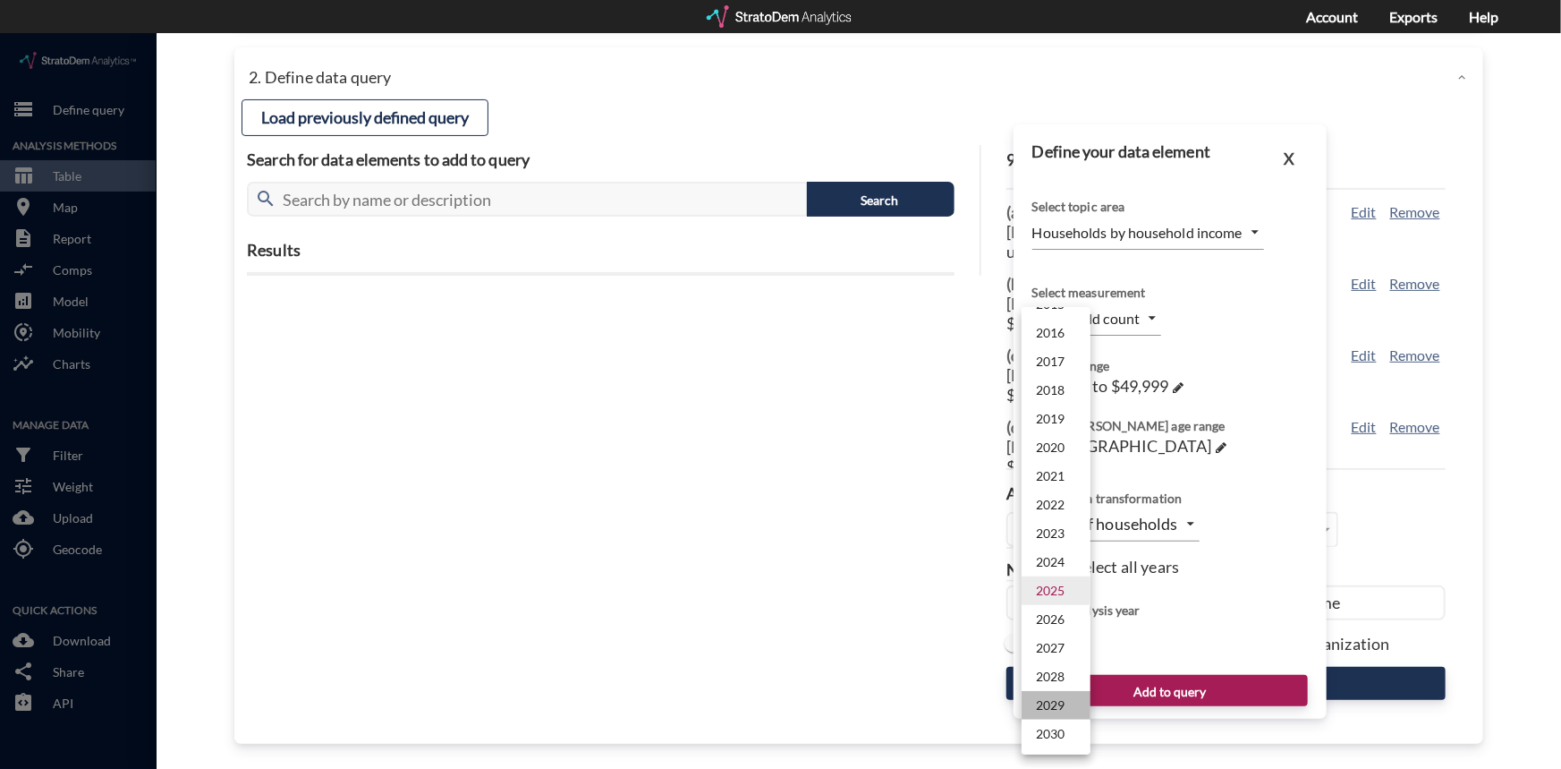
click li "2029"
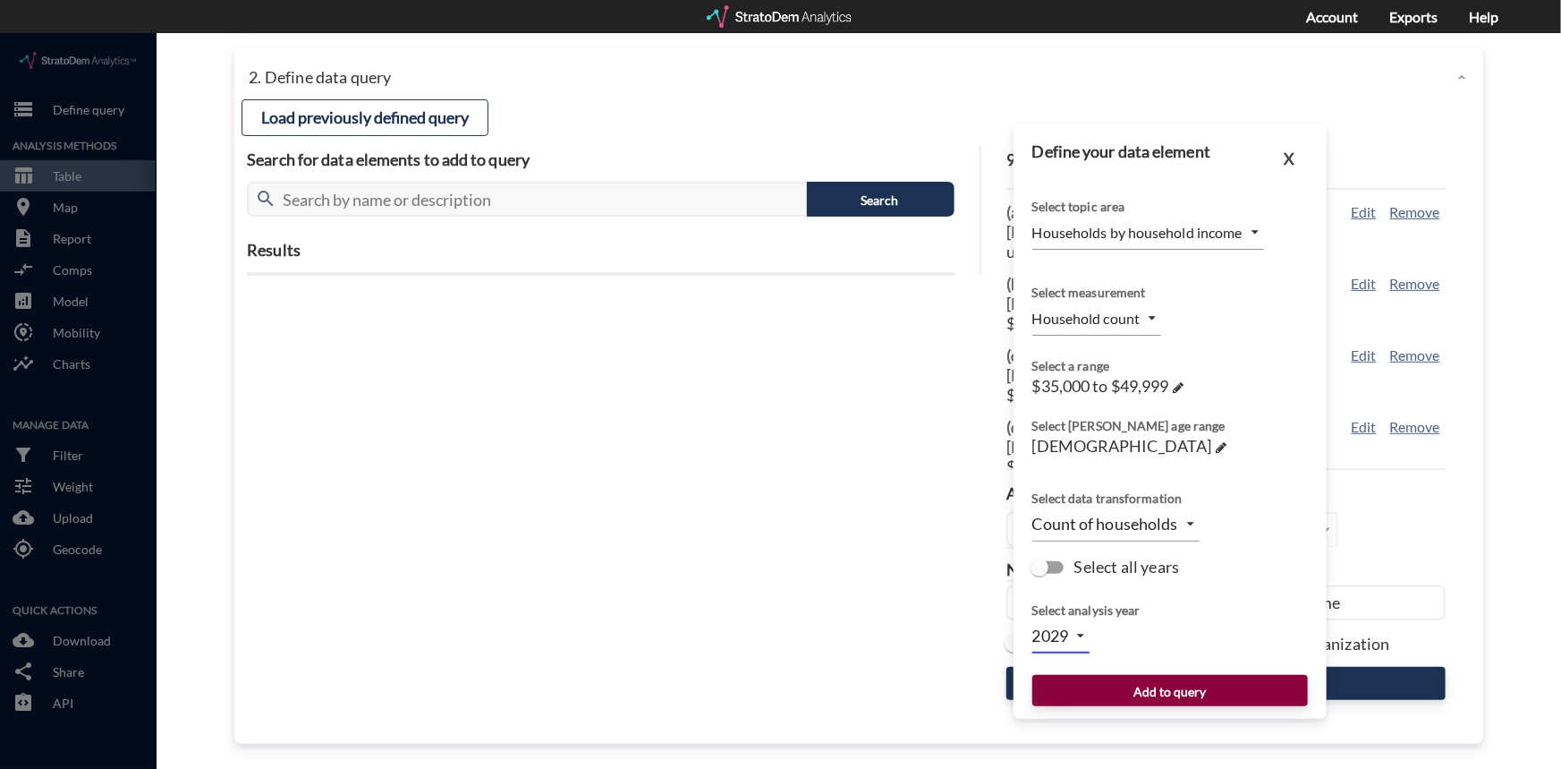
click button "Add to query"
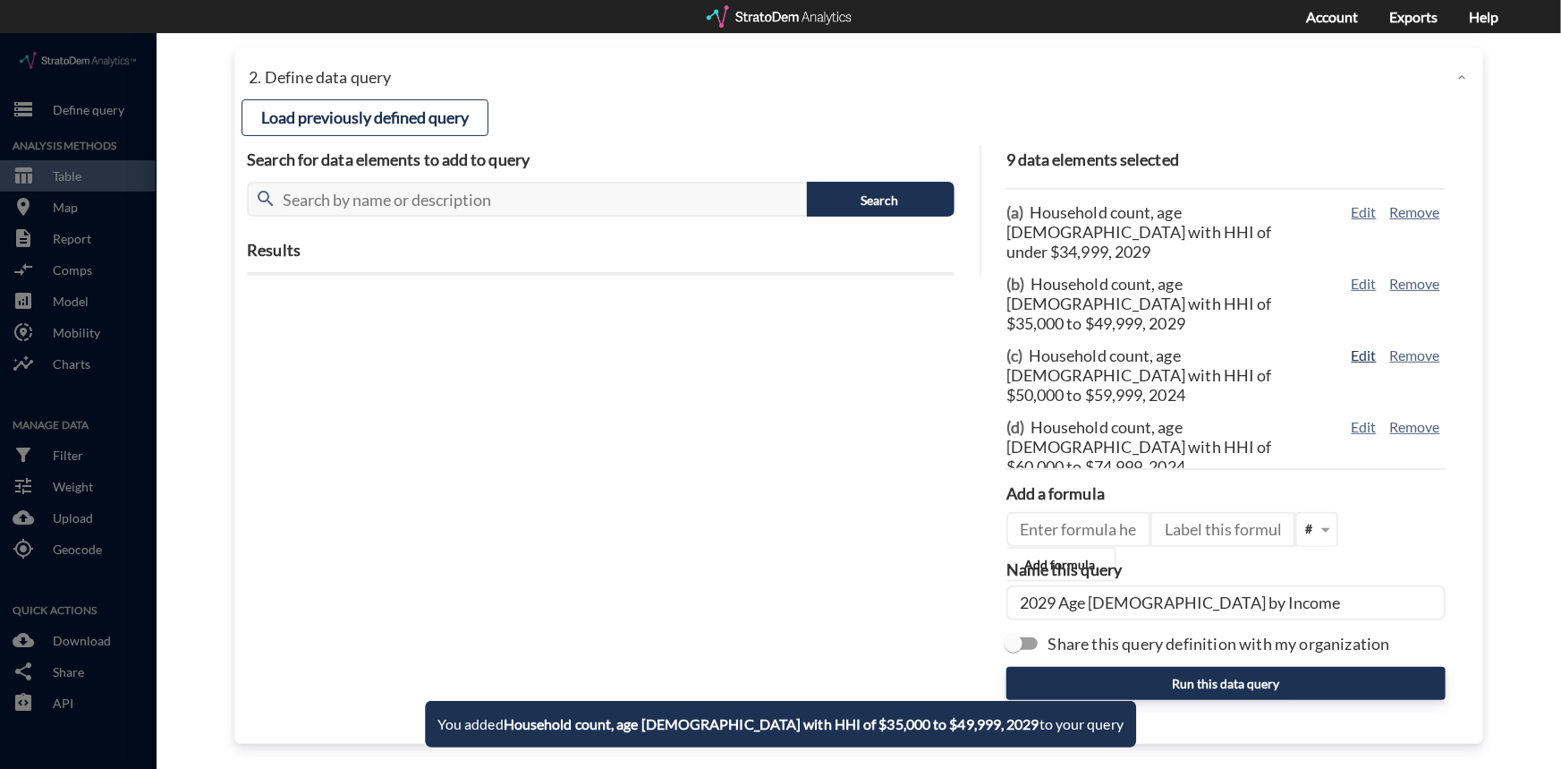
click button "Edit"
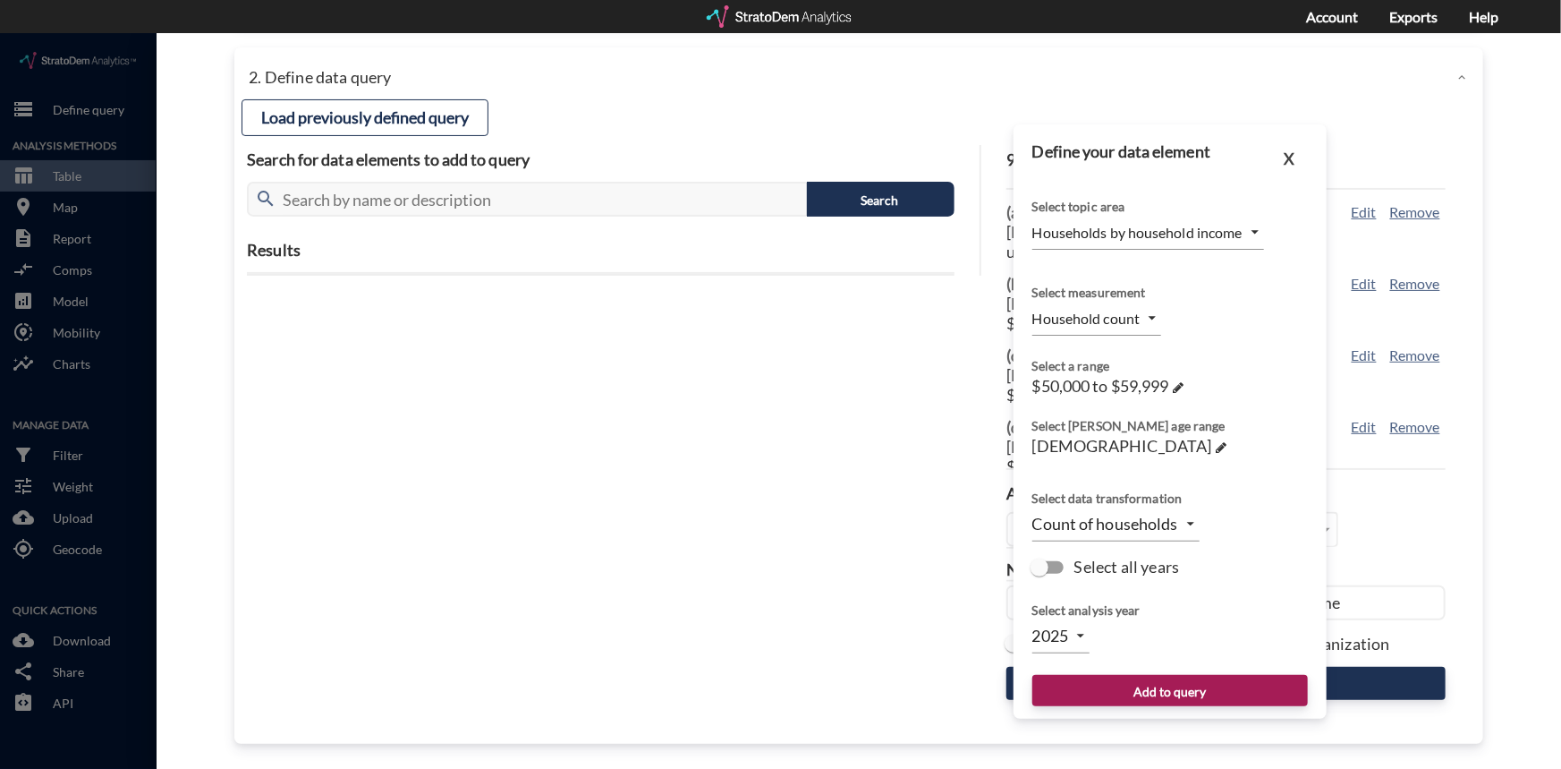
click body "/vantagepoint/us/-1 storage Define query Analysis Methods table_chart Table roo…"
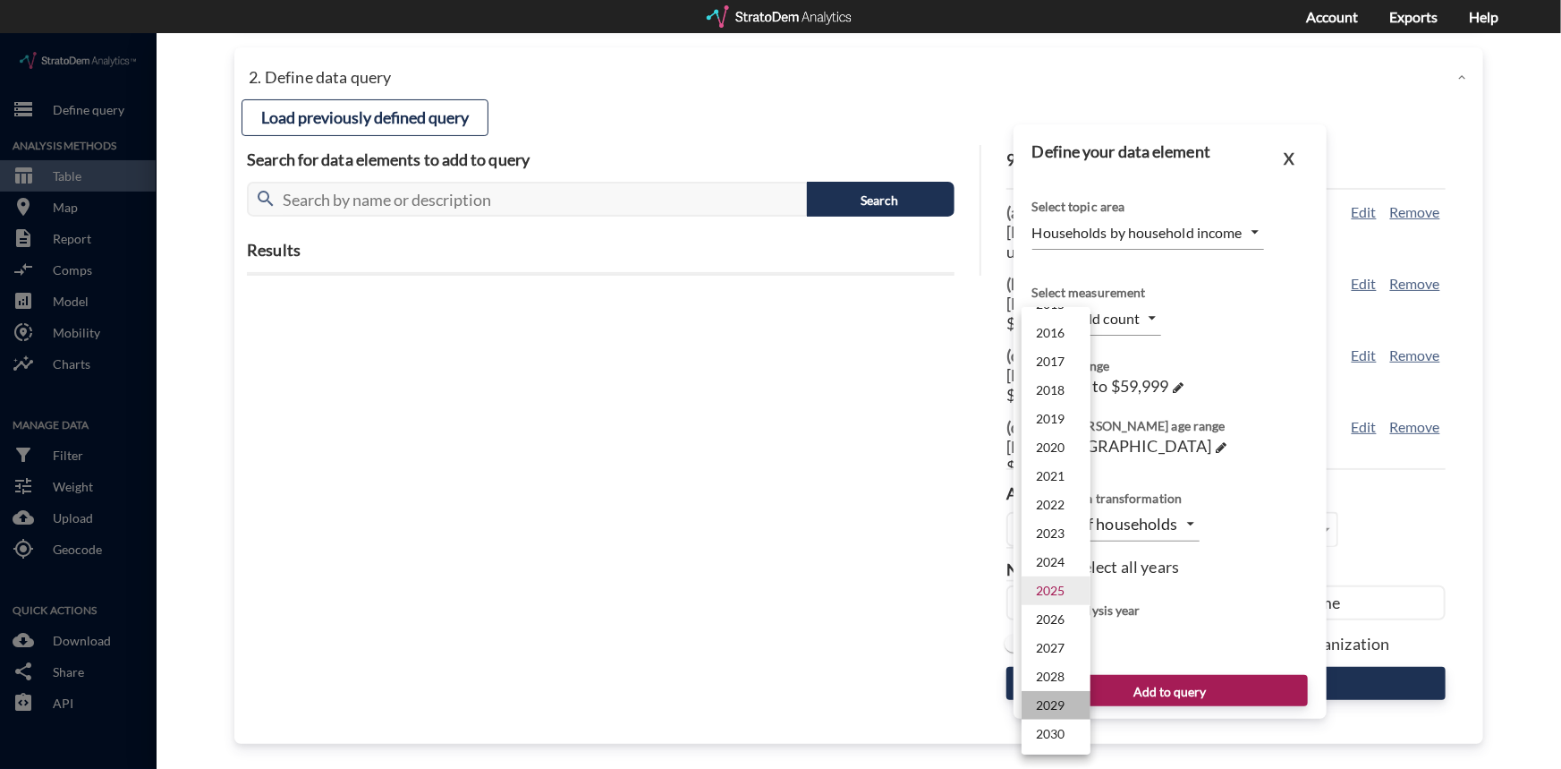
click li "2029"
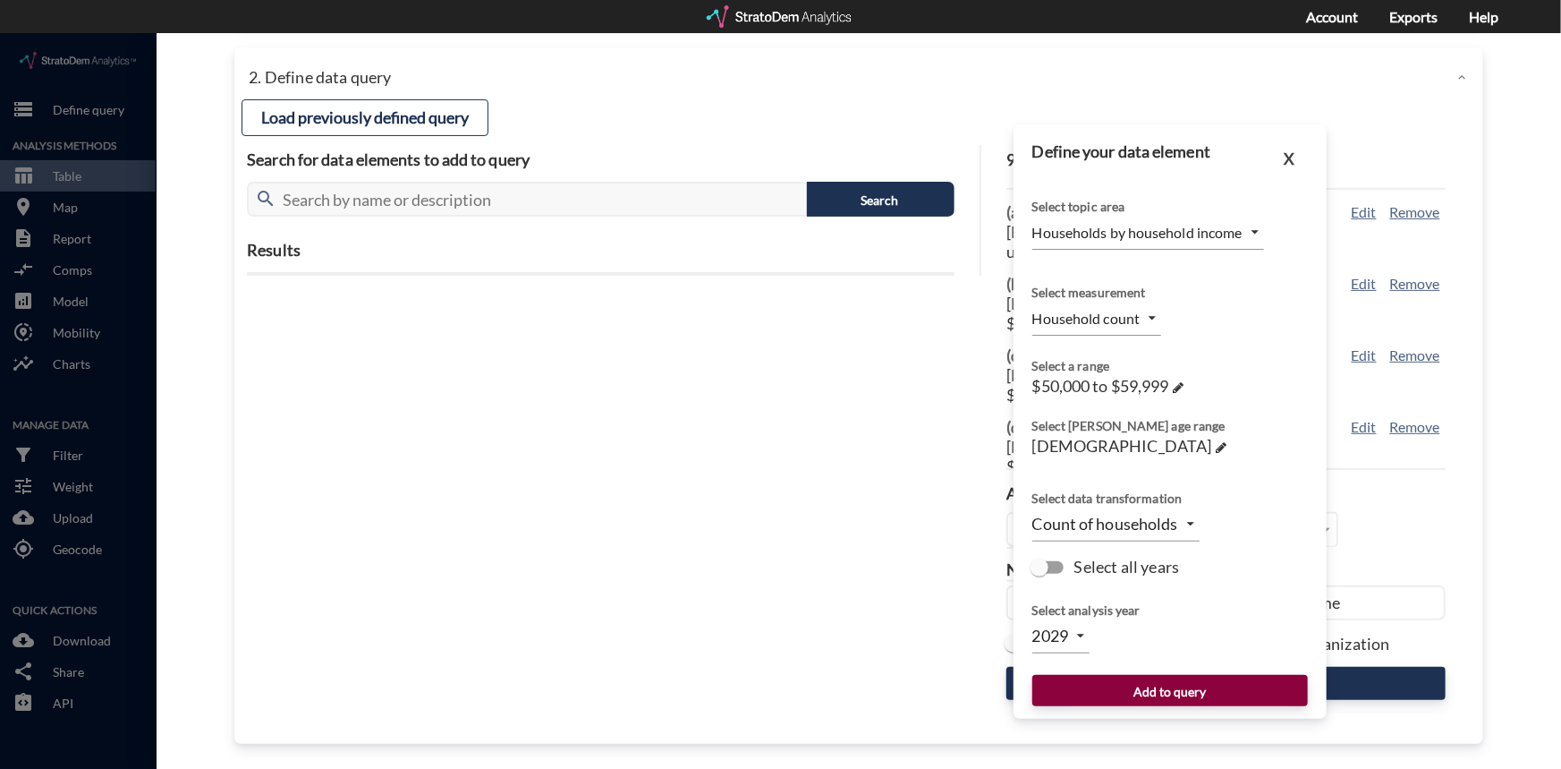
click button "Add to query"
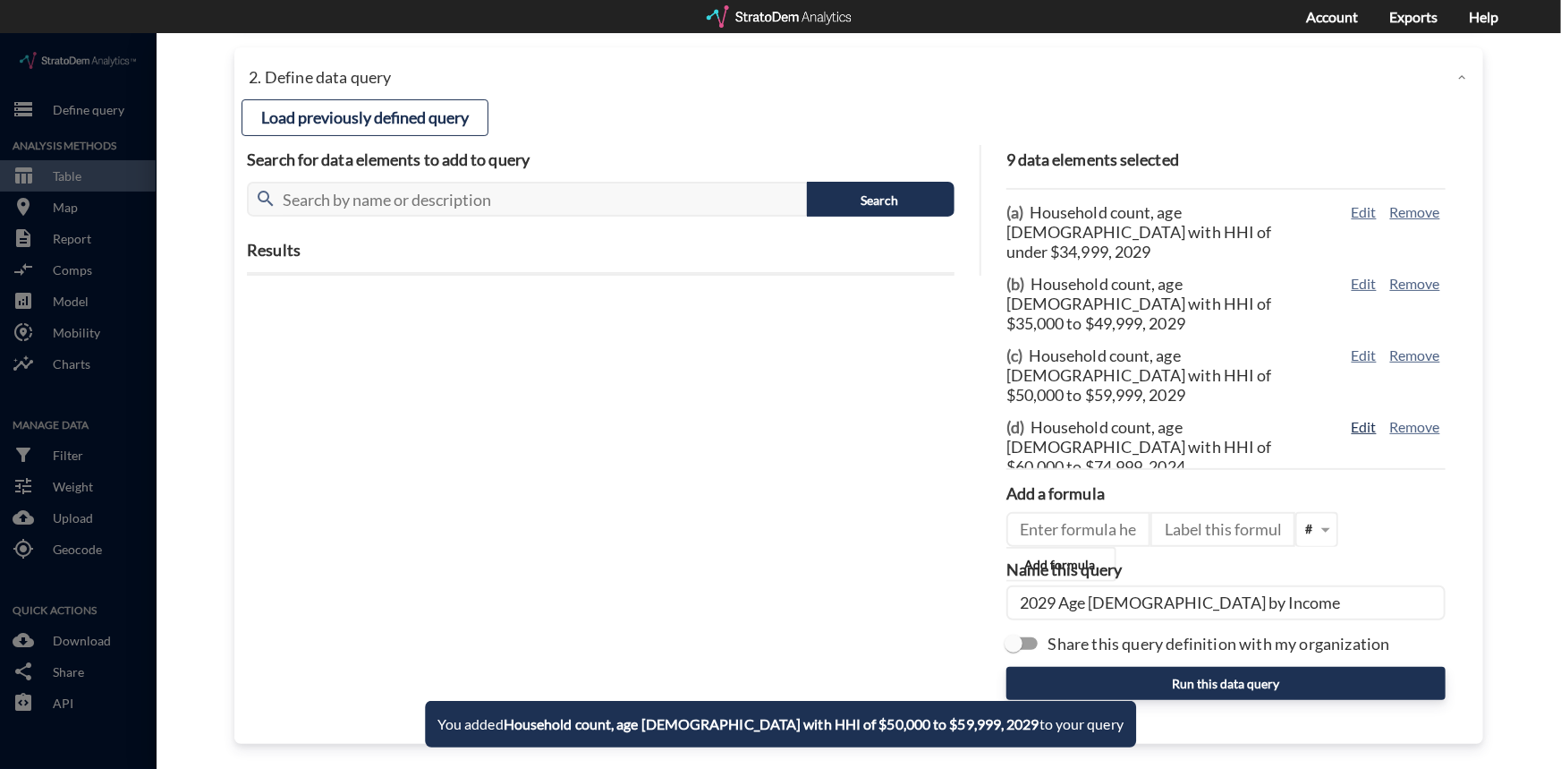
click button "Edit"
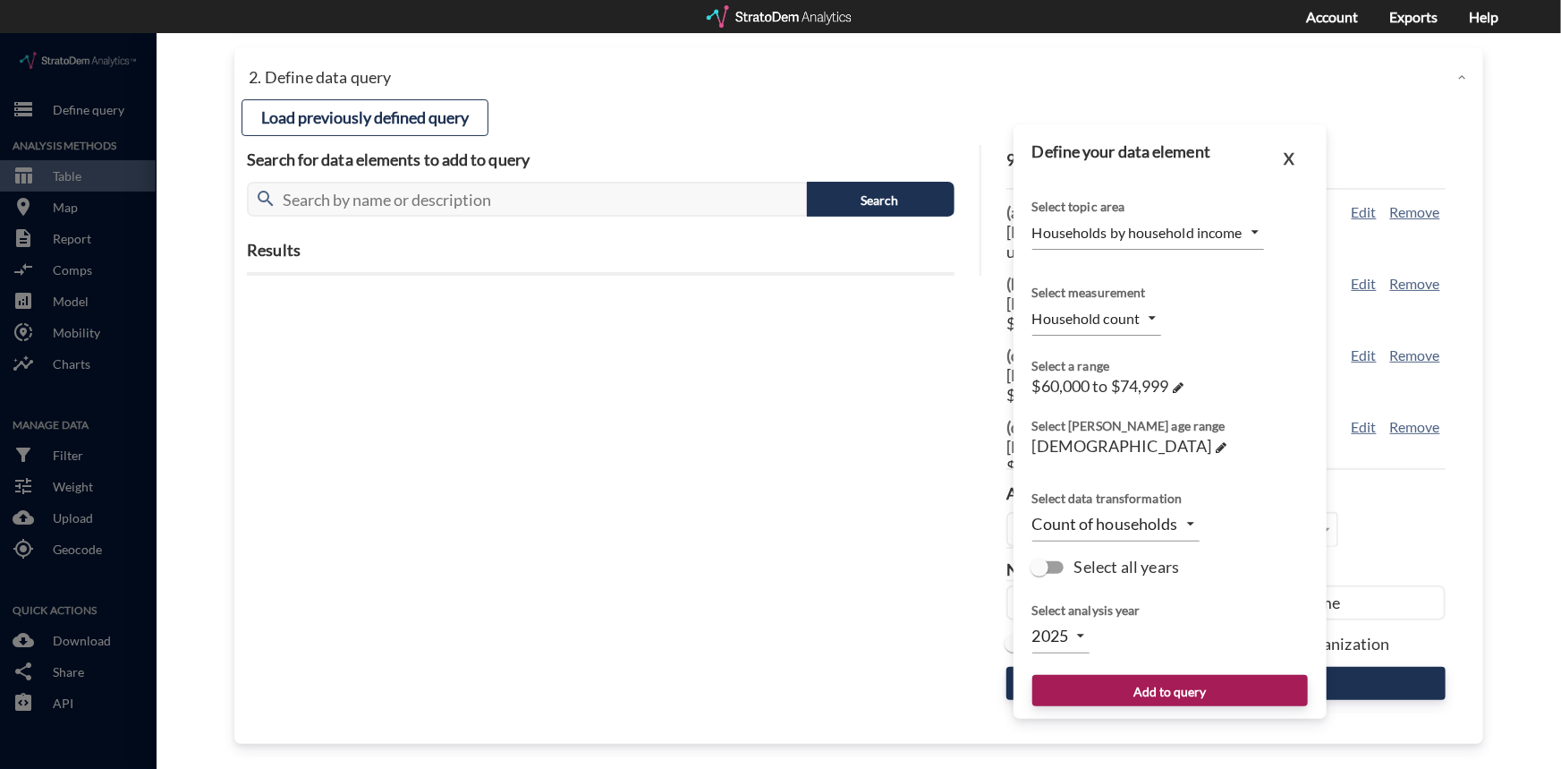
click body "/vantagepoint/us/-1 storage Define query Analysis Methods table_chart Table roo…"
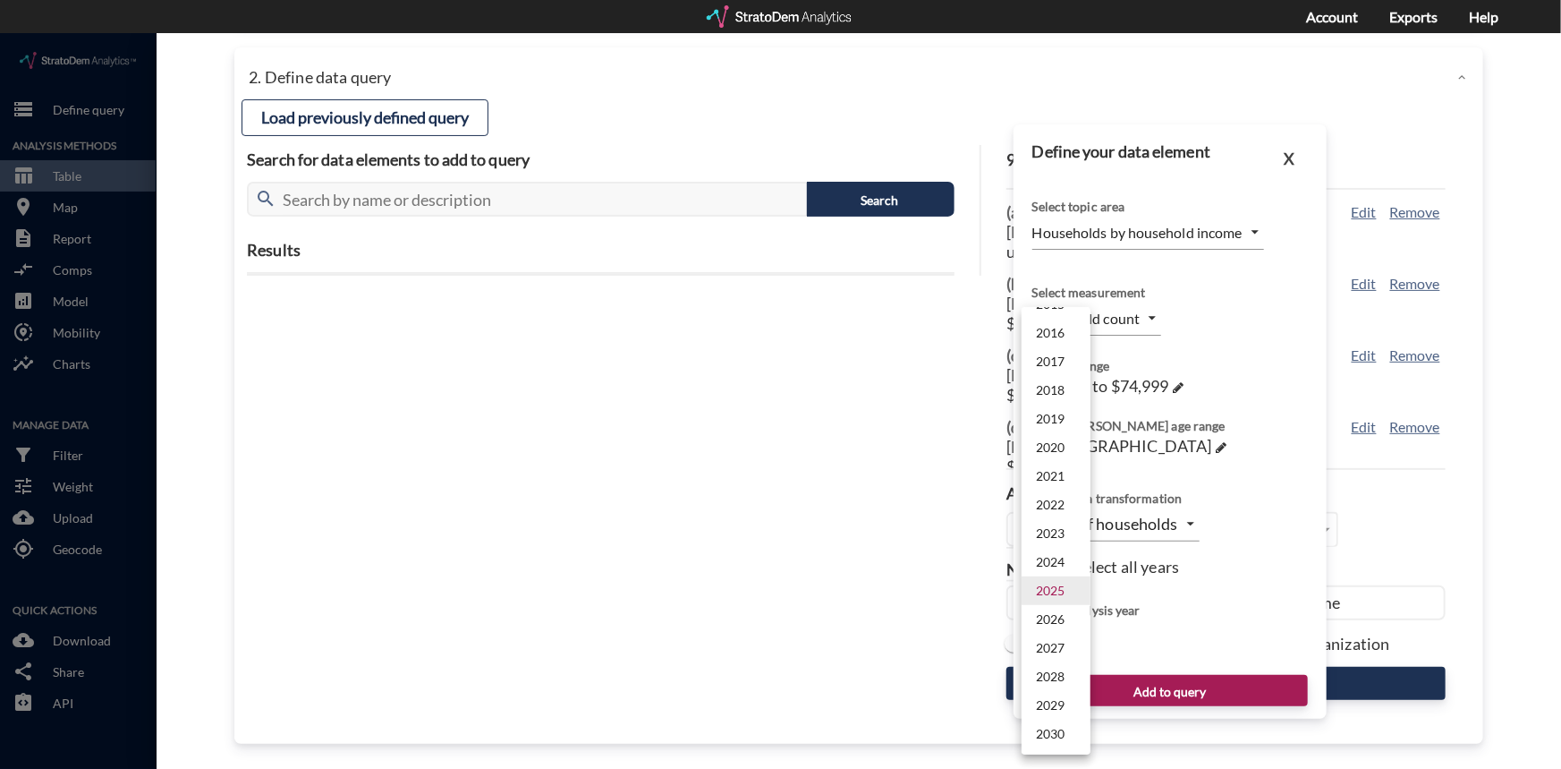
click li "2029"
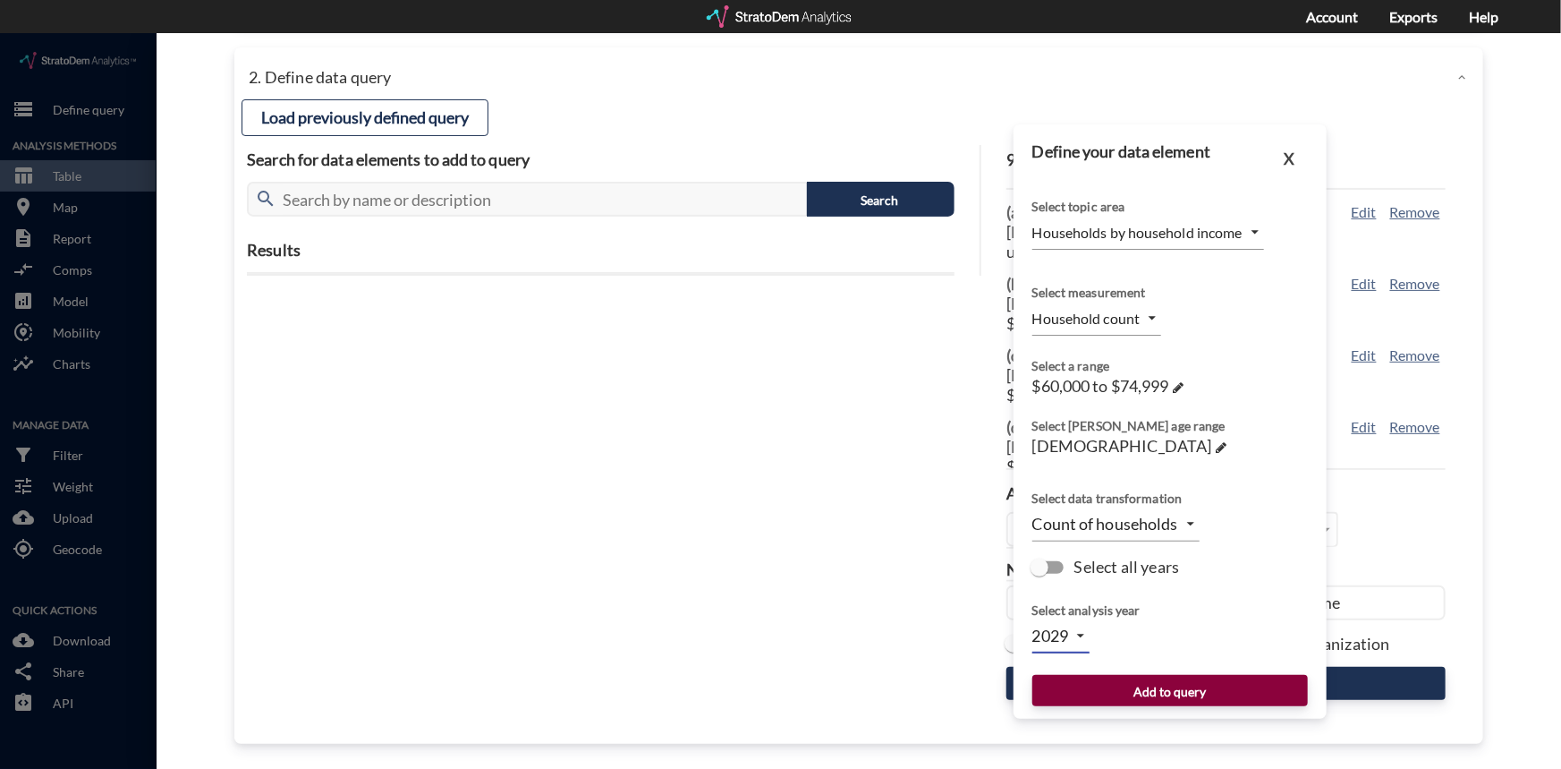
click button "Add to query"
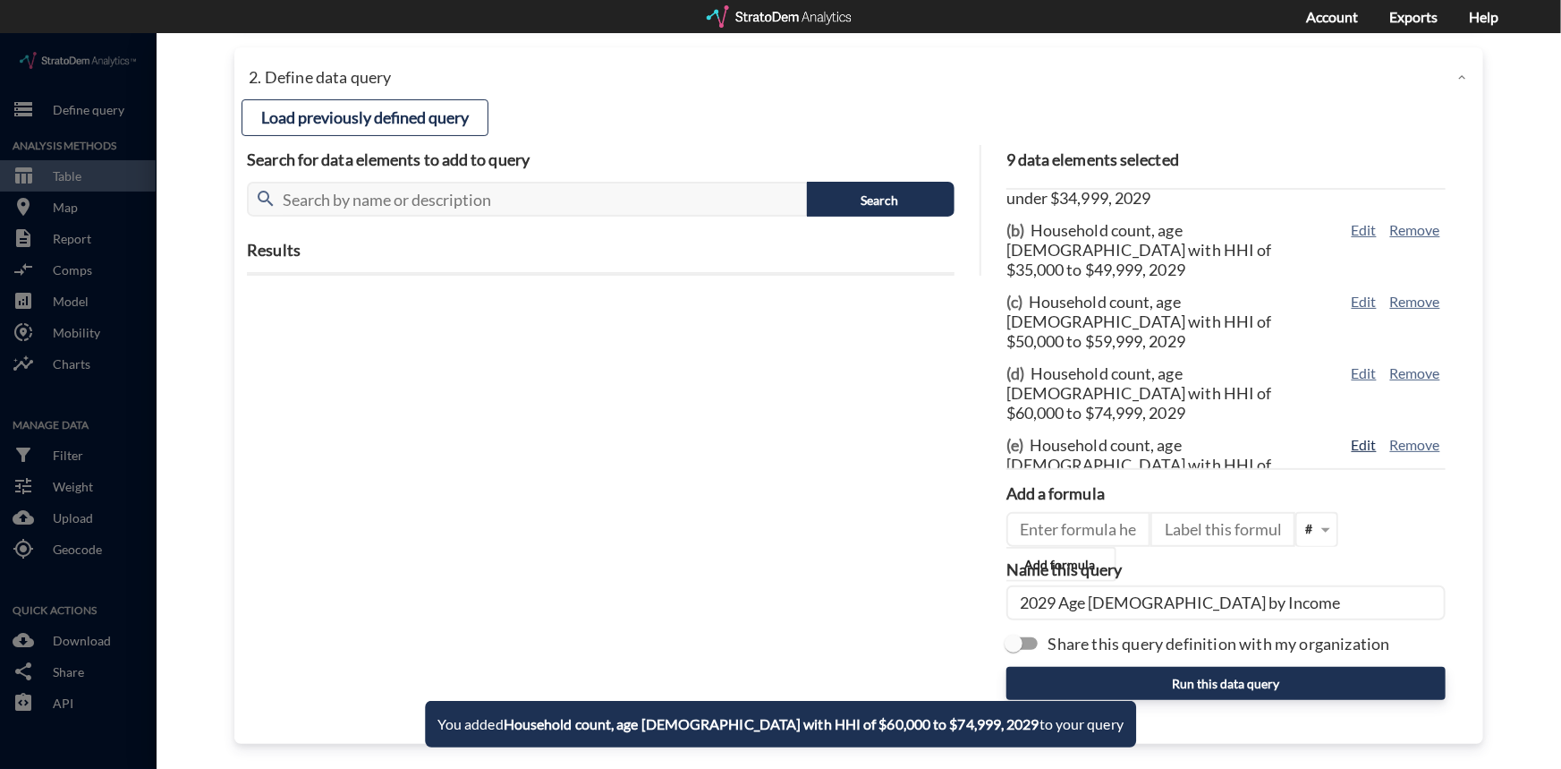
scroll to position [81, 0]
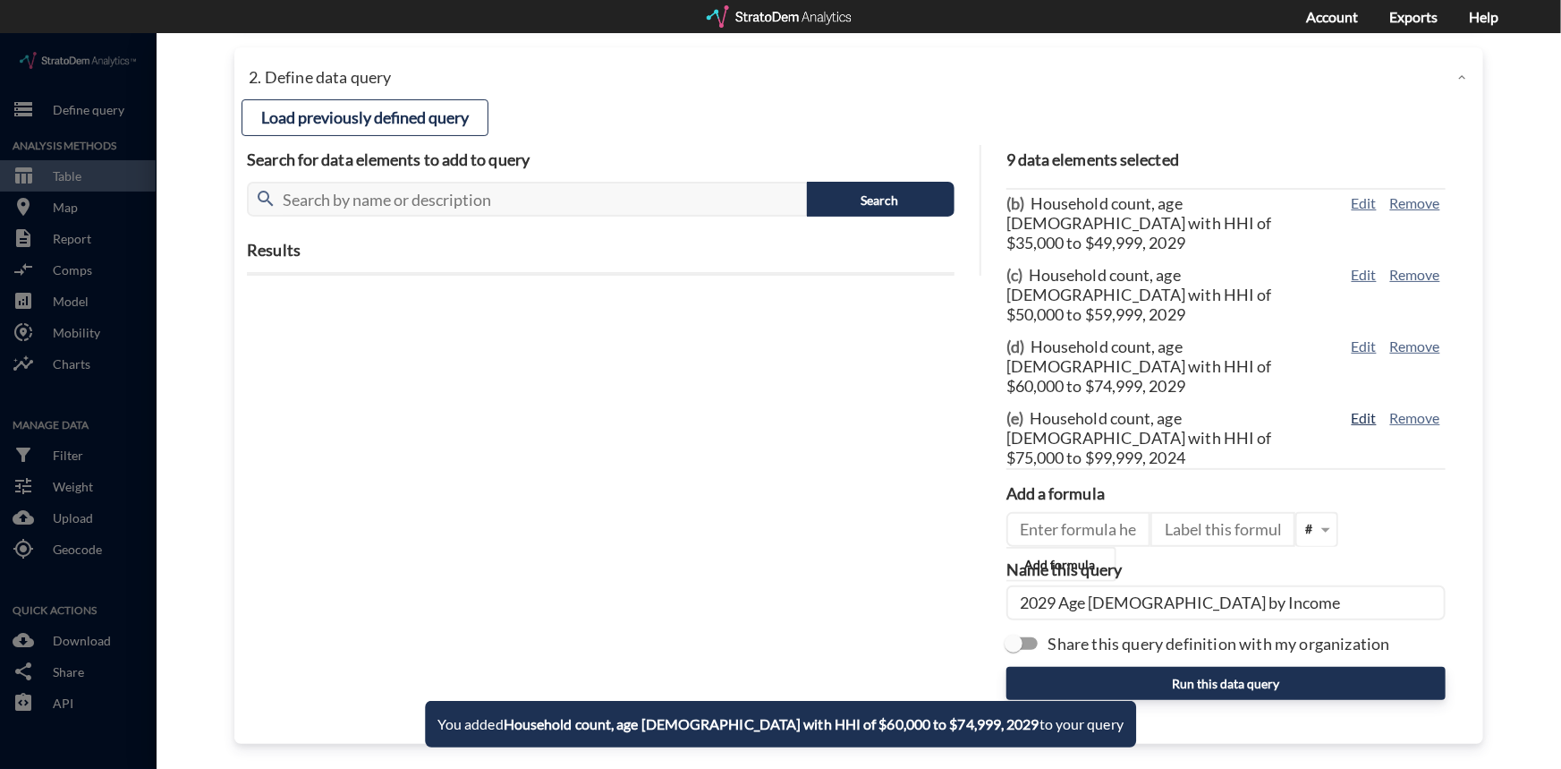
click button "Edit"
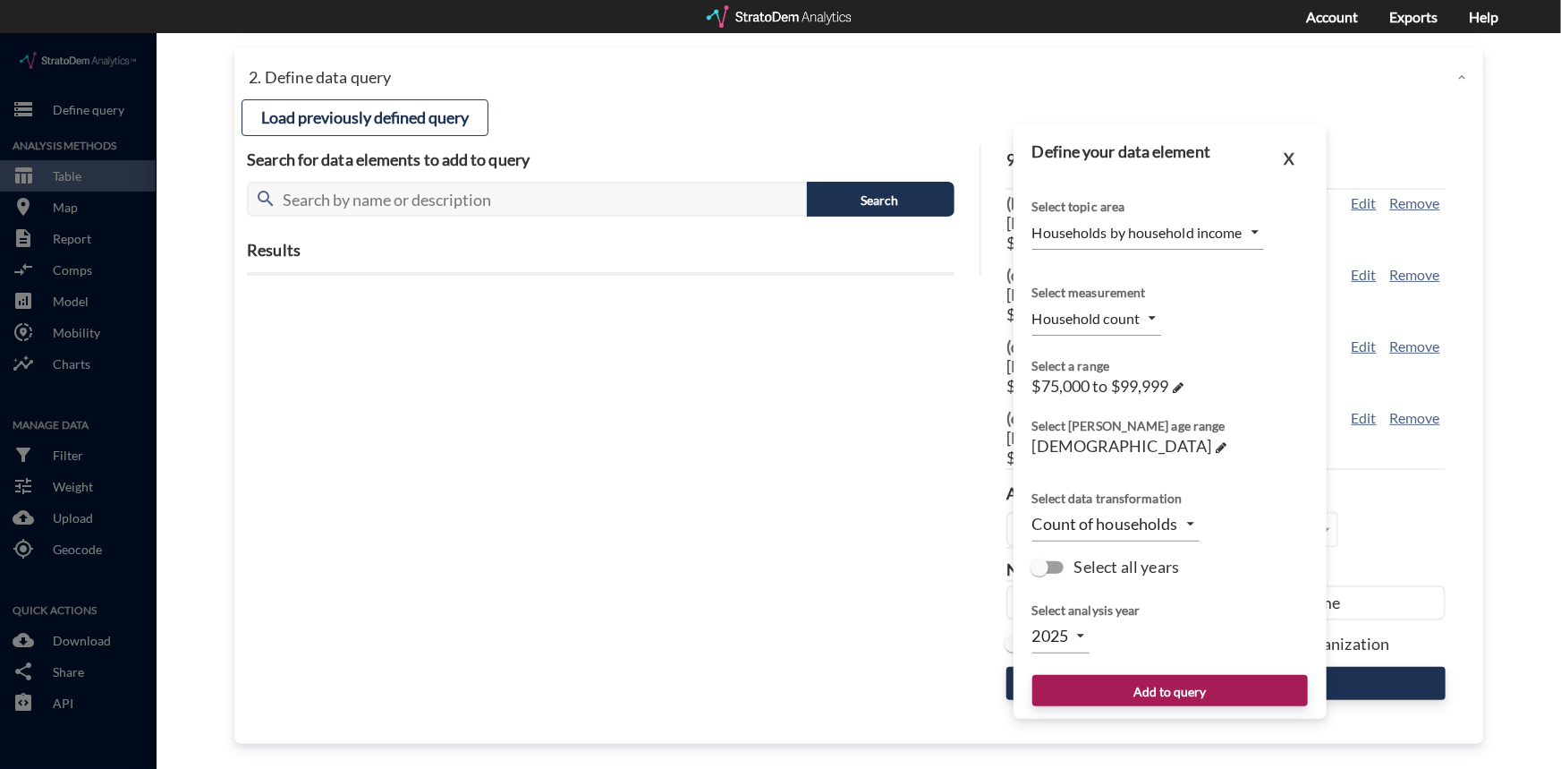
click body "/vantagepoint/us/-1 storage Define query Analysis Methods table_chart Table roo…"
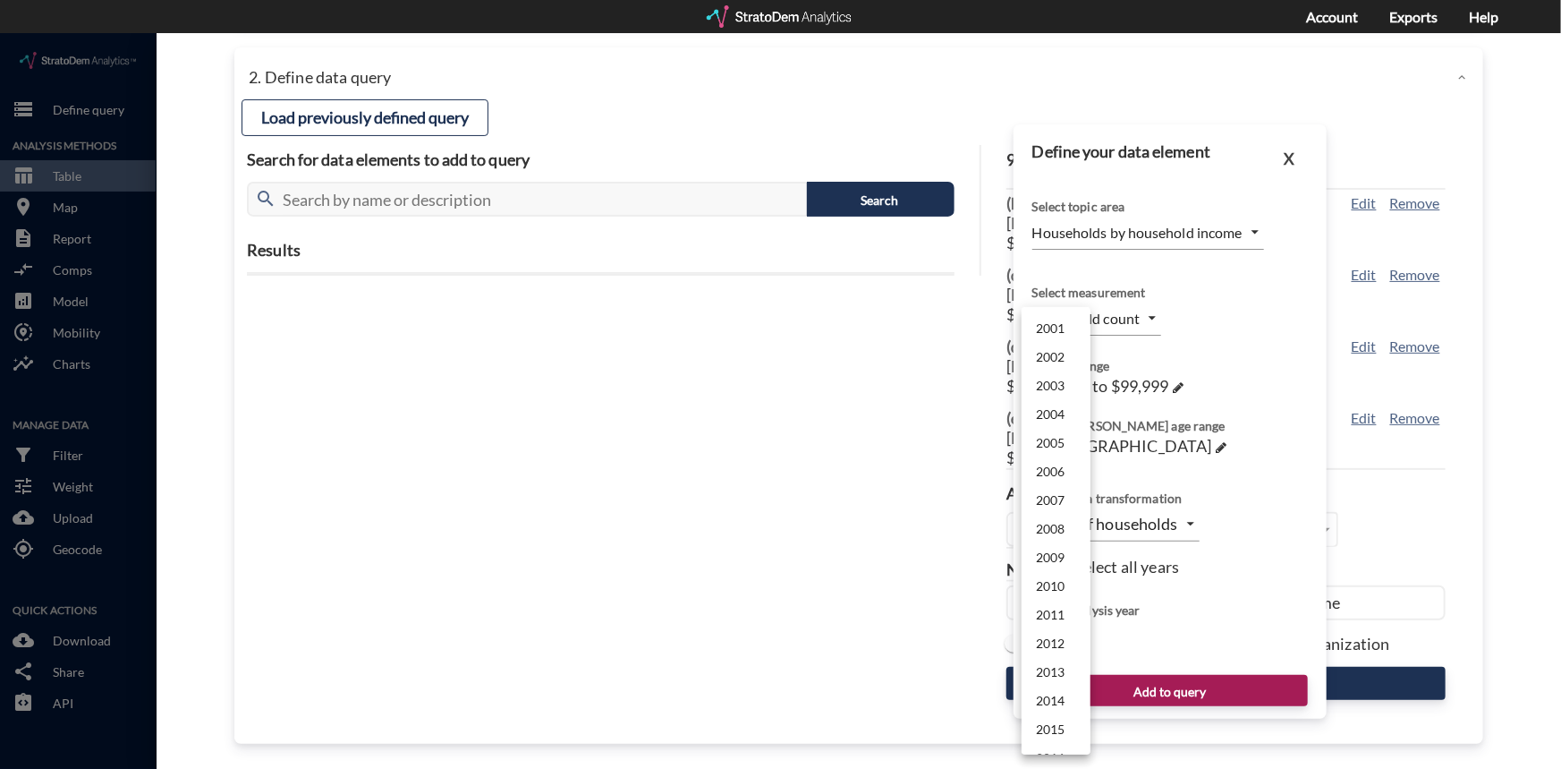
scroll to position [425, 0]
click li "2029"
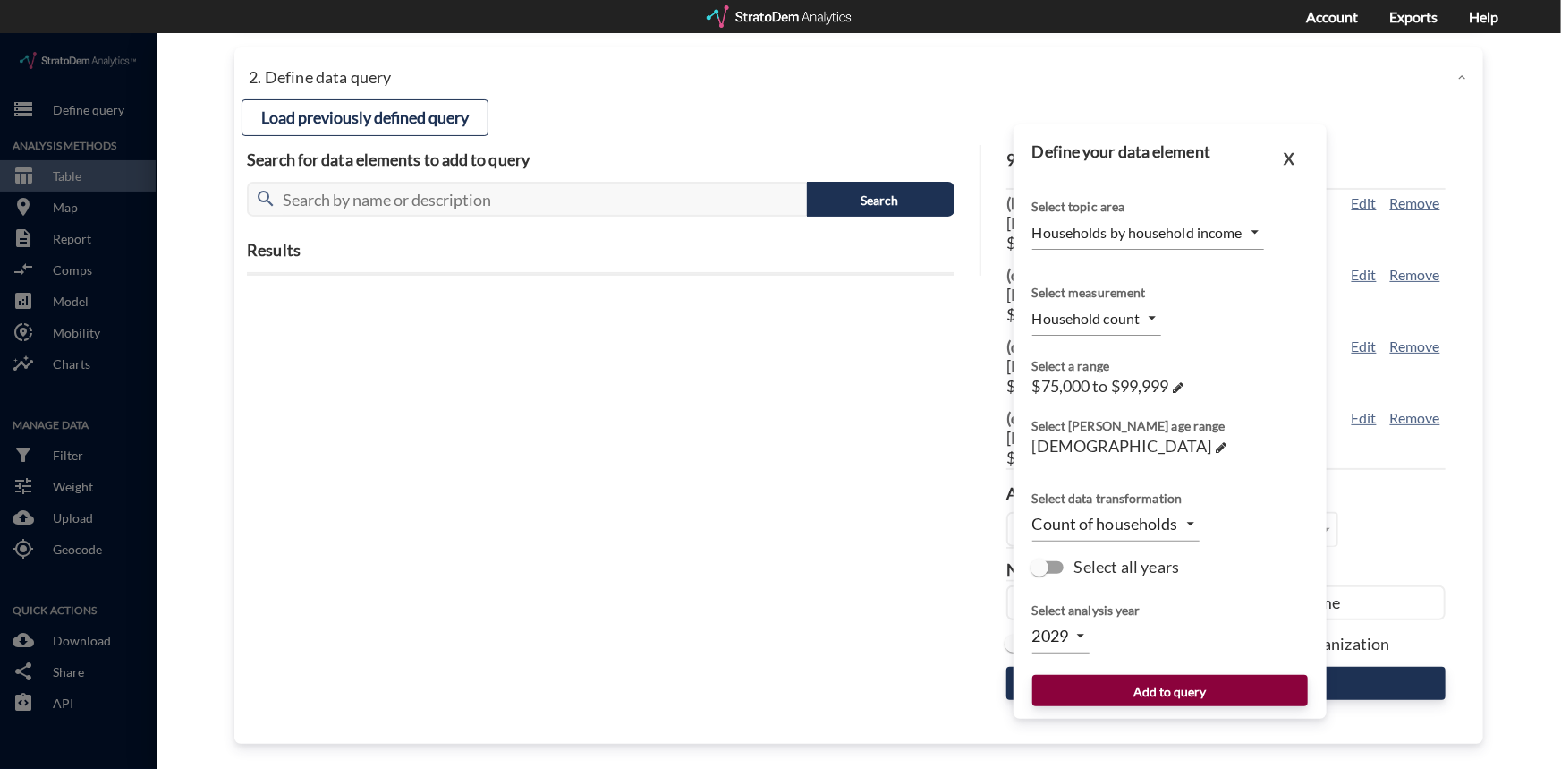
click button "Add to query"
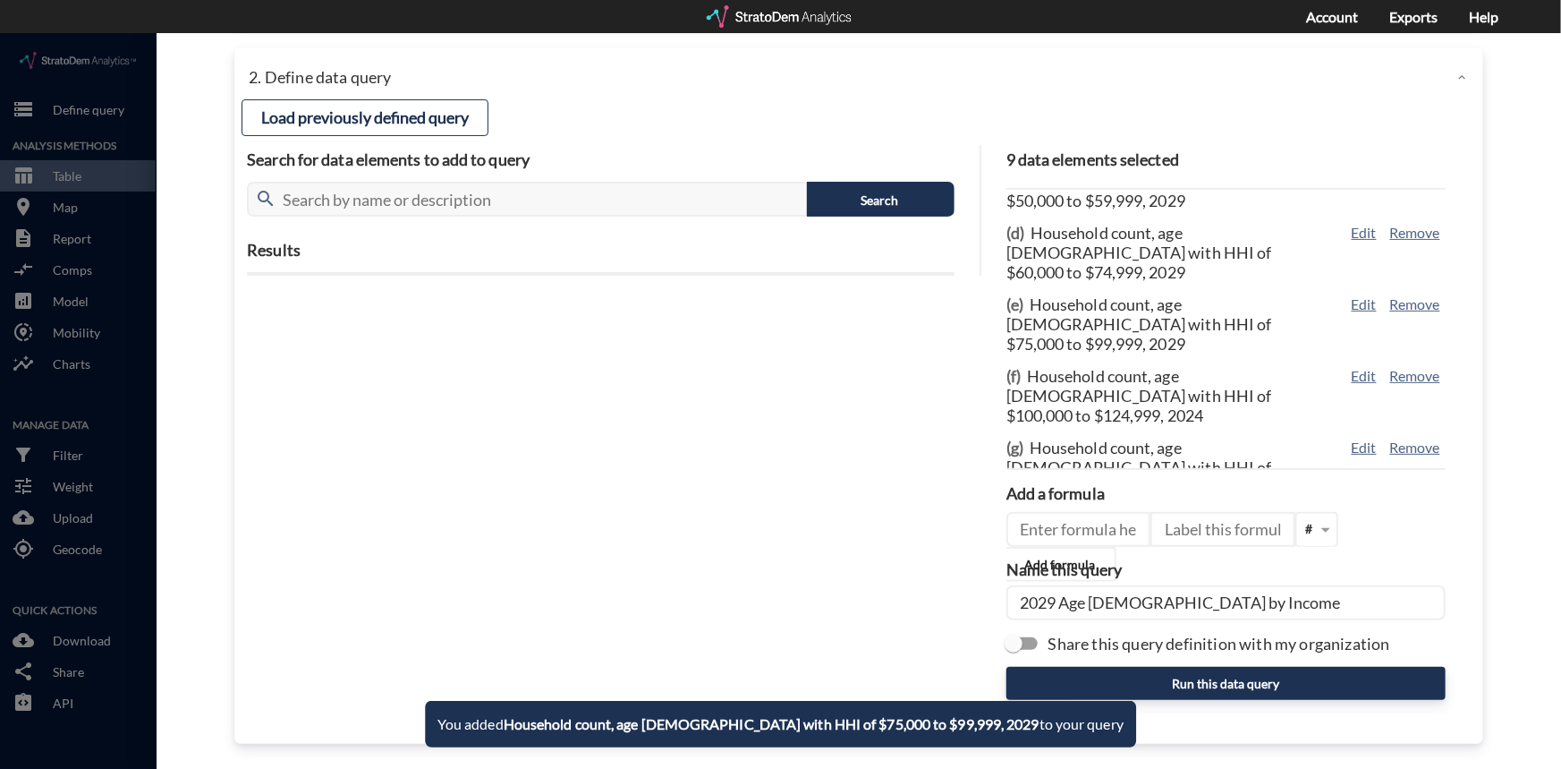
scroll to position [200, 0]
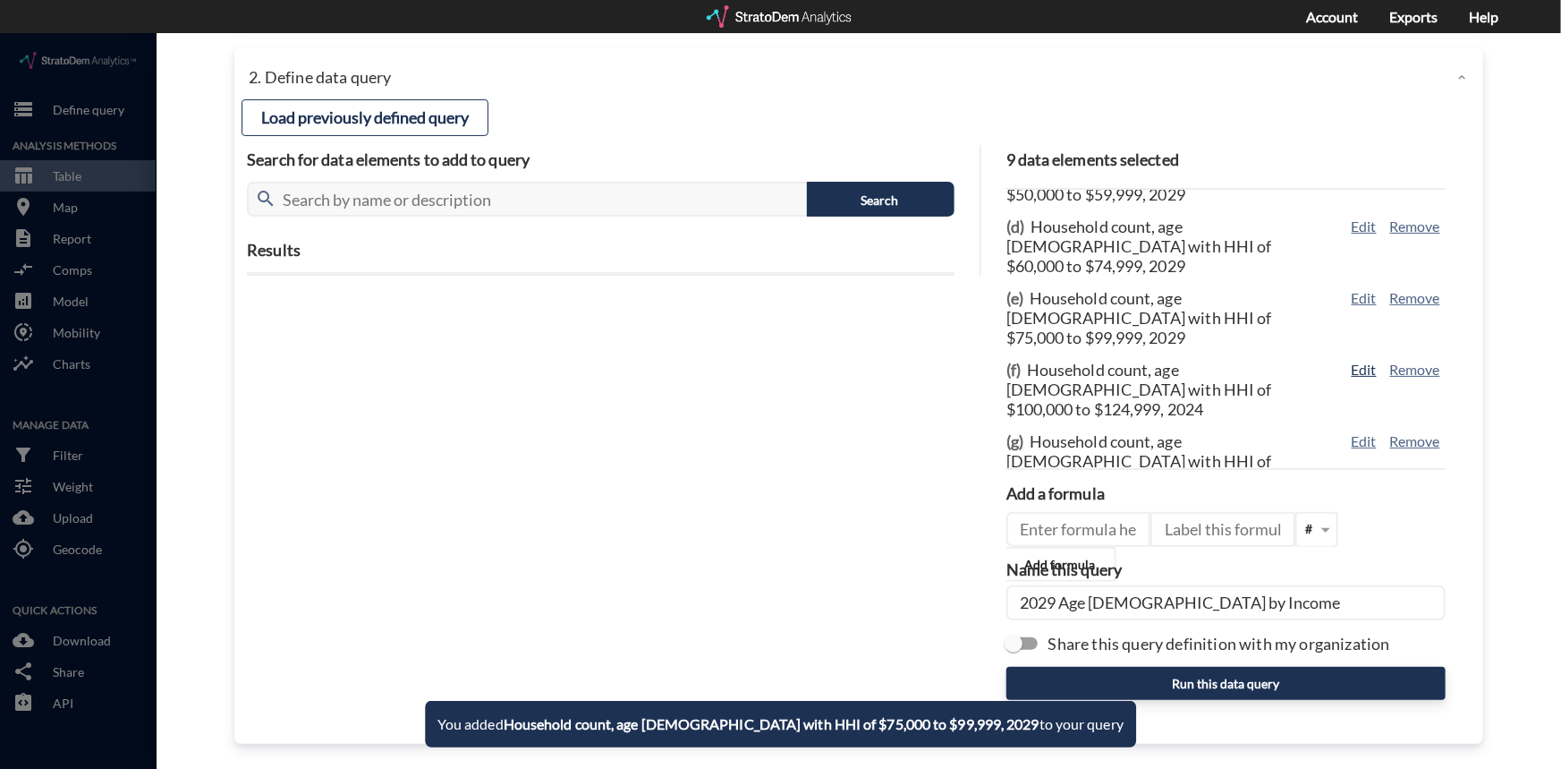
click button "Edit"
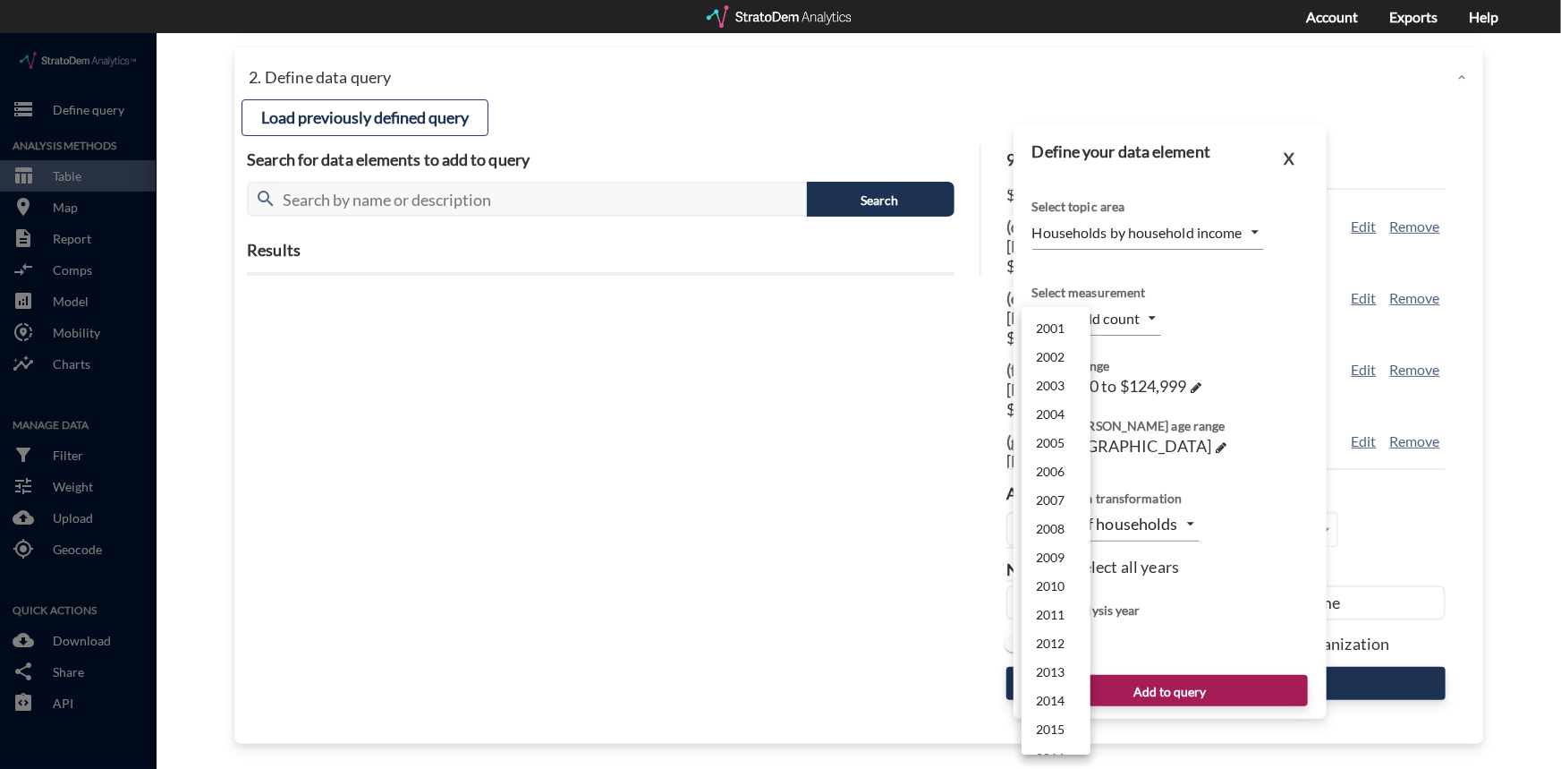
click body "/vantagepoint/us/-1 storage Define query Analysis Methods table_chart Table roo…"
click li "2029"
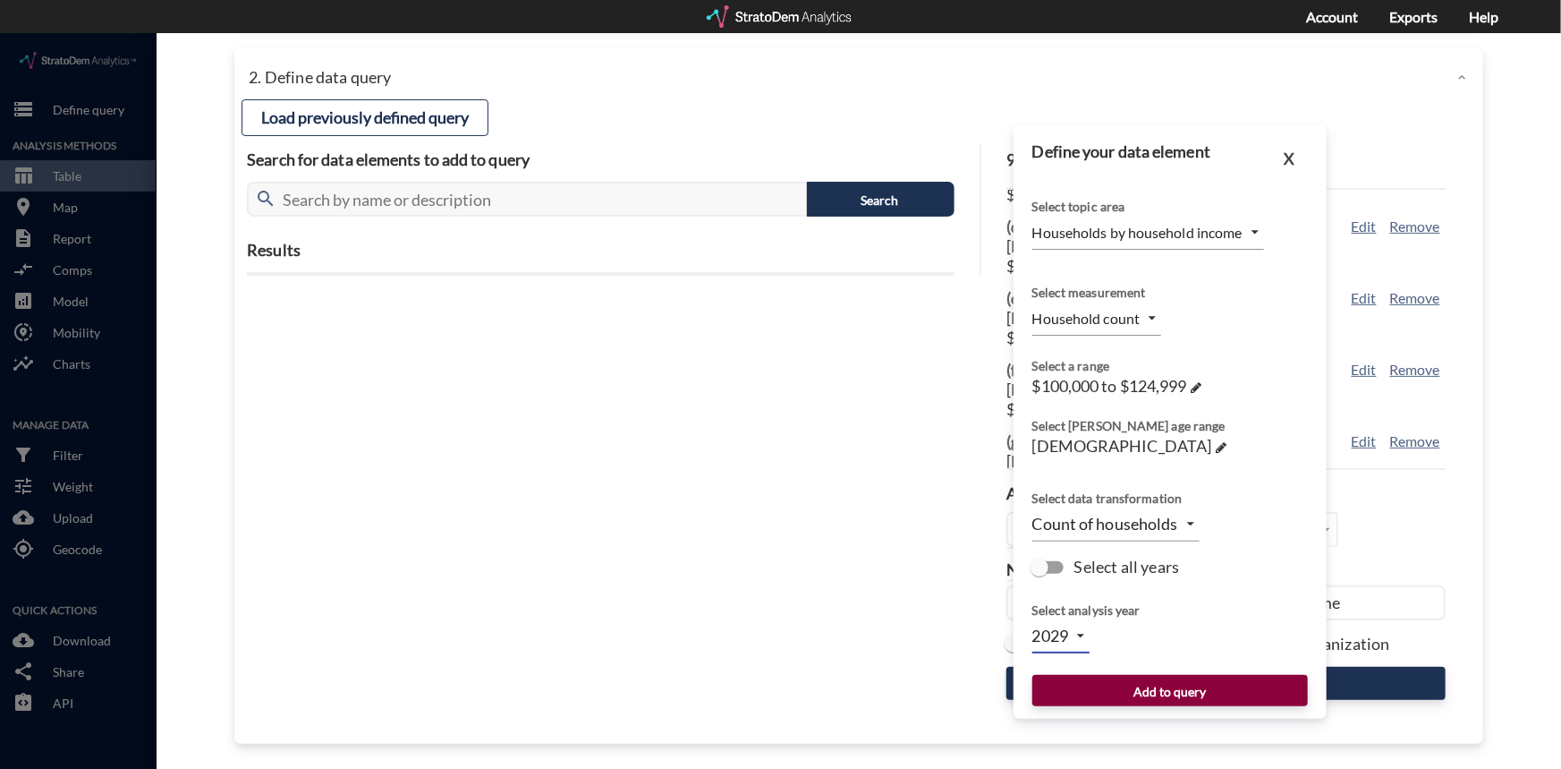
click button "Add to query"
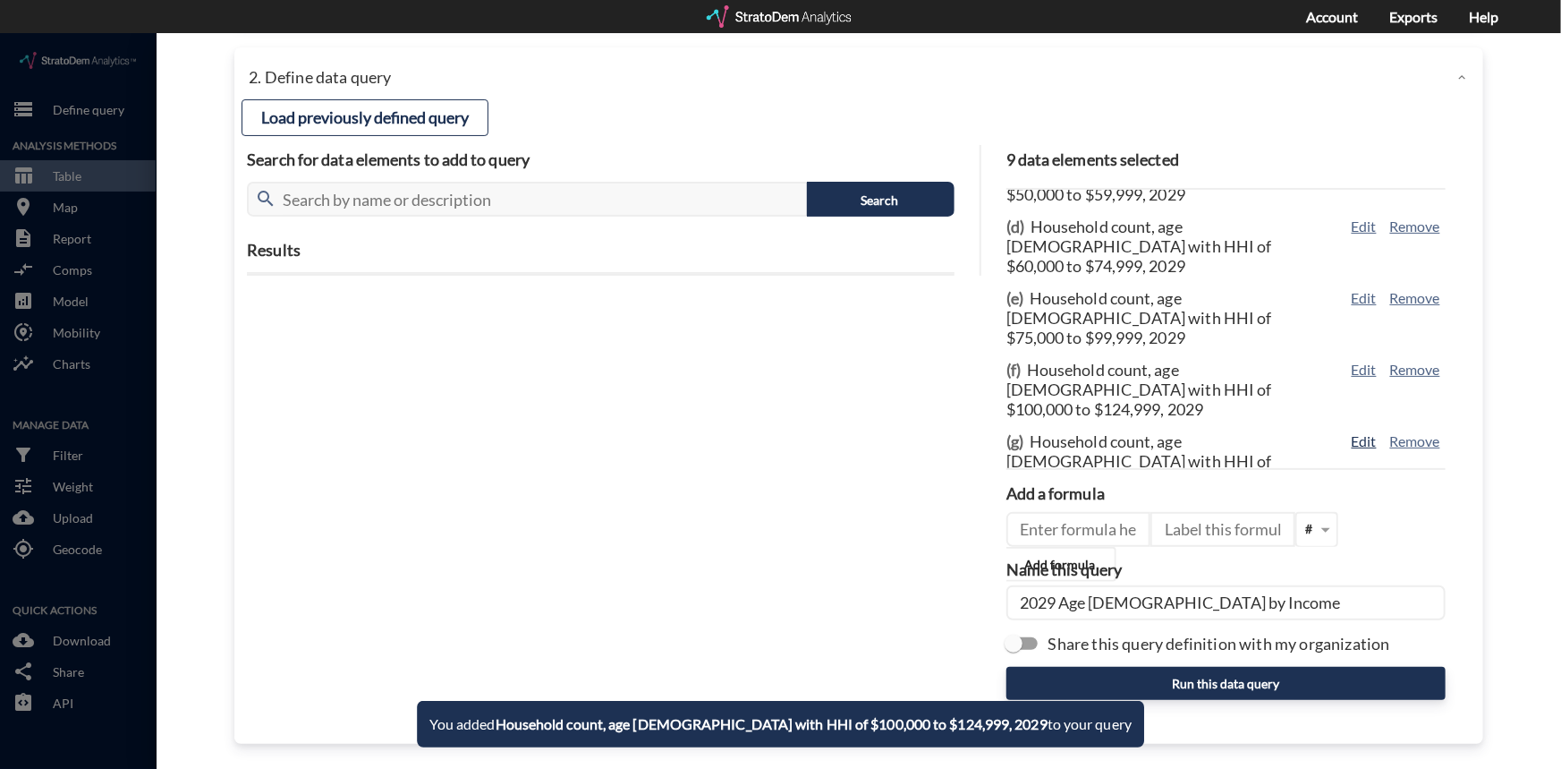
click button "Edit"
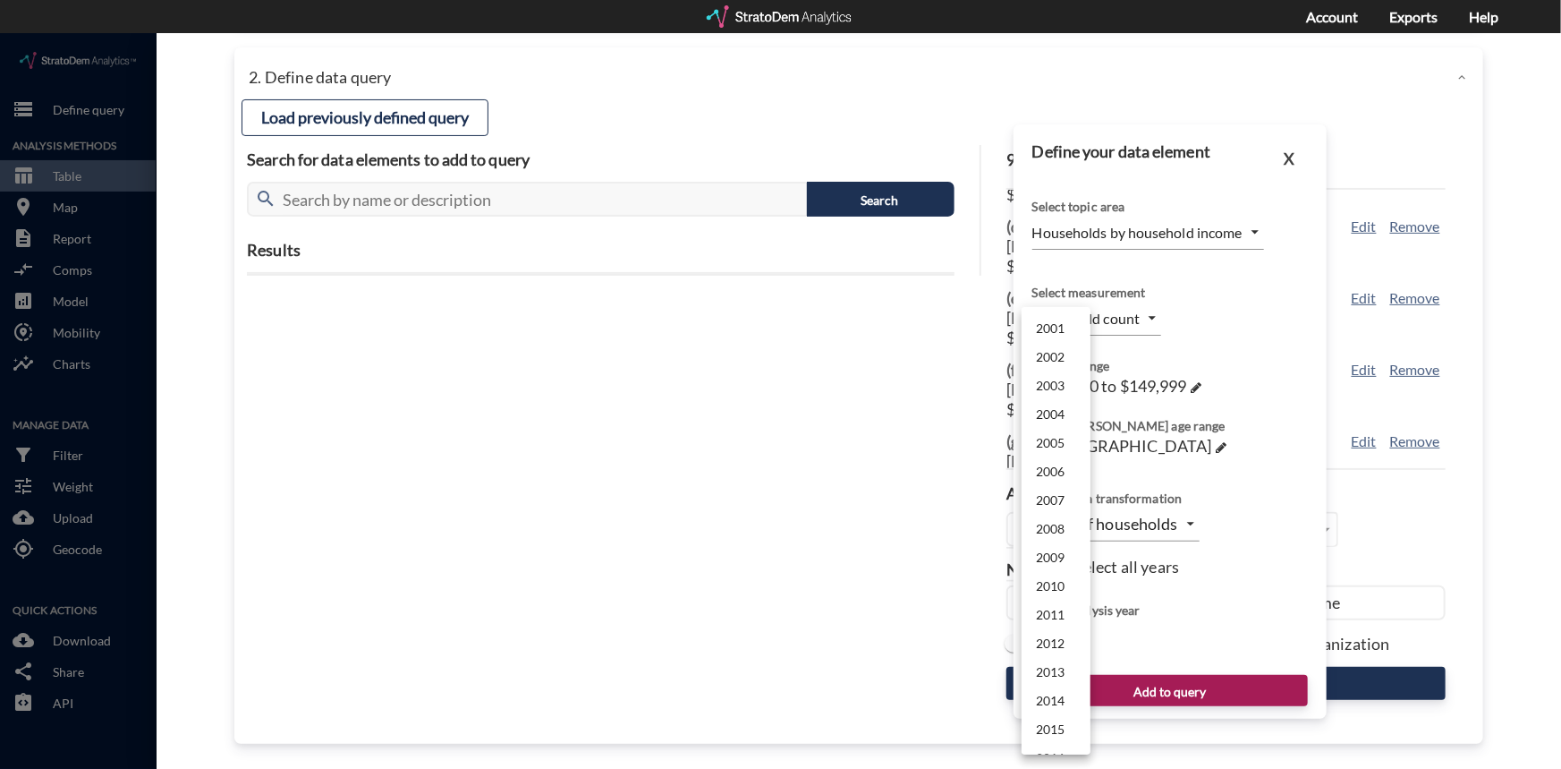
click body "/vantagepoint/us/-1 storage Define query Analysis Methods table_chart Table roo…"
click li "2029"
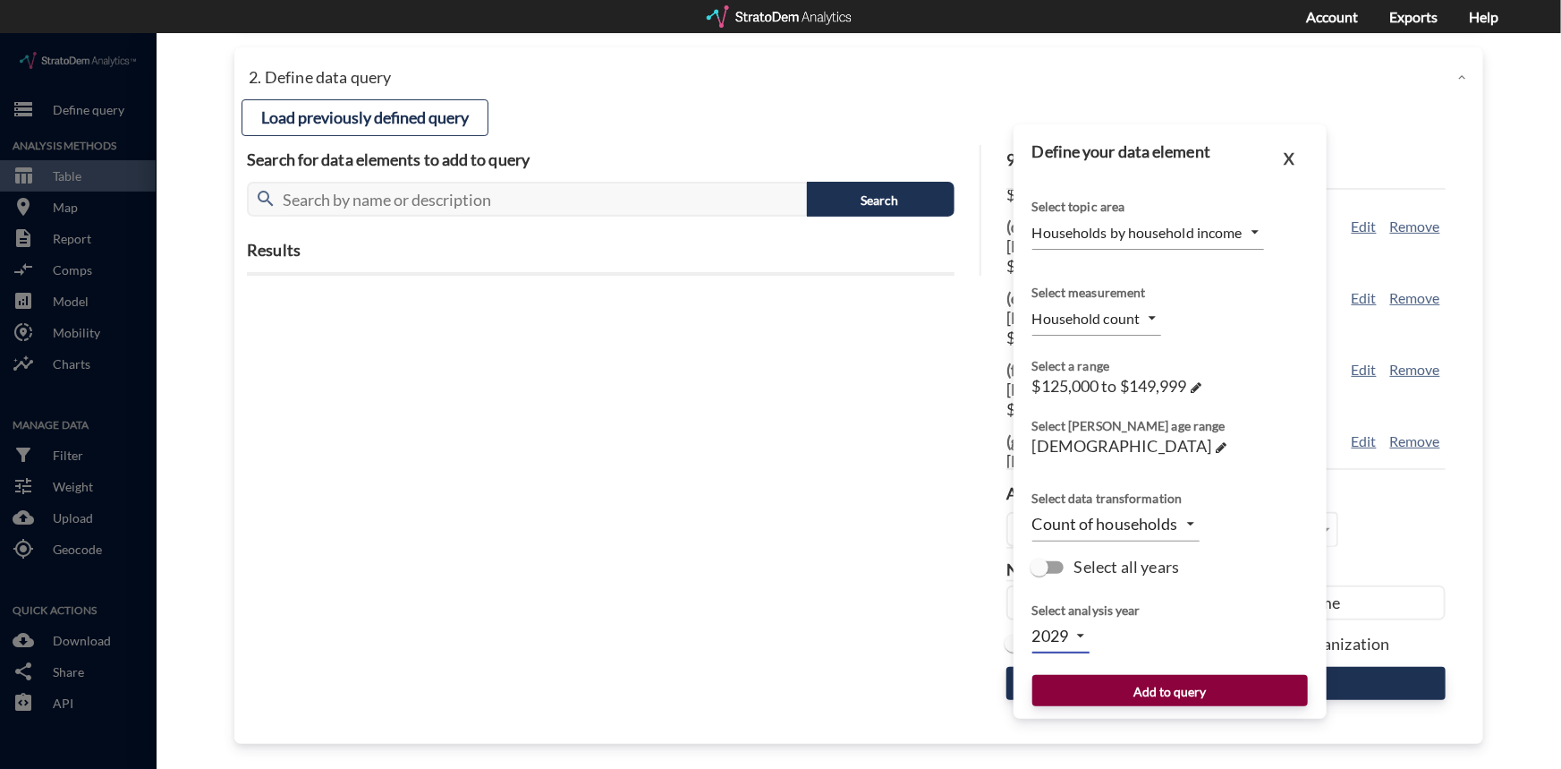
click button "Add to query"
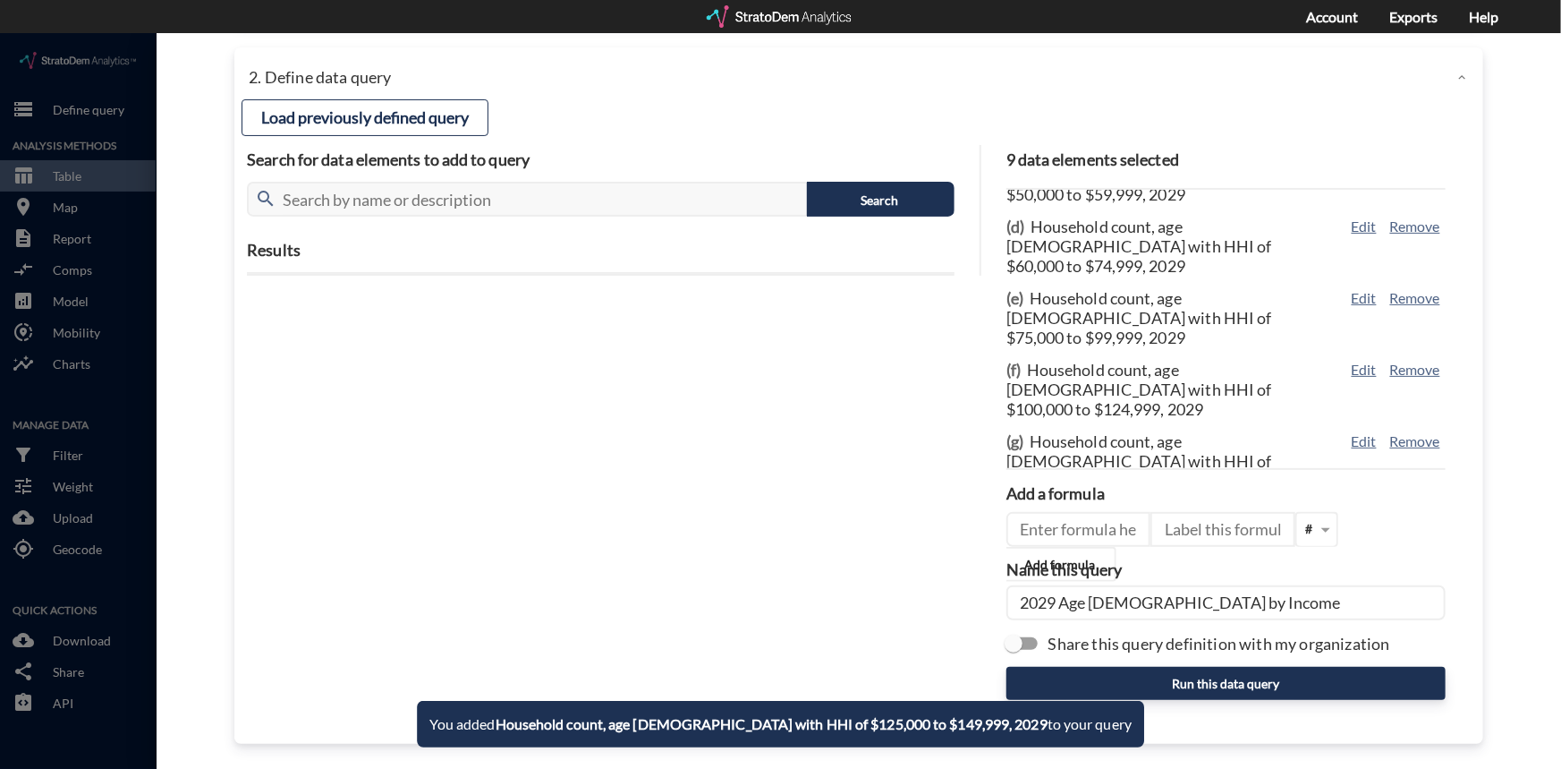
click button "Edit"
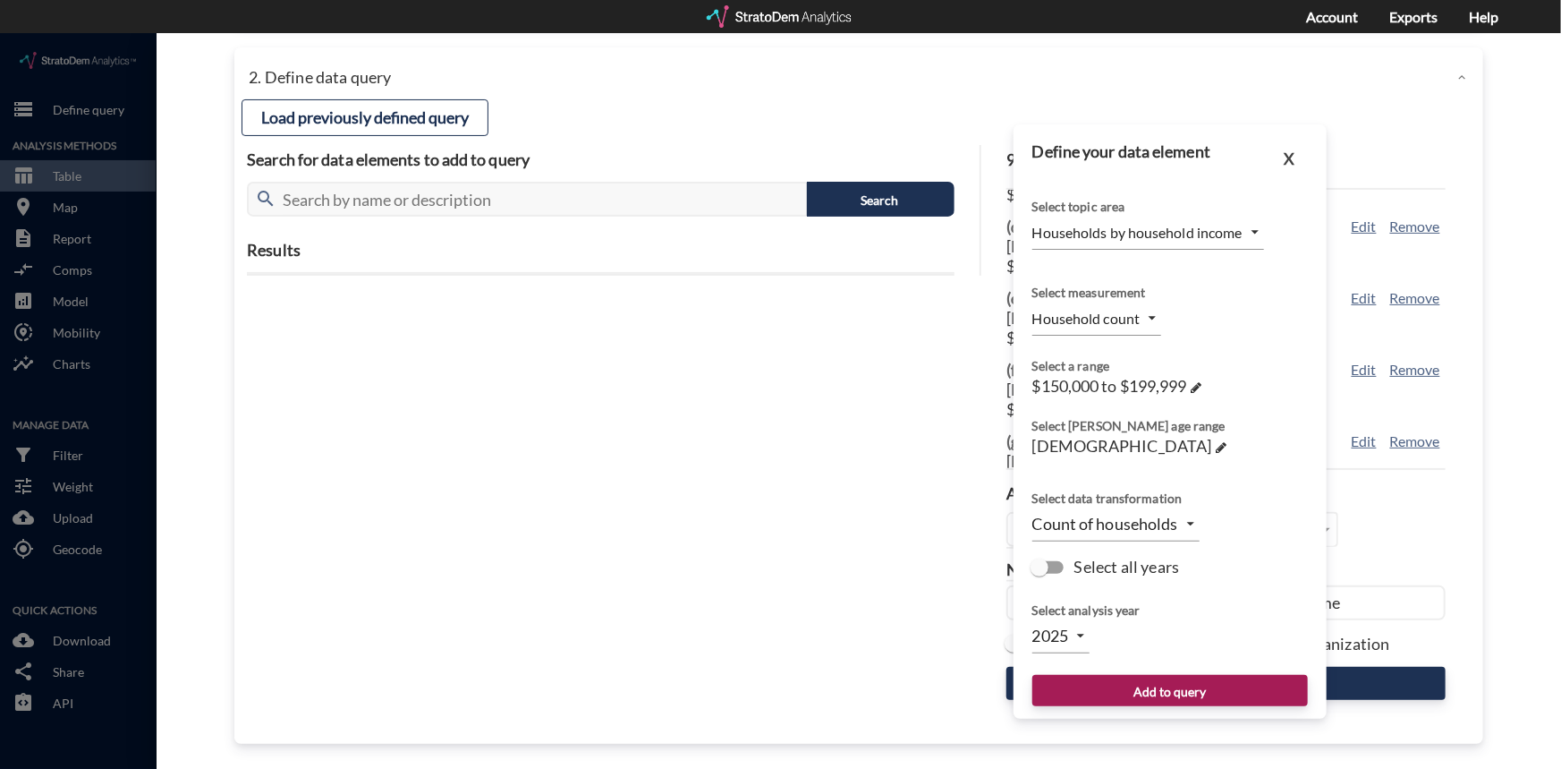
click body "/vantagepoint/us/-1 storage Define query Analysis Methods table_chart Table roo…"
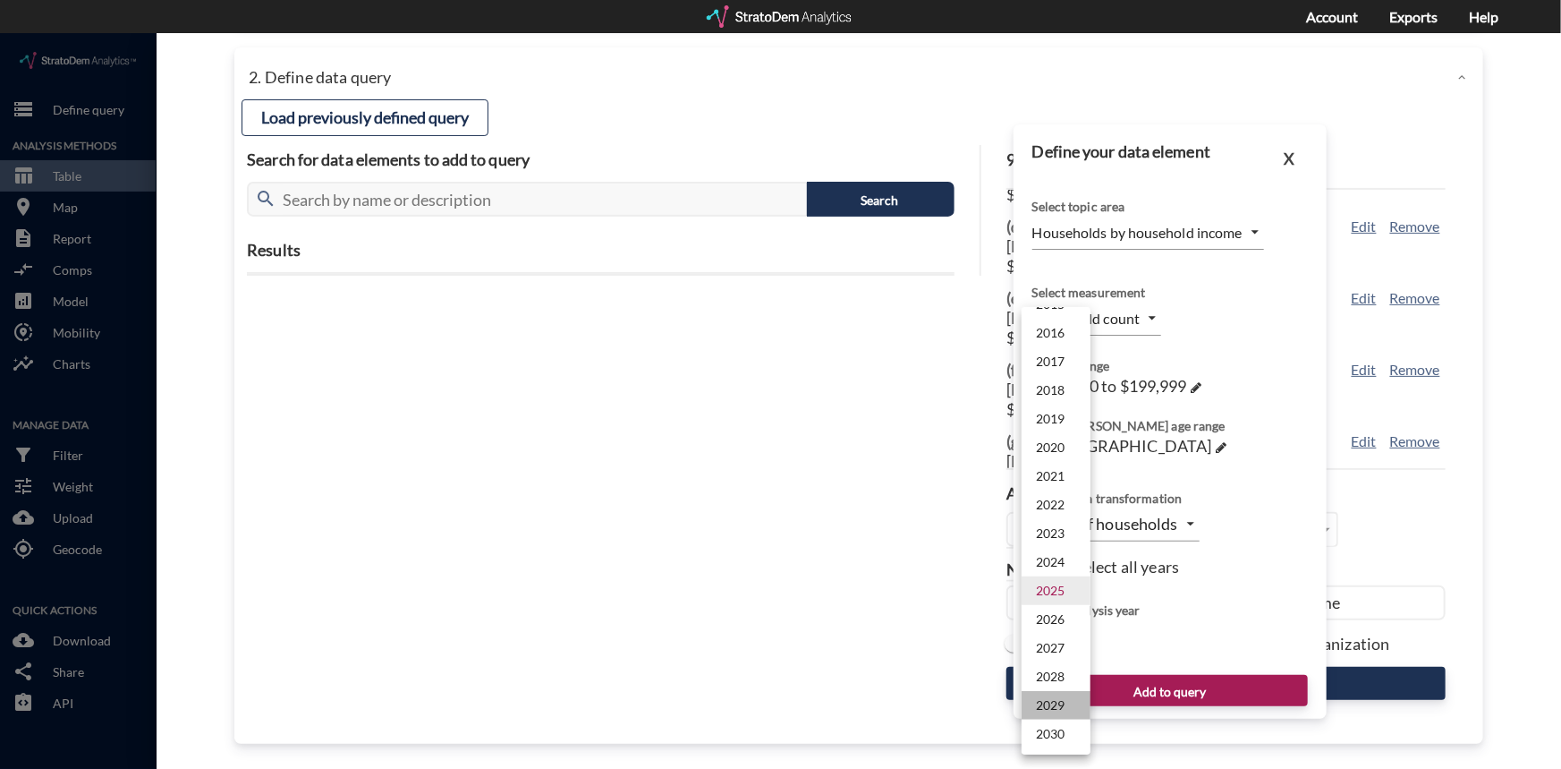
click li "2029"
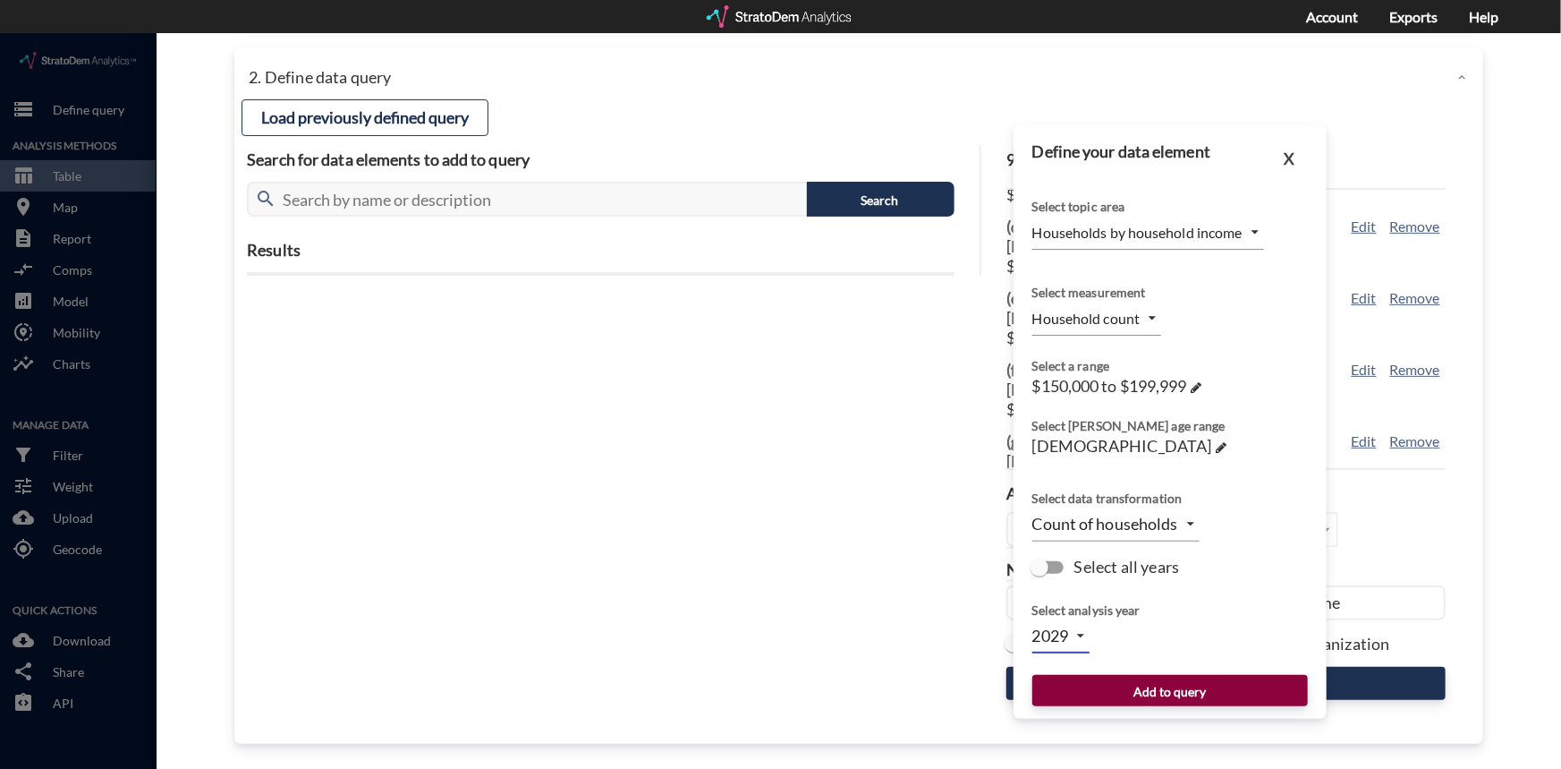
click button "Add to query"
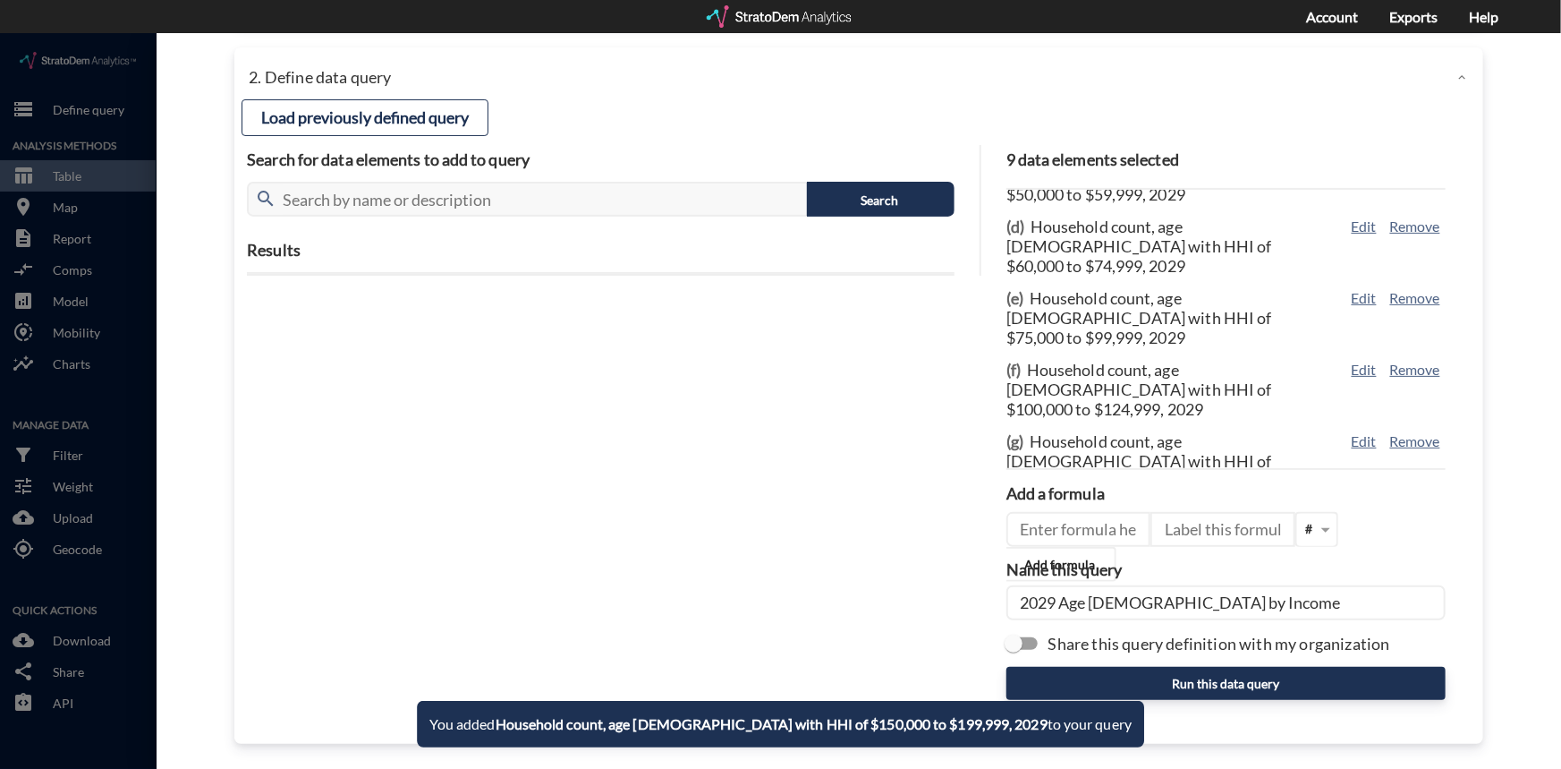
click button "Edit"
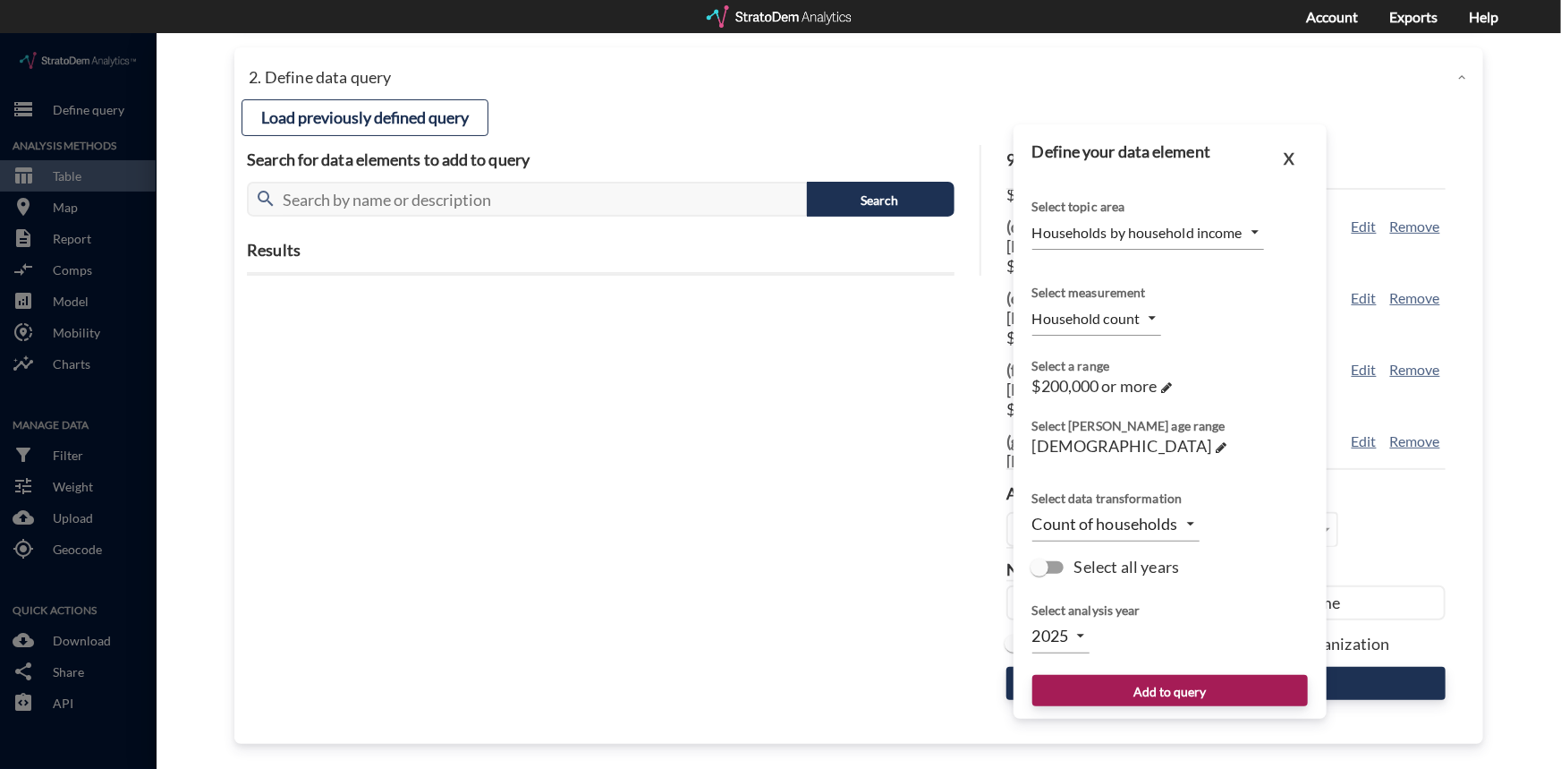
click body "/vantagepoint/us/-1 storage Define query Analysis Methods table_chart Table roo…"
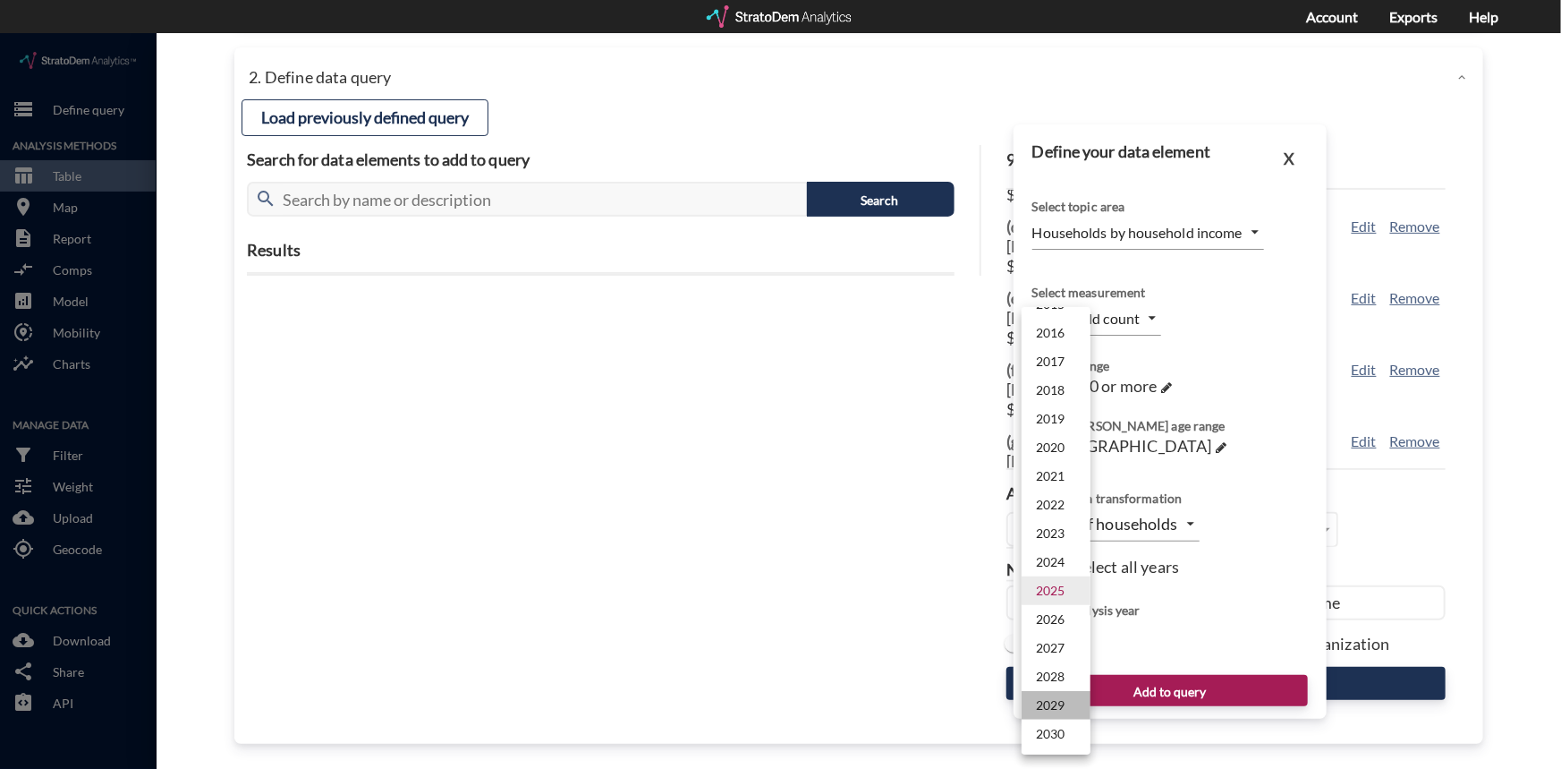
click li "2029"
type input "2029"
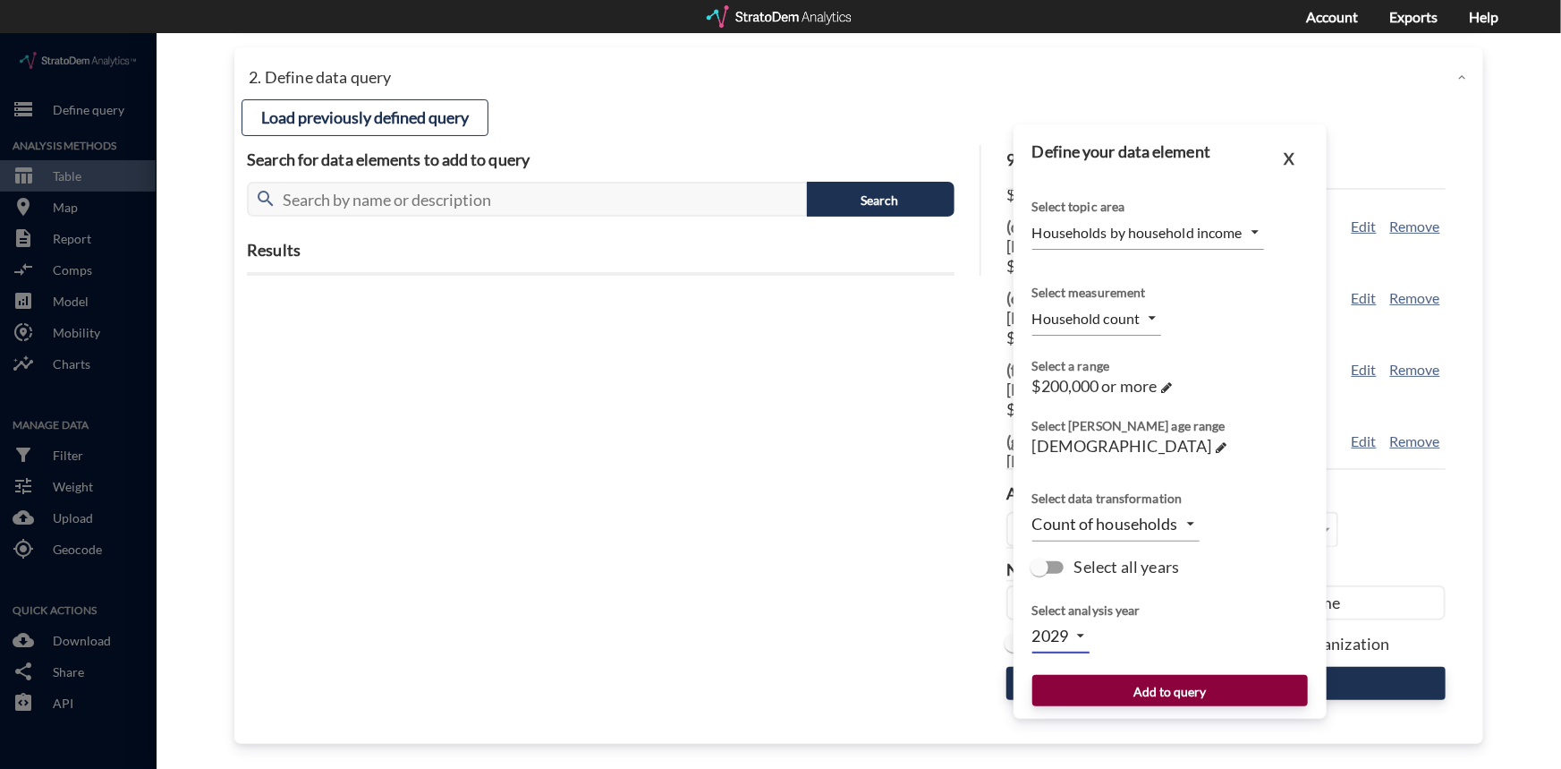
click button "Add to query"
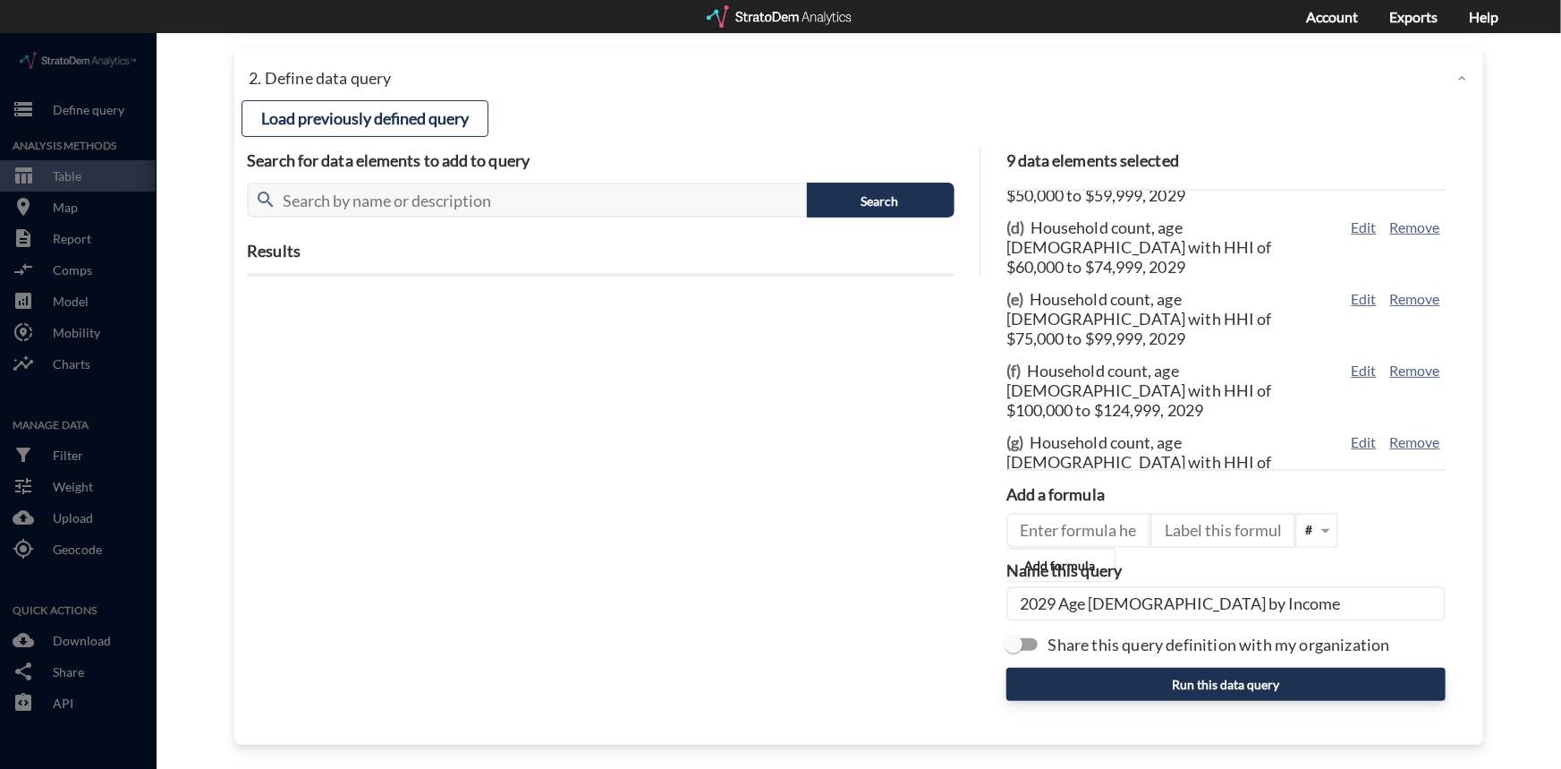
scroll to position [113, 0]
drag, startPoint x: 1087, startPoint y: 570, endPoint x: 1094, endPoint y: 583, distance: 15.2
click input "2029 Age [DEMOGRAPHIC_DATA] by Income"
type input "2029 Age [DEMOGRAPHIC_DATA] by Income"
click input "Share this query definition with my organization"
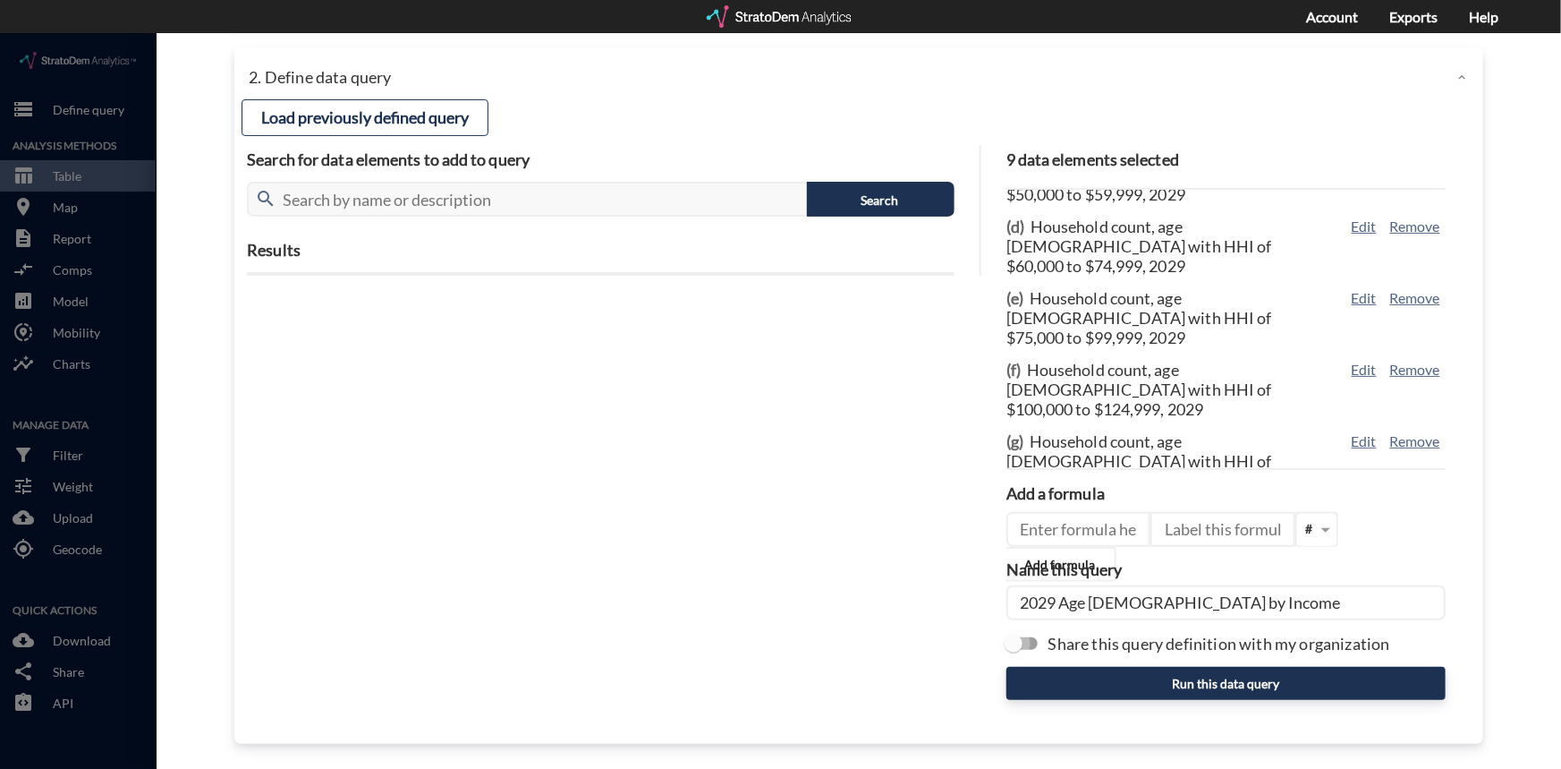
checkbox input "true"
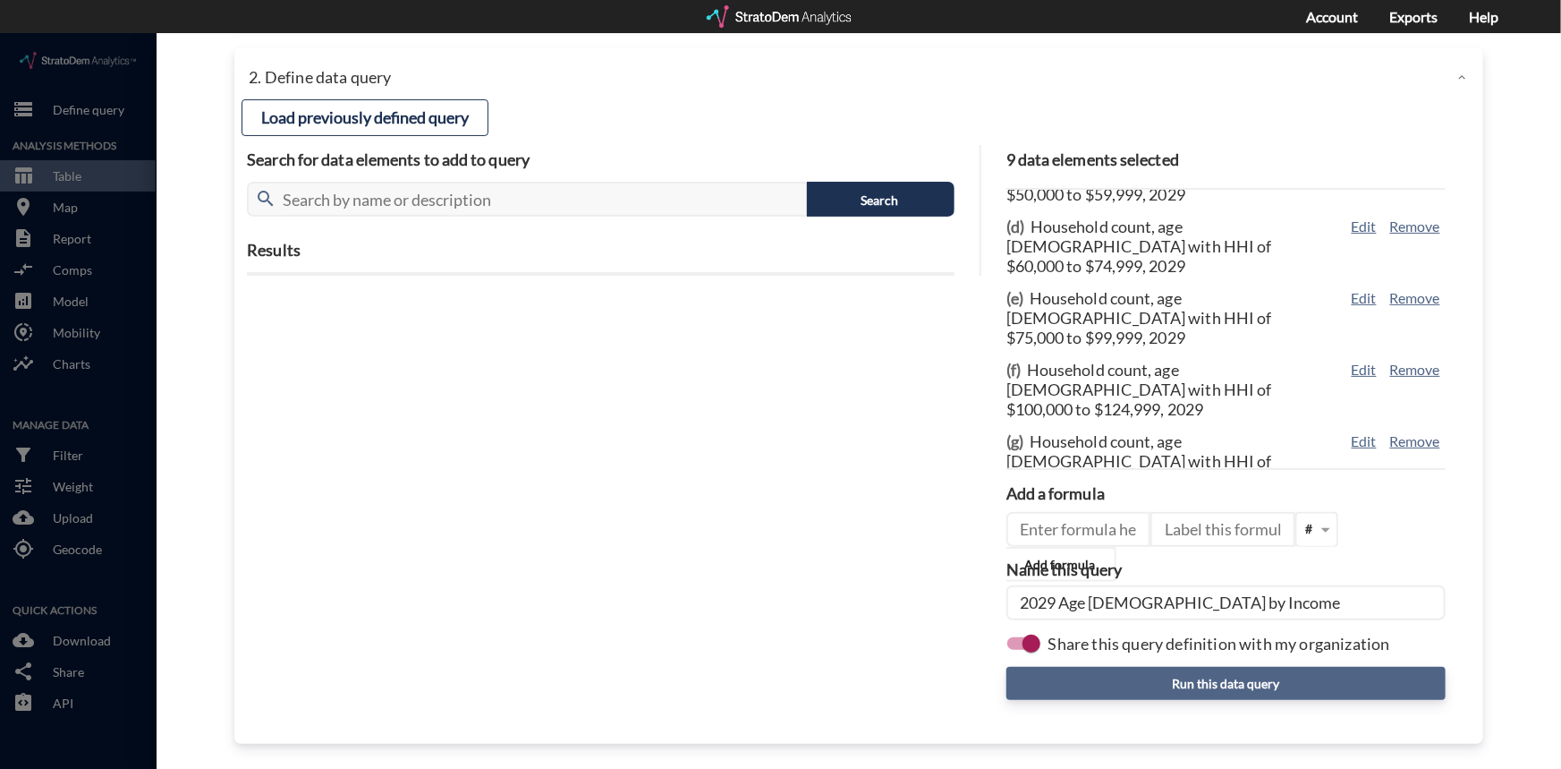
click button "Run this data query"
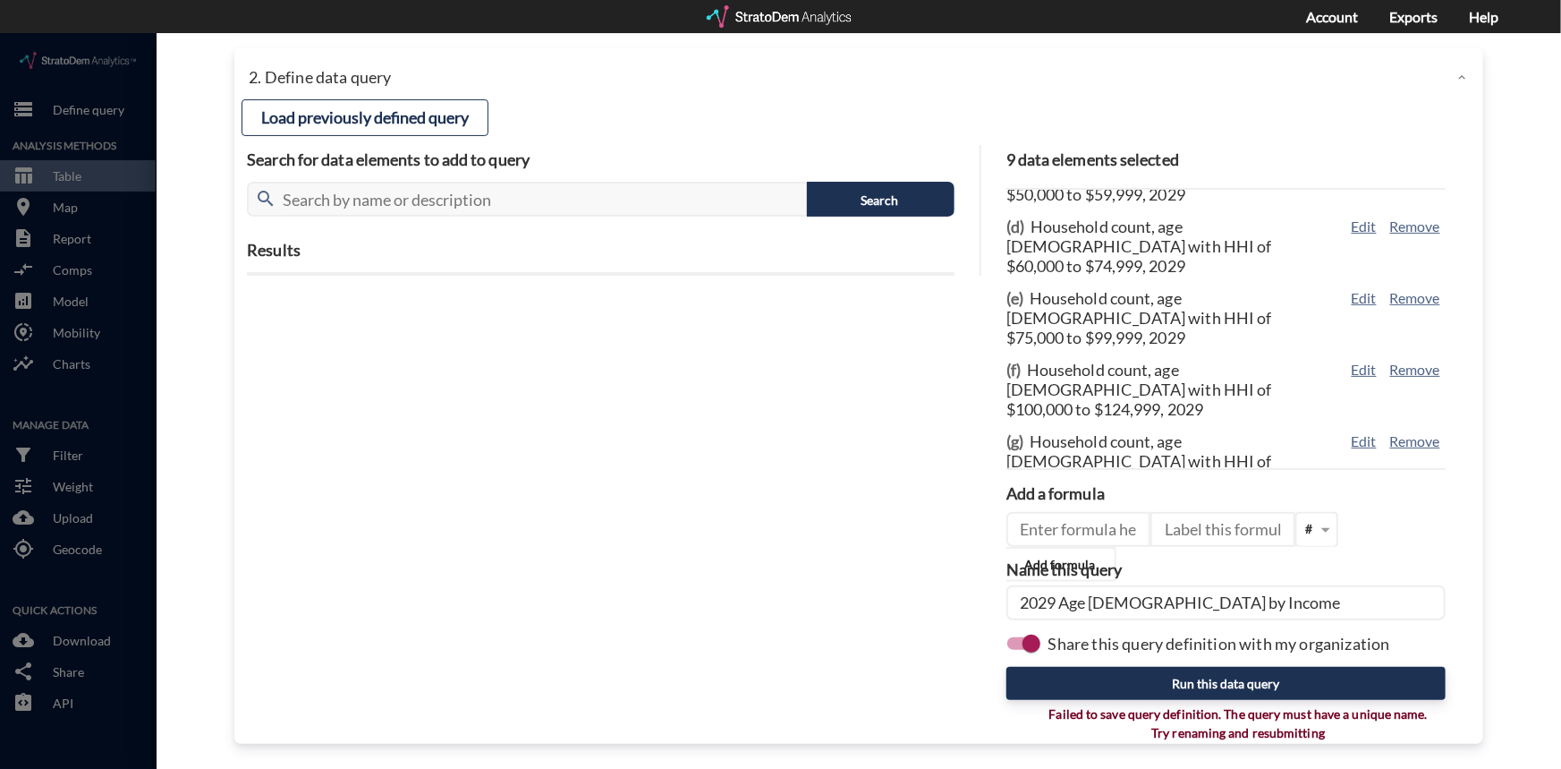
click input "2029 Age [DEMOGRAPHIC_DATA] by Income"
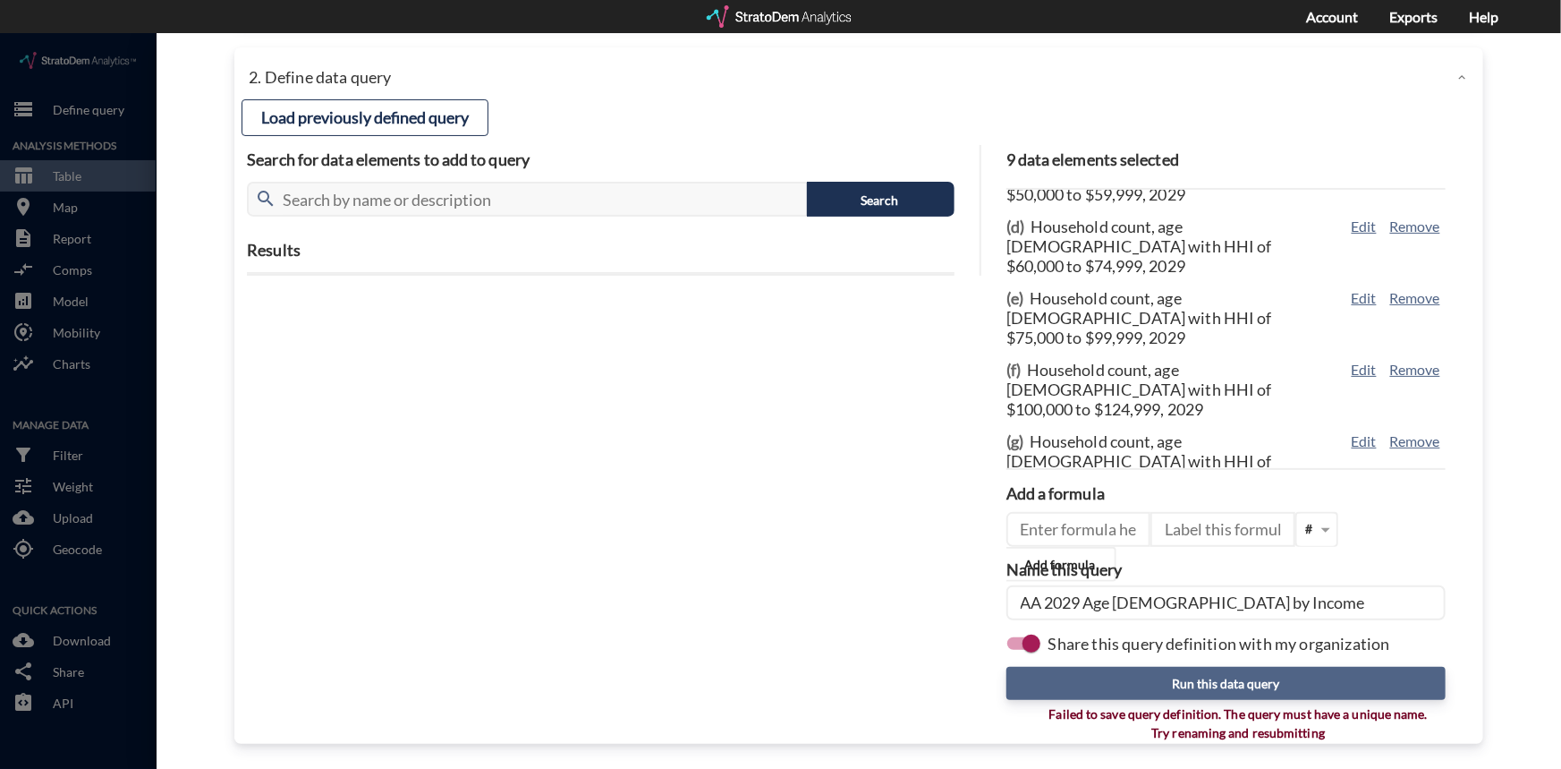
type input "AA 2029 Age [DEMOGRAPHIC_DATA] by Income"
click button "Run this data query"
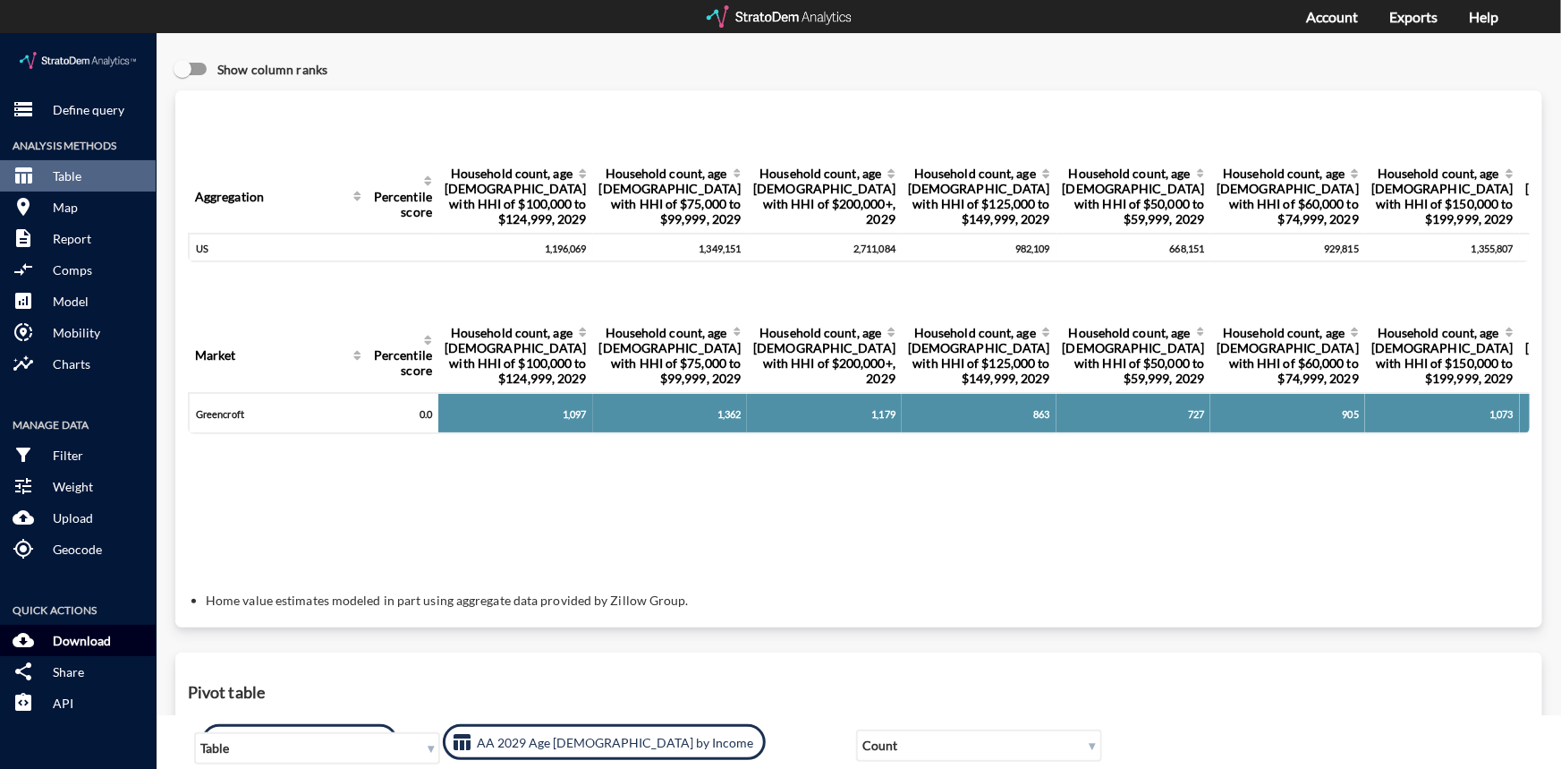
click p "Download"
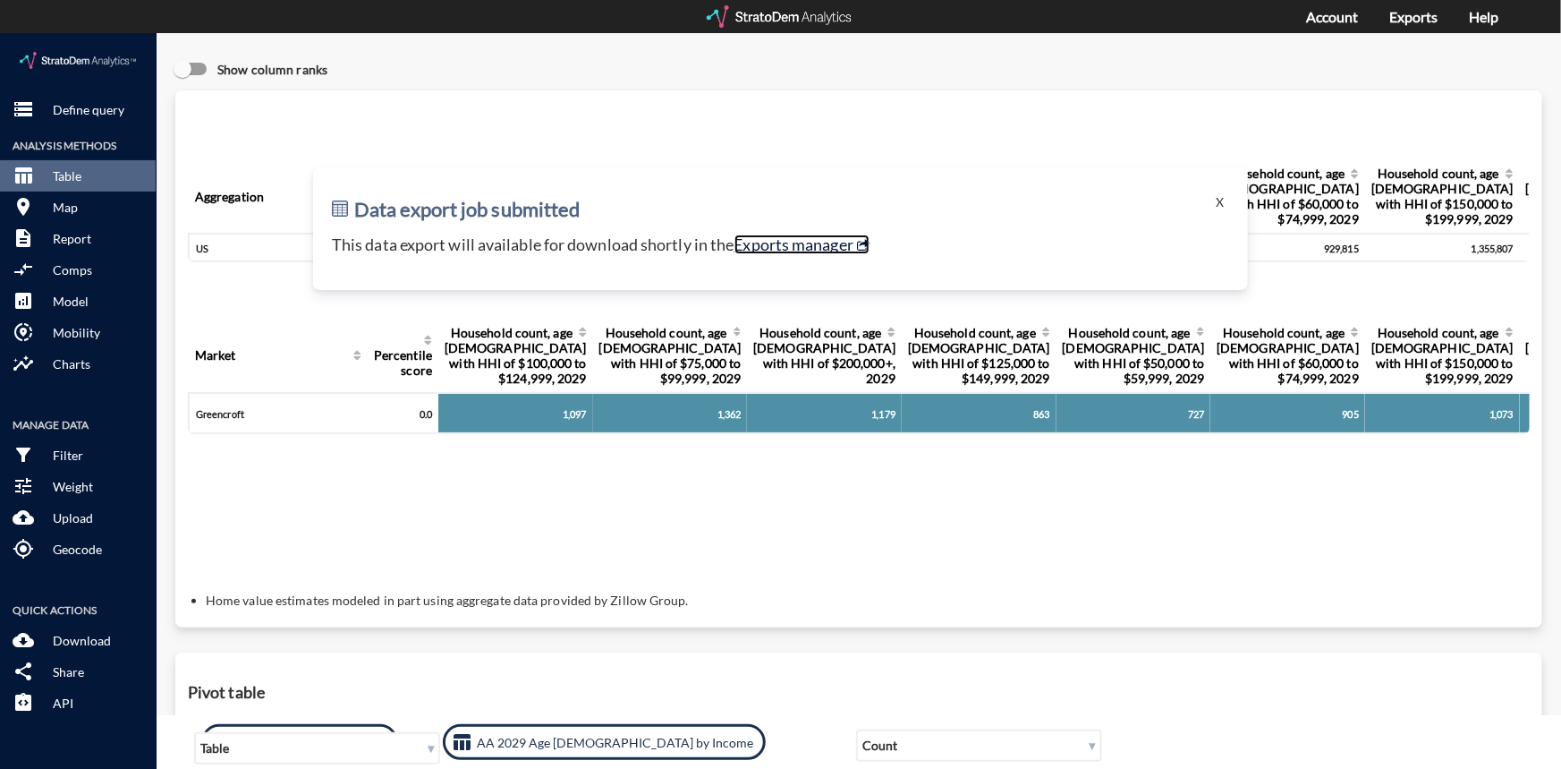
click link "Exports manager"
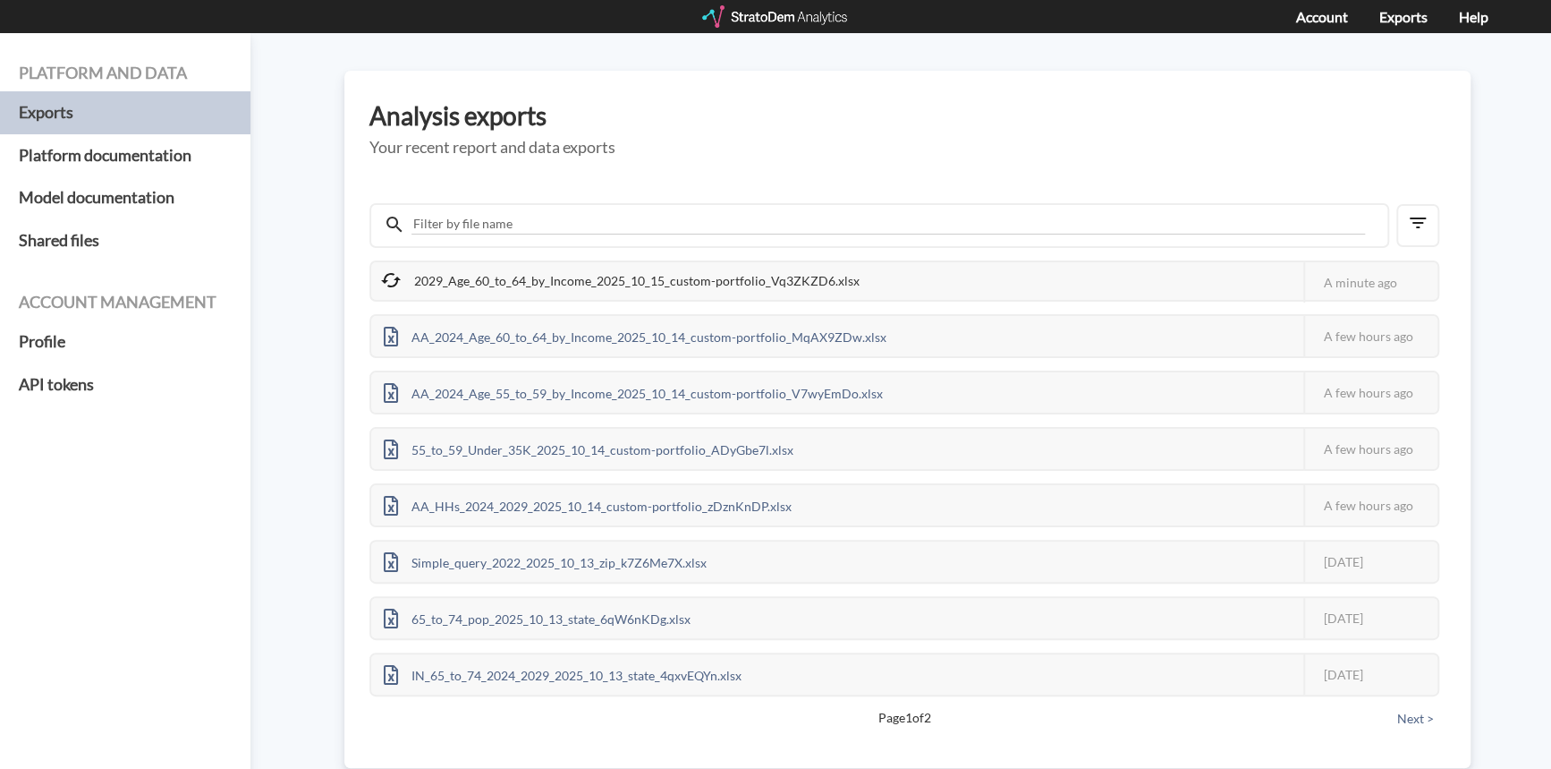
click at [394, 280] on icon at bounding box center [390, 279] width 21 height 21
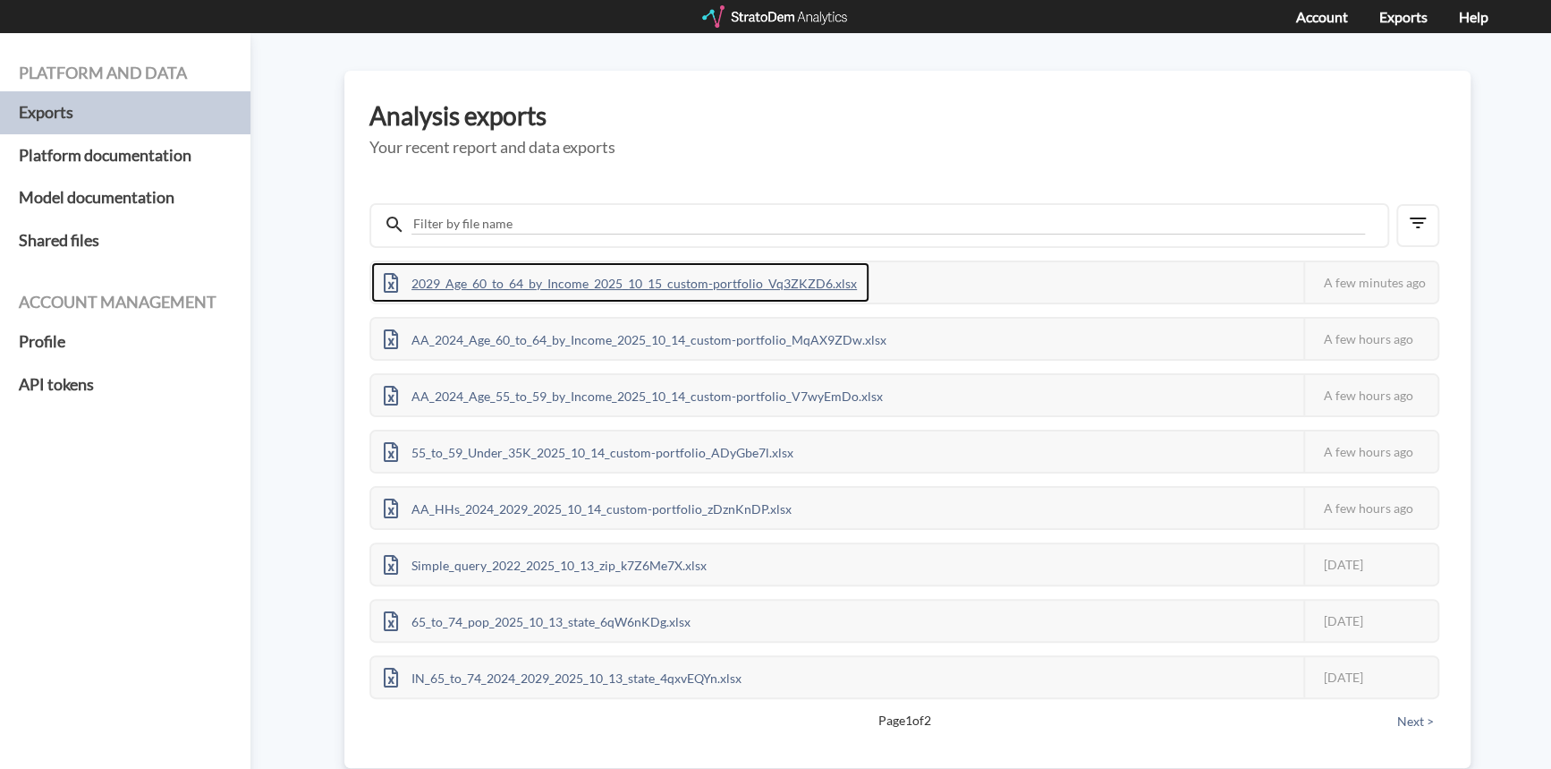
click at [748, 279] on div "2029_Age_60_to_64_by_Income_2025_10_15_custom-portfolio_Vq3ZKZD6.xlsx" at bounding box center [620, 282] width 498 height 40
click at [757, 282] on div "AA_2029_Age_55_to_59_by_Income_2025_10_15_custom-portfolio_07R6Vk7o.xlsx" at bounding box center [629, 282] width 516 height 40
